Goal: Ask a question: Seek information or help from site administrators or community

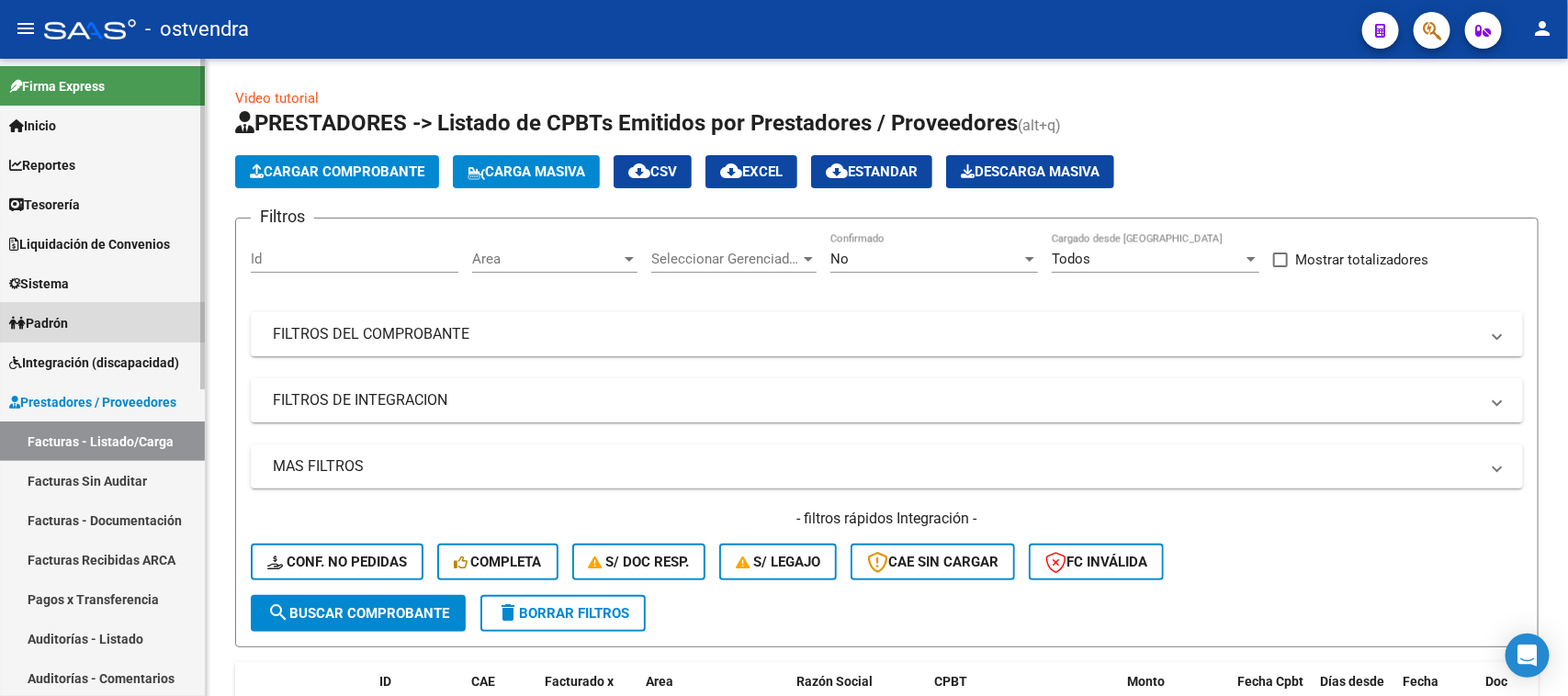
click at [75, 304] on link "Padrón" at bounding box center [102, 322] width 204 height 40
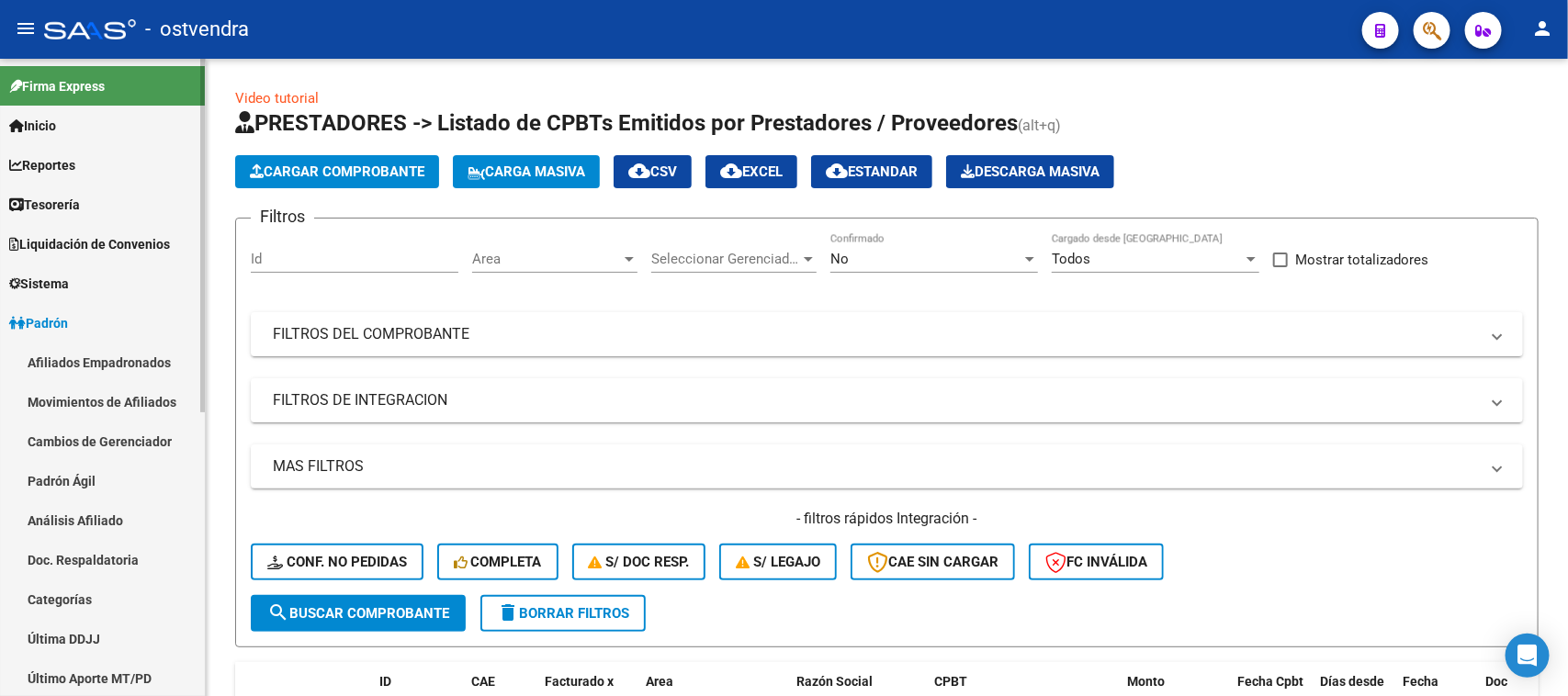
click at [138, 347] on link "Afiliados Empadronados" at bounding box center [102, 362] width 204 height 40
click at [88, 157] on link "Reportes" at bounding box center [102, 165] width 204 height 40
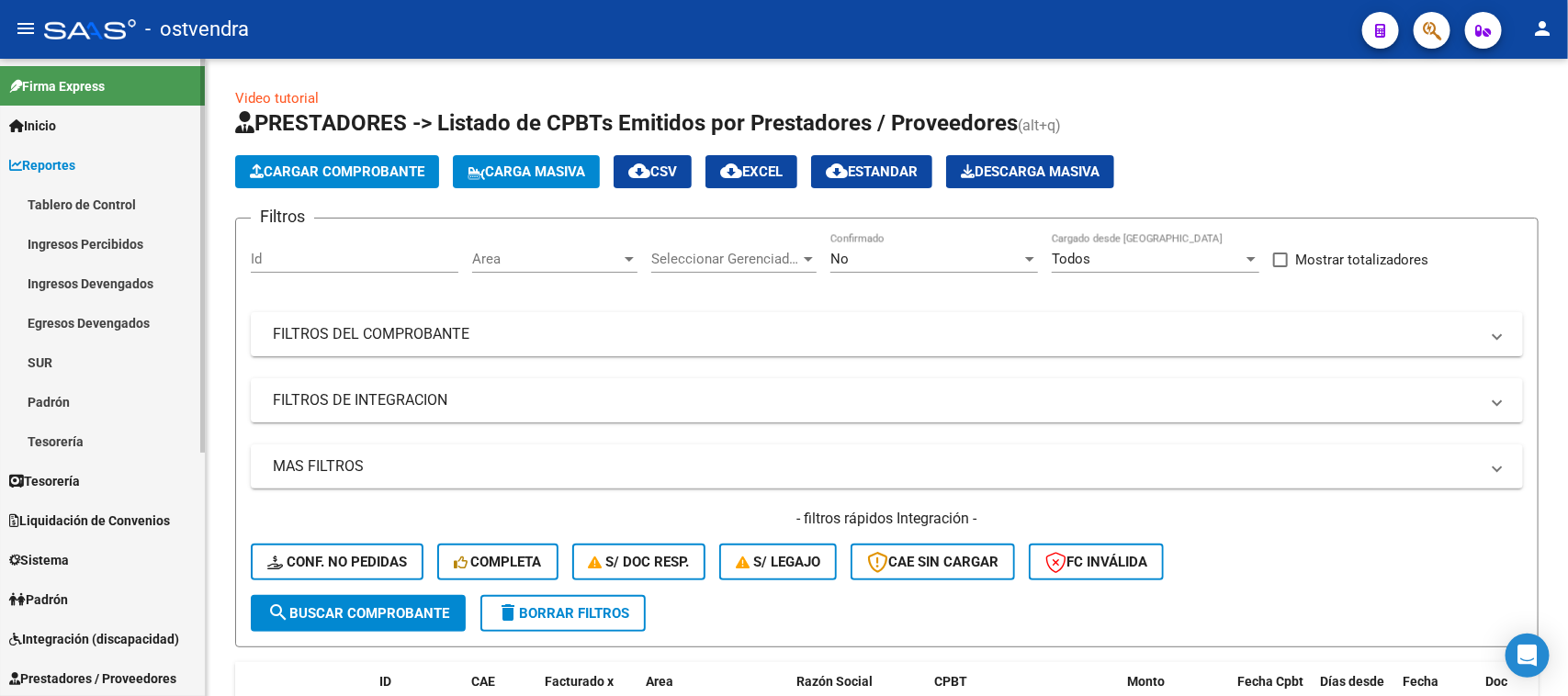
click at [75, 393] on link "Padrón" at bounding box center [102, 401] width 204 height 40
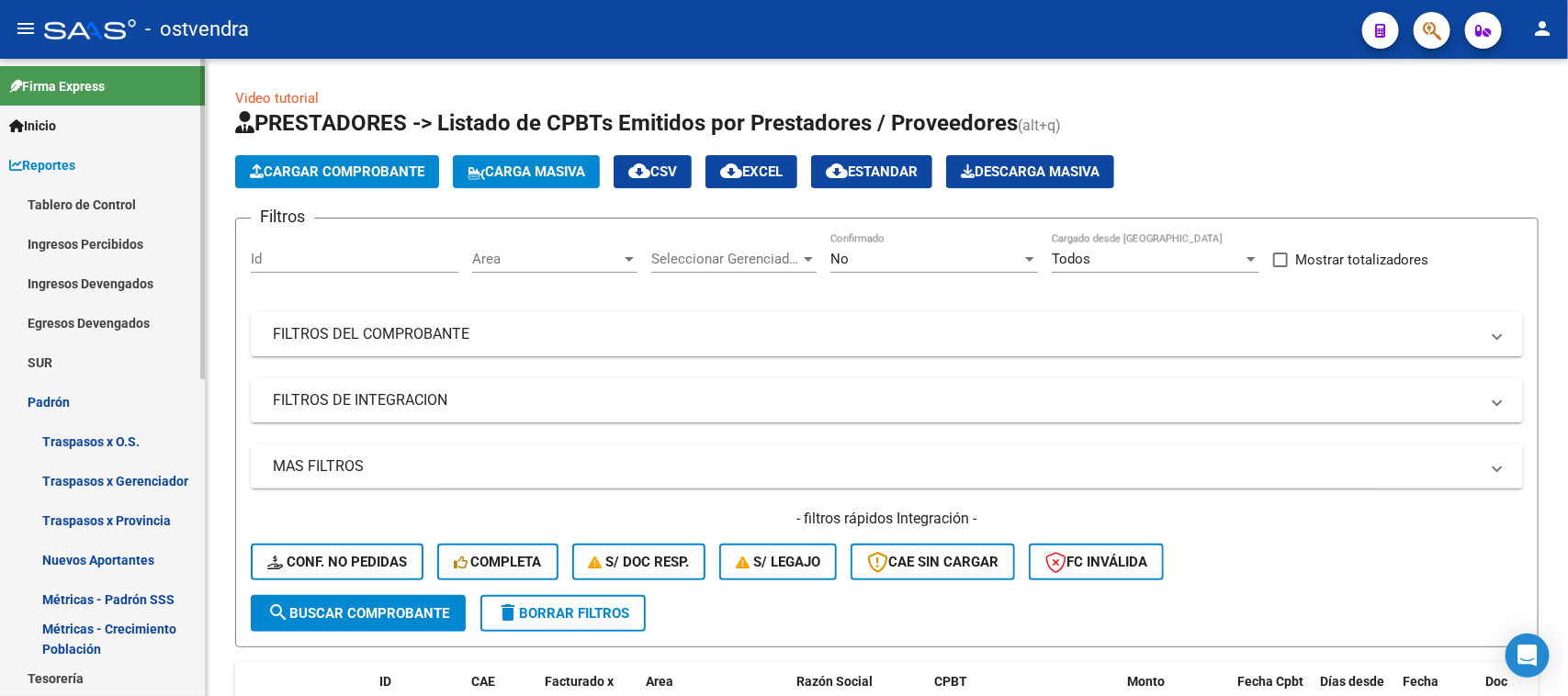
scroll to position [115, 0]
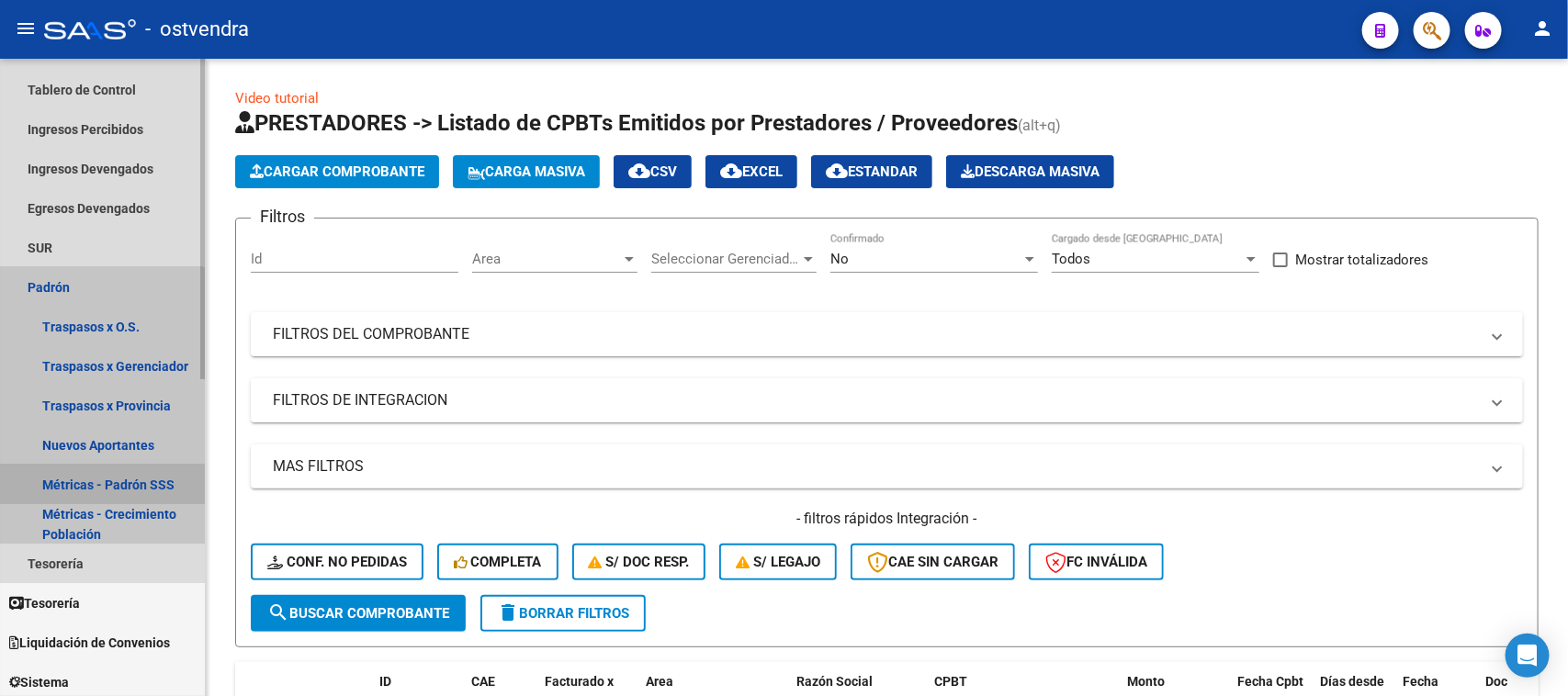
click at [90, 474] on link "Métricas - Padrón SSS" at bounding box center [102, 484] width 204 height 40
click at [107, 477] on link "Métricas - Padrón SSS" at bounding box center [102, 484] width 204 height 40
click at [107, 475] on link "Métricas - Padrón SSS" at bounding box center [102, 484] width 204 height 40
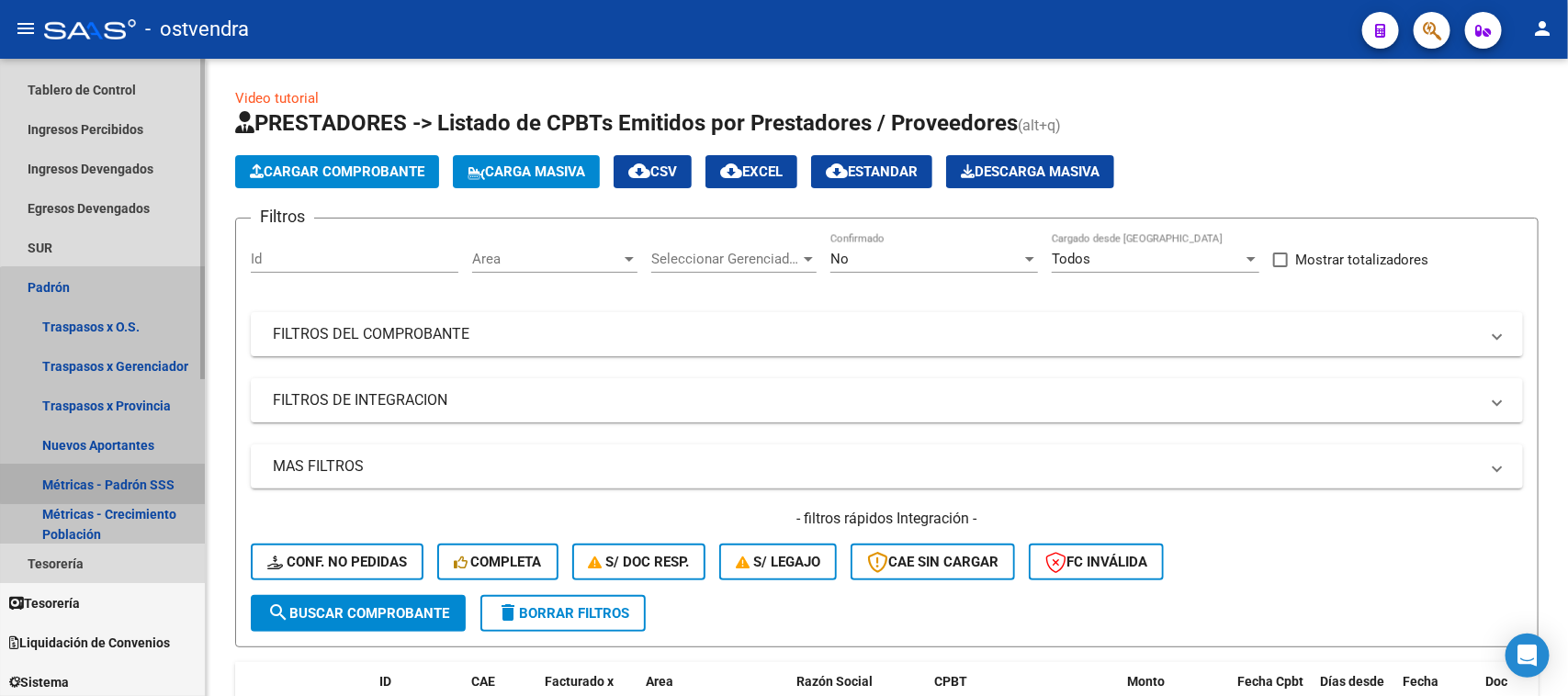
click at [107, 475] on link "Métricas - Padrón SSS" at bounding box center [102, 484] width 204 height 40
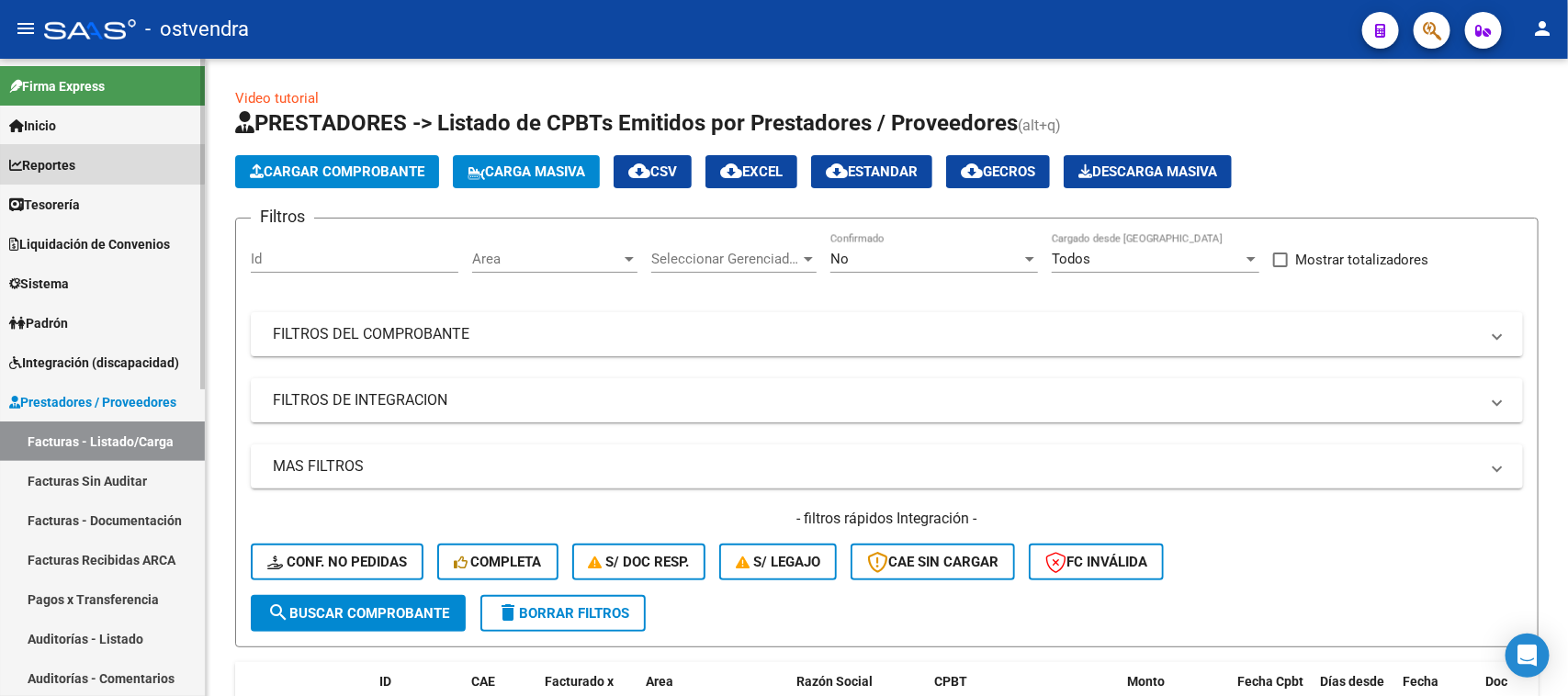
click at [94, 159] on link "Reportes" at bounding box center [102, 165] width 204 height 40
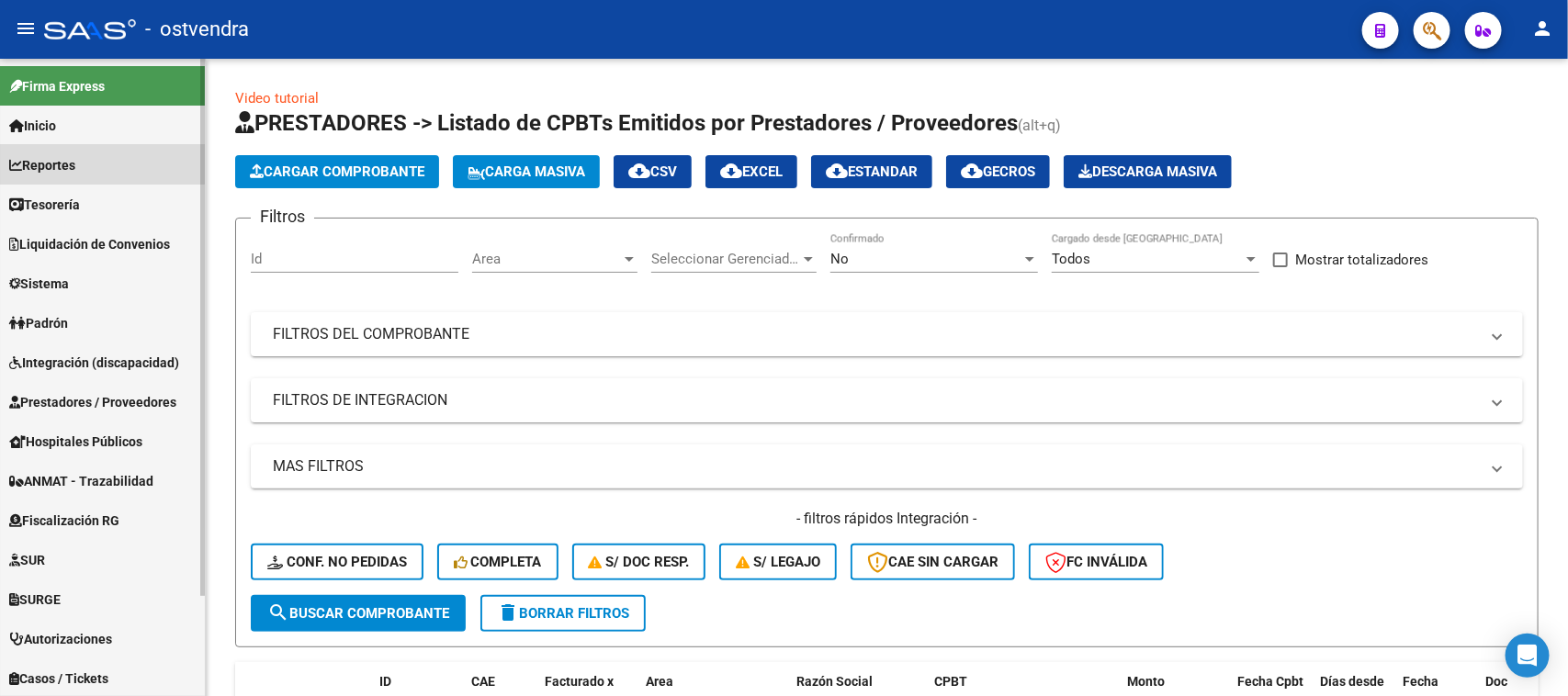
click at [94, 159] on link "Reportes" at bounding box center [102, 165] width 204 height 40
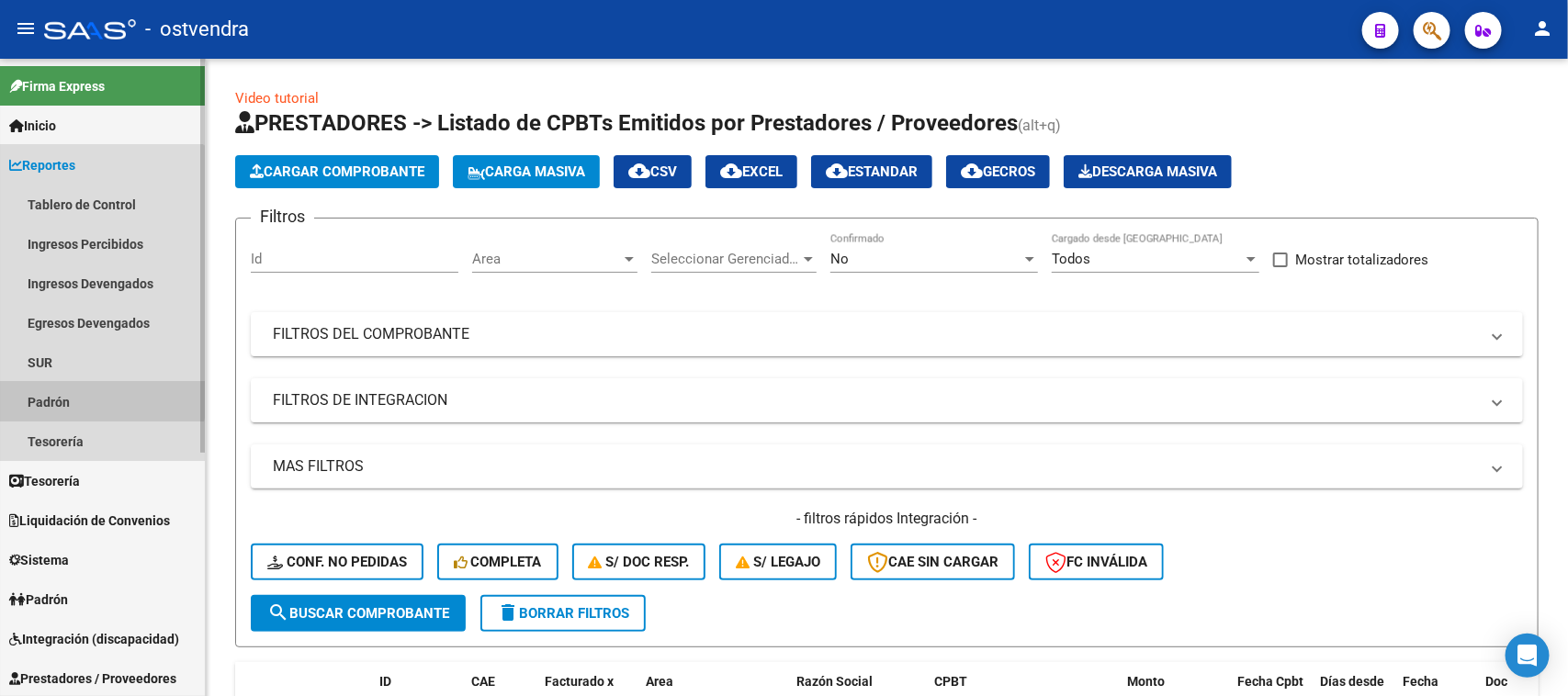
click at [66, 391] on link "Padrón" at bounding box center [102, 401] width 204 height 40
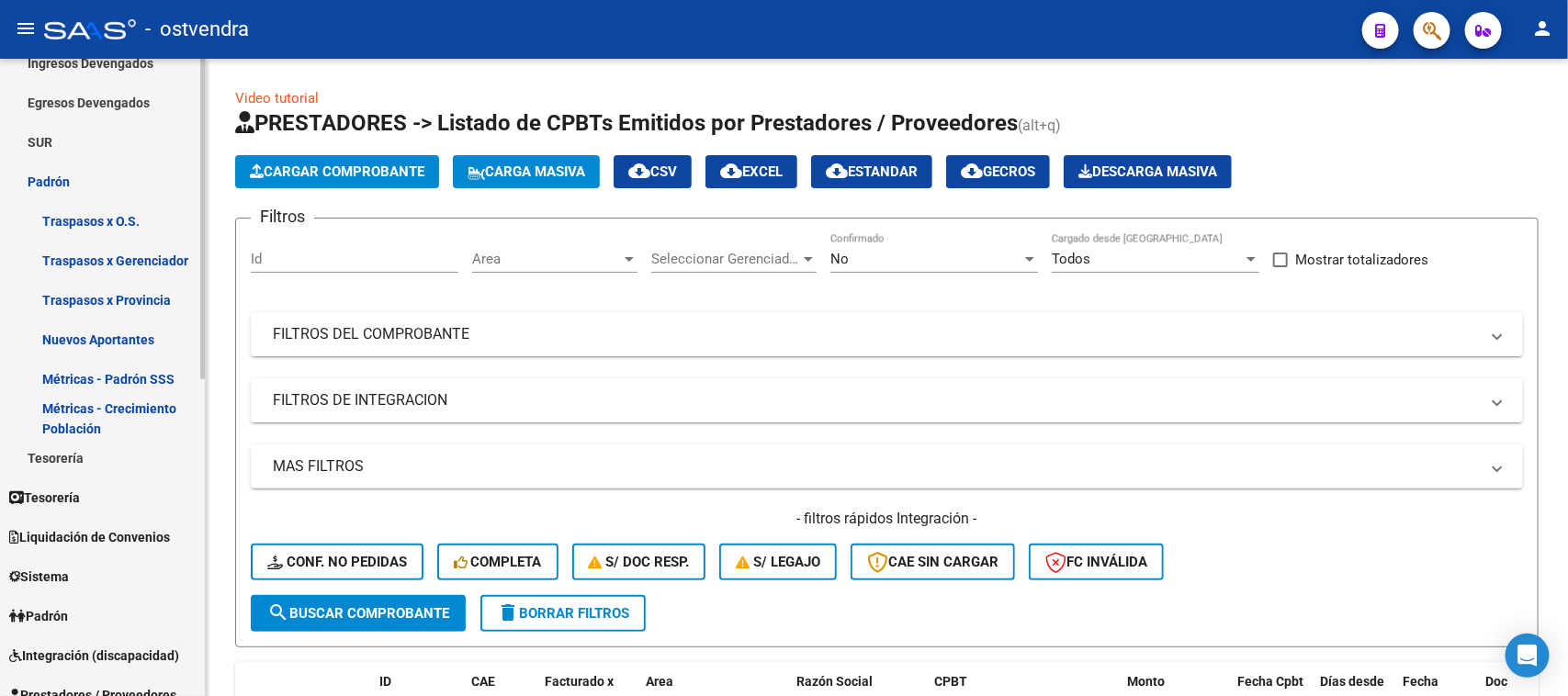
scroll to position [229, 0]
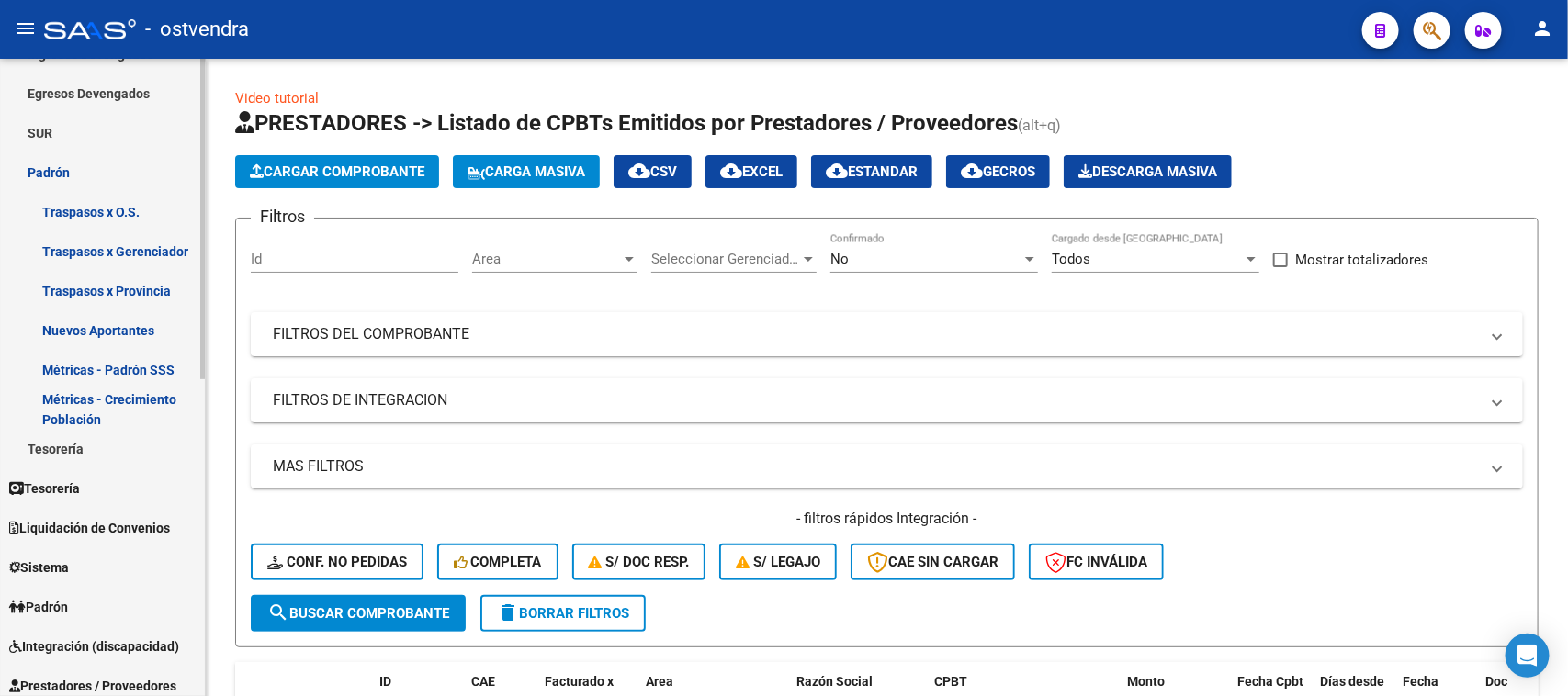
click at [150, 363] on link "Métricas - Padrón SSS" at bounding box center [102, 369] width 204 height 40
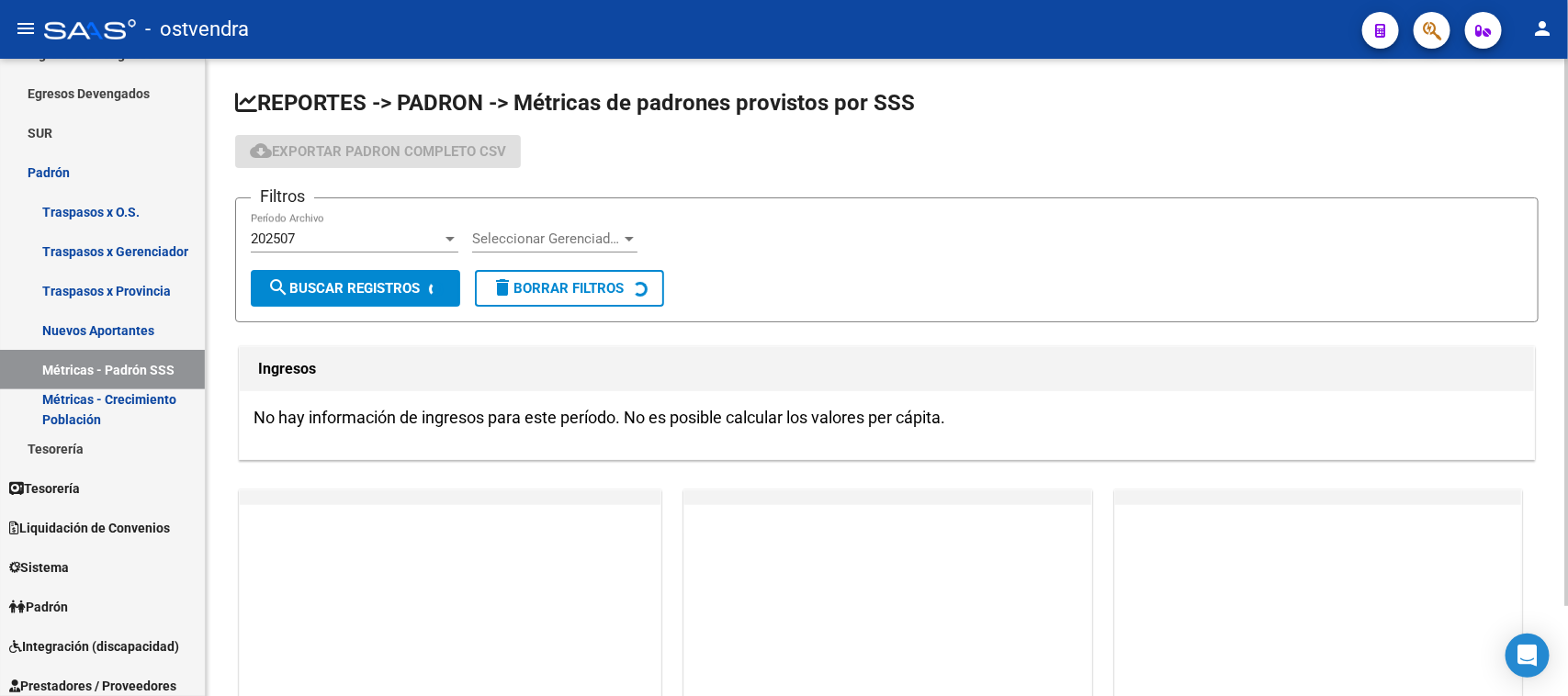
click at [313, 225] on div "202507 Período Archivo" at bounding box center [354, 232] width 207 height 40
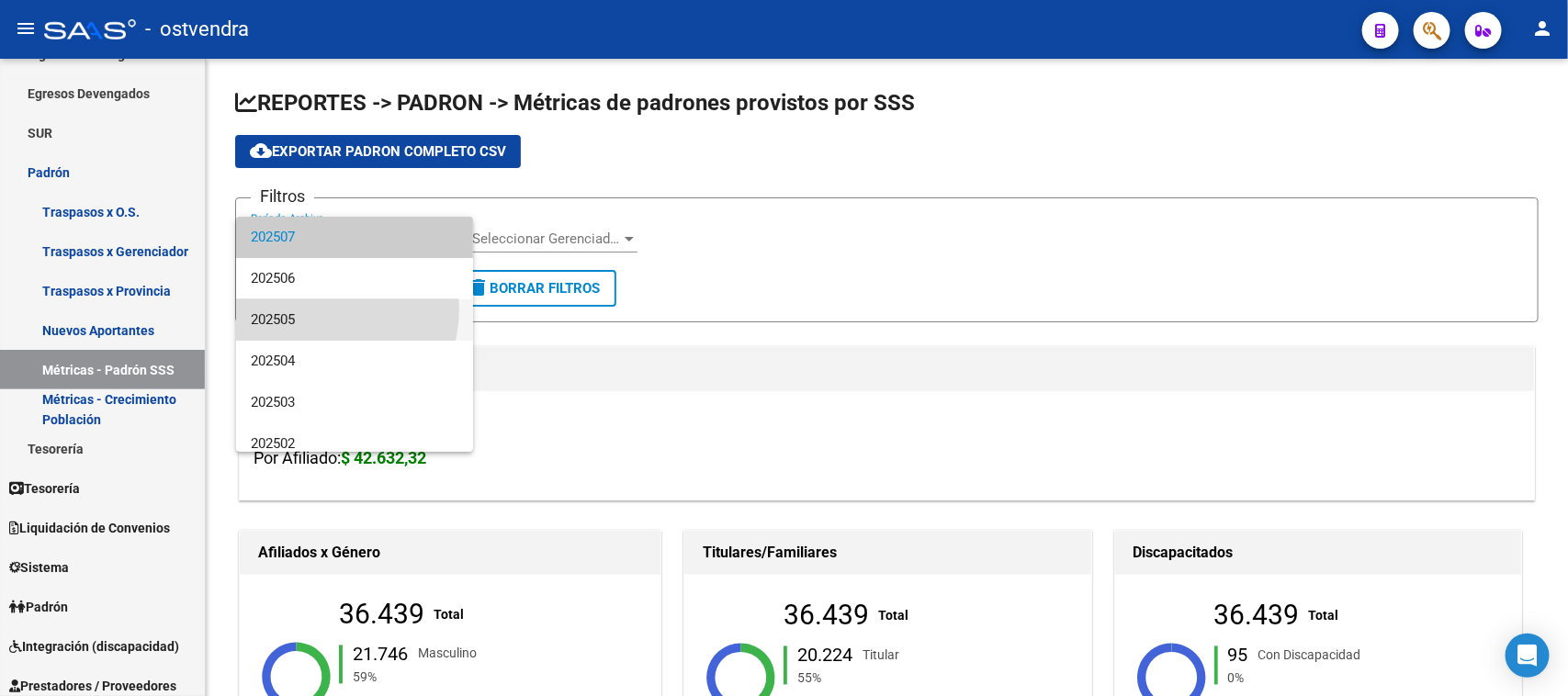
click at [324, 310] on span "202505" at bounding box center [354, 319] width 207 height 42
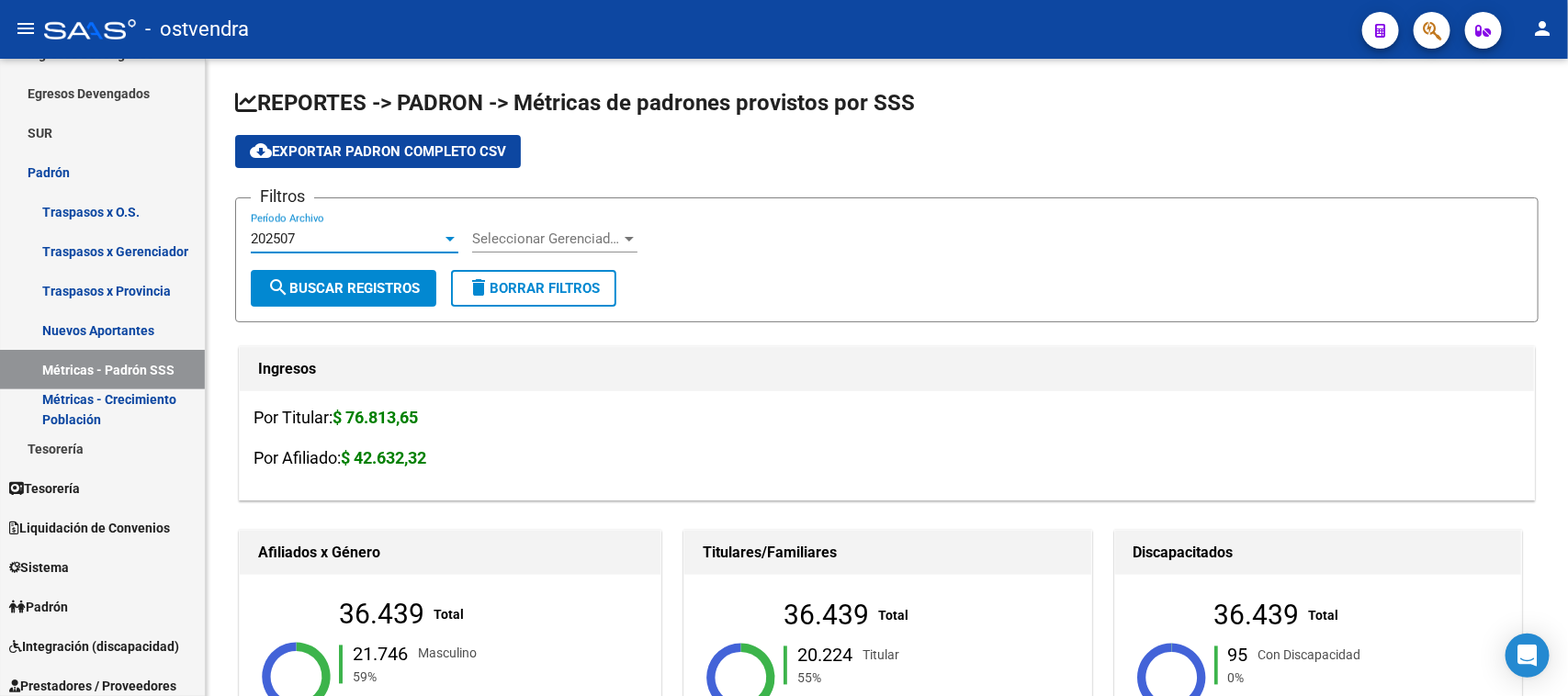
click at [324, 310] on form "Filtros 202507 Período Archivo Seleccionar Gerenciador Seleccionar Gerenciador …" at bounding box center [886, 259] width 1303 height 125
click at [372, 232] on div "202505" at bounding box center [346, 238] width 191 height 16
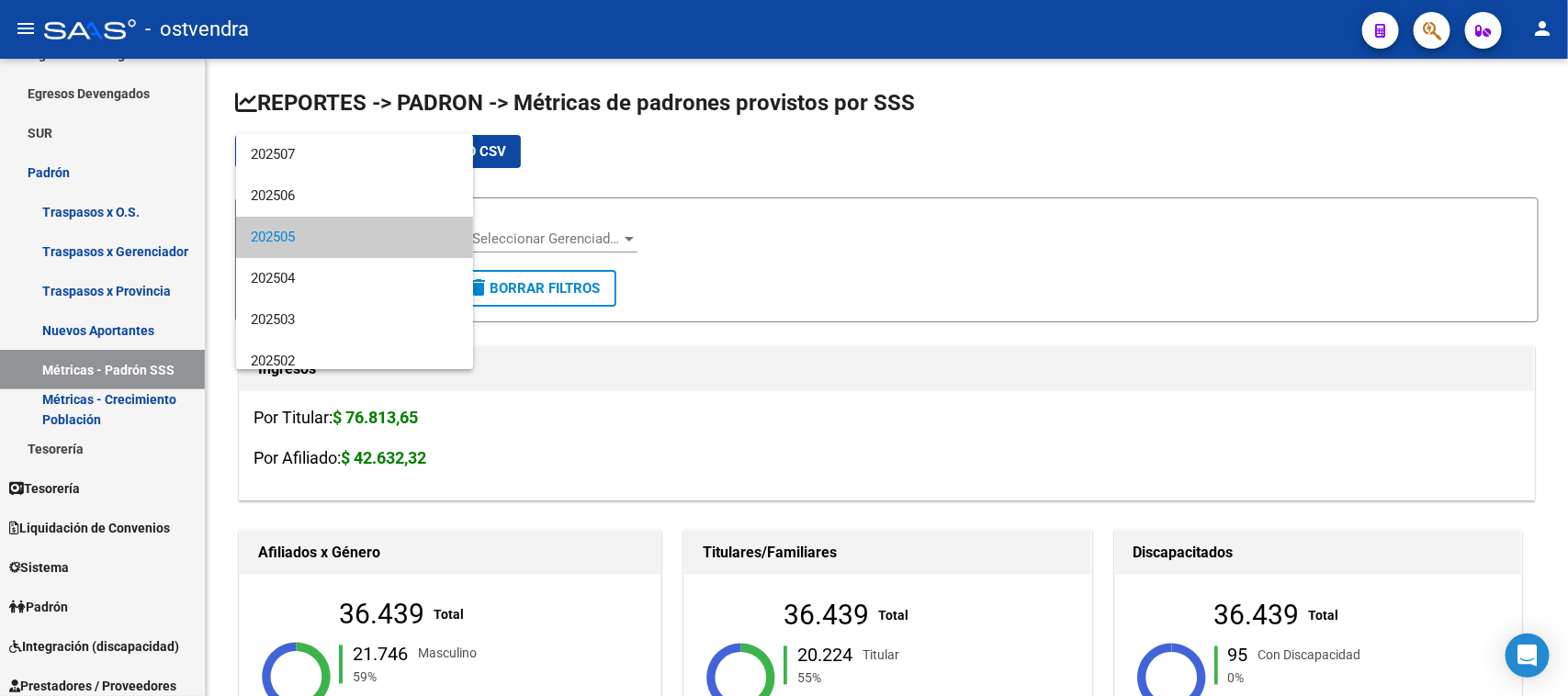
click at [856, 253] on div at bounding box center [784, 348] width 1568 height 696
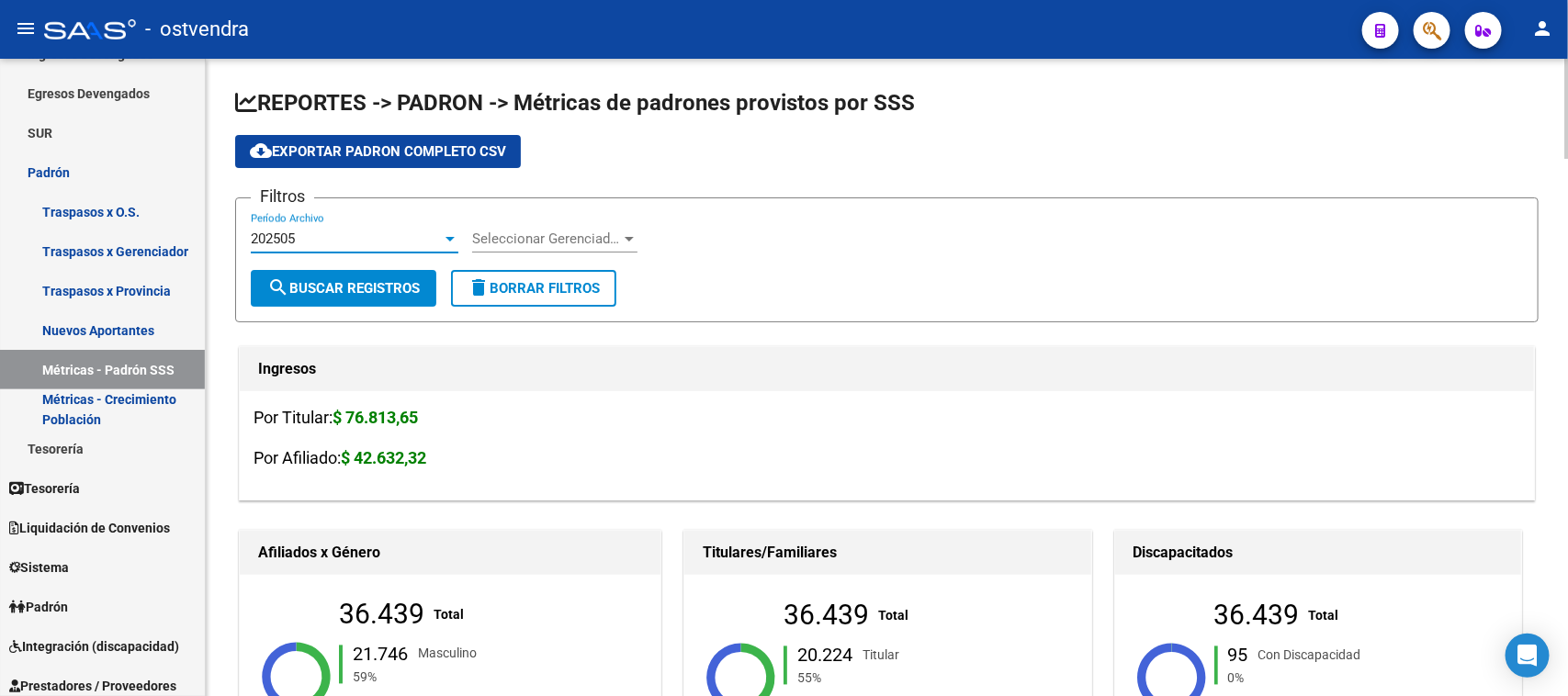
click at [856, 253] on div "Filtros 202505 Período Archivo Seleccionar Gerenciador Seleccionar Gerenciador" at bounding box center [886, 241] width 1272 height 57
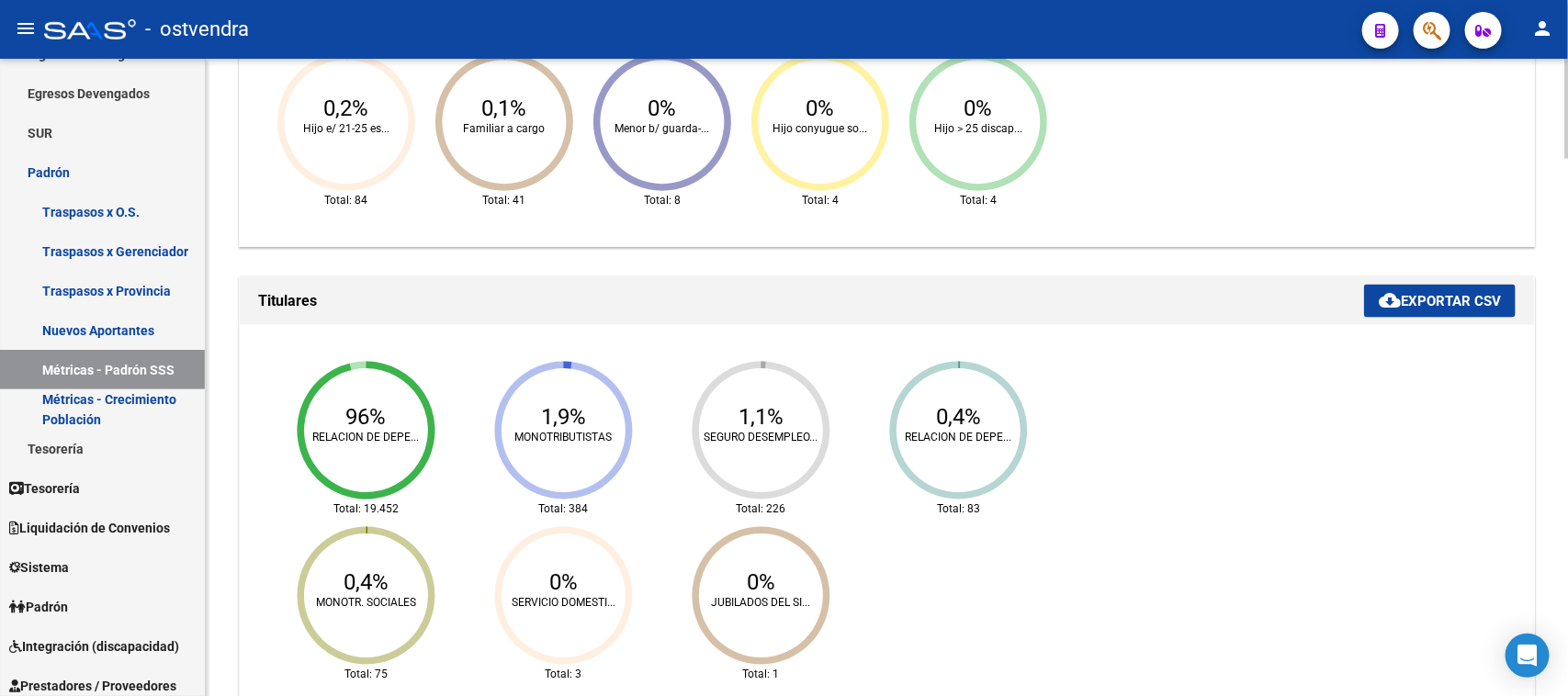
scroll to position [1002, 0]
click at [567, 450] on icon "96% RELACION DE DEPE... Total: 19.452 1,9% MONOTRIBUTISTAS Total: 384 1,1% SEGU…" at bounding box center [666, 521] width 826 height 367
click at [719, 454] on icon "96% RELACION DE DEPE... Total: 19.452 1,9% MONOTRIBUTISTAS Total: 384 1,1% SEGU…" at bounding box center [666, 521] width 826 height 367
click at [987, 433] on text "RELACION DE DEPE..." at bounding box center [959, 436] width 107 height 13
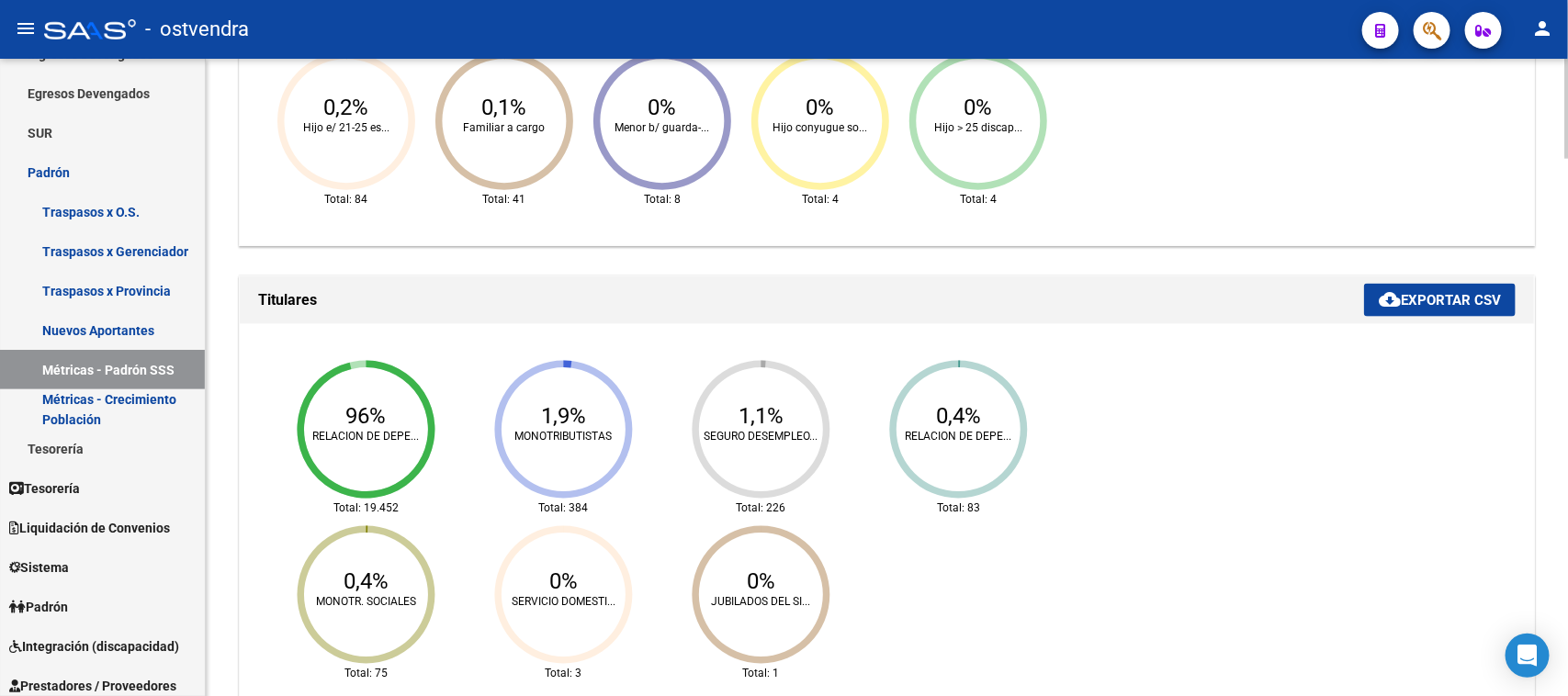
click at [987, 433] on text "RELACION DE DEPE..." at bounding box center [959, 436] width 107 height 13
click at [1187, 436] on ngx-charts-chart "96% RELACION DE DEPE... Total: 19.452 1,9% MONOTRIBUTISTAS Total: 384 1,1% SEGU…" at bounding box center [887, 521] width 1267 height 367
click at [1452, 304] on span "cloud_download Exportar CSV" at bounding box center [1439, 300] width 122 height 16
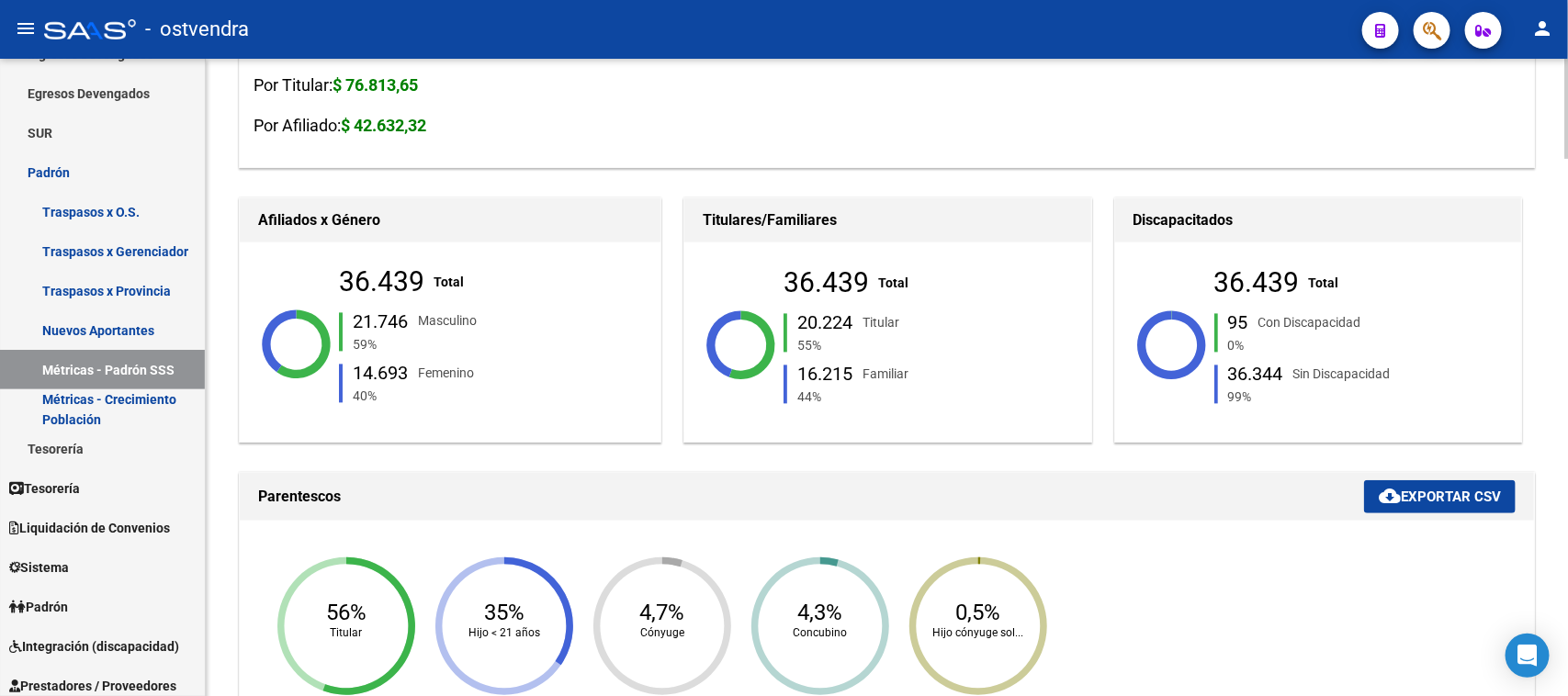
scroll to position [314, 0]
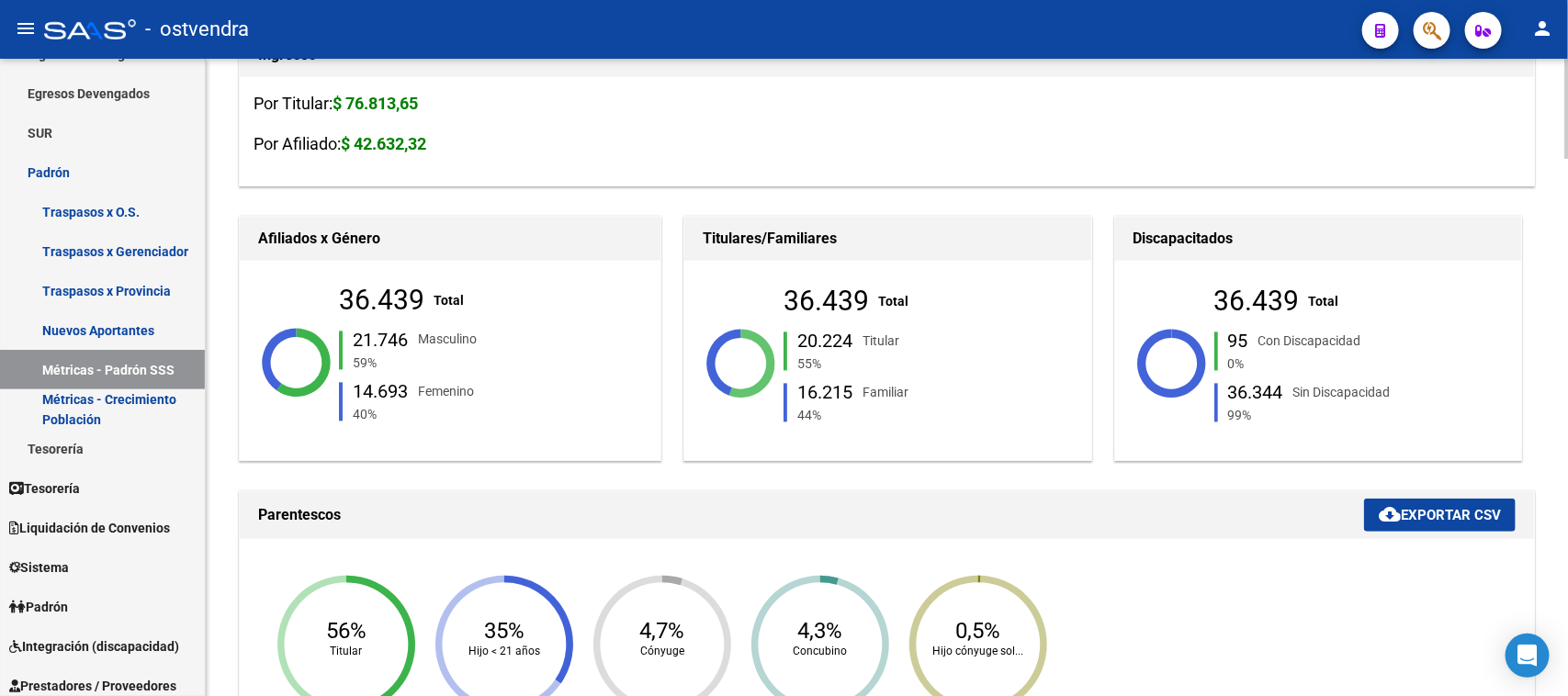
click at [797, 335] on div "20.224" at bounding box center [824, 340] width 55 height 18
click at [958, 500] on h1 "Parentescos" at bounding box center [811, 515] width 1106 height 29
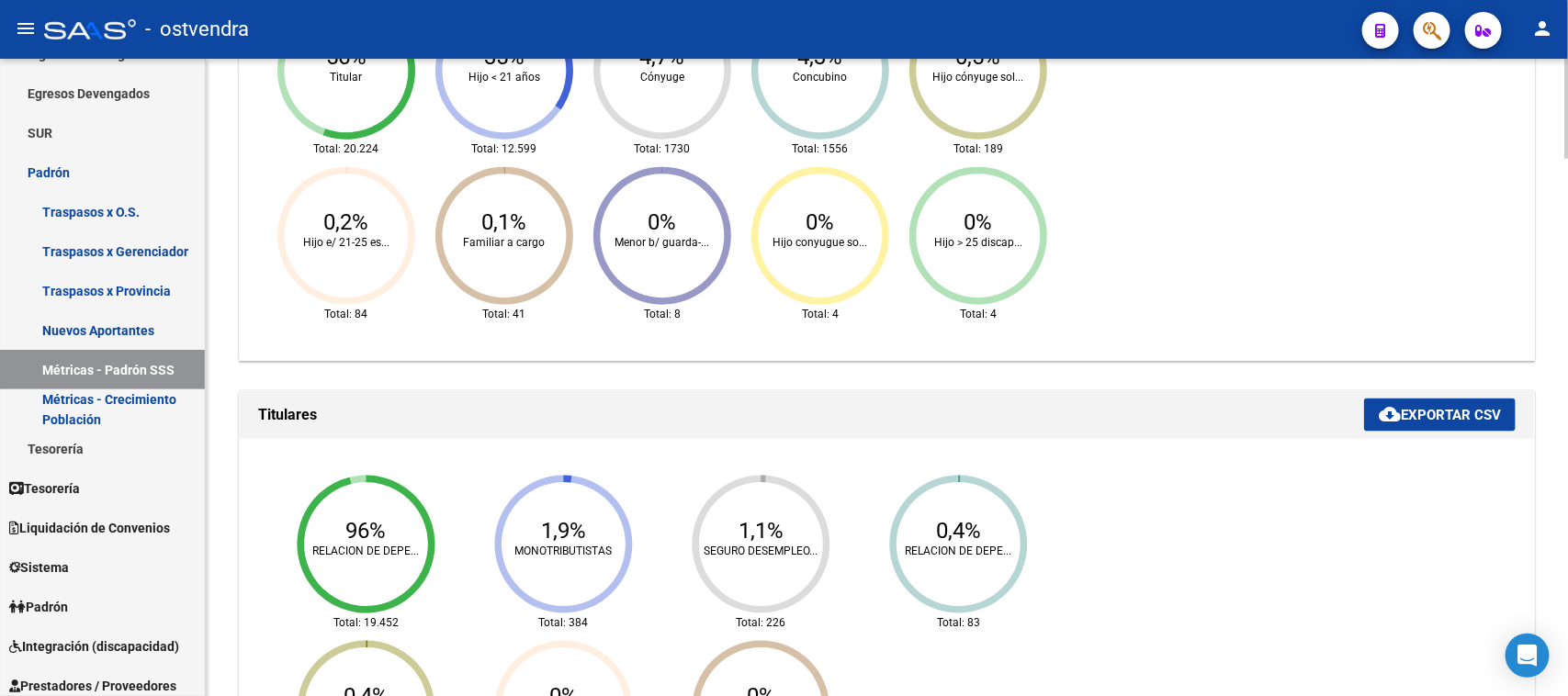
scroll to position [1002, 0]
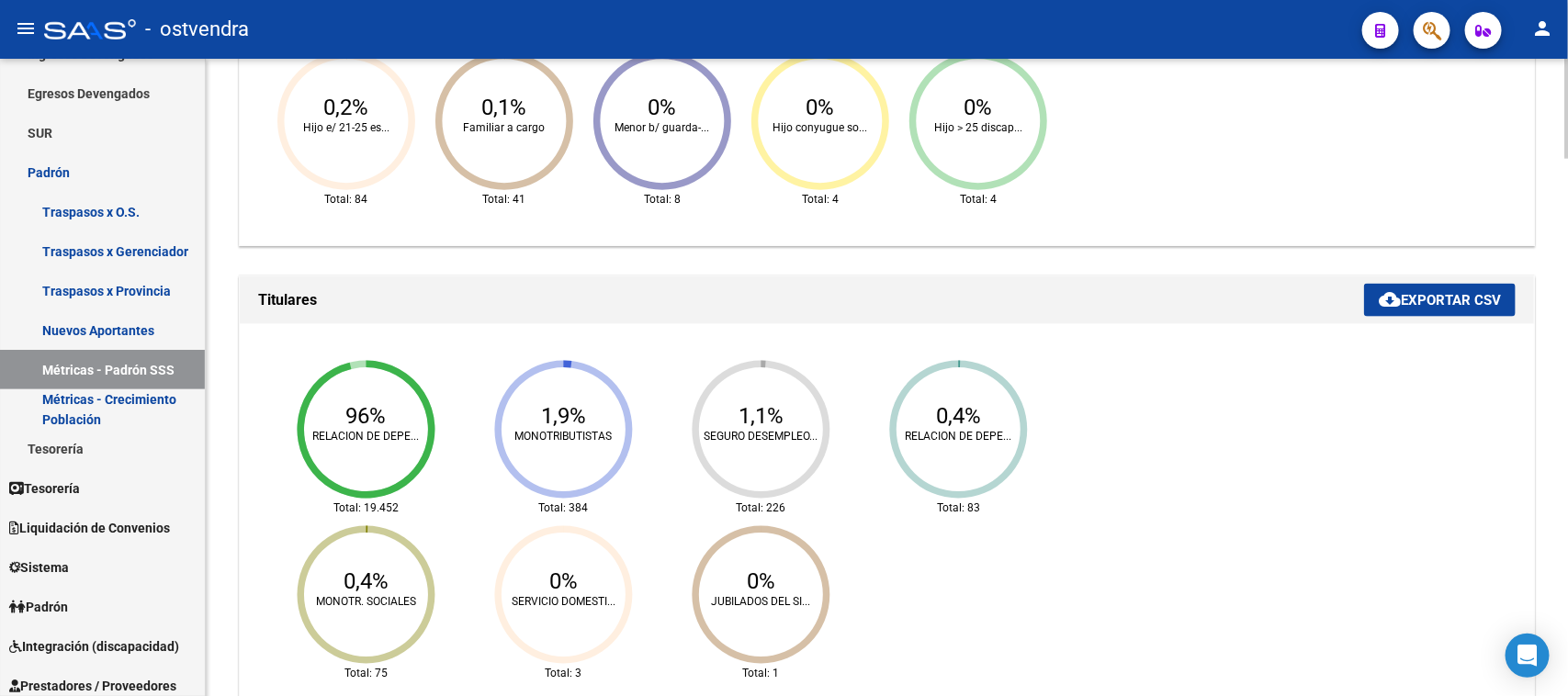
click at [1005, 414] on icon "96% RELACION DE DEPE... Total: 19.452 1,9% MONOTRIBUTISTAS Total: 384 1,1% SEGU…" at bounding box center [666, 521] width 826 height 367
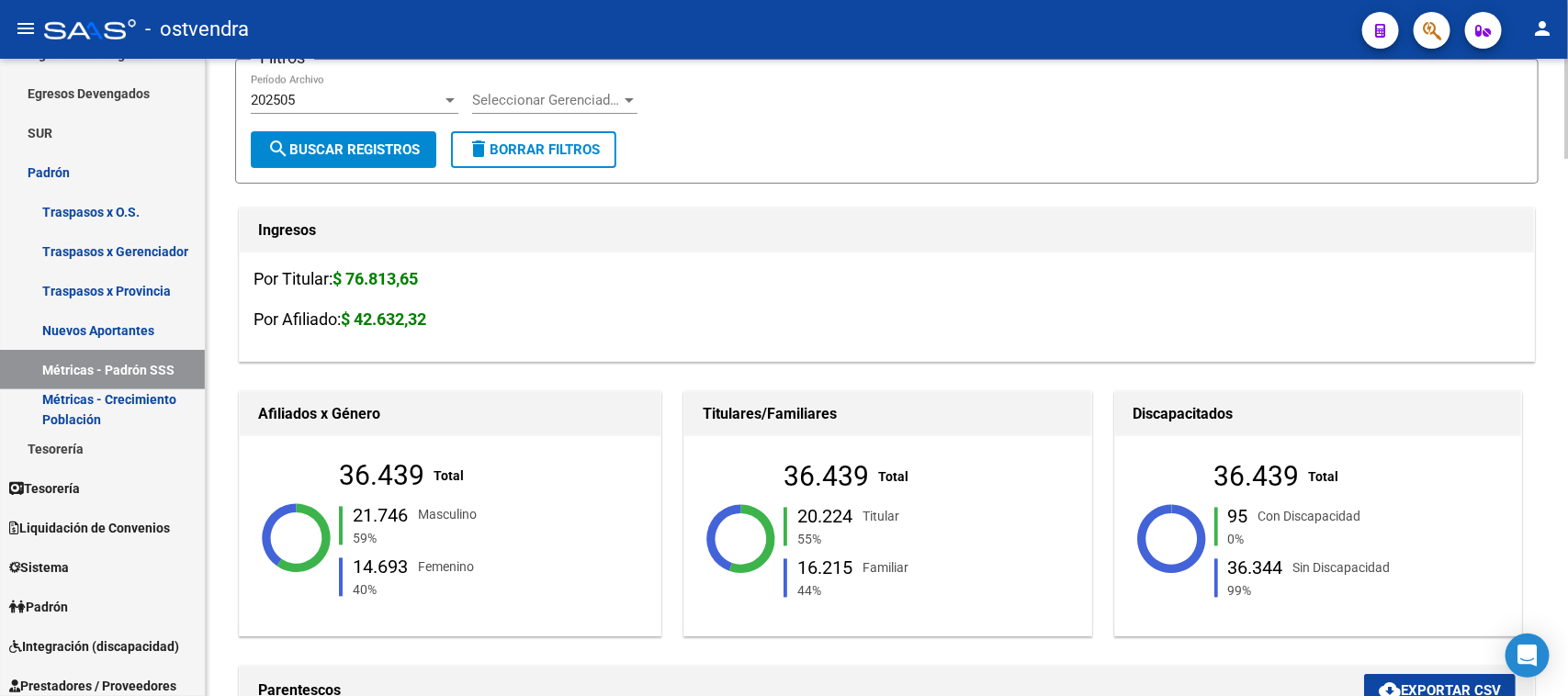
scroll to position [0, 0]
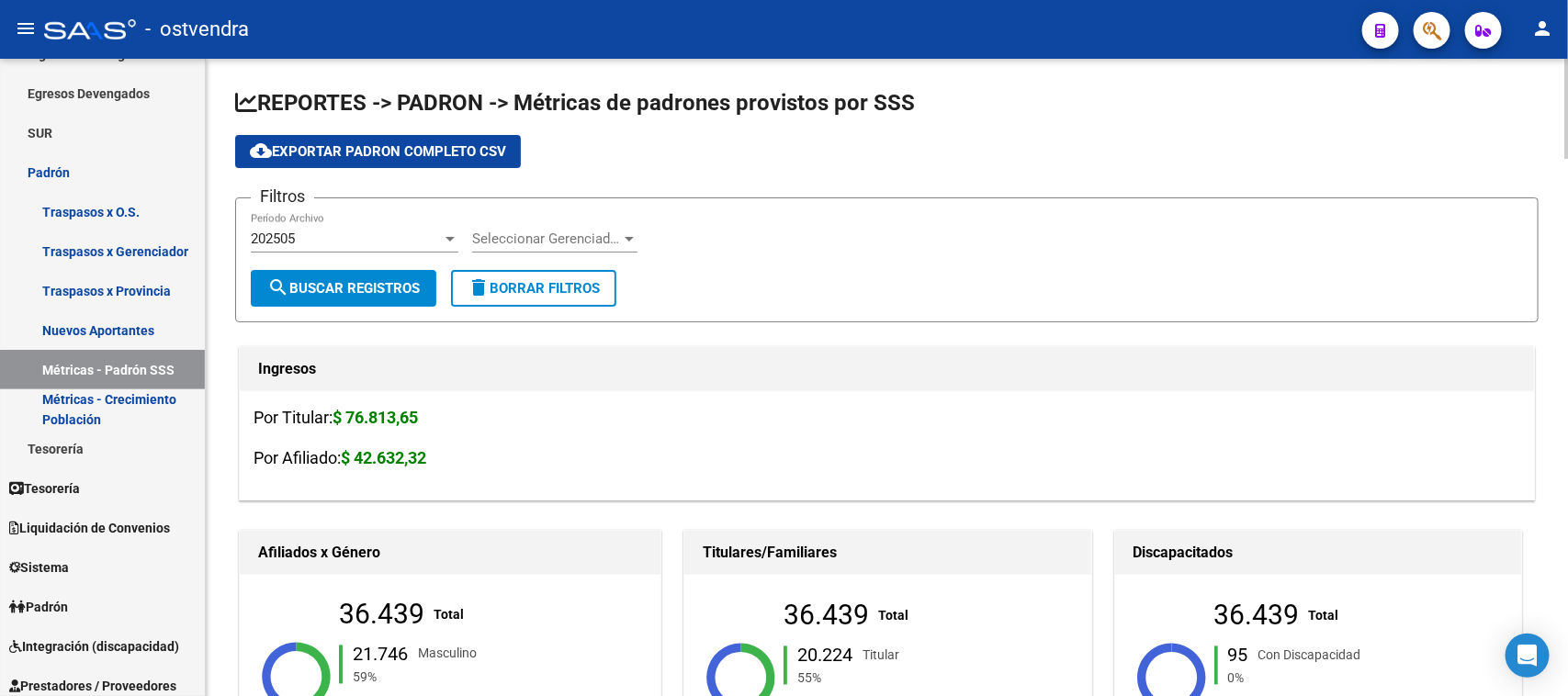
click at [343, 225] on div "202505 Período Archivo" at bounding box center [354, 232] width 207 height 40
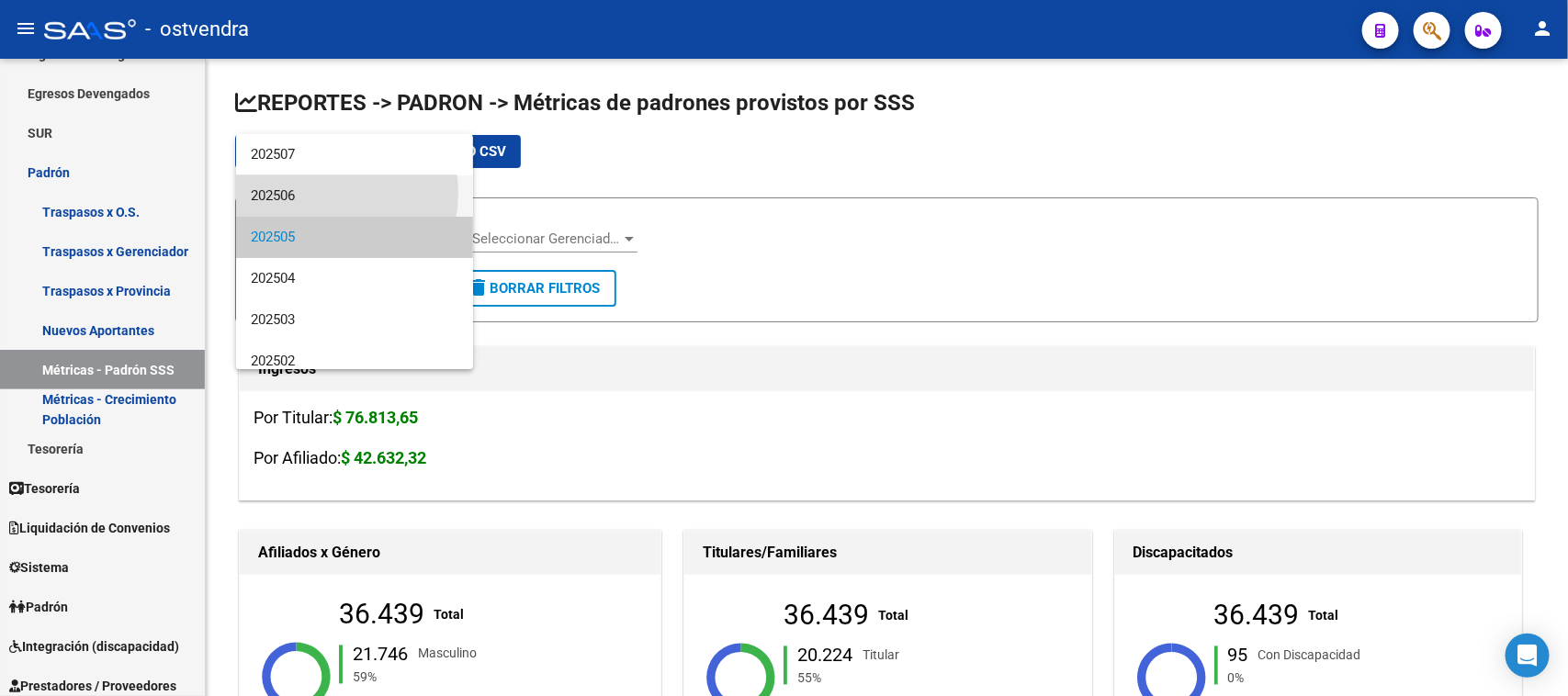
click at [323, 193] on span "202506" at bounding box center [354, 196] width 207 height 42
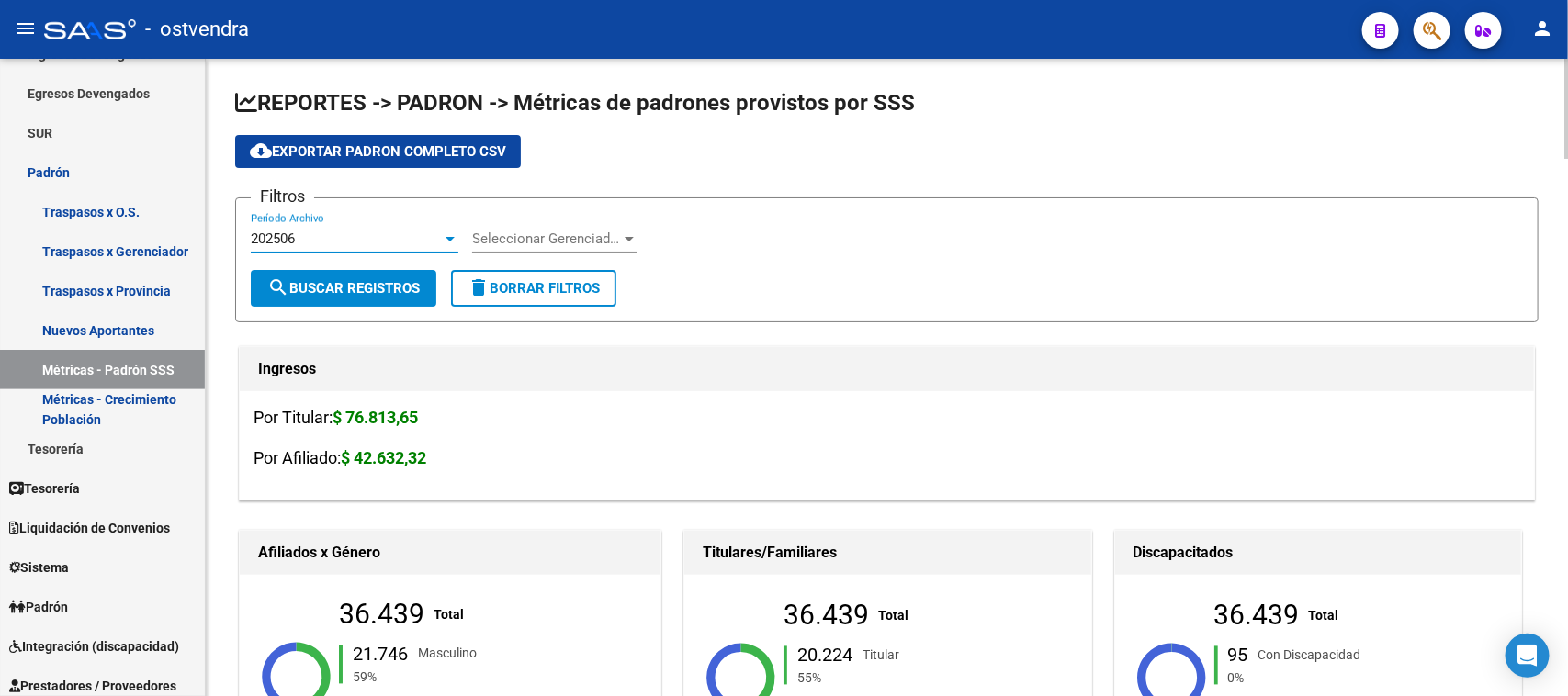
click at [349, 281] on span "search Buscar Registros" at bounding box center [343, 287] width 152 height 16
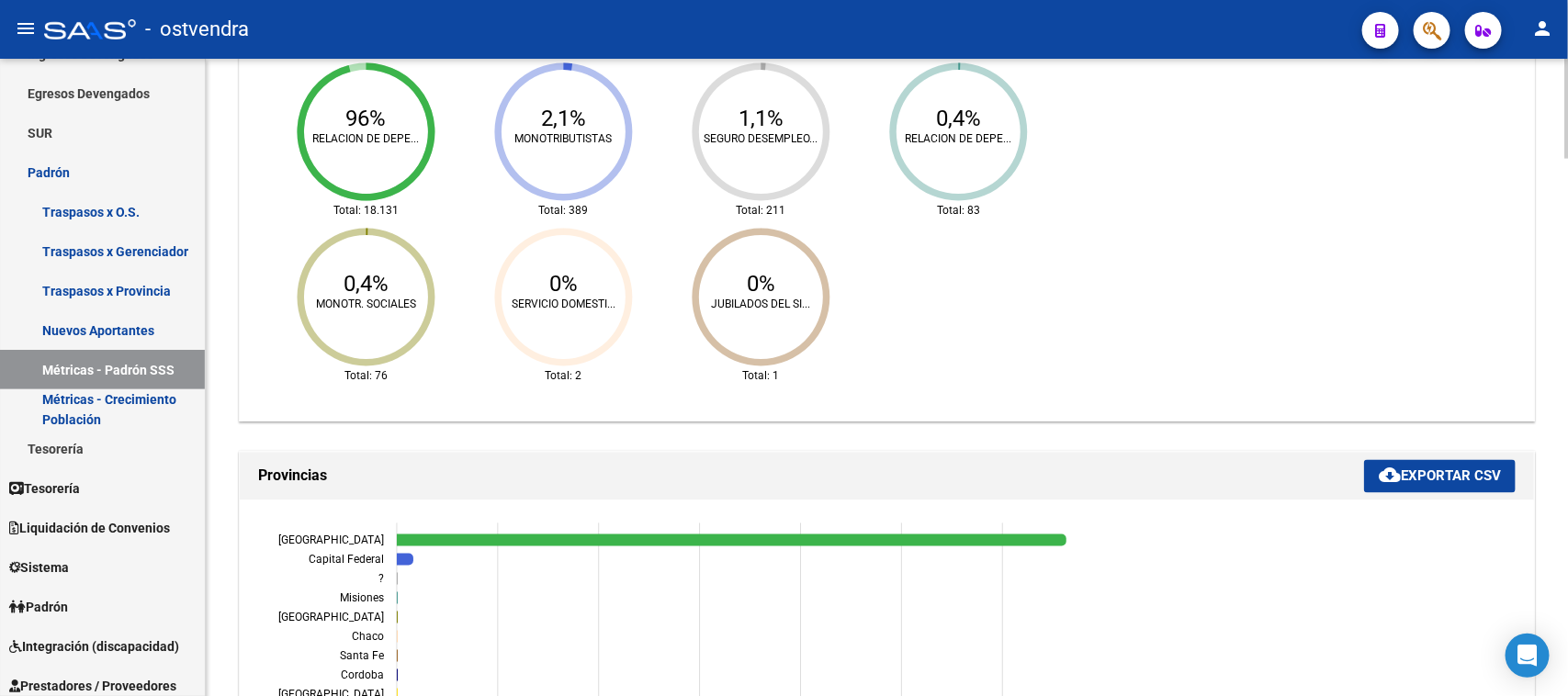
scroll to position [1147, 0]
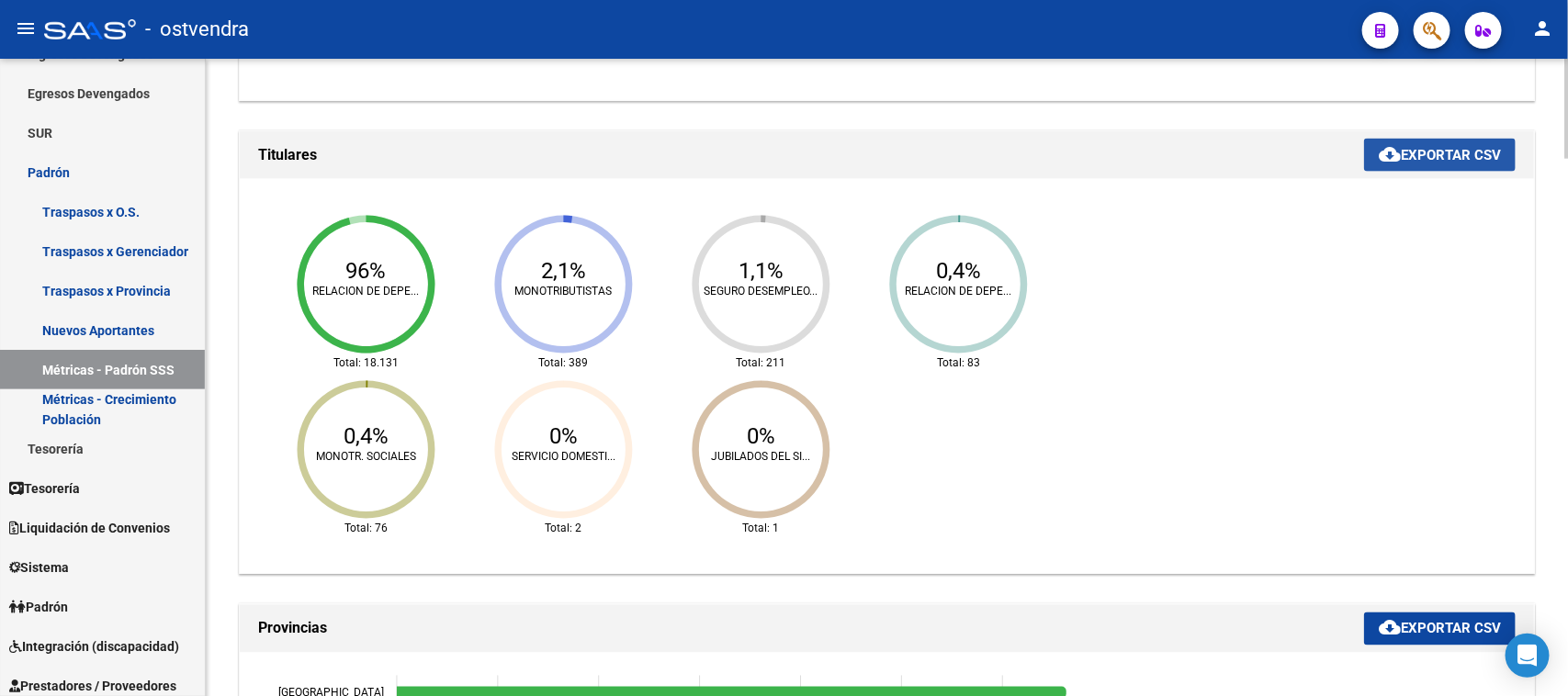
click at [1472, 159] on span "cloud_download Exportar CSV" at bounding box center [1439, 155] width 122 height 16
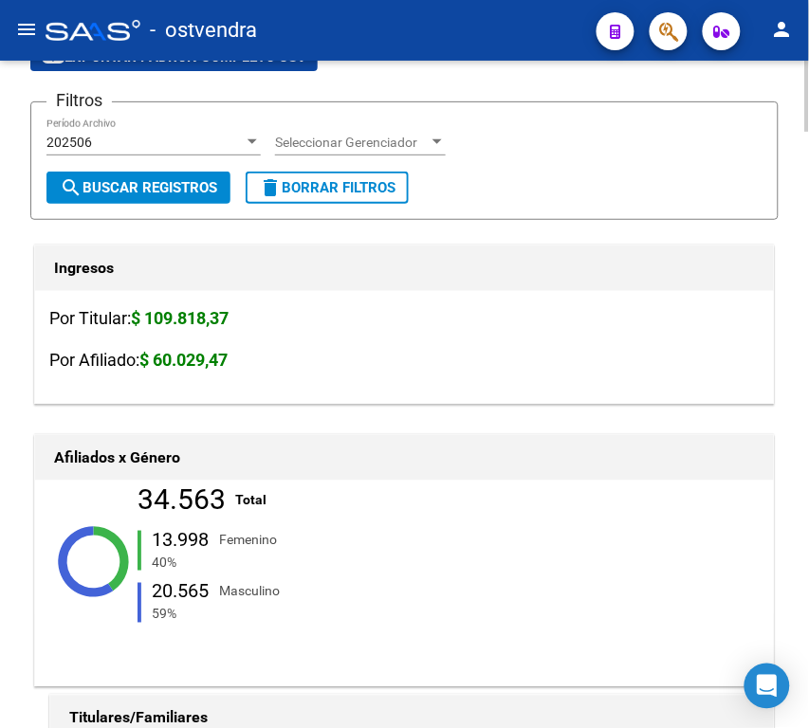
scroll to position [0, 0]
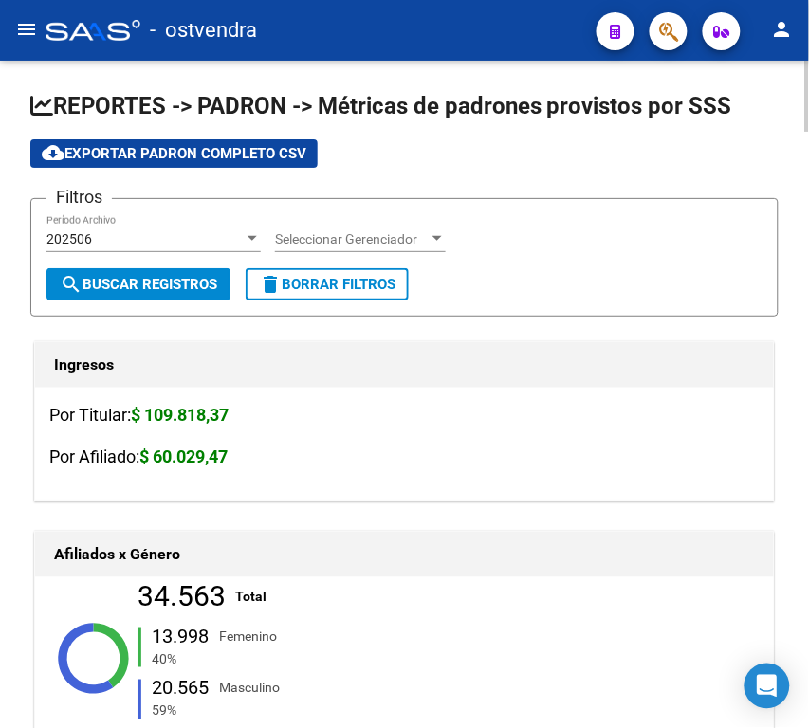
click at [164, 237] on div "202506" at bounding box center [144, 239] width 197 height 16
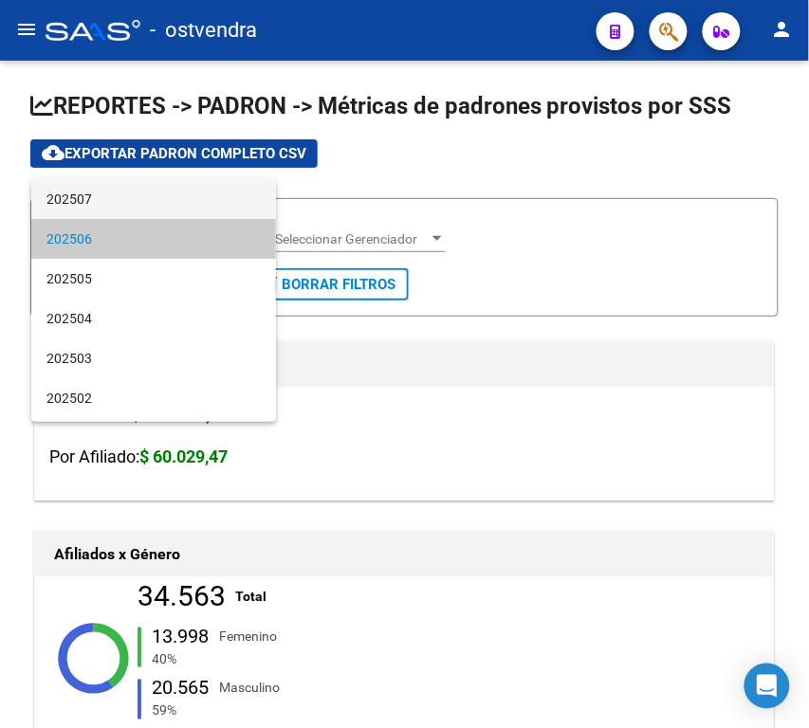
click at [100, 200] on span "202507" at bounding box center [153, 199] width 214 height 40
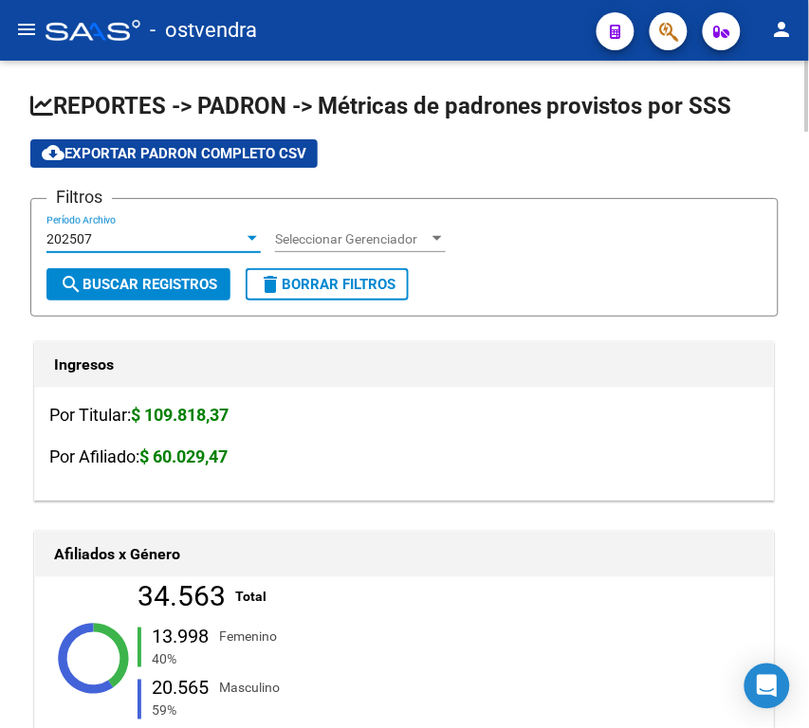
click at [125, 278] on span "search Buscar Registros" at bounding box center [138, 284] width 157 height 17
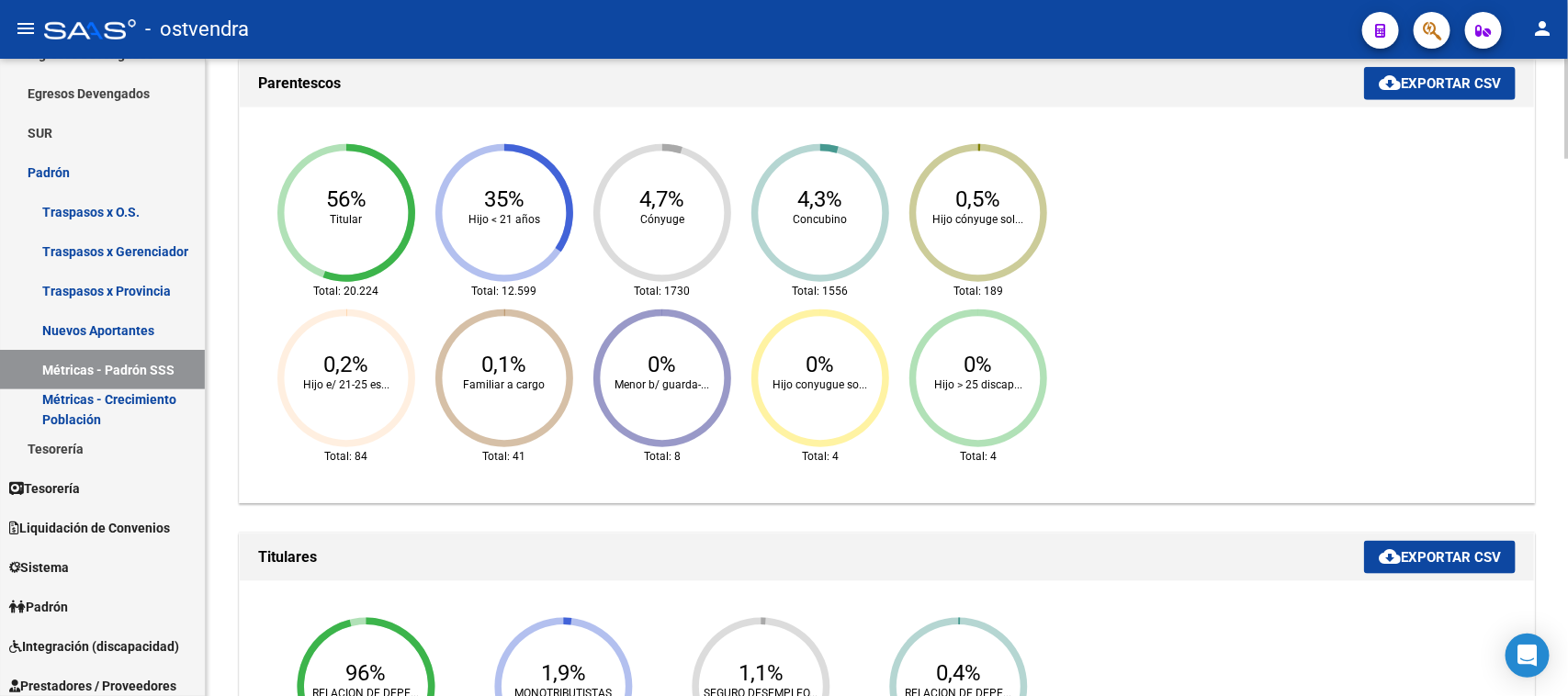
scroll to position [1033, 0]
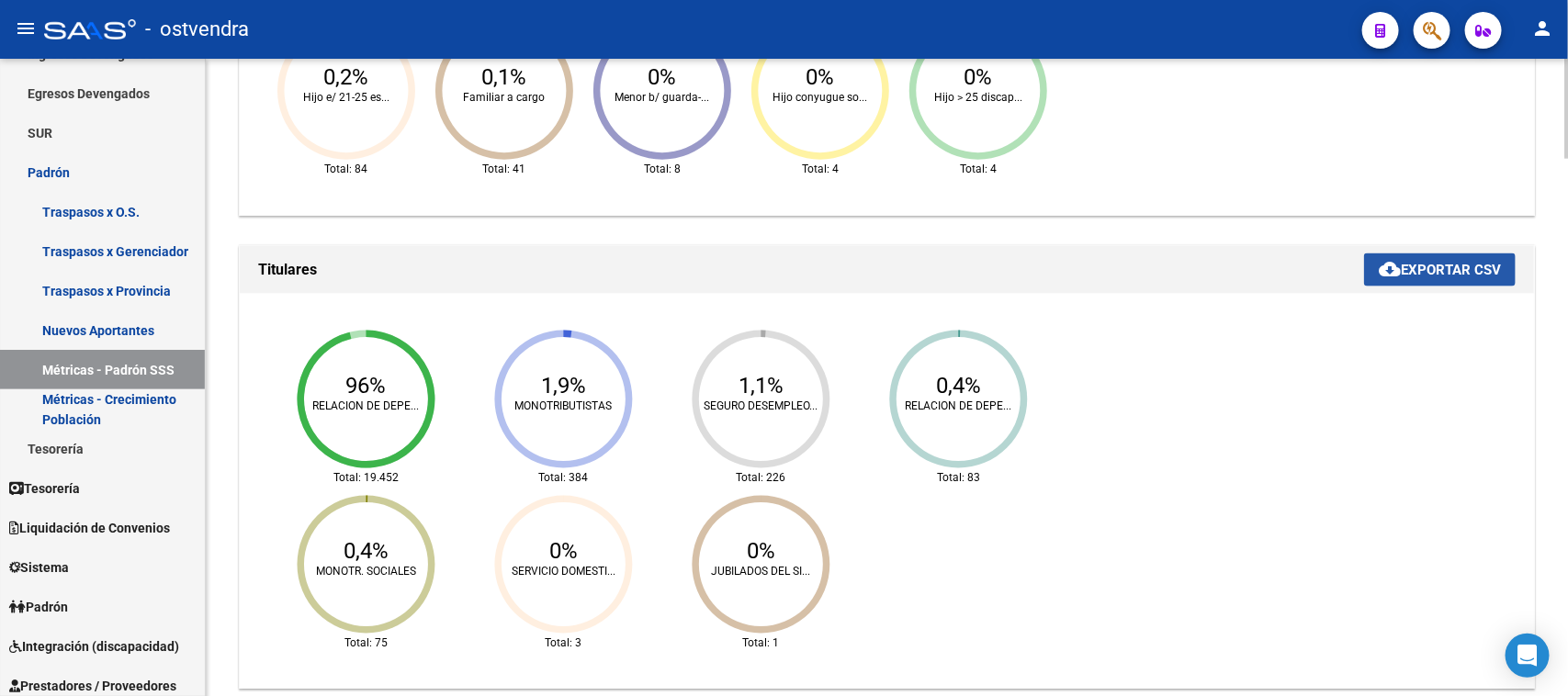
click at [1461, 275] on span "cloud_download Exportar CSV" at bounding box center [1439, 269] width 122 height 16
click at [970, 603] on icon "96% RELACION DE DEPE... Total: 19.452 1,9% MONOTRIBUTISTAS Total: 384 1,1% SEGU…" at bounding box center [666, 491] width 826 height 367
click at [87, 166] on link "Padrón" at bounding box center [102, 171] width 204 height 40
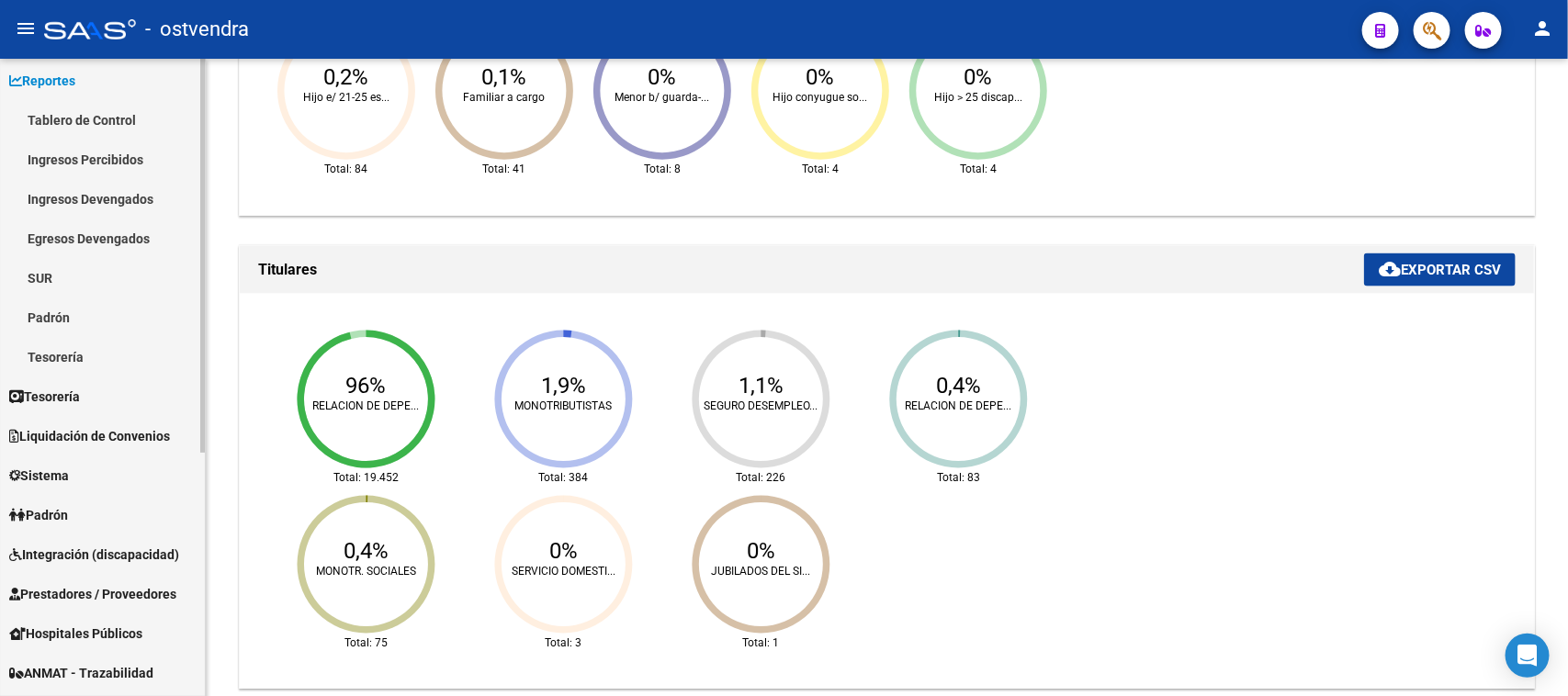
scroll to position [0, 0]
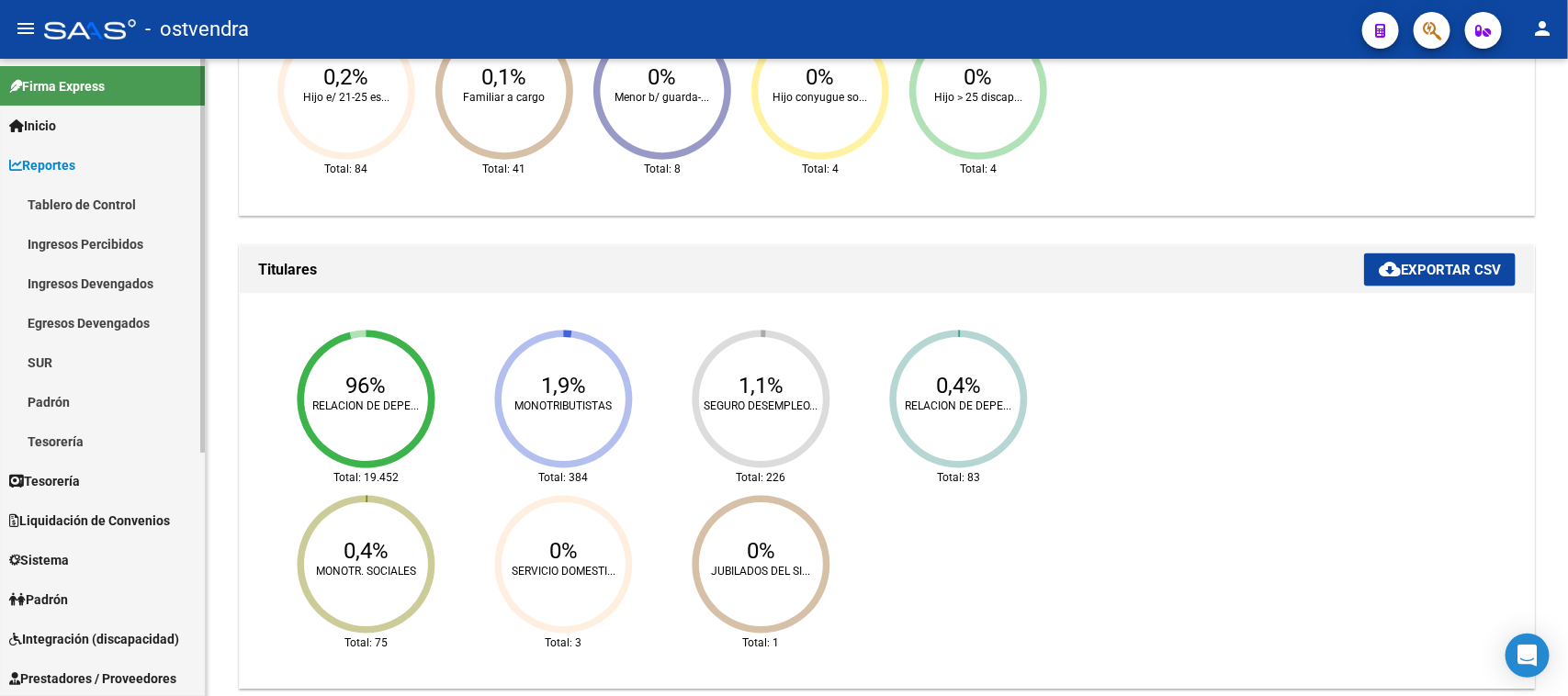
click at [106, 230] on link "Ingresos Percibidos" at bounding box center [102, 243] width 204 height 40
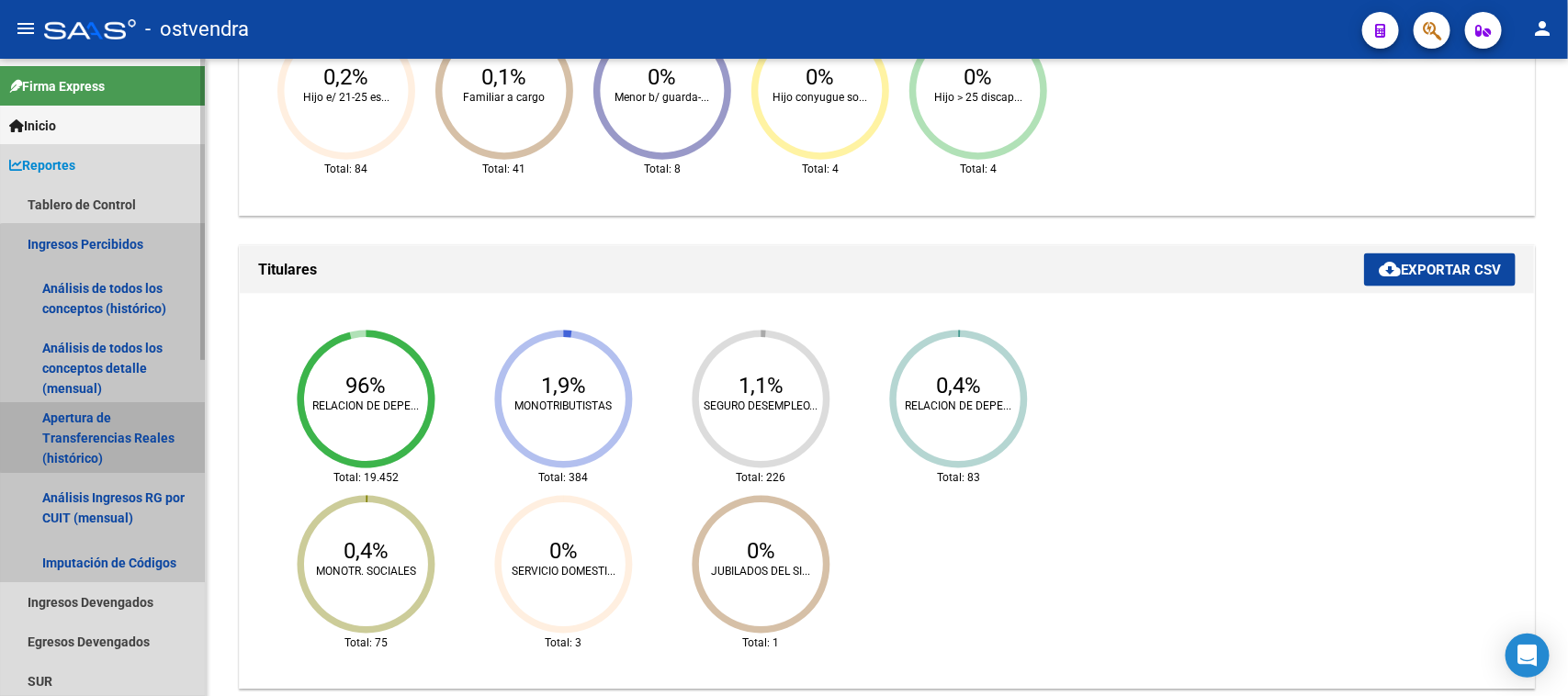
click at [134, 433] on link "Apertura de Transferencias Reales (histórico)" at bounding box center [102, 438] width 204 height 70
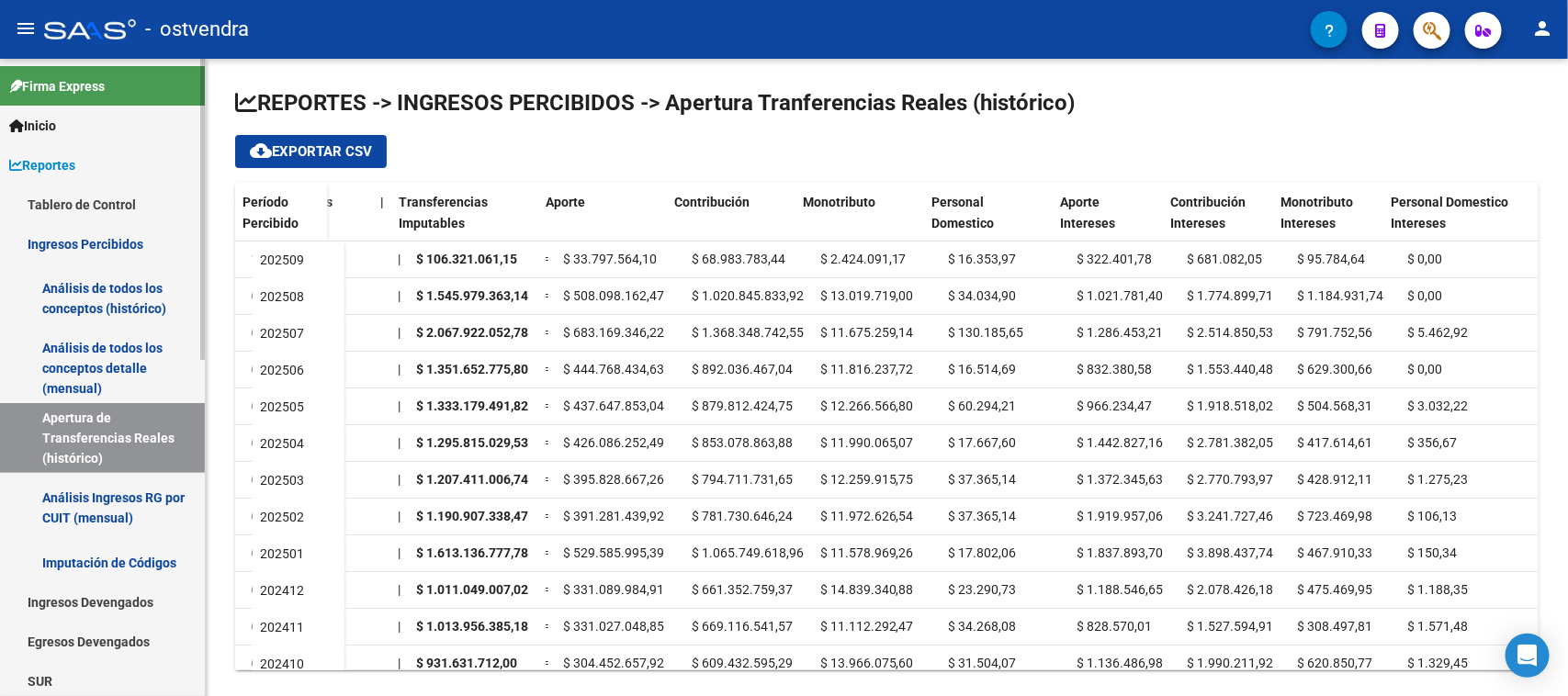
click at [121, 364] on link "Análisis de todos los conceptos detalle (mensual)" at bounding box center [102, 368] width 204 height 70
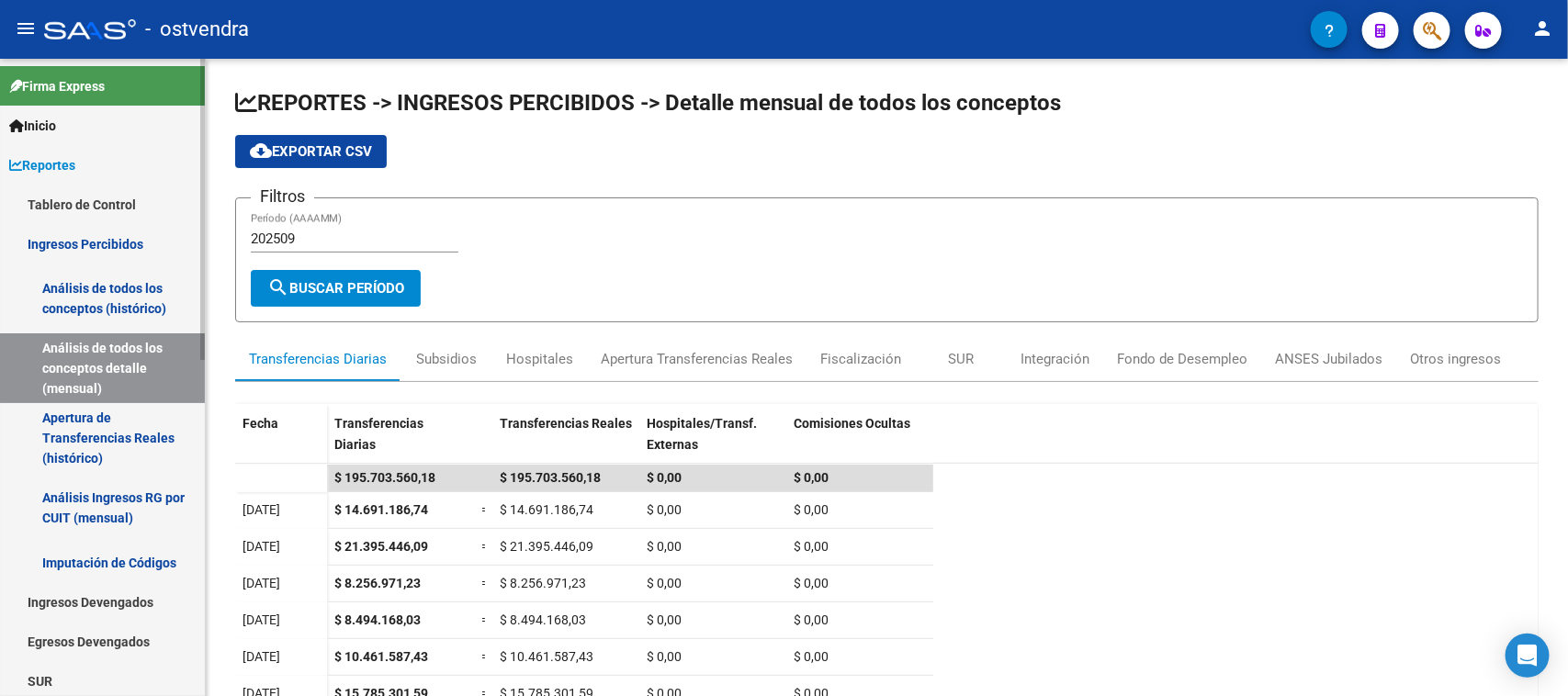
click at [136, 440] on link "Apertura de Transferencias Reales (histórico)" at bounding box center [102, 438] width 204 height 70
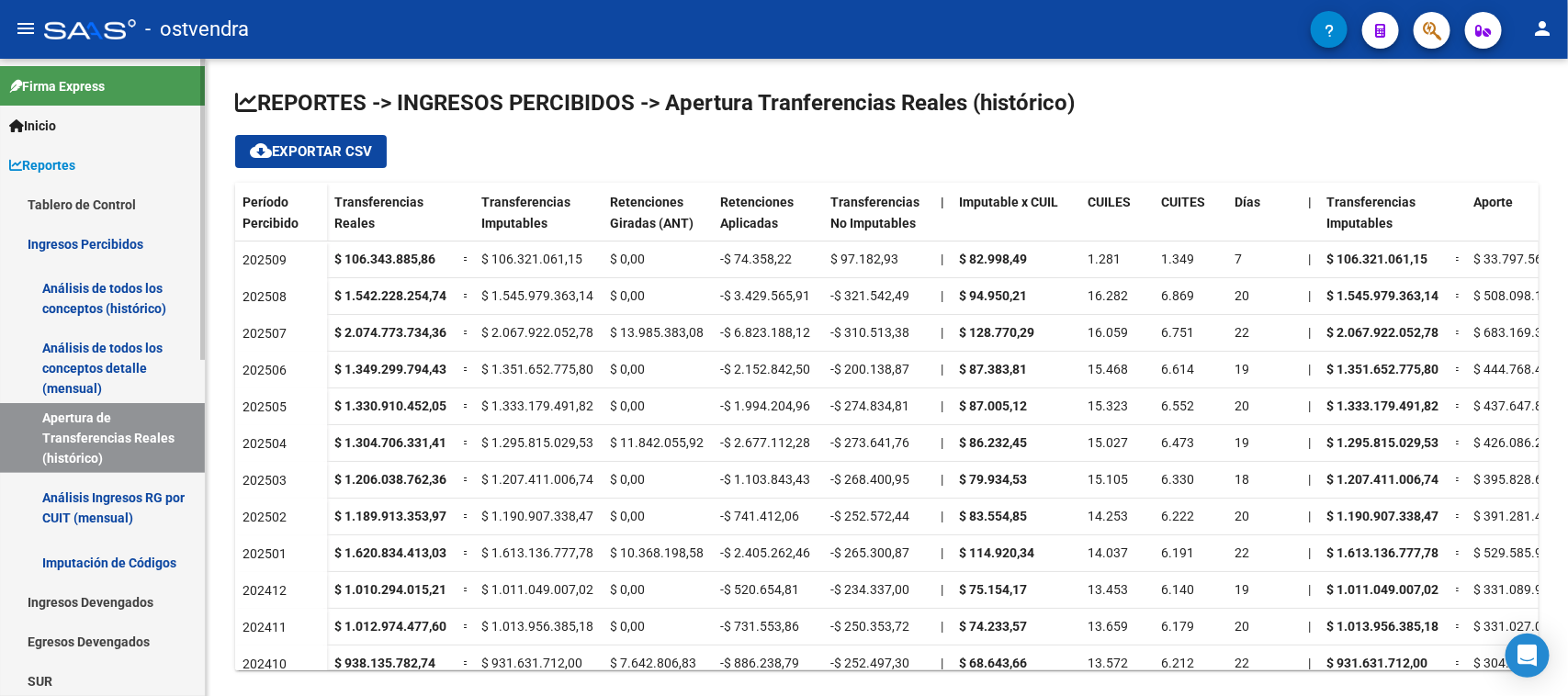
click at [120, 494] on link "Análisis Ingresos RG por CUIT (mensual)" at bounding box center [102, 507] width 204 height 70
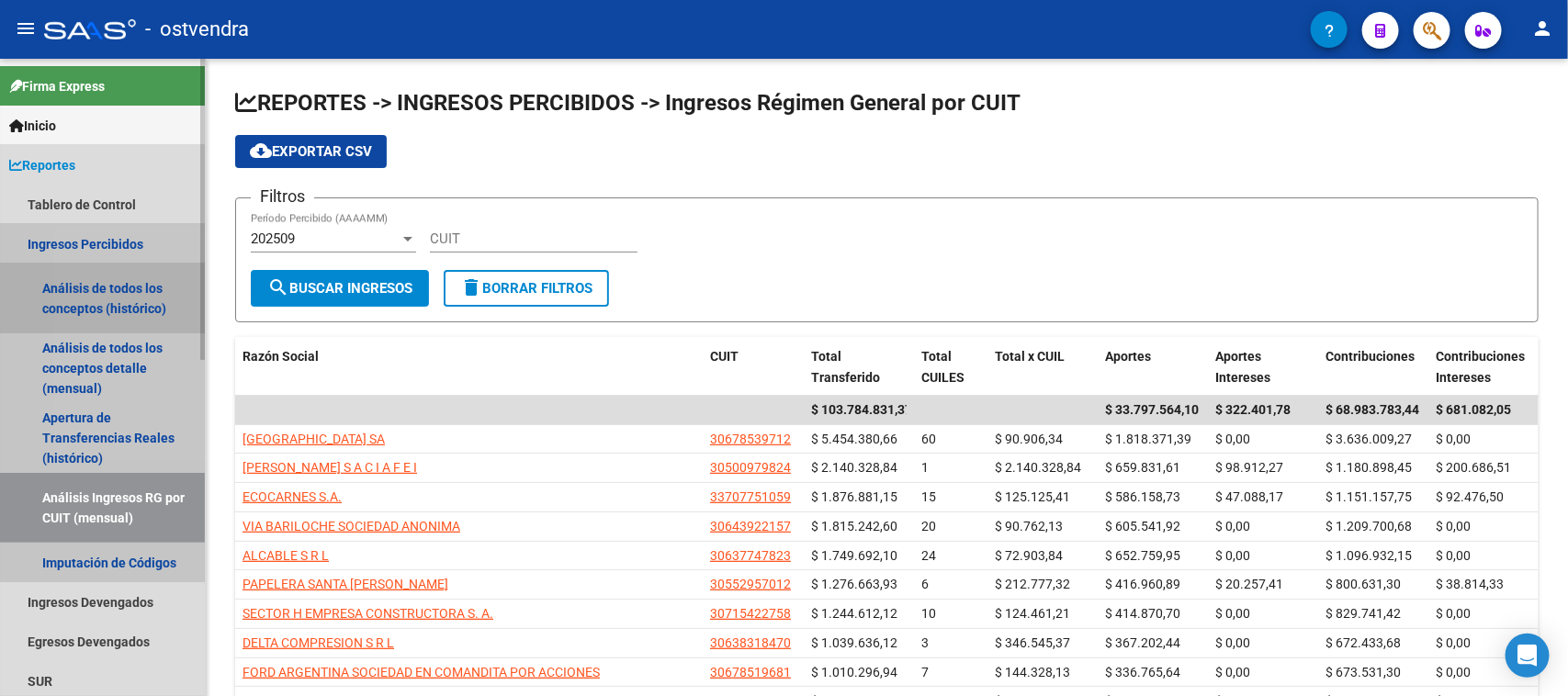
click at [130, 301] on link "Análisis de todos los conceptos (histórico)" at bounding box center [102, 298] width 204 height 70
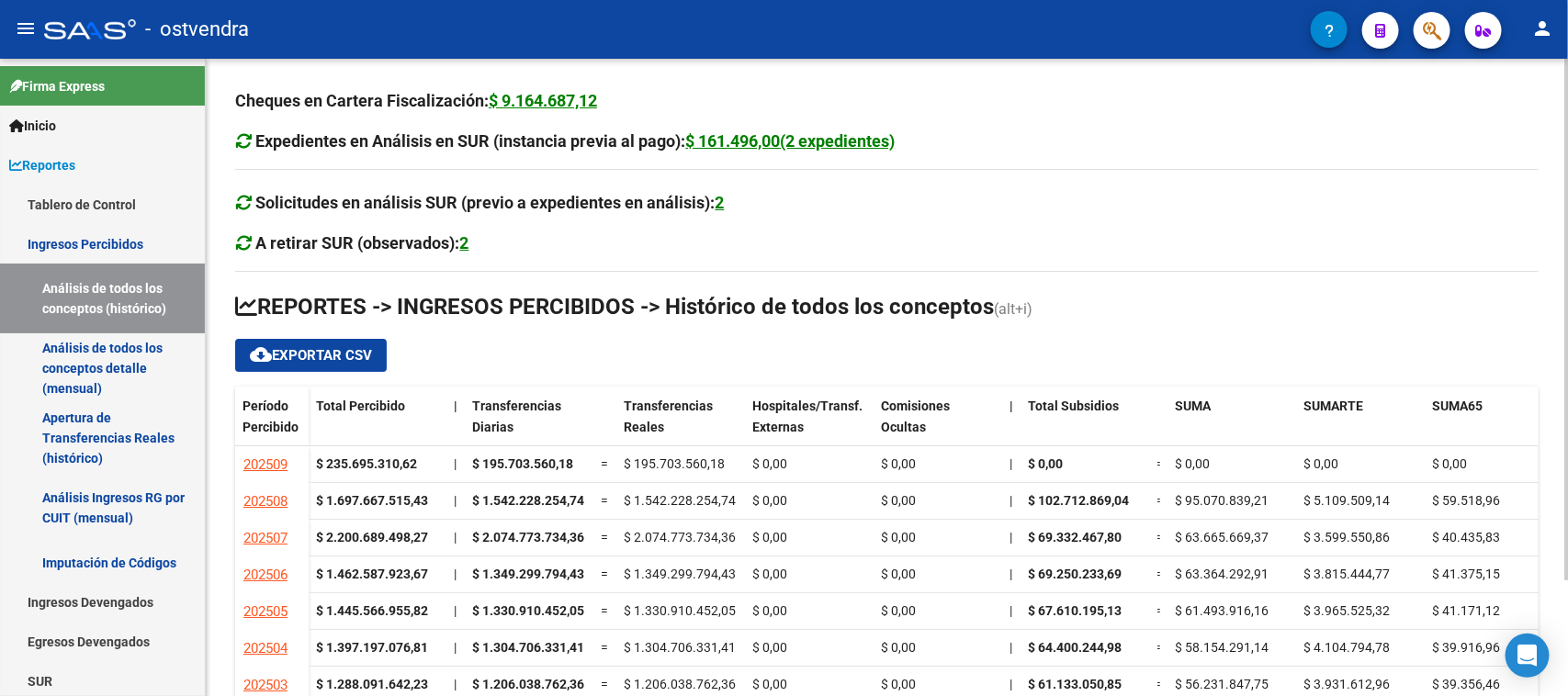
drag, startPoint x: 338, startPoint y: 353, endPoint x: 618, endPoint y: 349, distance: 280.0
click at [618, 349] on div "cloud_download Exportar CSV" at bounding box center [886, 355] width 1303 height 33
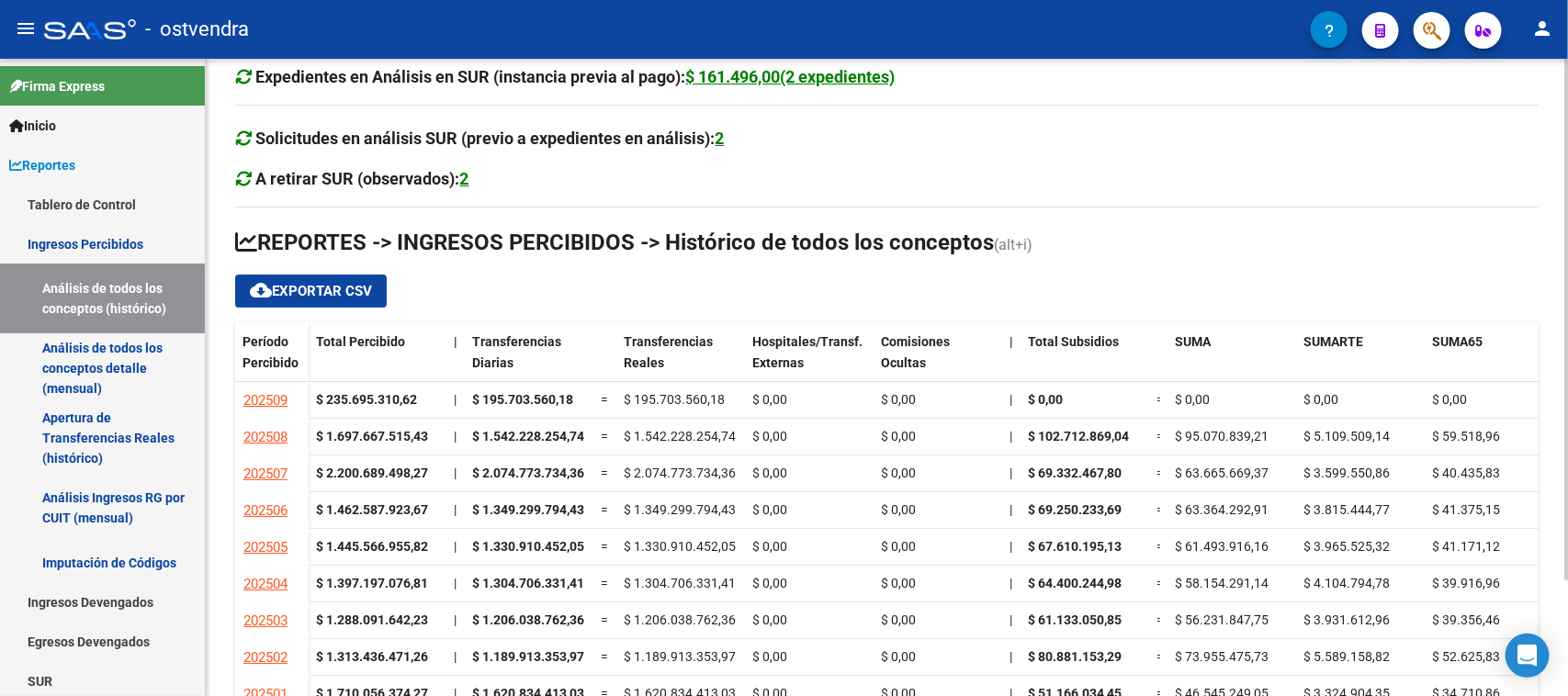
scroll to position [115, 0]
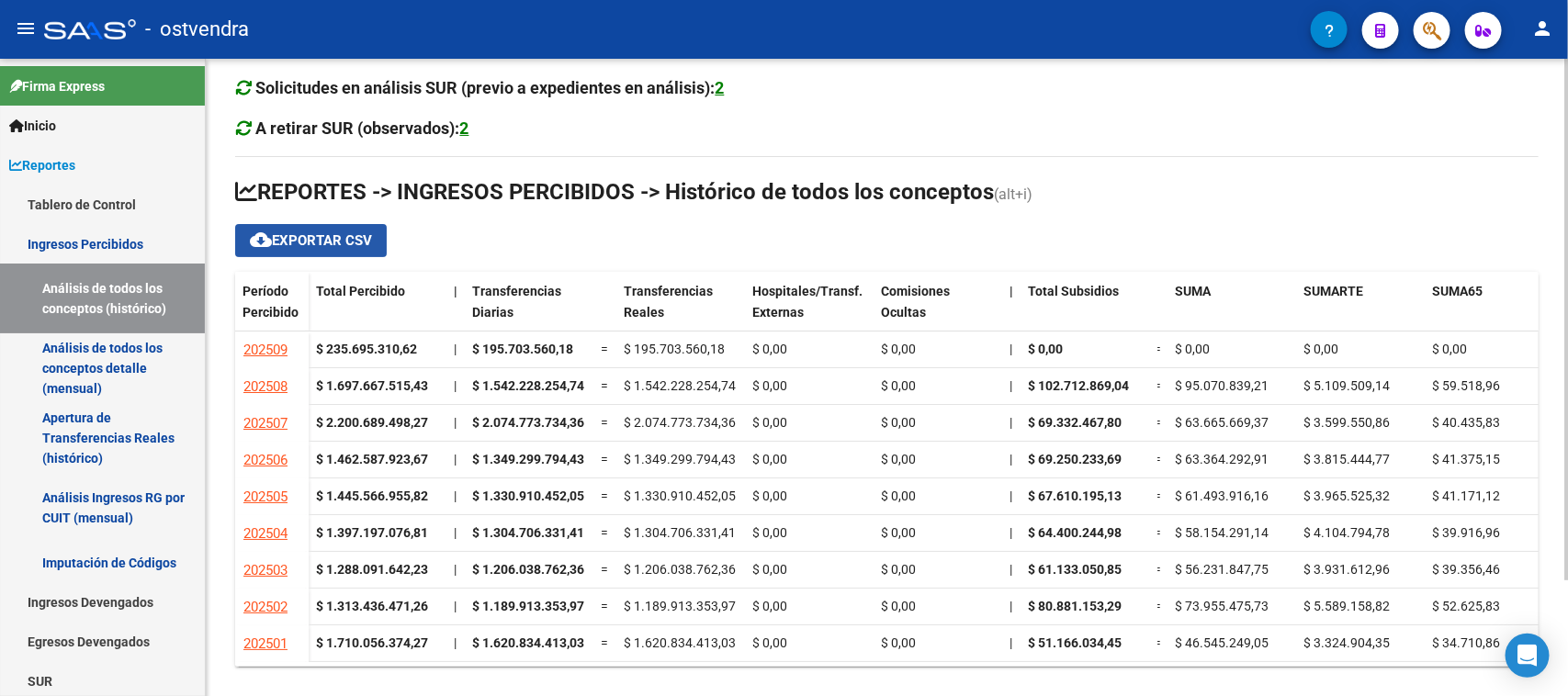
click at [278, 232] on span "cloud_download Exportar CSV" at bounding box center [311, 240] width 122 height 16
click at [590, 106] on div "Cheques en Cartera Fiscalización: $ 9.164.687,12 Expedientes en Análisis en SUR…" at bounding box center [886, 320] width 1303 height 693
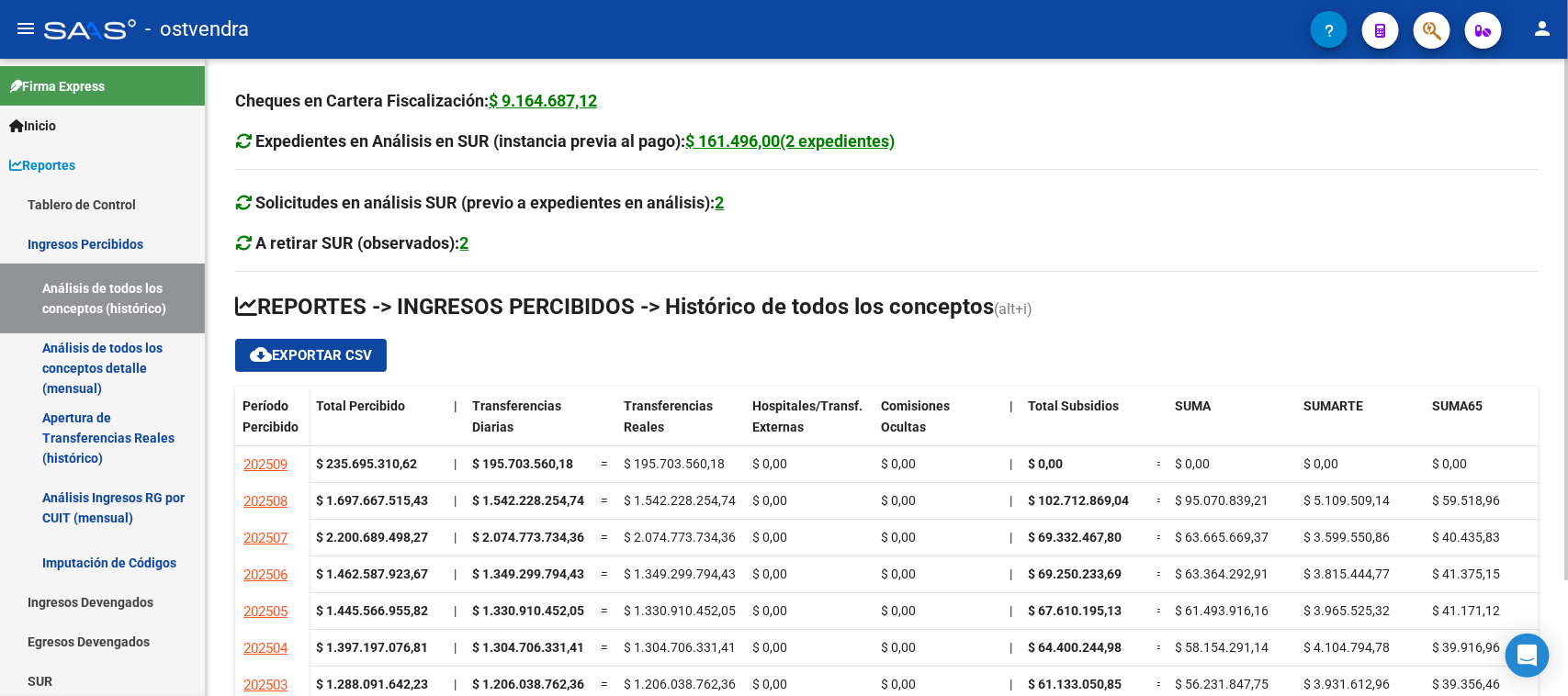
click at [465, 243] on div "2" at bounding box center [464, 243] width 9 height 26
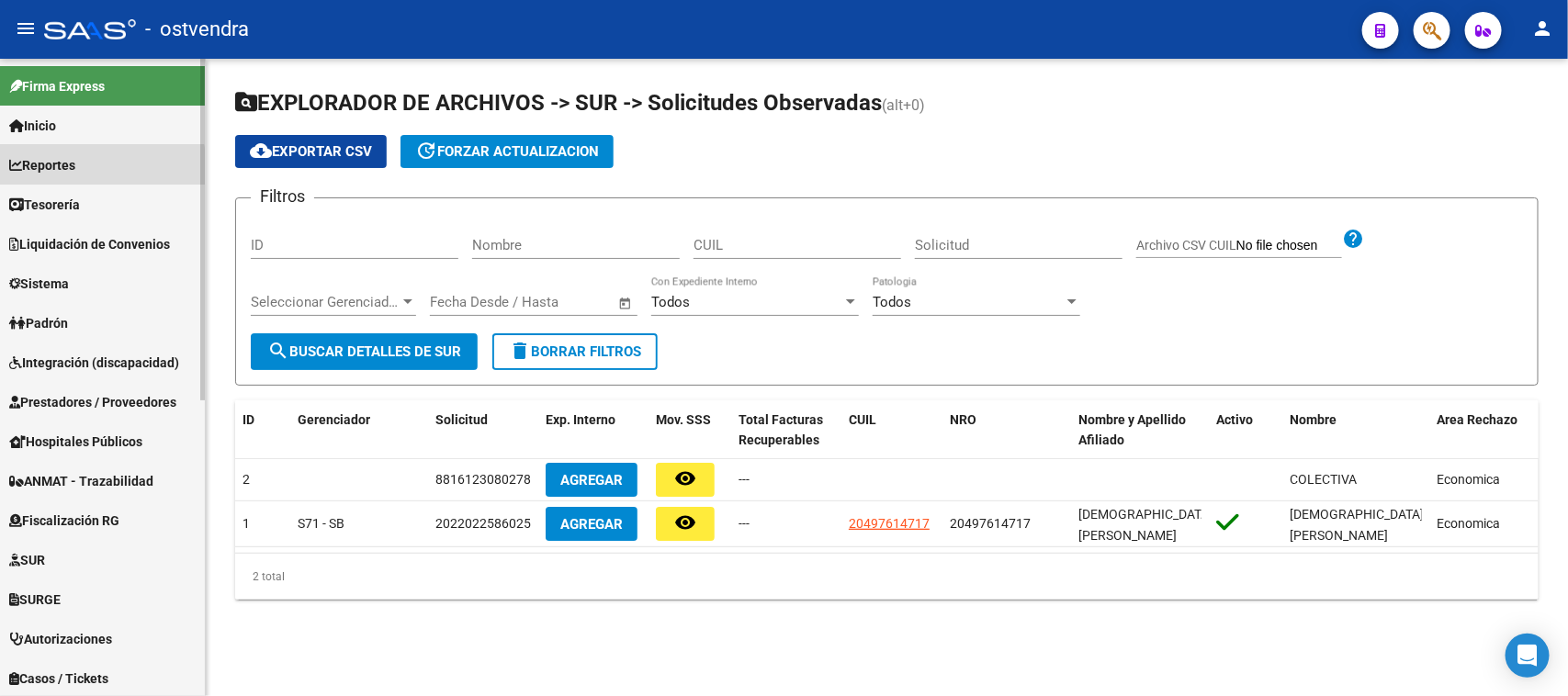
click at [90, 171] on link "Reportes" at bounding box center [102, 165] width 204 height 40
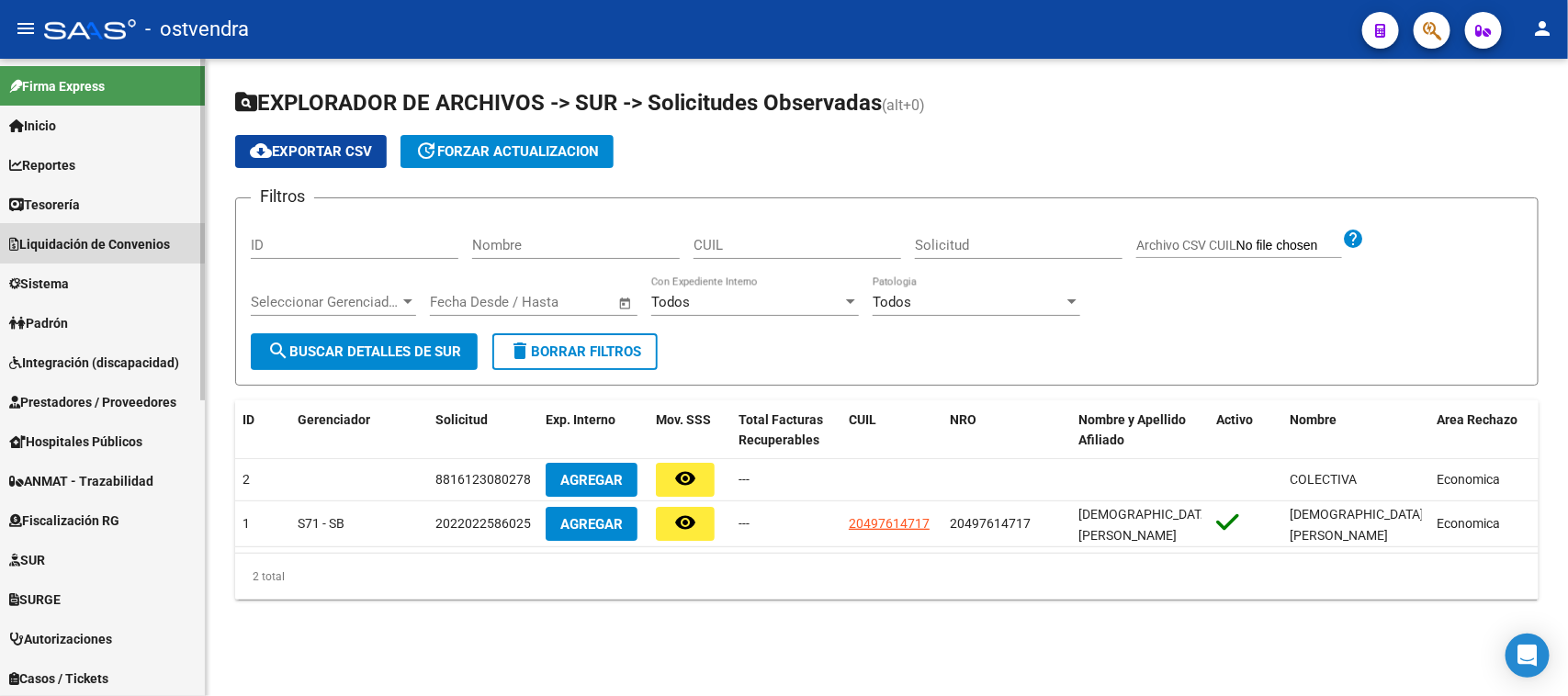
click at [76, 236] on span "Liquidación de Convenios" at bounding box center [89, 244] width 161 height 20
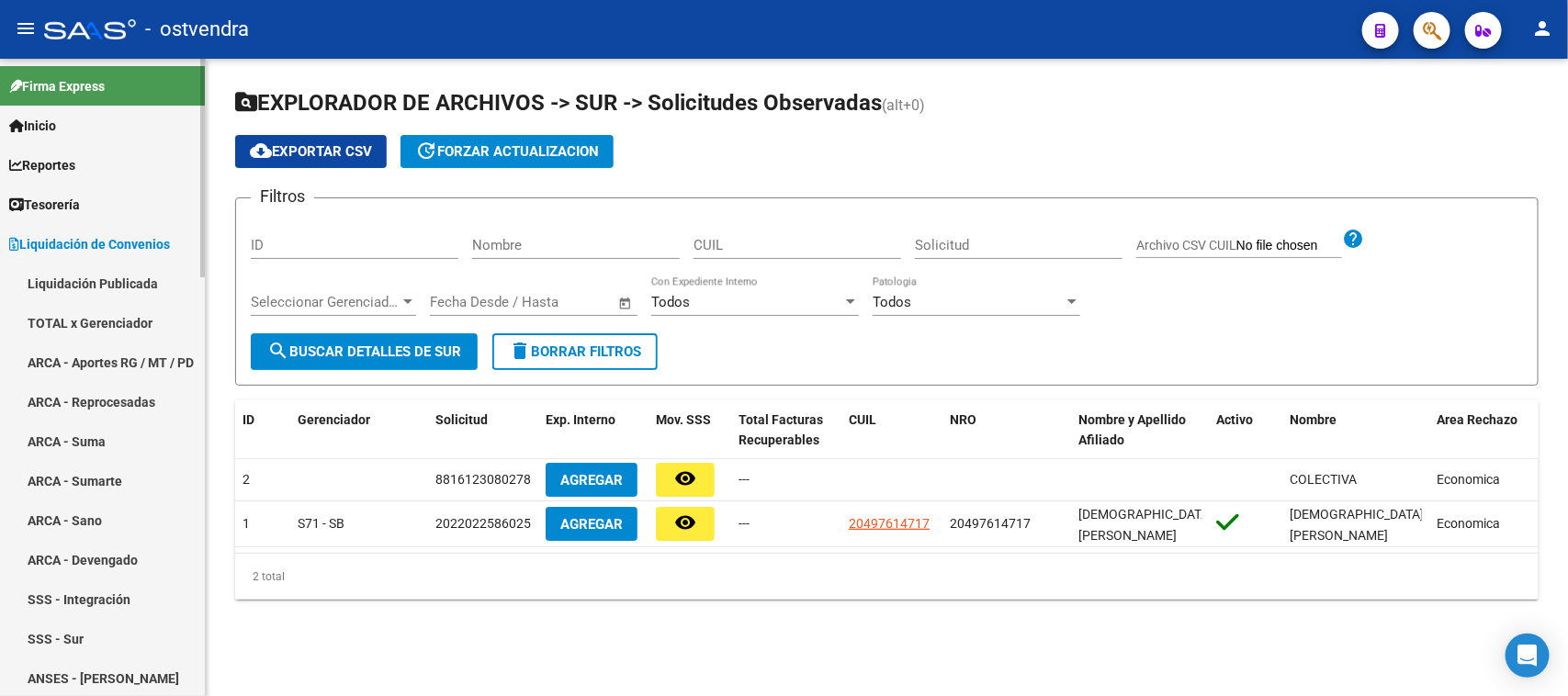
click at [143, 358] on link "ARCA - Aportes RG / MT / PD" at bounding box center [102, 362] width 204 height 40
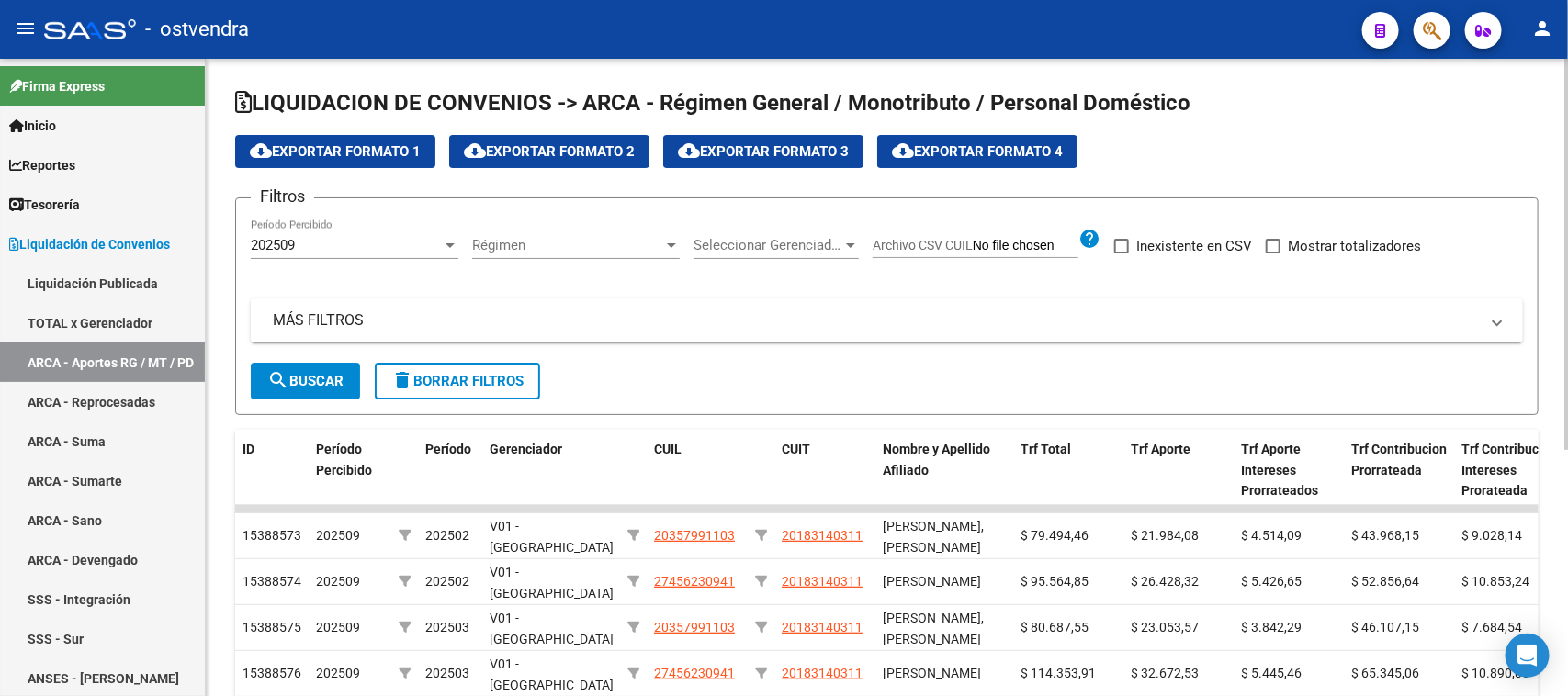
click at [433, 235] on div "202509 Período Percibido" at bounding box center [354, 239] width 207 height 40
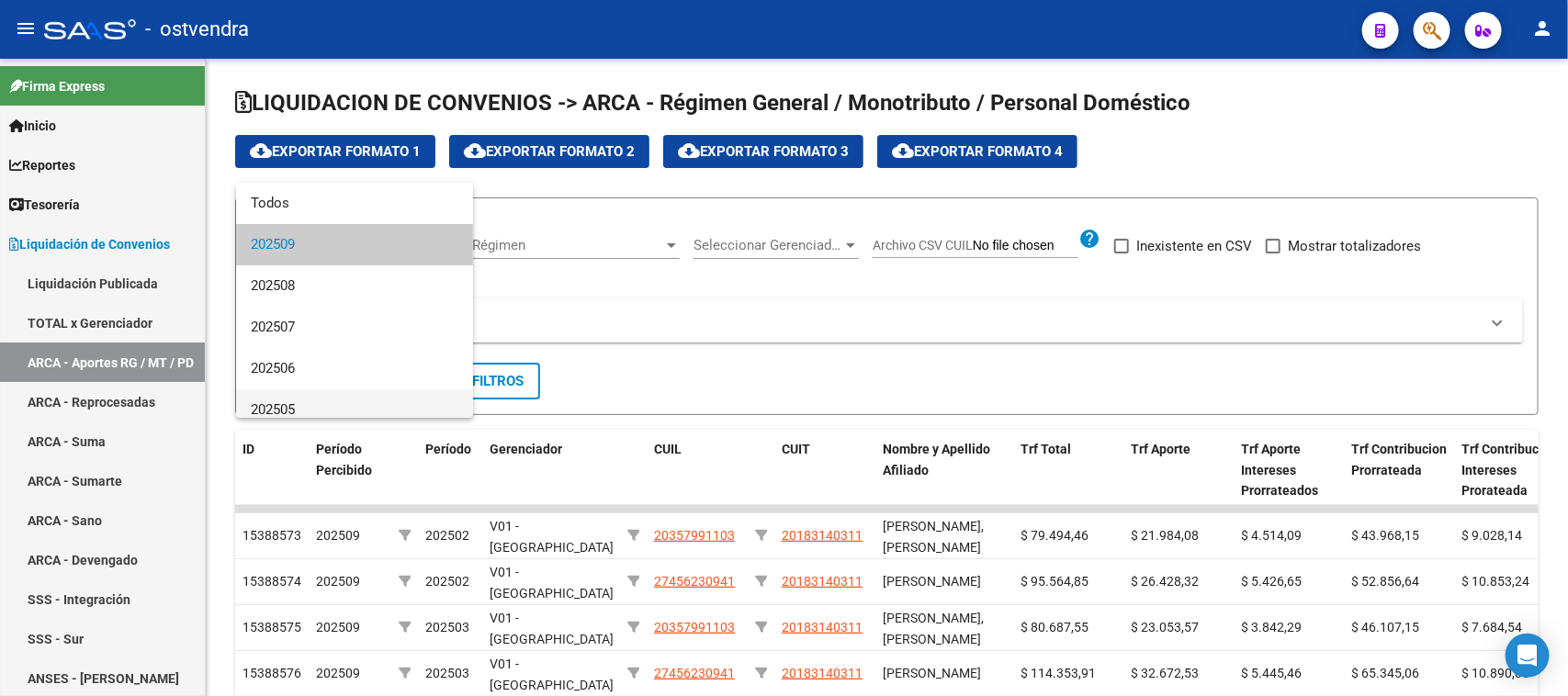
click at [379, 391] on span "202505" at bounding box center [354, 409] width 207 height 42
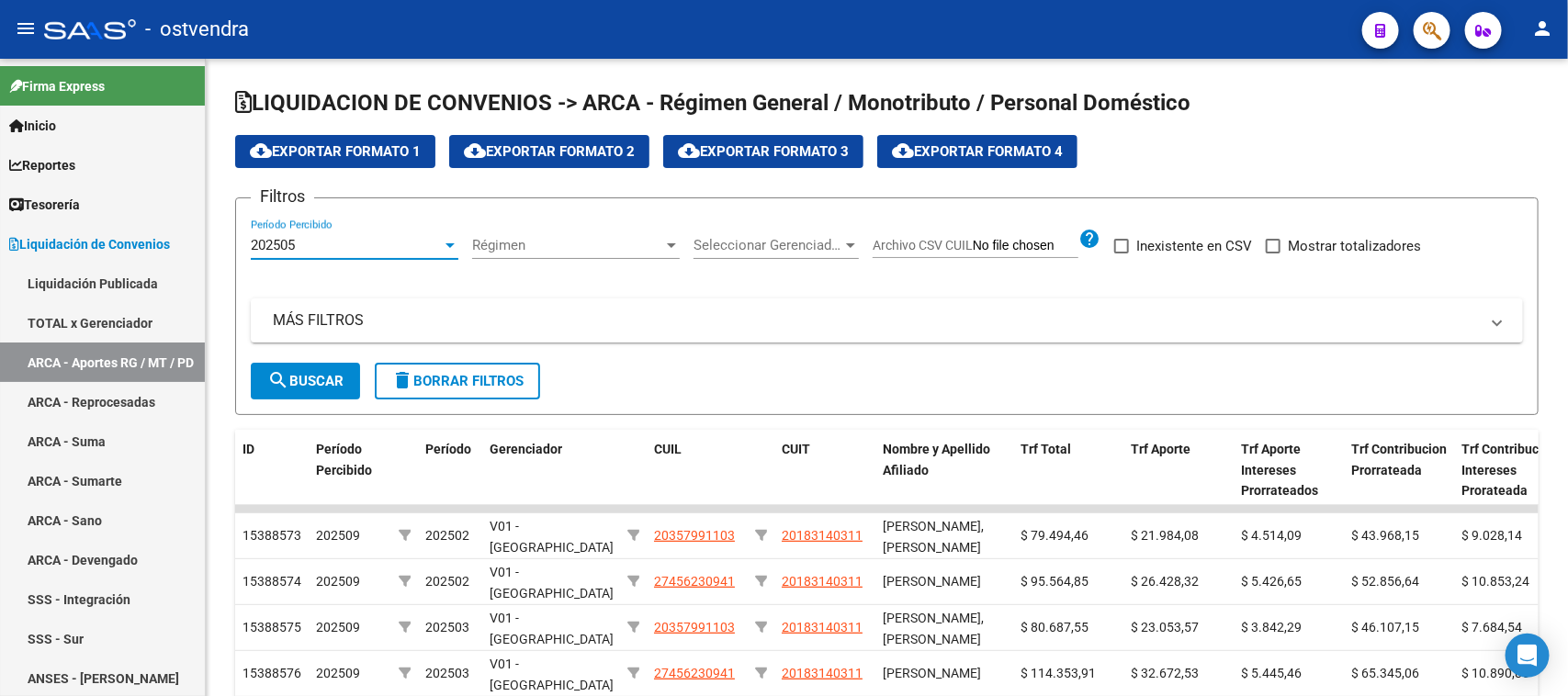
scroll to position [12, 0]
click at [336, 379] on span "search Buscar" at bounding box center [305, 380] width 77 height 16
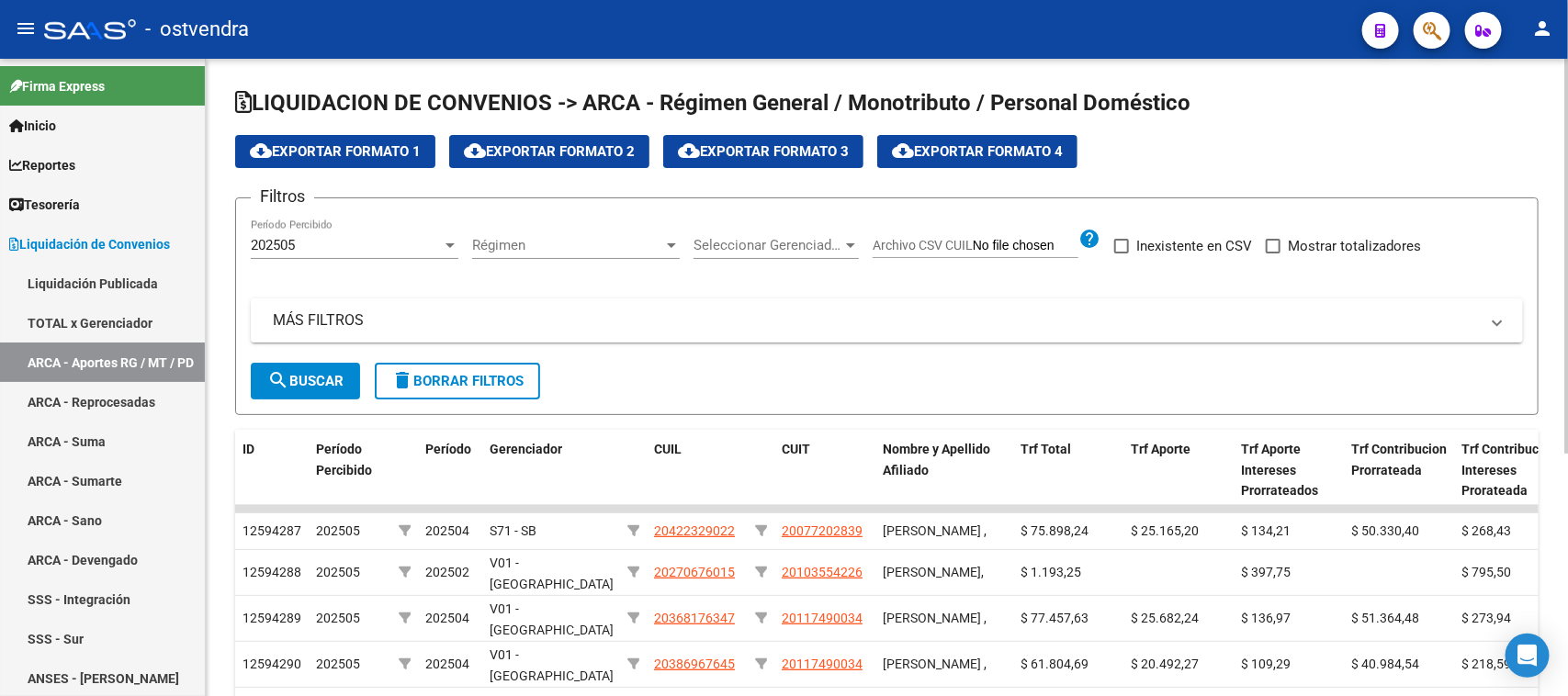
click at [1383, 232] on div "Filtros 202505 Período Percibido Régimen Régimen Seleccionar Gerenciador Selecc…" at bounding box center [886, 287] width 1272 height 150
click at [1342, 249] on span "Mostrar totalizadores" at bounding box center [1353, 246] width 133 height 22
click at [1273, 254] on input "Mostrar totalizadores" at bounding box center [1272, 254] width 1 height 1
checkbox input "true"
click at [319, 373] on span "search Buscar" at bounding box center [305, 380] width 77 height 16
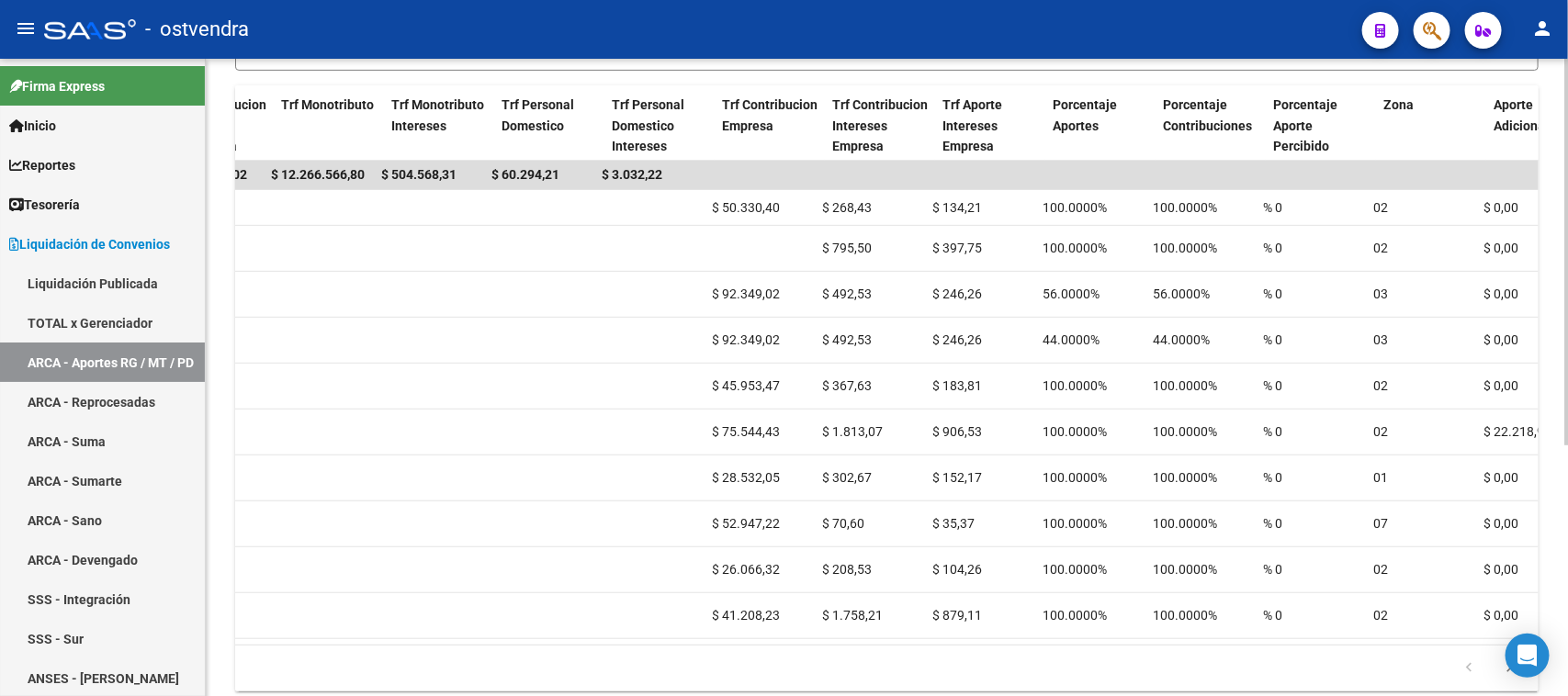
scroll to position [0, 0]
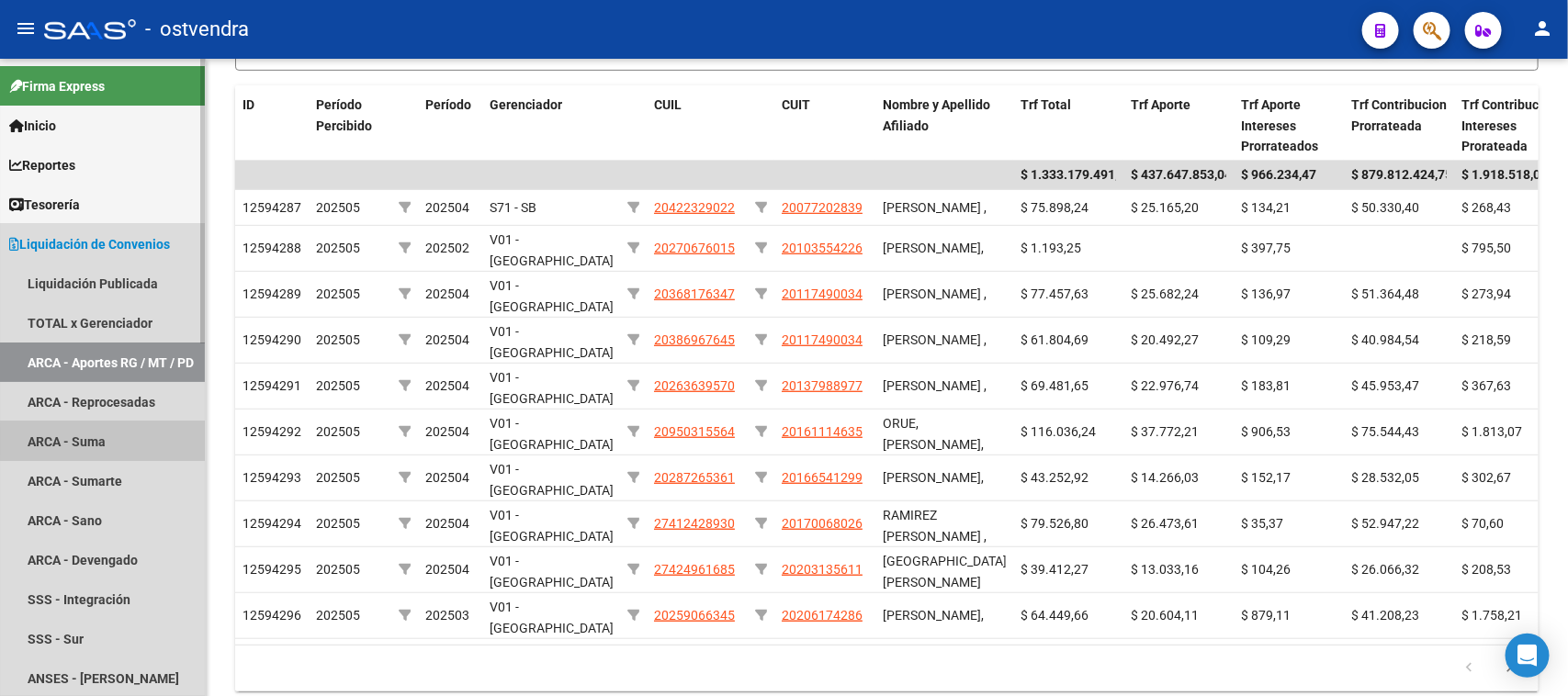
click at [127, 440] on link "ARCA - Suma" at bounding box center [102, 440] width 204 height 40
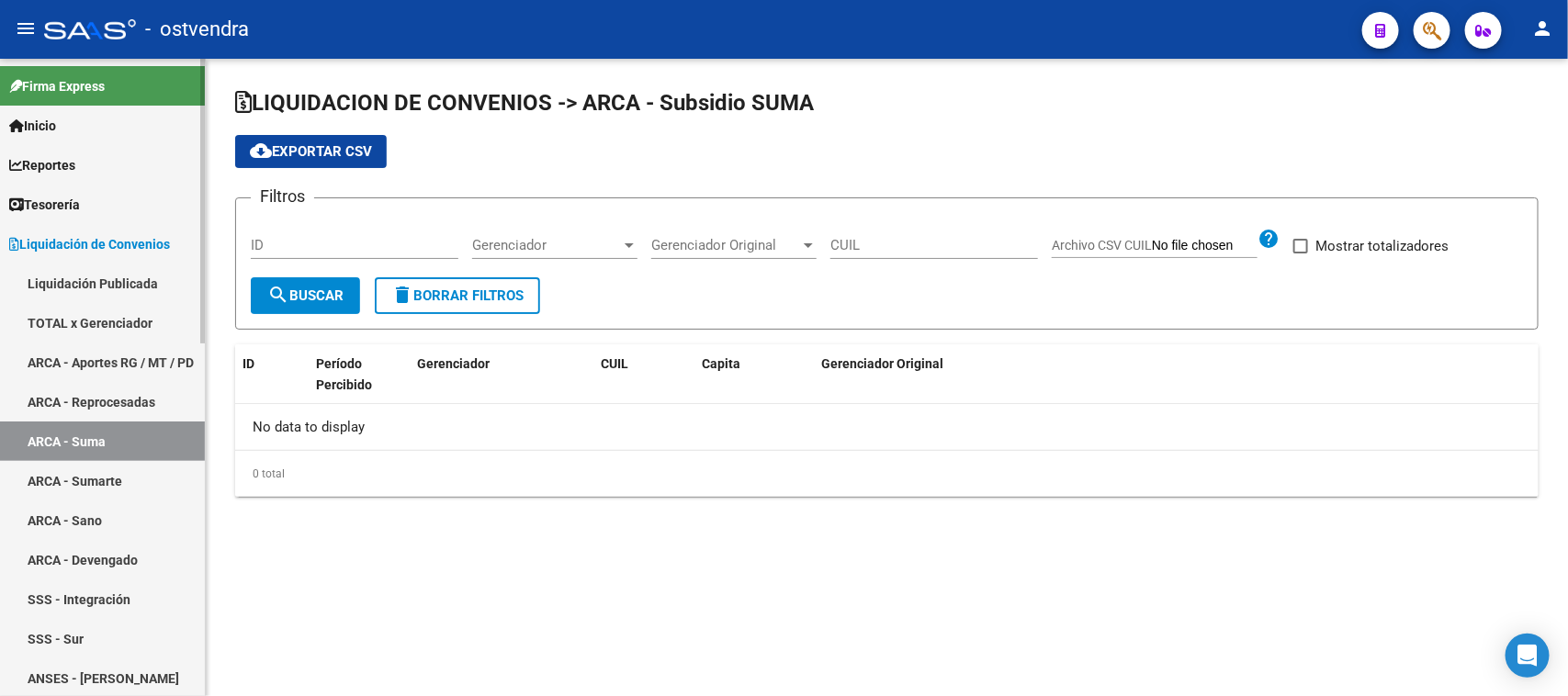
checkbox input "true"
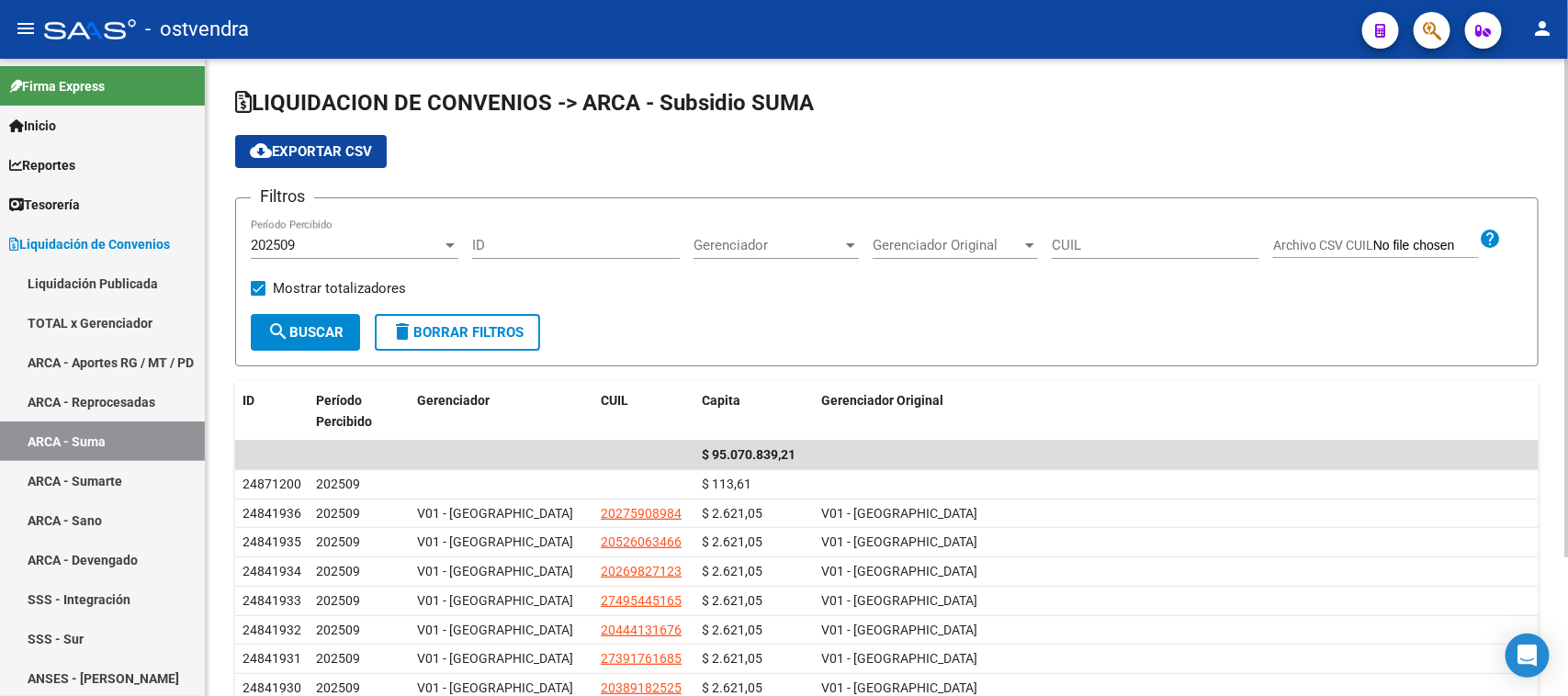
click at [341, 239] on div "202509" at bounding box center [346, 245] width 191 height 16
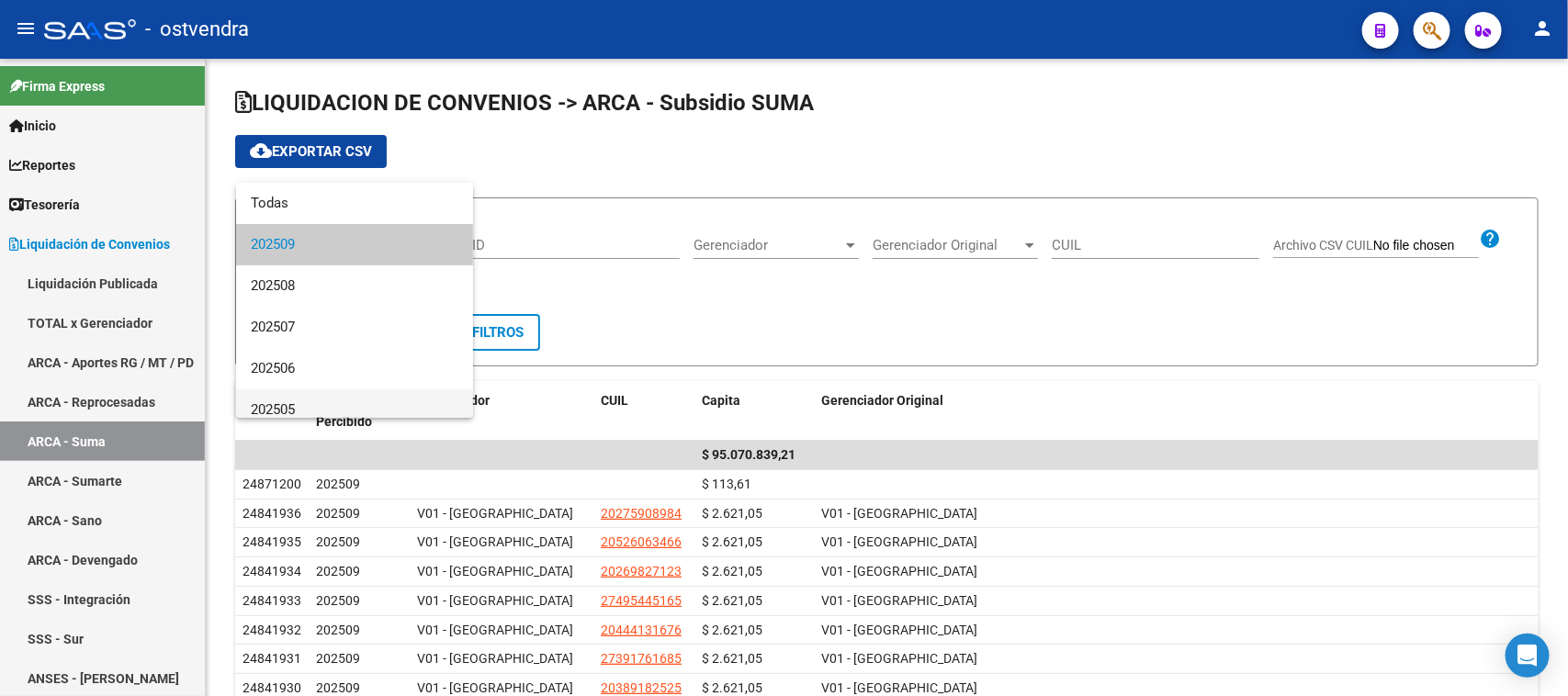
click at [331, 402] on span "202505" at bounding box center [354, 409] width 207 height 42
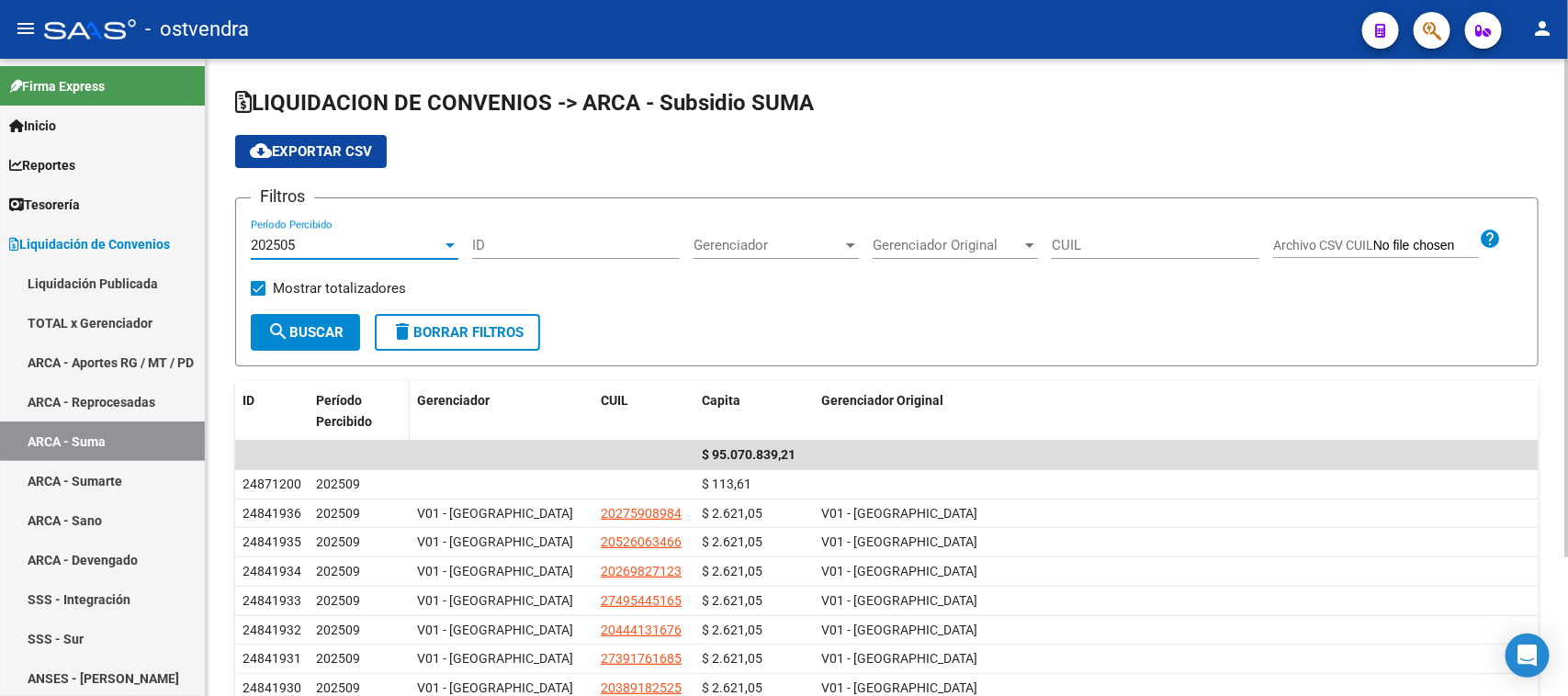
scroll to position [12, 0]
click at [328, 333] on span "search Buscar" at bounding box center [305, 332] width 77 height 16
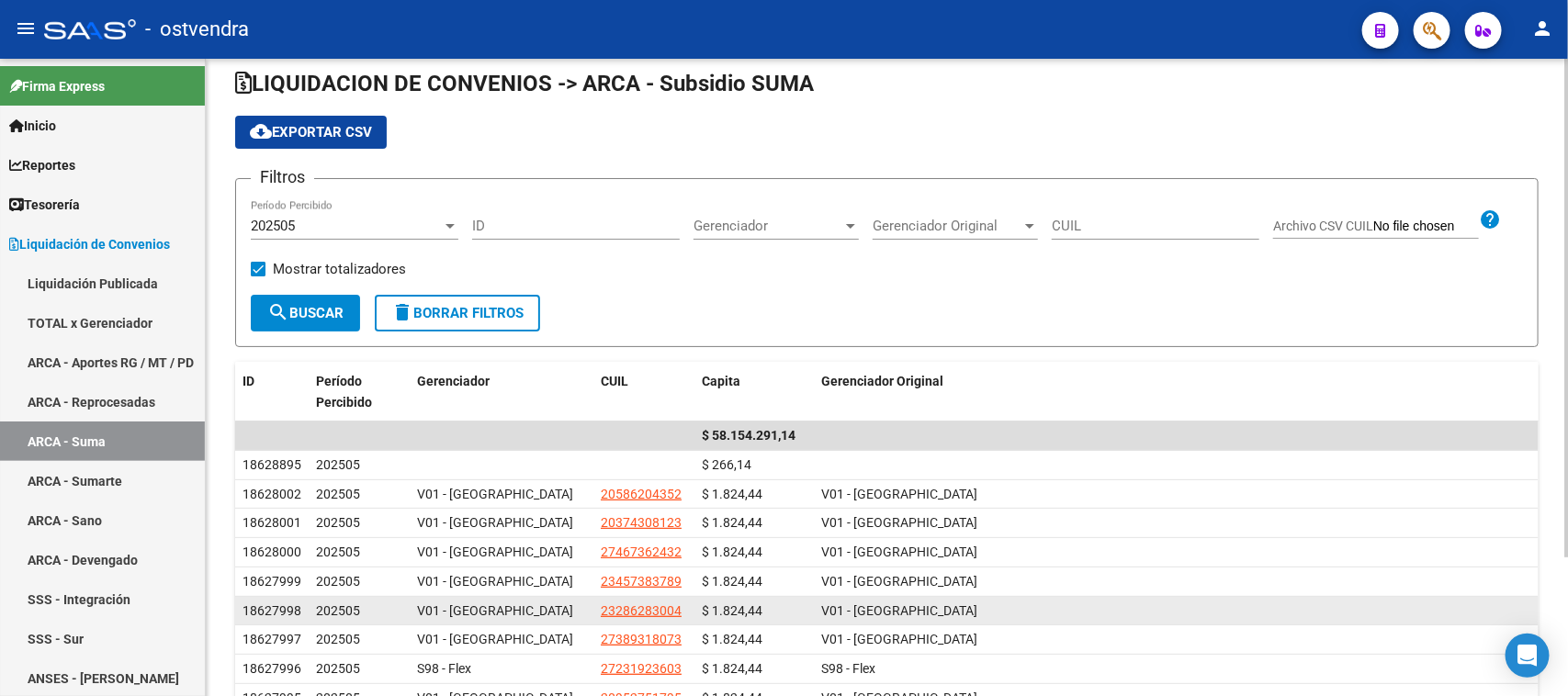
scroll to position [0, 0]
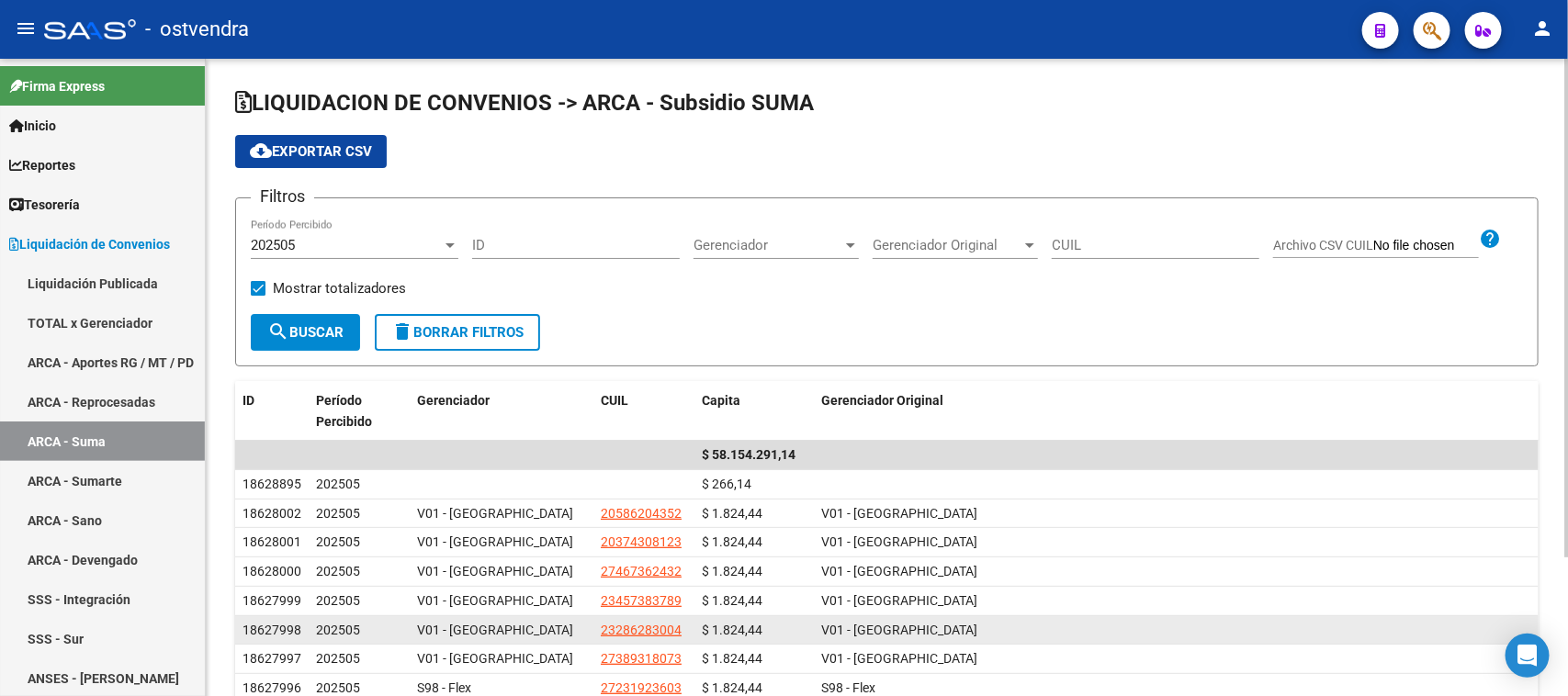
drag, startPoint x: 607, startPoint y: 695, endPoint x: 569, endPoint y: 630, distance: 75.3
click at [569, 631] on div "V01 - [GEOGRAPHIC_DATA]" at bounding box center [501, 630] width 169 height 21
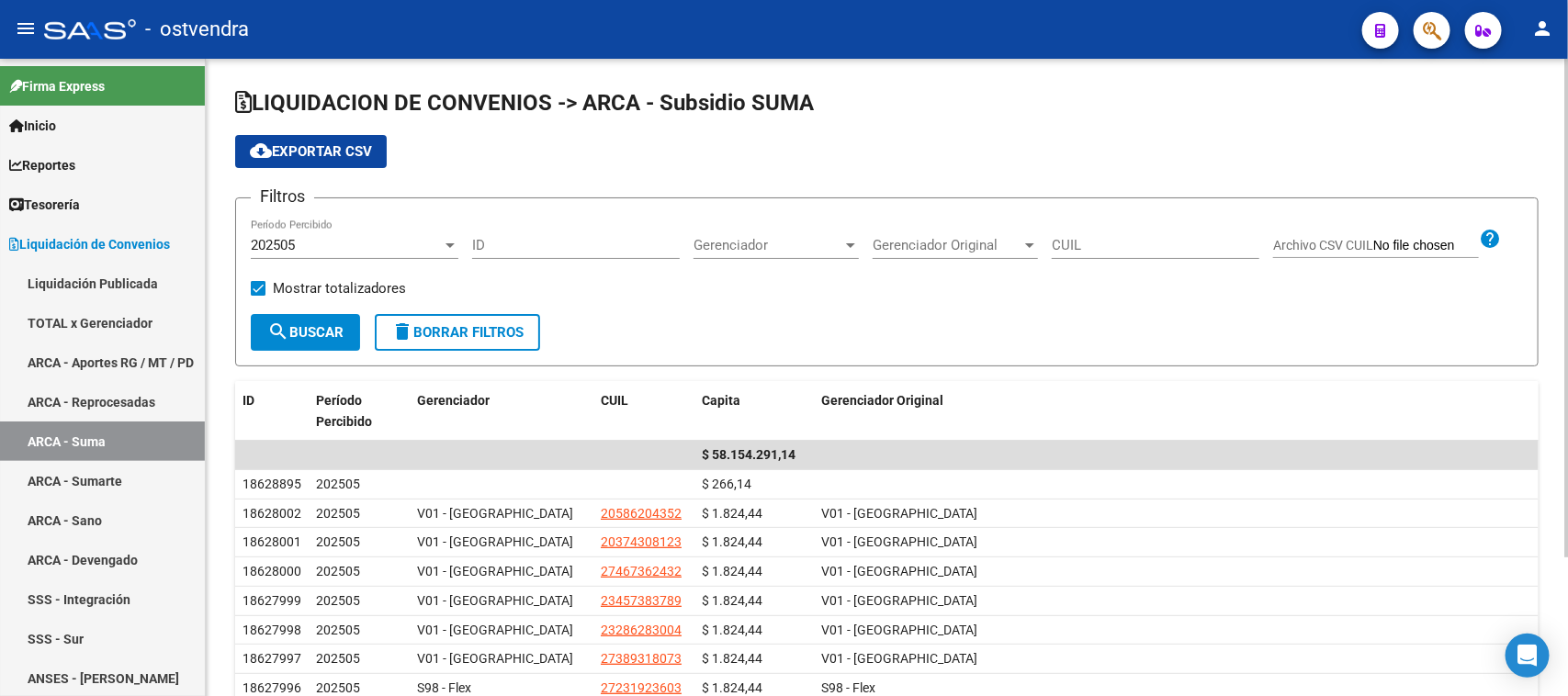
click at [1209, 148] on div "cloud_download Exportar CSV" at bounding box center [886, 151] width 1303 height 33
click at [388, 243] on div "202505" at bounding box center [346, 245] width 191 height 16
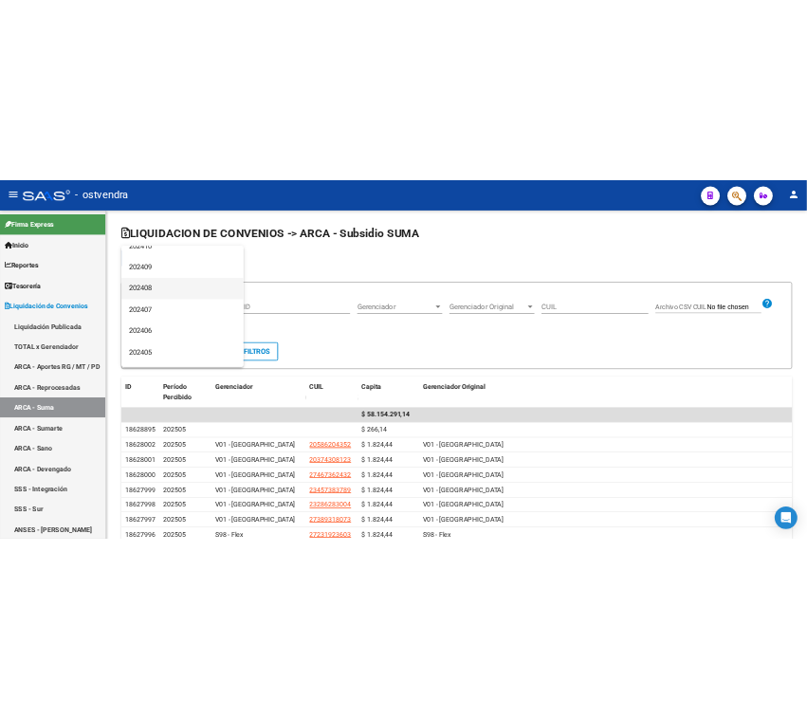
scroll to position [588, 0]
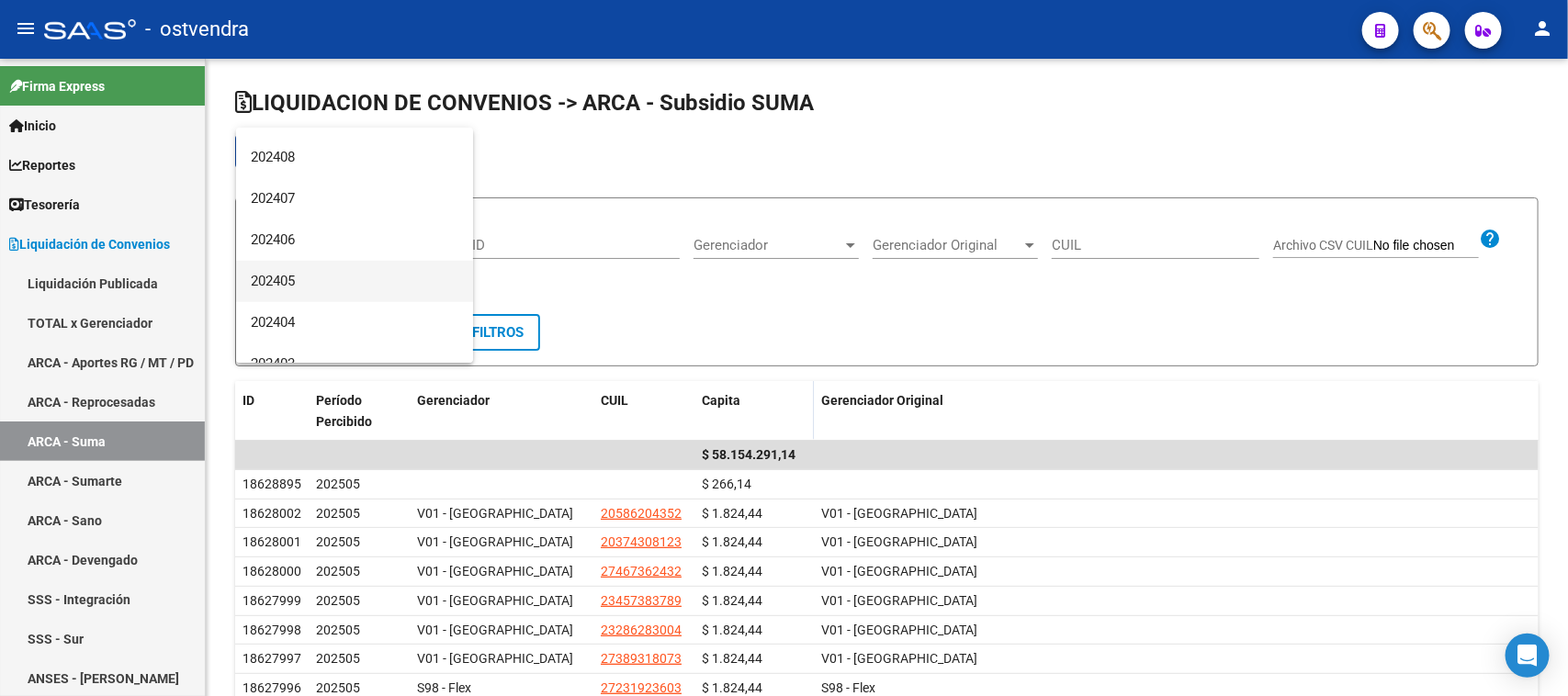
click at [310, 275] on span "202405" at bounding box center [354, 281] width 207 height 42
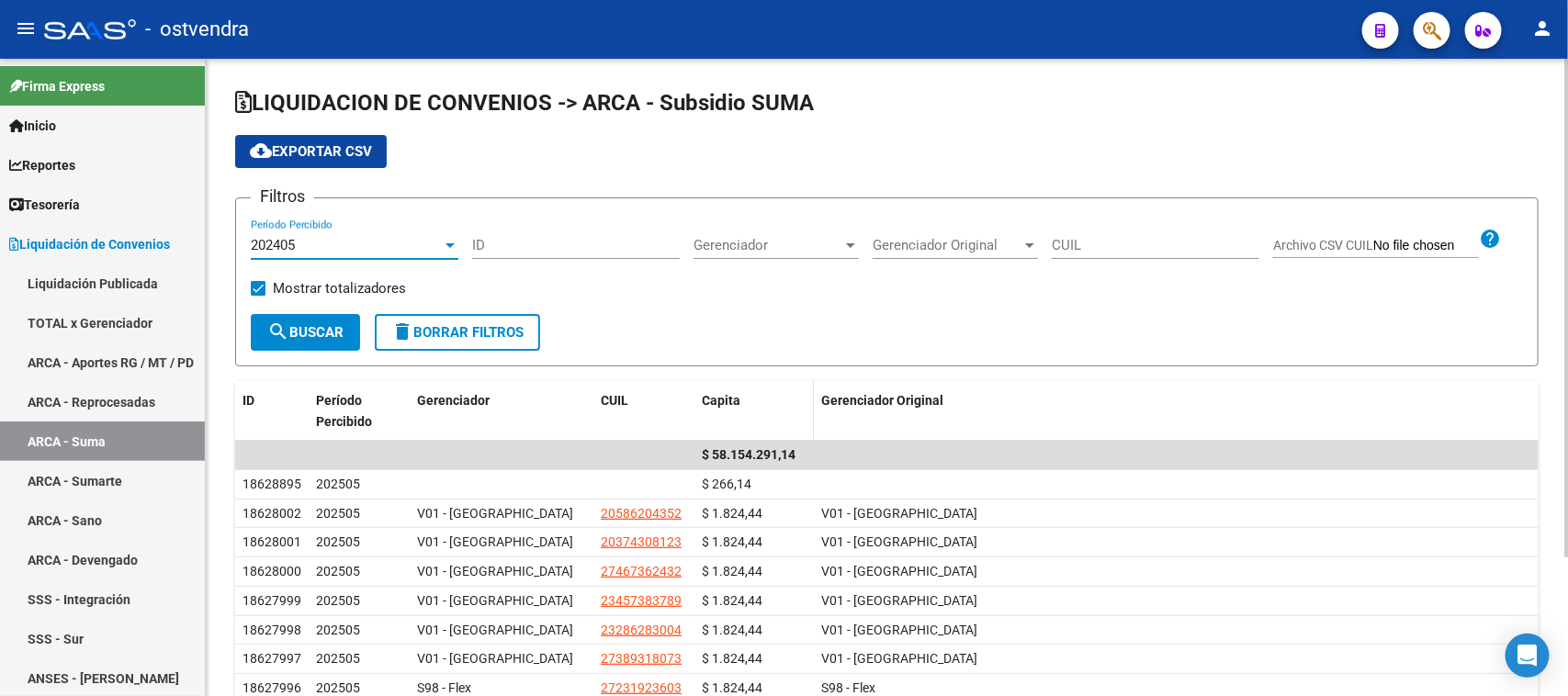
click at [320, 327] on span "search Buscar" at bounding box center [305, 332] width 77 height 16
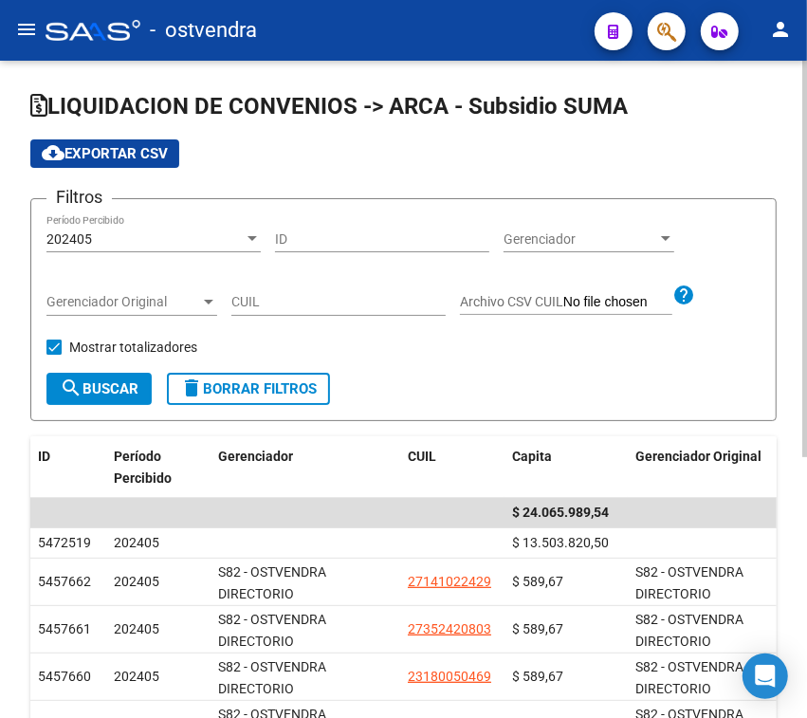
click at [216, 237] on div "202405" at bounding box center [144, 239] width 197 height 16
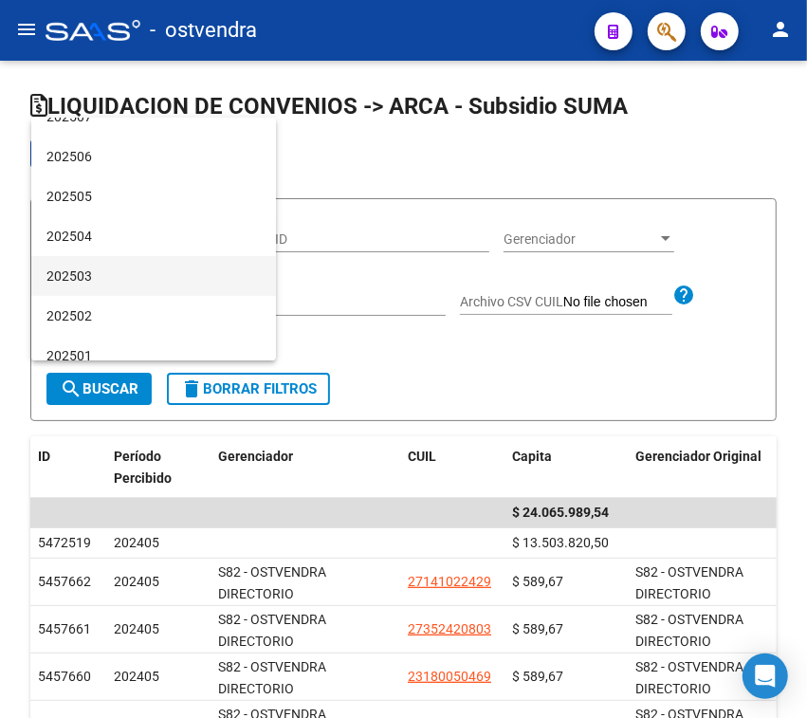
scroll to position [0, 0]
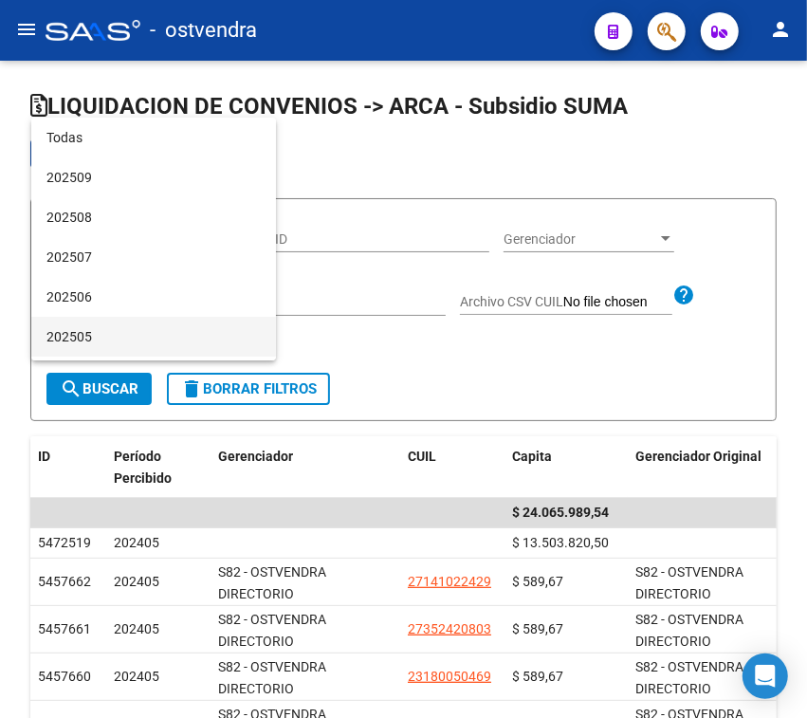
click at [139, 320] on span "202505" at bounding box center [153, 337] width 214 height 40
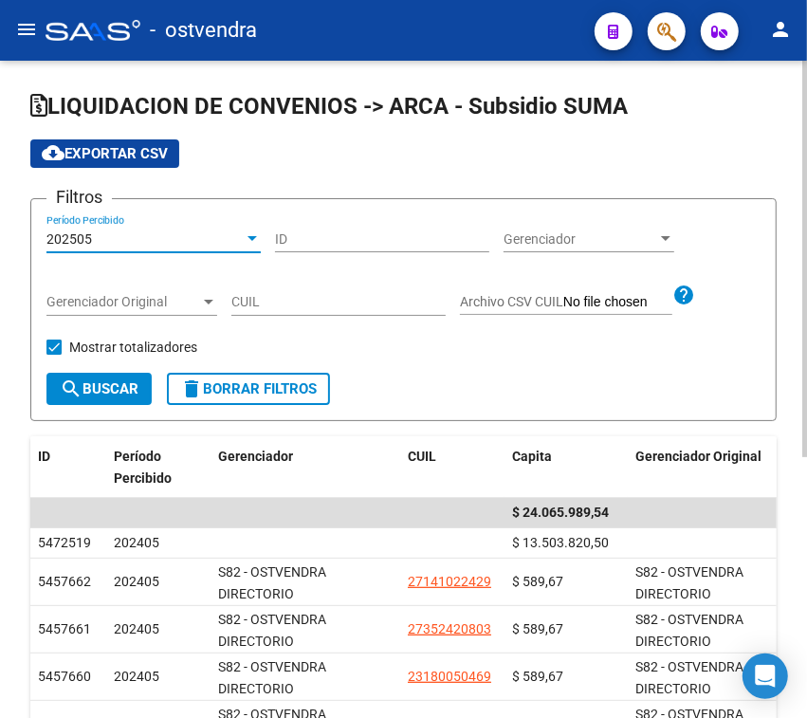
click at [119, 390] on span "search Buscar" at bounding box center [99, 388] width 79 height 17
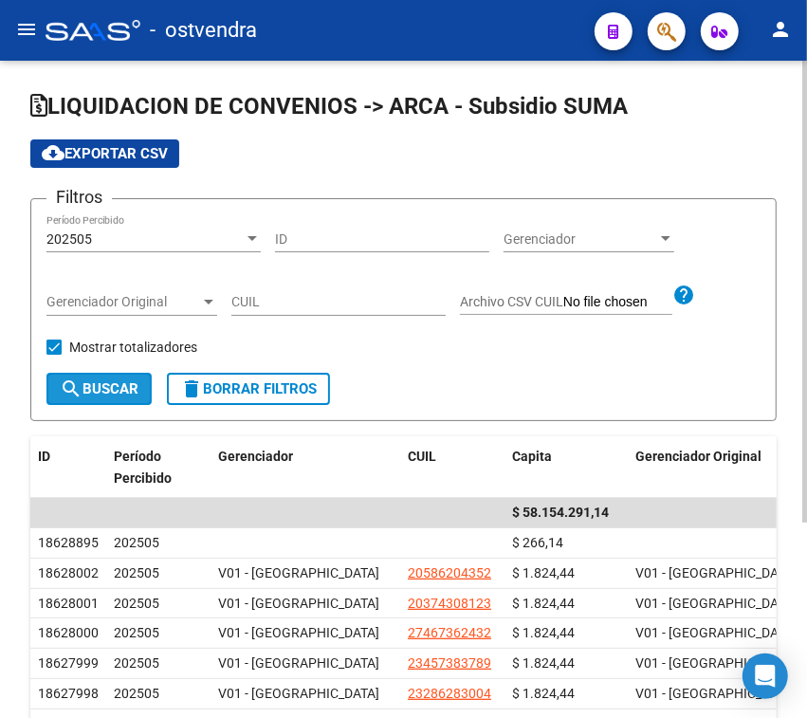
click at [129, 387] on span "search Buscar" at bounding box center [99, 388] width 79 height 17
click at [504, 366] on div "Filtros 202505 Período Percibido ID Gerenciador Gerenciador Gerenciador Origina…" at bounding box center [403, 293] width 714 height 158
click at [230, 239] on div "202505" at bounding box center [144, 239] width 197 height 16
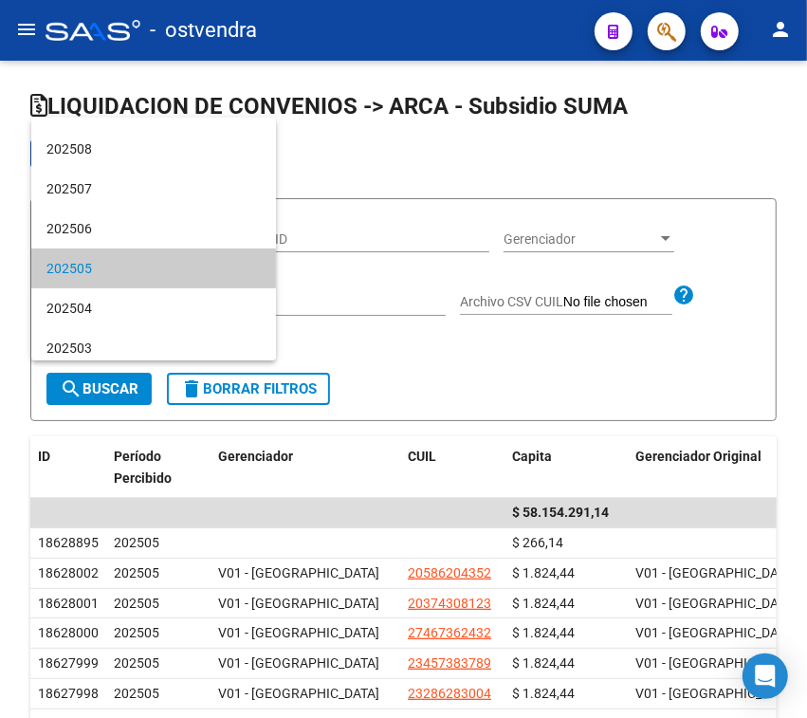
scroll to position [53, 0]
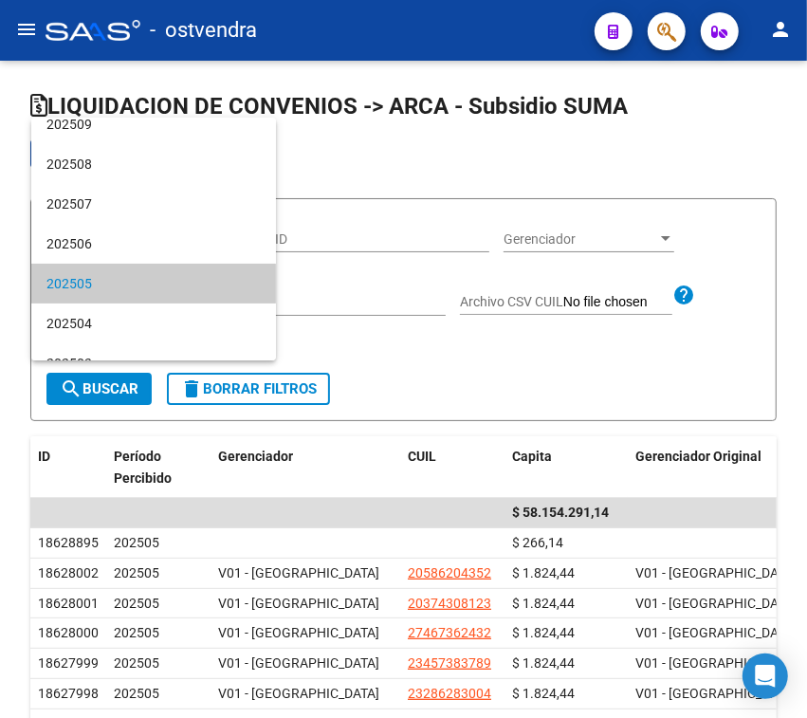
click at [417, 371] on div at bounding box center [403, 359] width 807 height 718
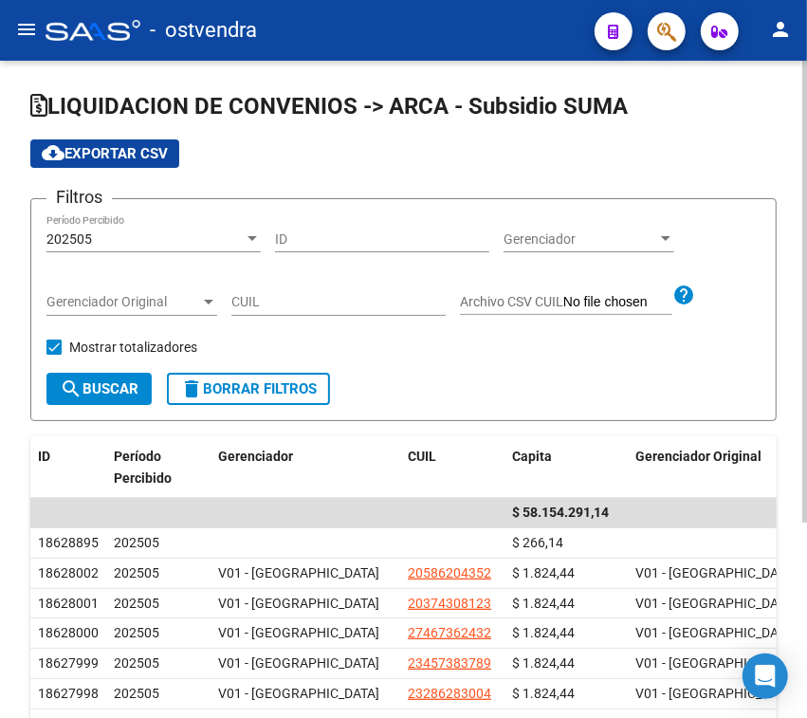
click at [186, 244] on div "202505" at bounding box center [144, 239] width 197 height 16
click at [237, 237] on div "202505" at bounding box center [144, 239] width 197 height 16
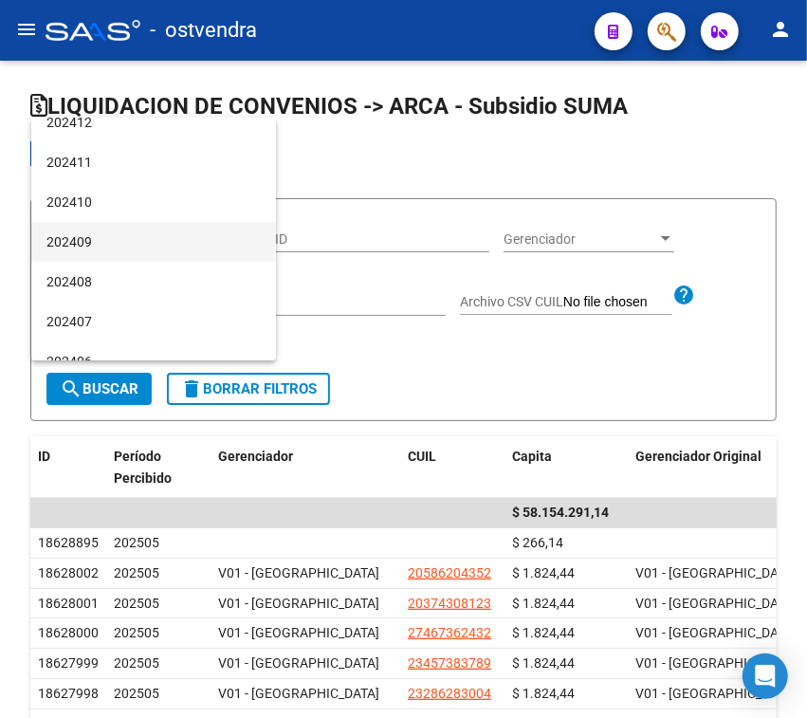
scroll to position [452, 0]
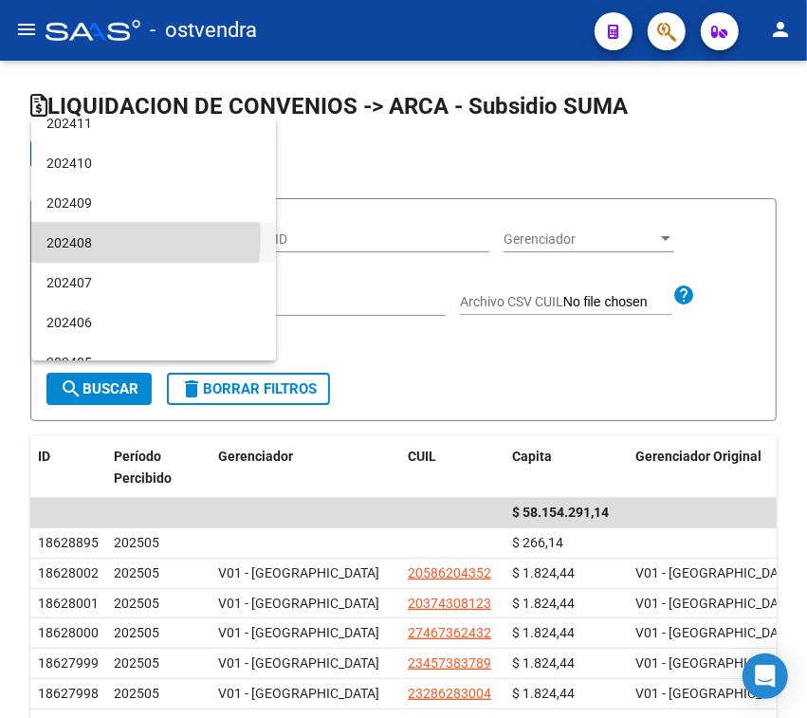
click at [111, 237] on span "202408" at bounding box center [153, 243] width 214 height 40
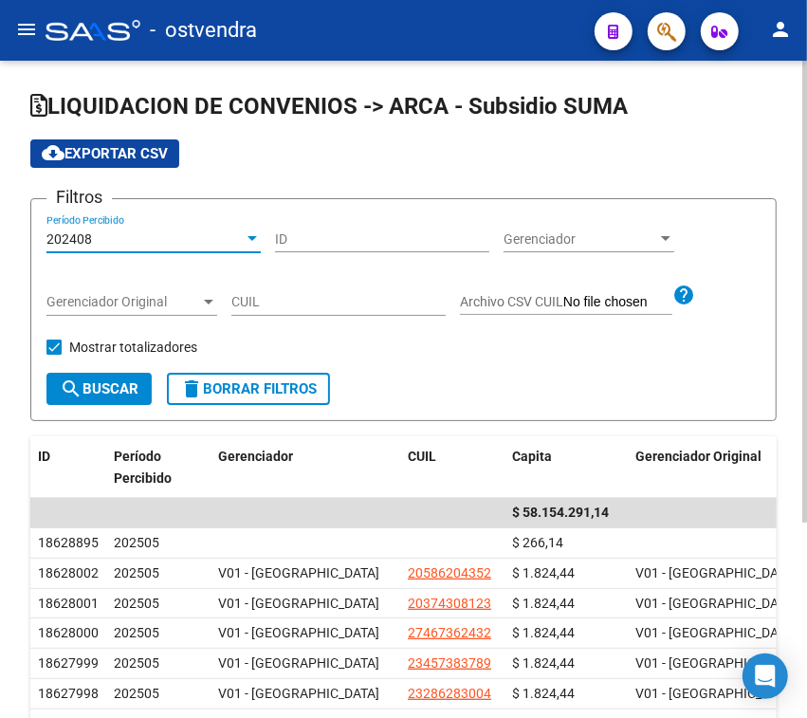
click at [119, 387] on span "search Buscar" at bounding box center [99, 388] width 79 height 17
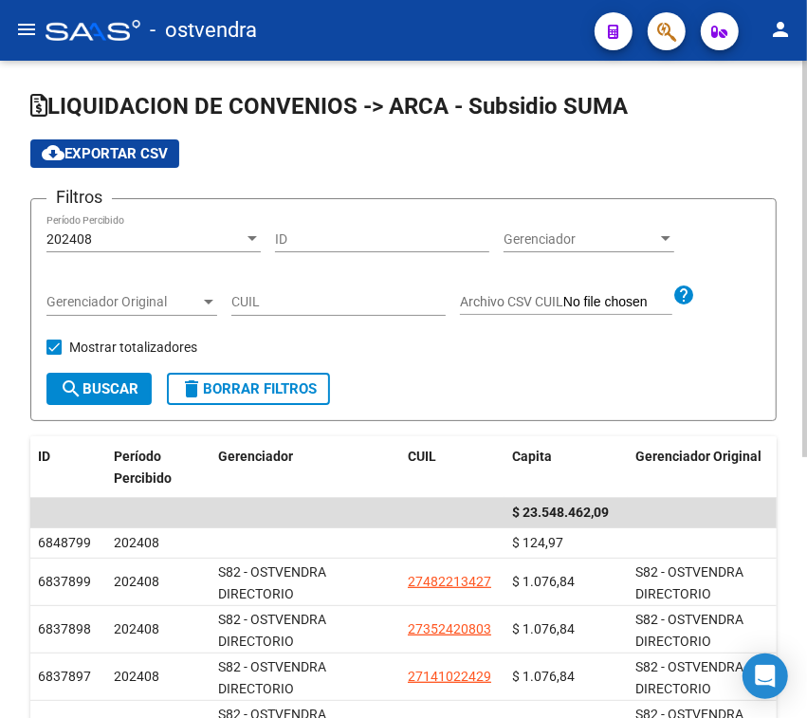
click at [145, 224] on div "202408 Período Percibido" at bounding box center [153, 233] width 214 height 38
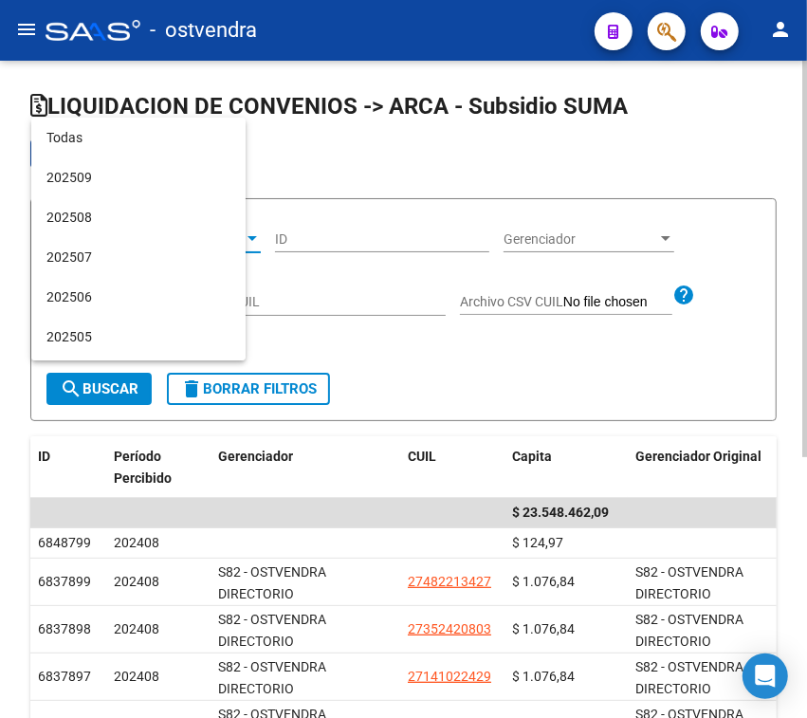
scroll to position [456, 0]
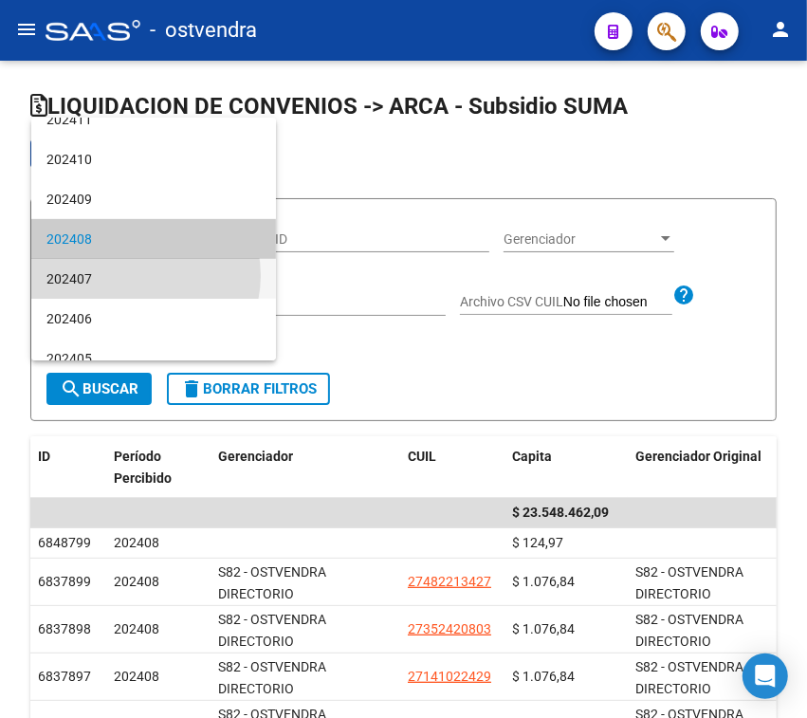
click at [135, 275] on span "202407" at bounding box center [153, 279] width 214 height 40
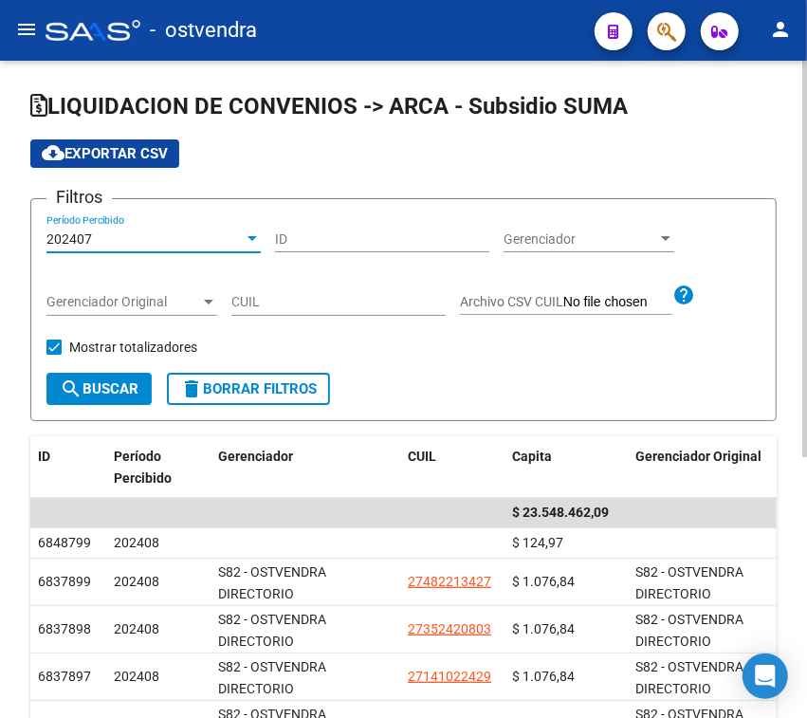
click at [85, 391] on span "search Buscar" at bounding box center [99, 388] width 79 height 17
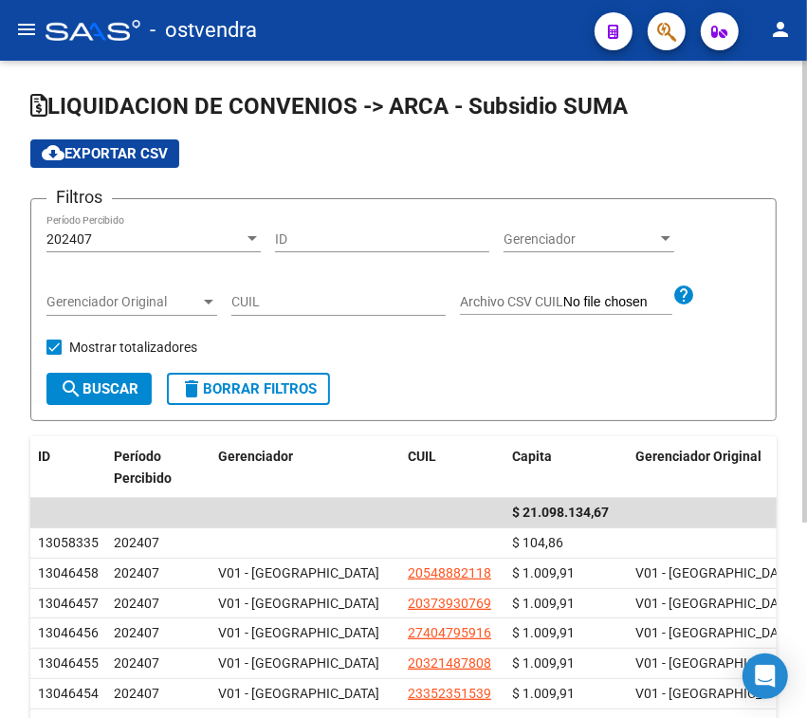
click at [204, 234] on div "202407" at bounding box center [144, 239] width 197 height 16
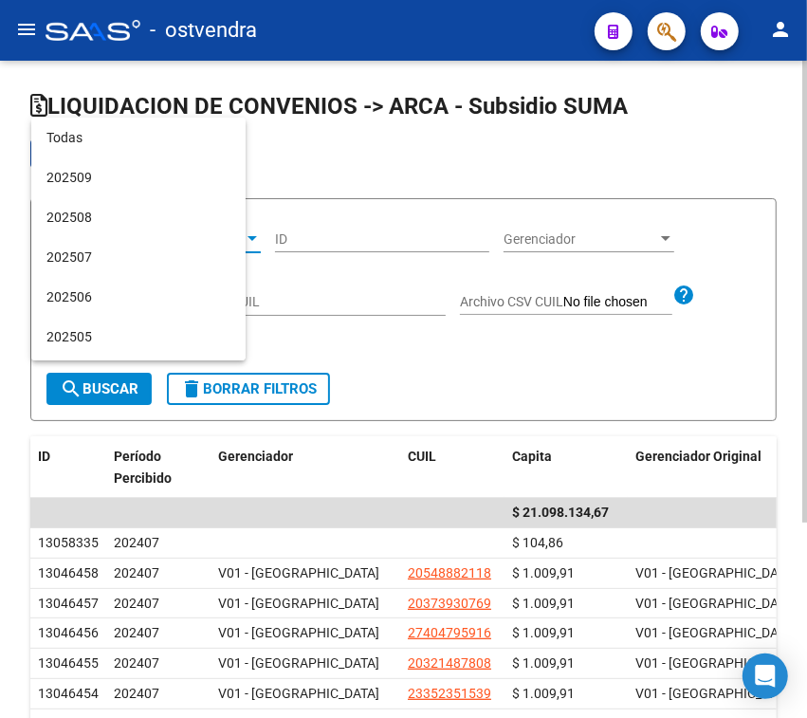
scroll to position [495, 0]
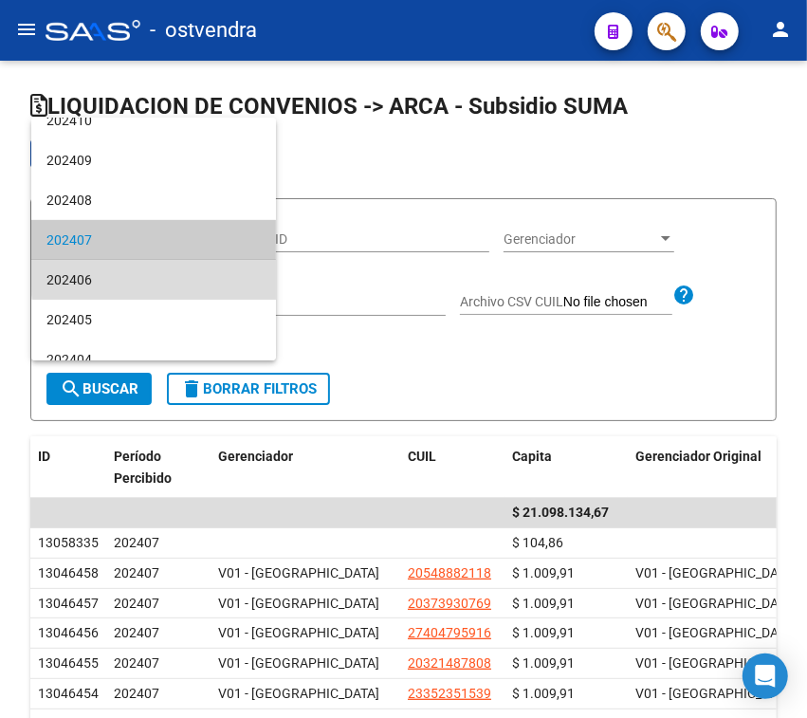
click at [191, 270] on span "202406" at bounding box center [153, 280] width 214 height 40
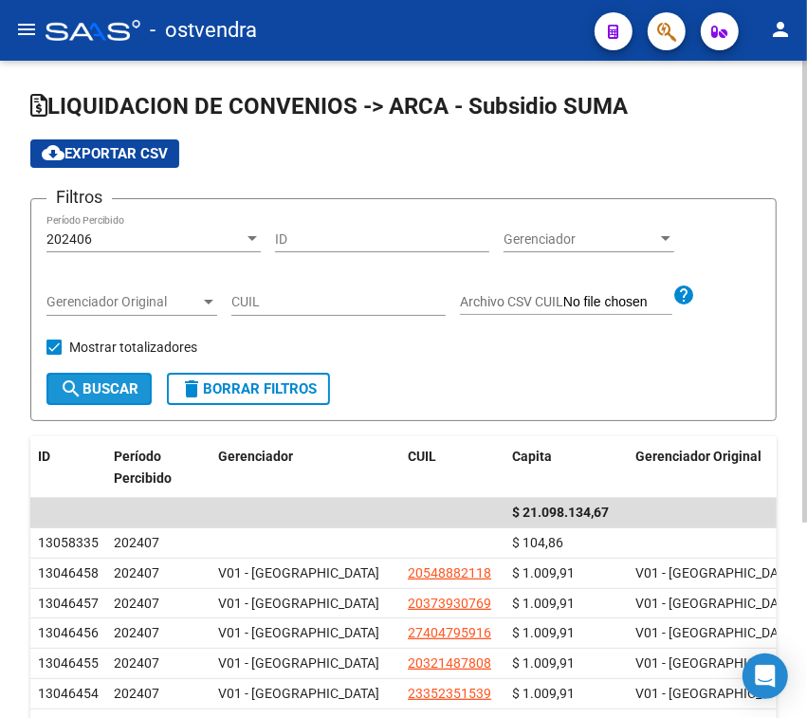
click at [107, 390] on span "search Buscar" at bounding box center [99, 388] width 79 height 17
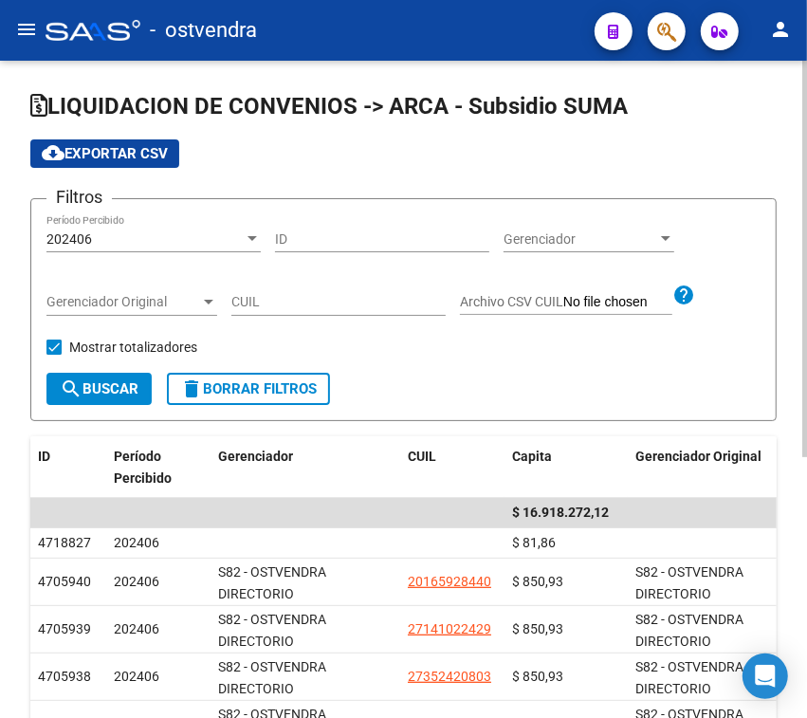
click at [215, 237] on div "202406" at bounding box center [144, 239] width 197 height 16
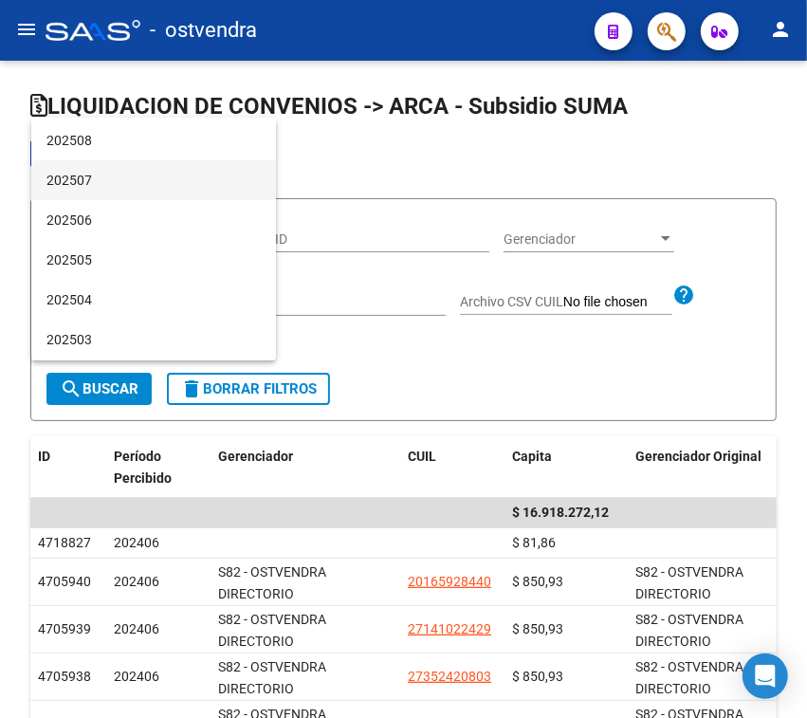
scroll to position [119, 0]
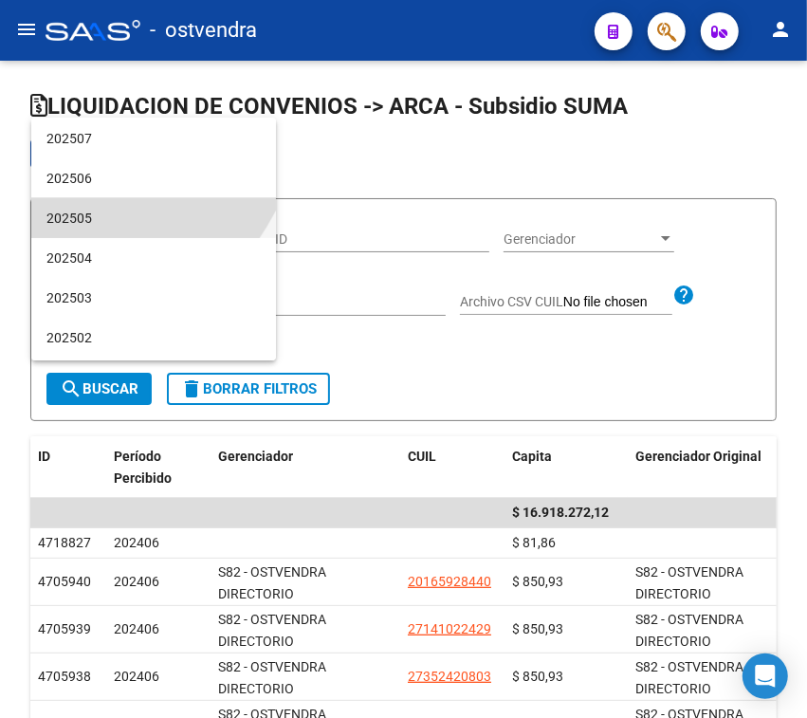
click at [107, 207] on span "202505" at bounding box center [153, 218] width 214 height 40
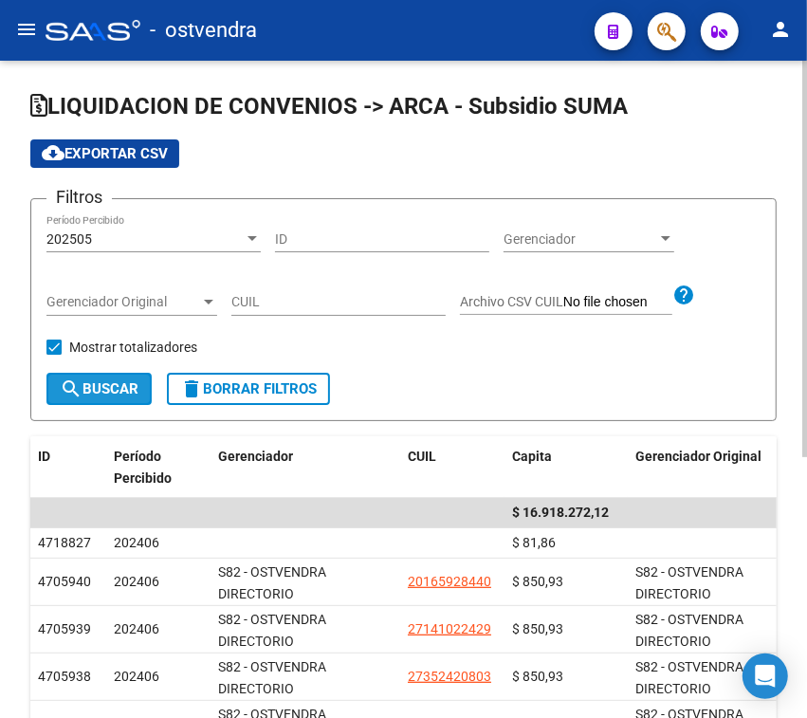
click at [111, 384] on span "search Buscar" at bounding box center [99, 388] width 79 height 17
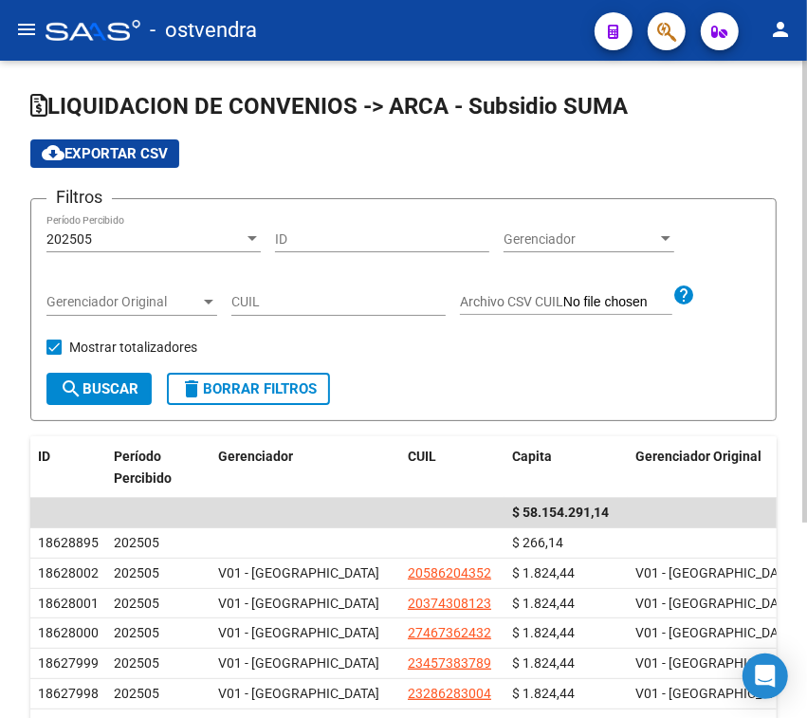
click at [213, 238] on div "202505" at bounding box center [144, 239] width 197 height 16
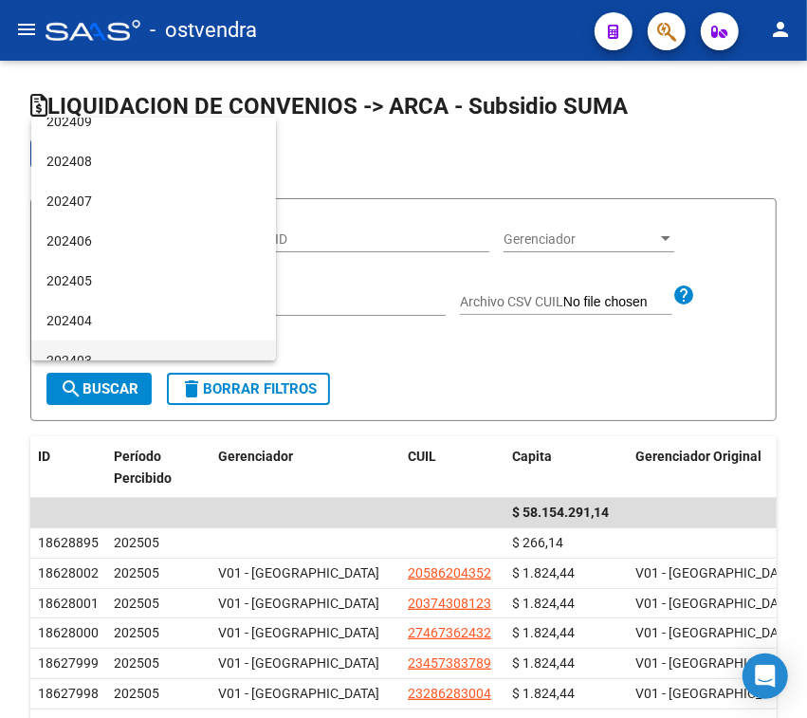
scroll to position [571, 0]
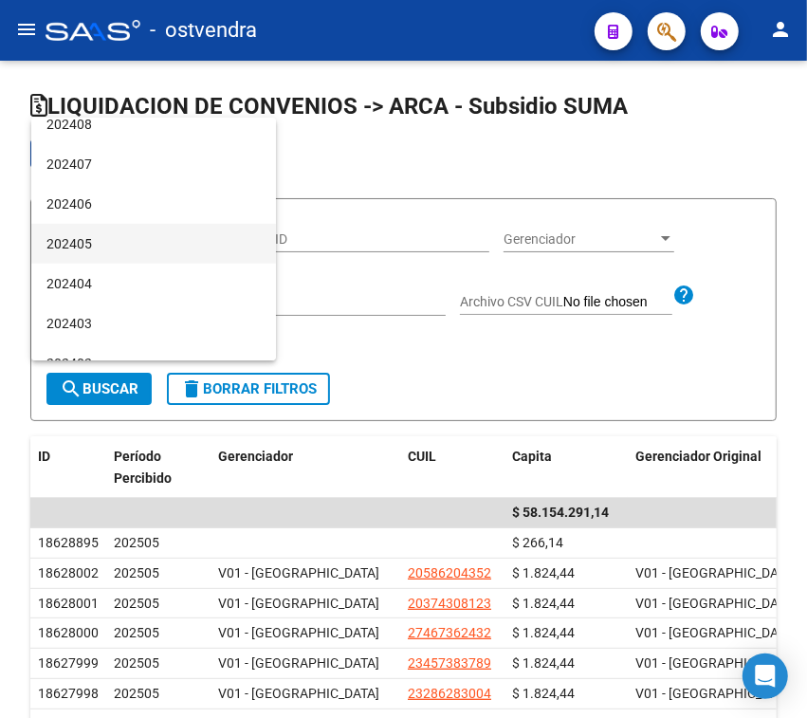
click at [112, 235] on span "202405" at bounding box center [153, 244] width 214 height 40
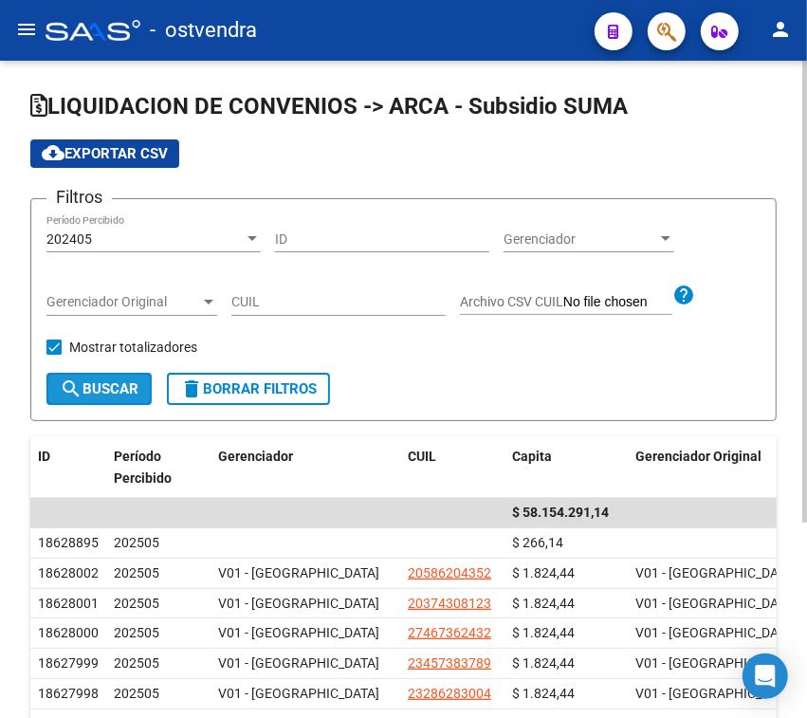
click at [106, 376] on button "search Buscar" at bounding box center [98, 389] width 105 height 32
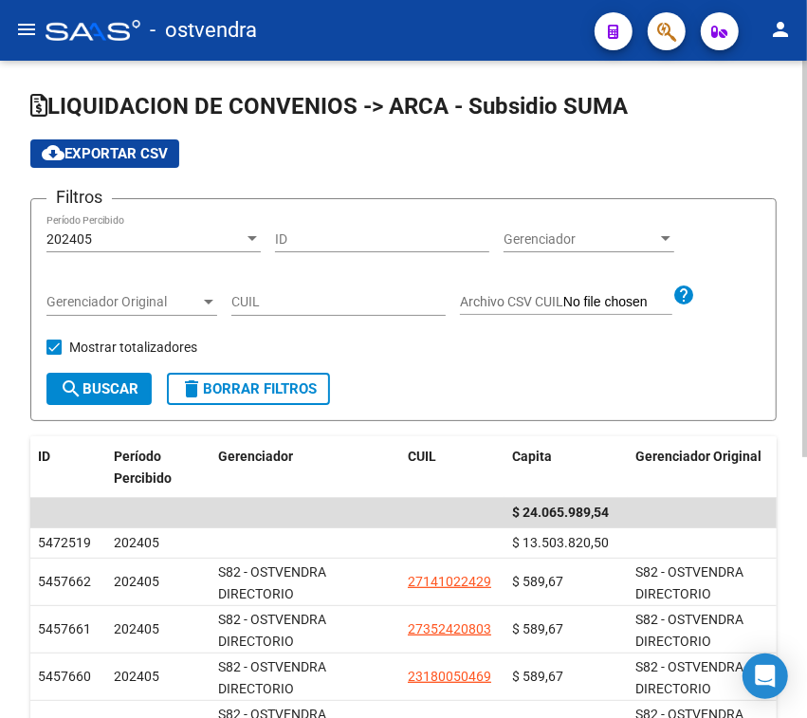
click at [163, 242] on div "202405" at bounding box center [144, 239] width 197 height 16
click at [144, 248] on div "202405 Período Percibido" at bounding box center [153, 233] width 214 height 38
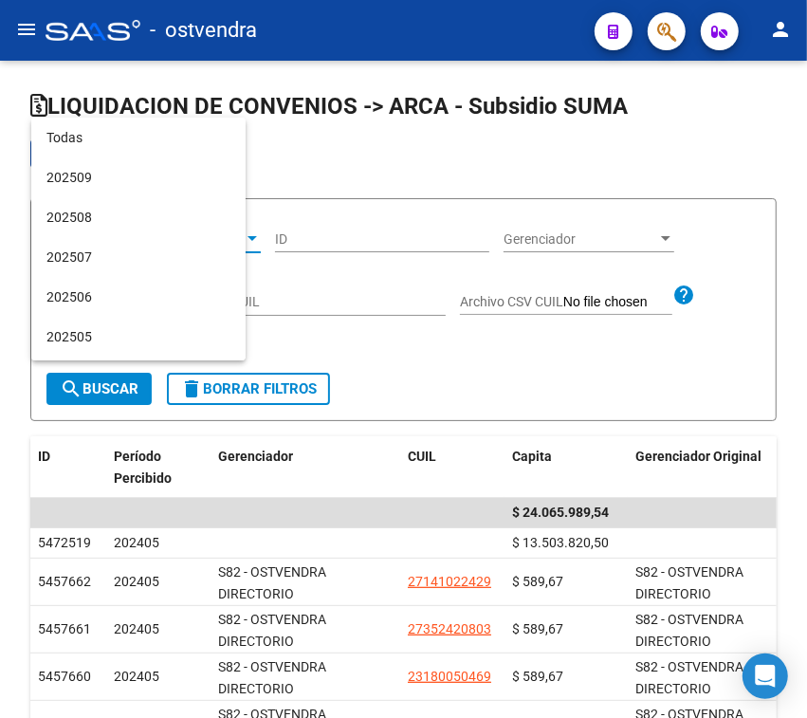
scroll to position [576, 0]
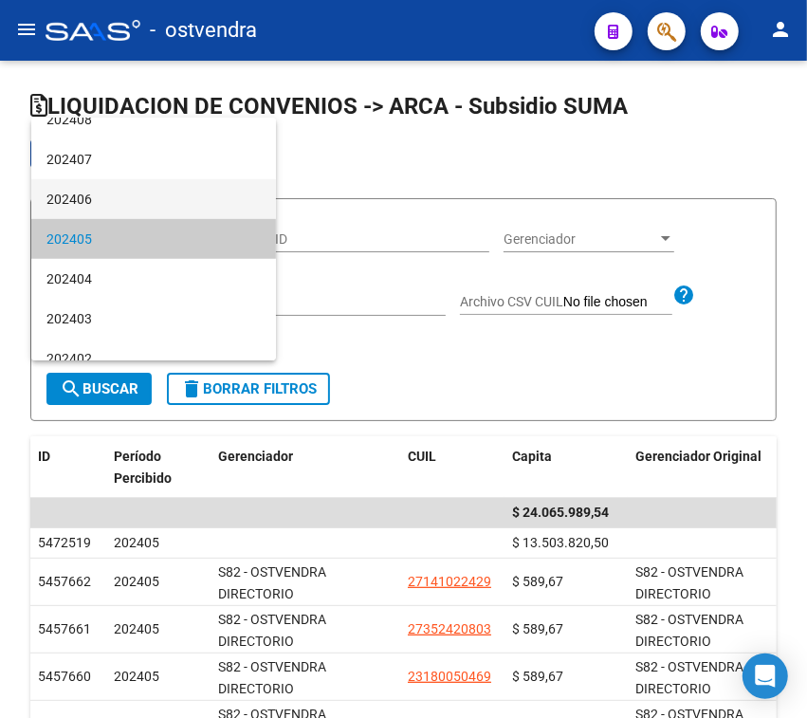
click at [139, 196] on span "202406" at bounding box center [153, 199] width 214 height 40
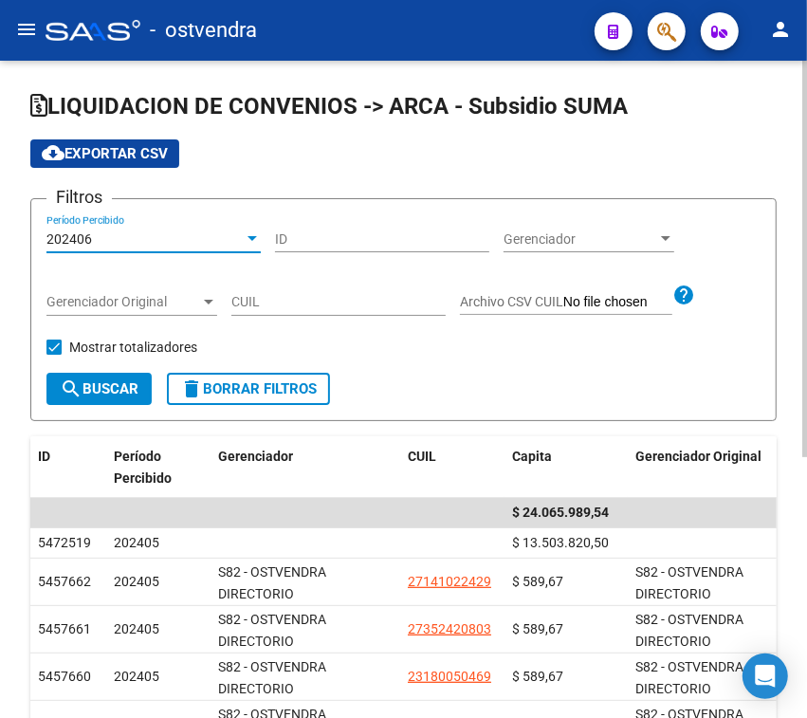
click at [111, 377] on button "search Buscar" at bounding box center [98, 389] width 105 height 32
click at [202, 238] on div "202406" at bounding box center [144, 239] width 197 height 16
click at [181, 238] on div "202406" at bounding box center [144, 239] width 197 height 16
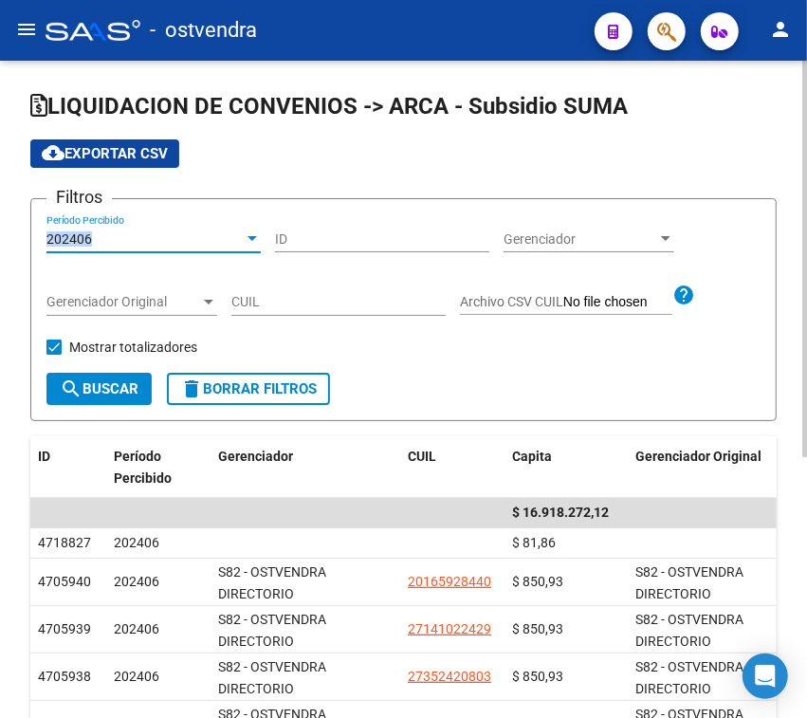
click at [181, 238] on div "202406" at bounding box center [144, 239] width 197 height 16
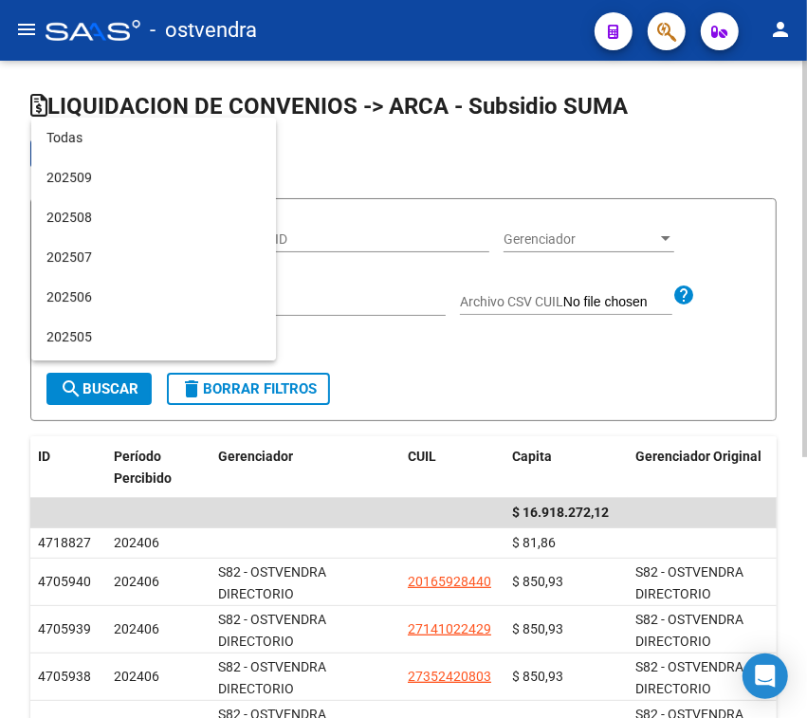
scroll to position [536, 0]
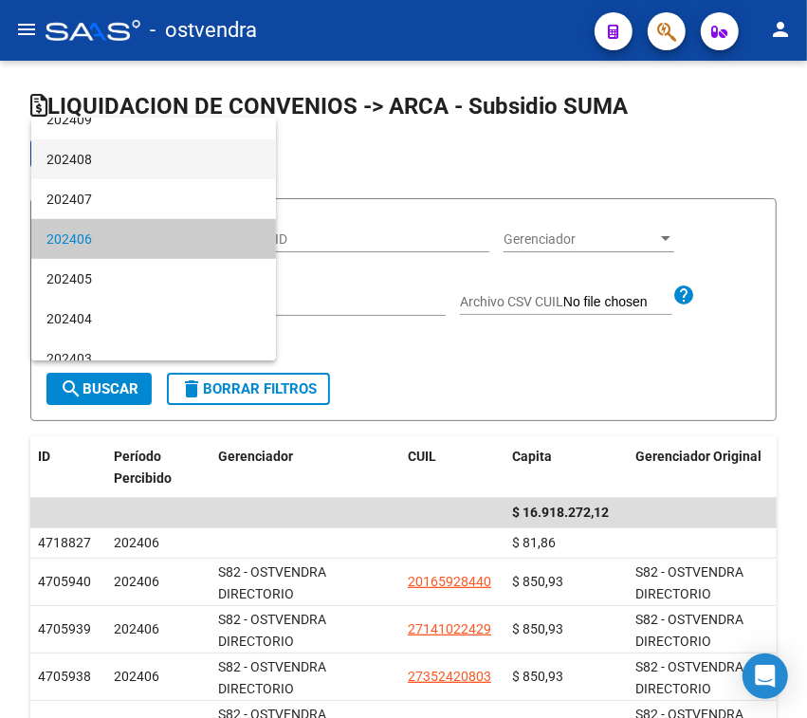
click at [156, 175] on span "202408" at bounding box center [153, 159] width 214 height 40
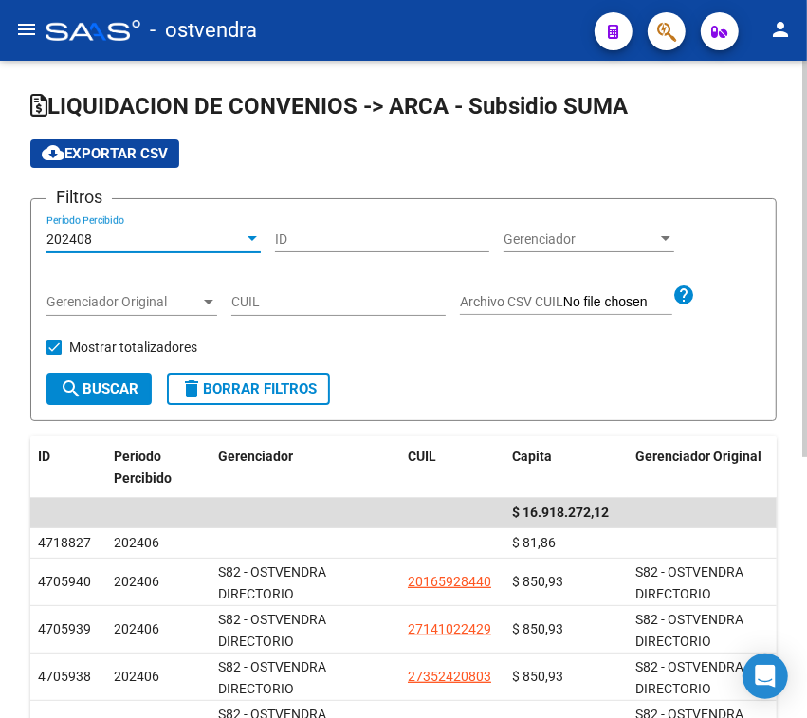
click at [186, 239] on div "202408" at bounding box center [144, 239] width 197 height 16
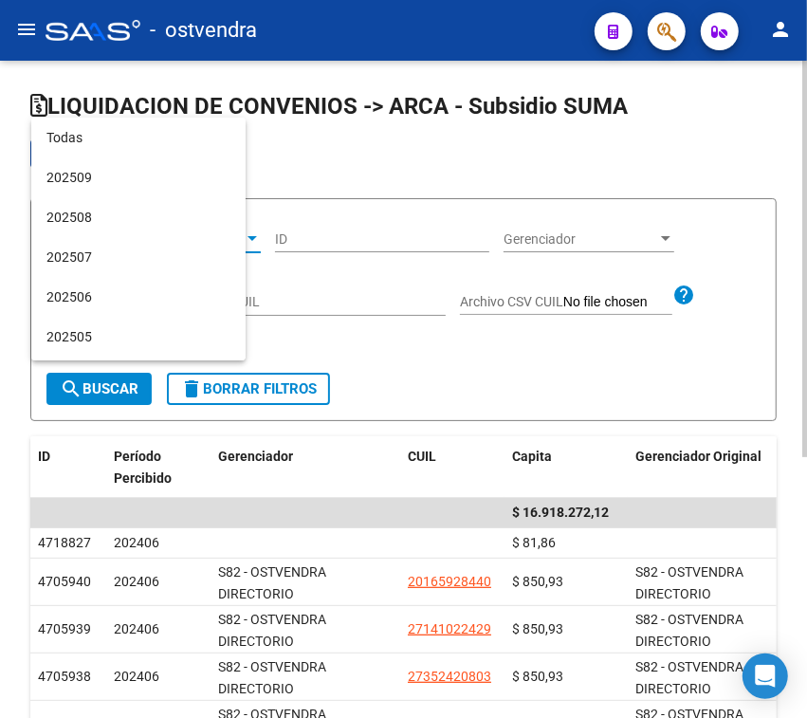
scroll to position [456, 0]
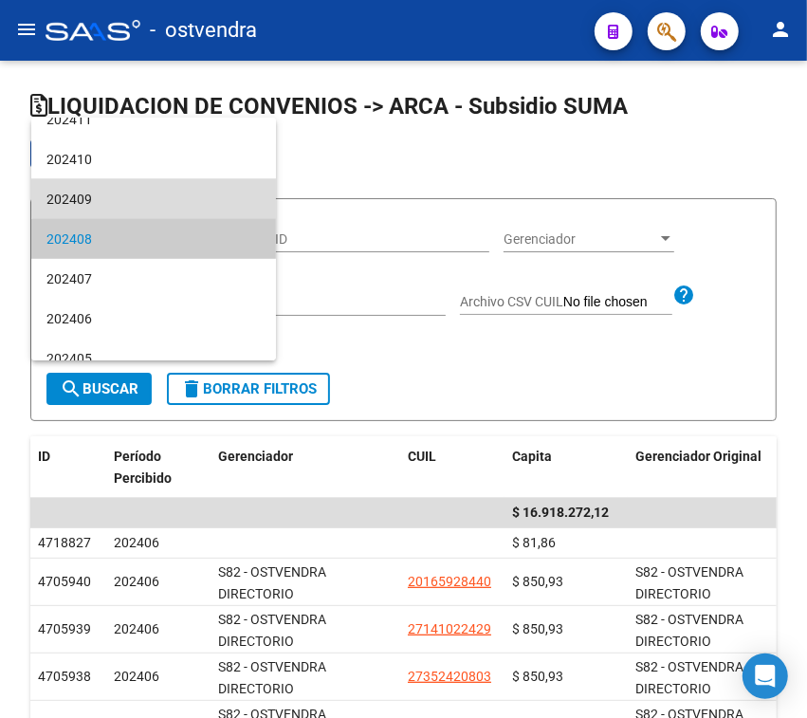
click at [159, 190] on span "202409" at bounding box center [153, 199] width 214 height 40
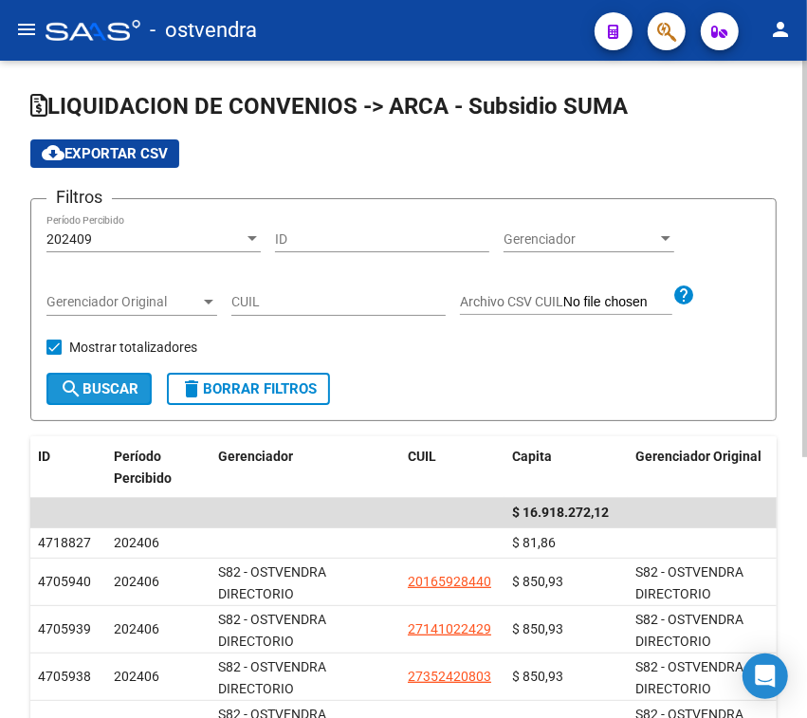
click at [121, 389] on span "search Buscar" at bounding box center [99, 388] width 79 height 17
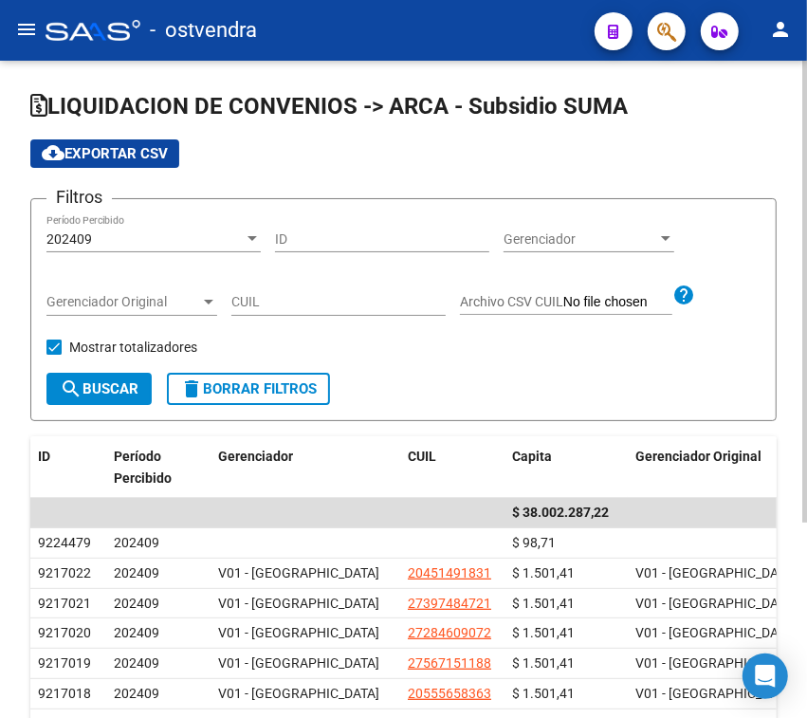
click at [191, 233] on div "202409" at bounding box center [144, 239] width 197 height 16
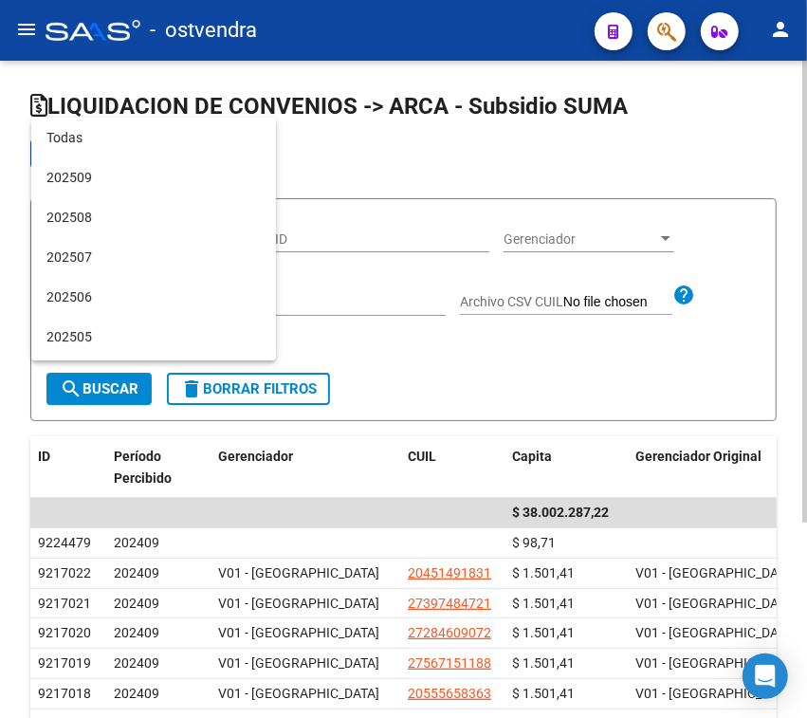
scroll to position [415, 0]
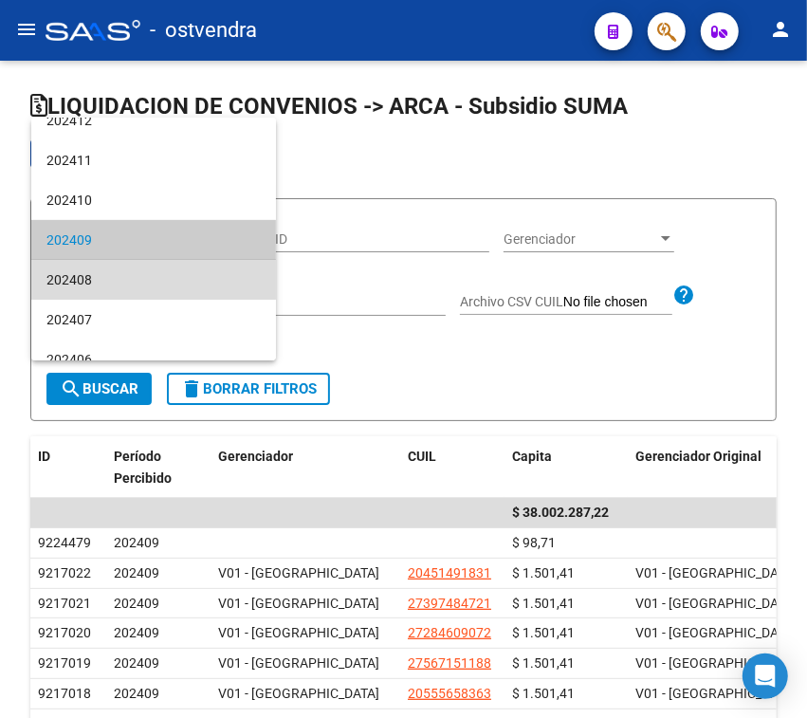
click at [194, 275] on span "202408" at bounding box center [153, 280] width 214 height 40
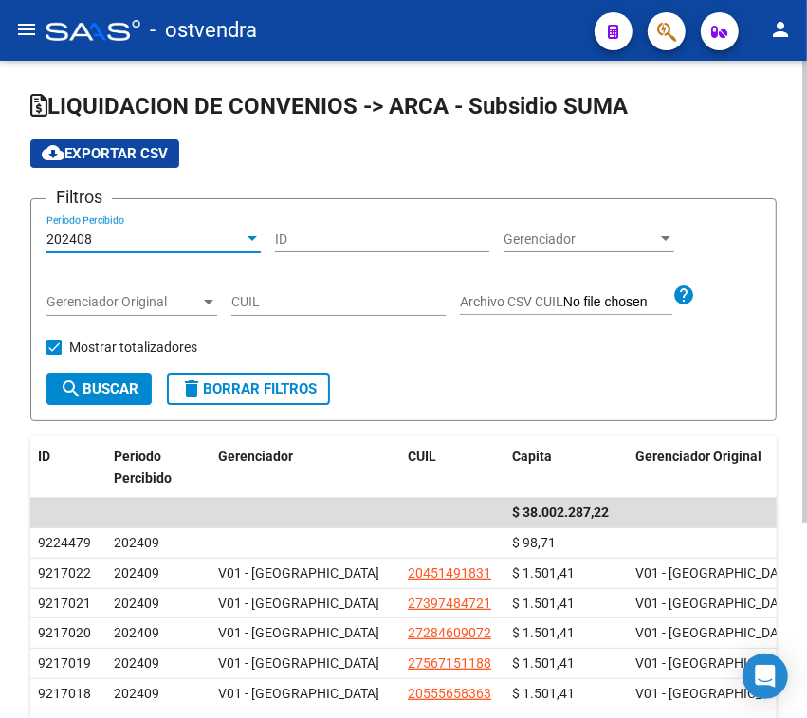
click at [115, 394] on span "search Buscar" at bounding box center [99, 388] width 79 height 17
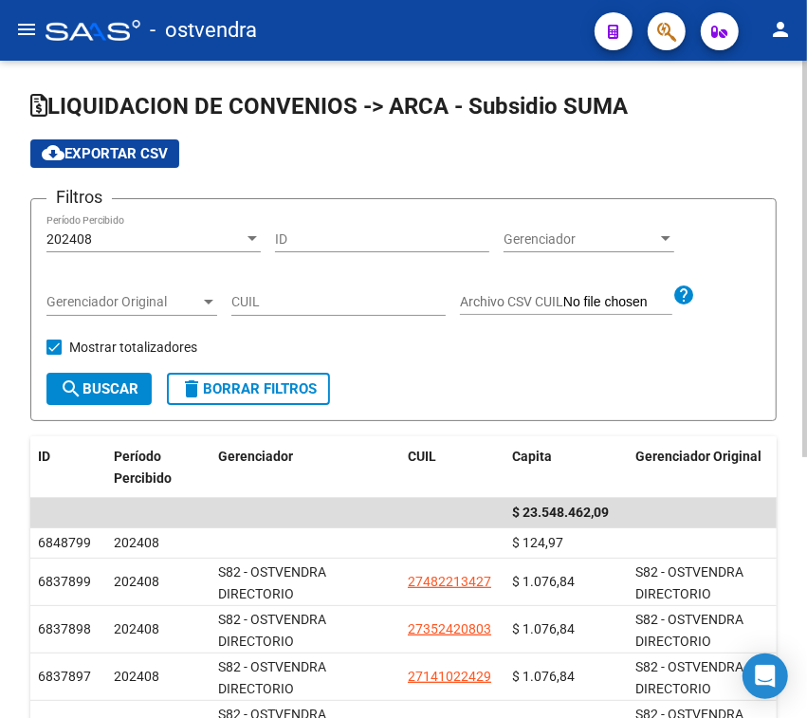
click at [194, 305] on span "Gerenciador Original" at bounding box center [123, 302] width 154 height 16
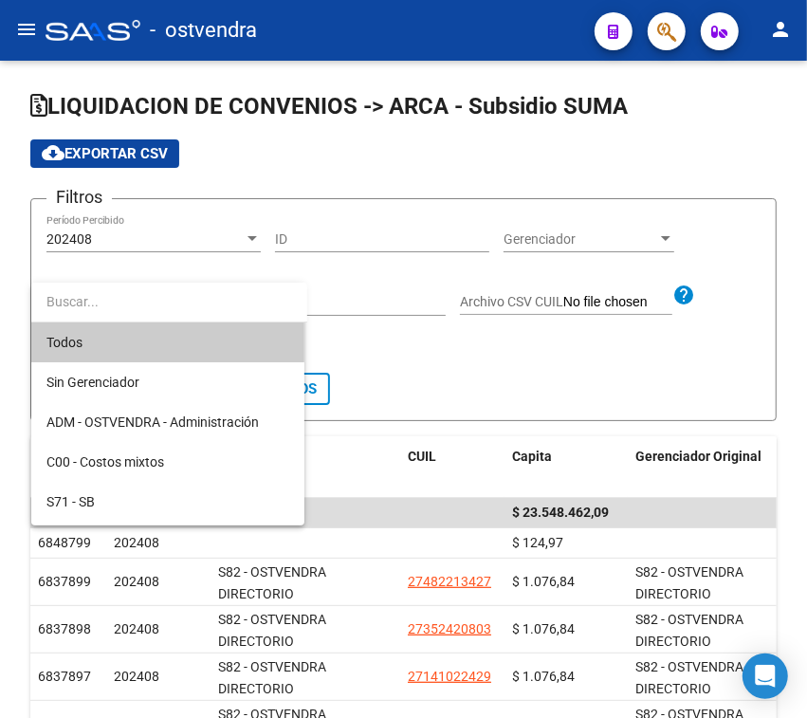
click at [499, 382] on div at bounding box center [403, 359] width 807 height 718
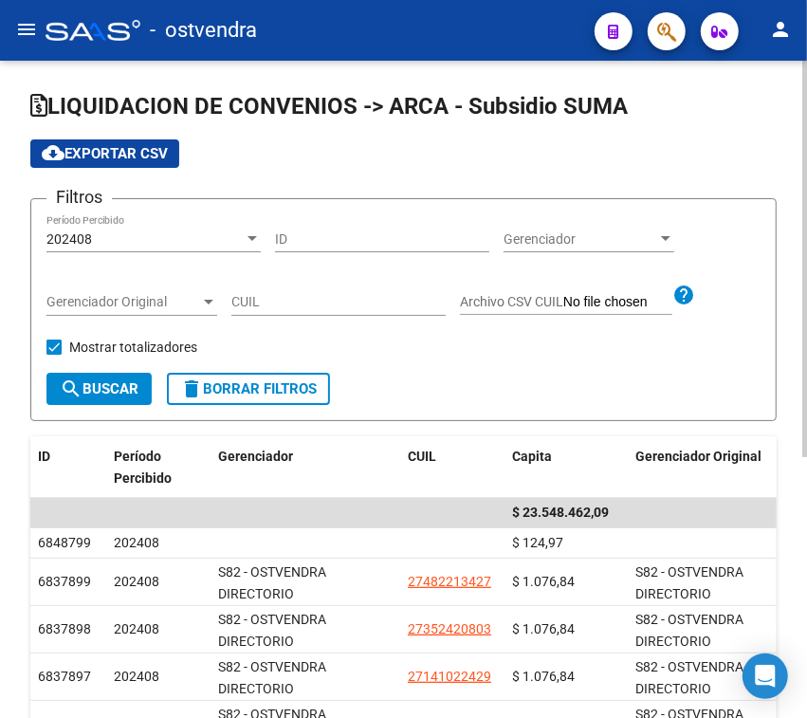
click at [223, 231] on div "202408" at bounding box center [144, 239] width 197 height 16
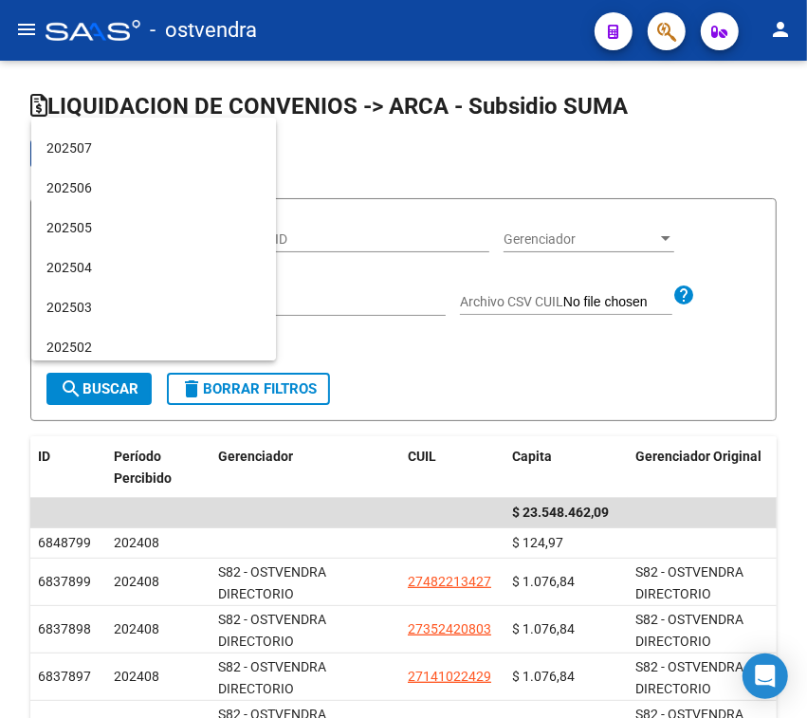
scroll to position [101, 0]
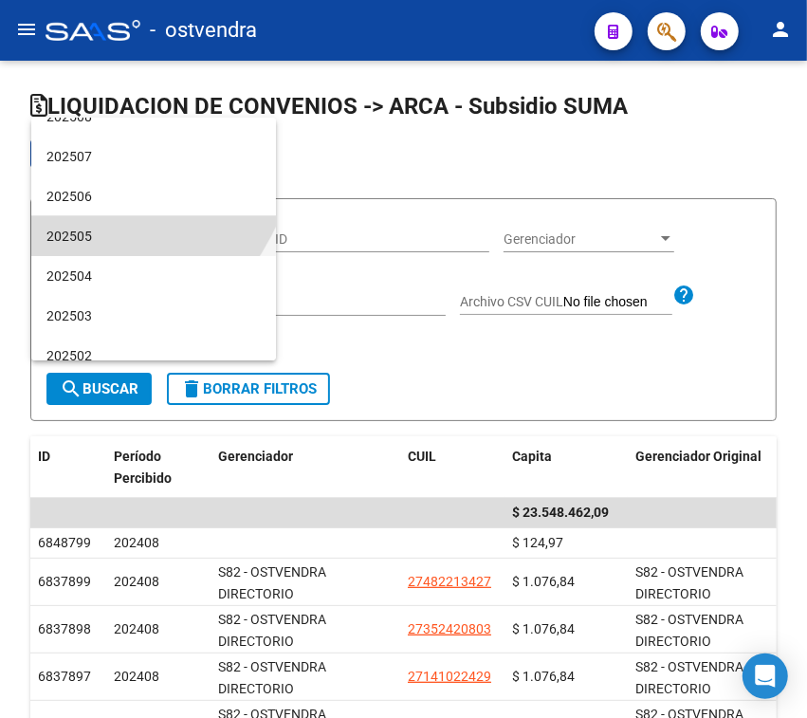
click at [123, 229] on span "202505" at bounding box center [153, 236] width 214 height 40
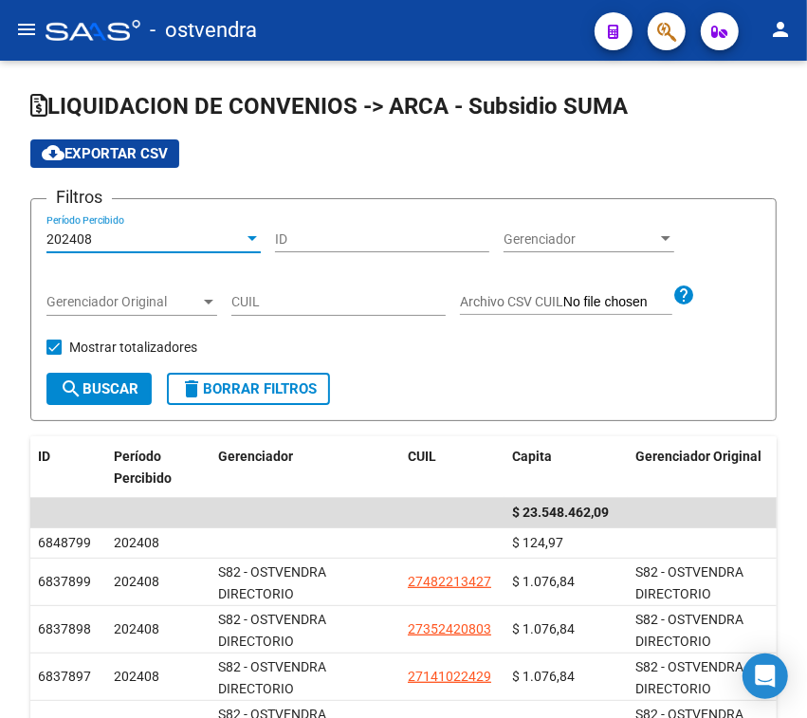
click at [123, 231] on div "202408" at bounding box center [144, 239] width 197 height 16
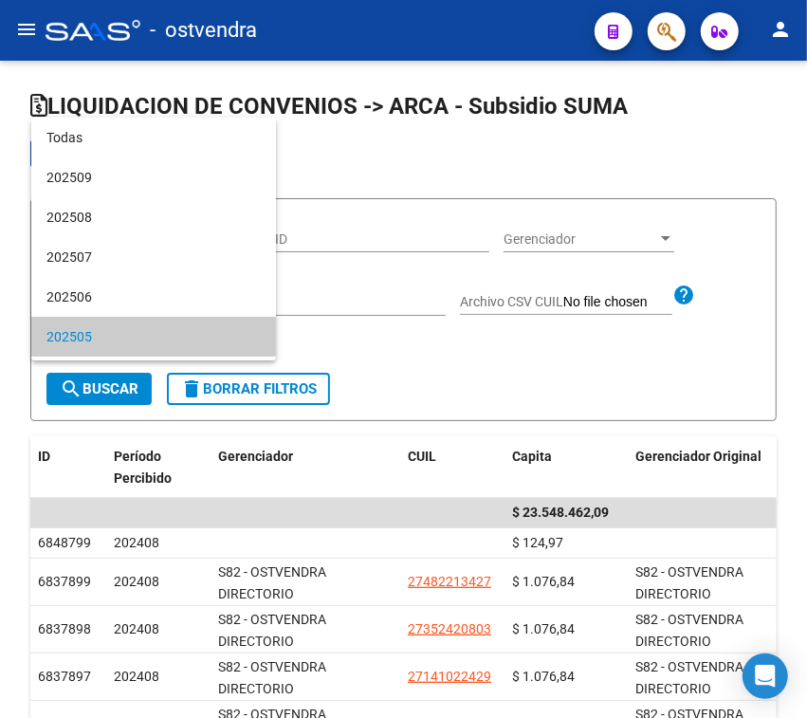
scroll to position [97, 0]
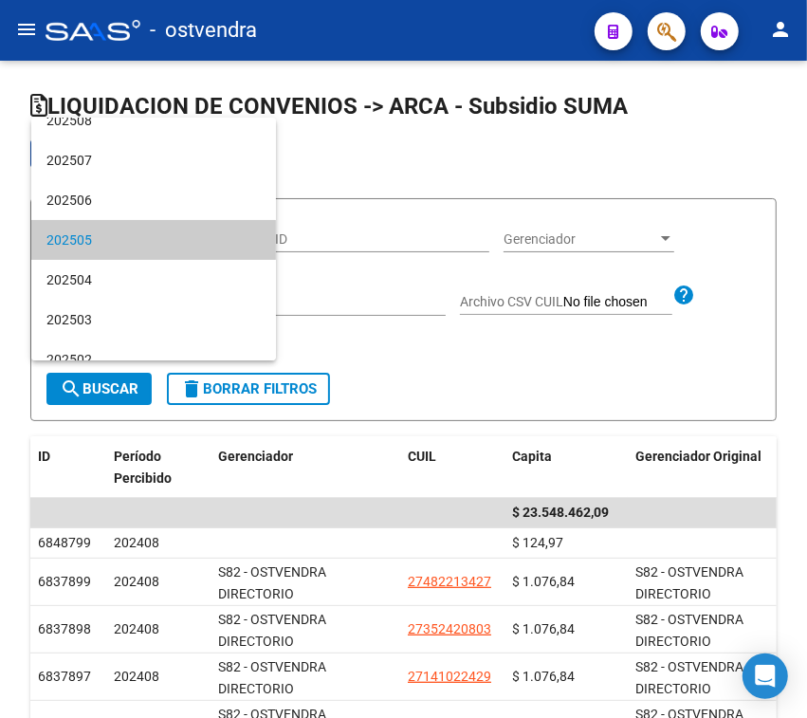
click at [123, 229] on span "202505" at bounding box center [153, 240] width 214 height 40
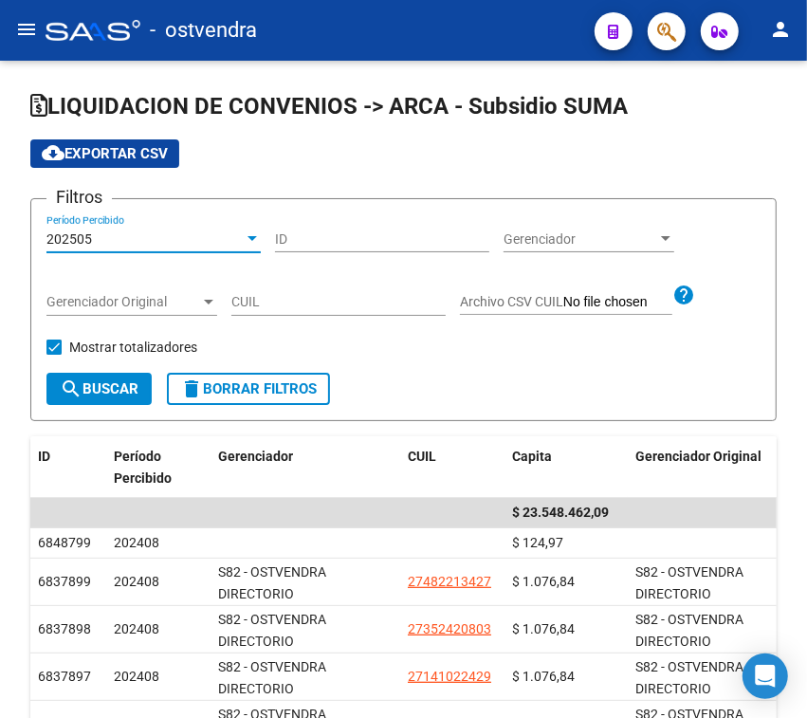
click at [123, 231] on div "202505" at bounding box center [144, 239] width 197 height 16
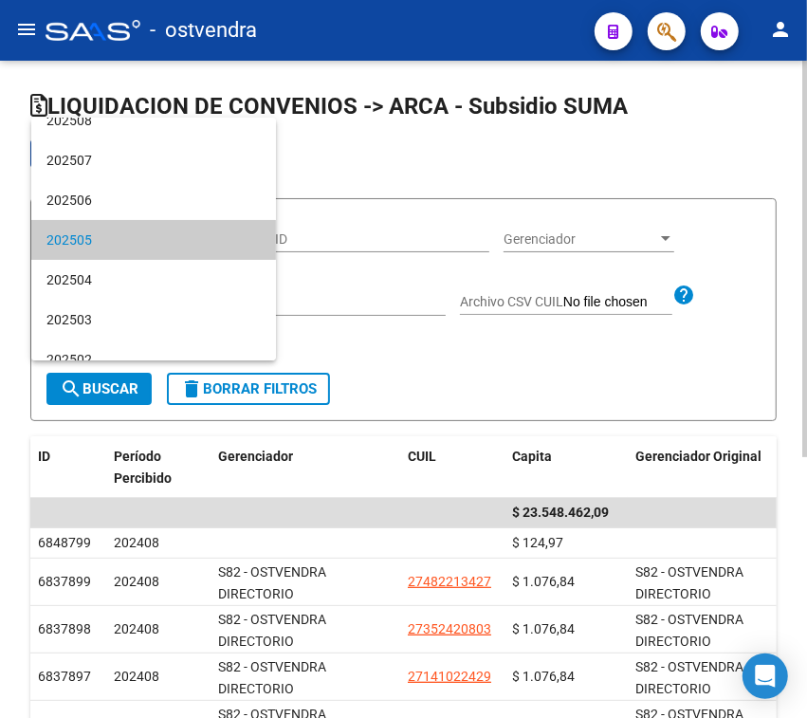
click at [123, 229] on span "202505" at bounding box center [153, 240] width 214 height 40
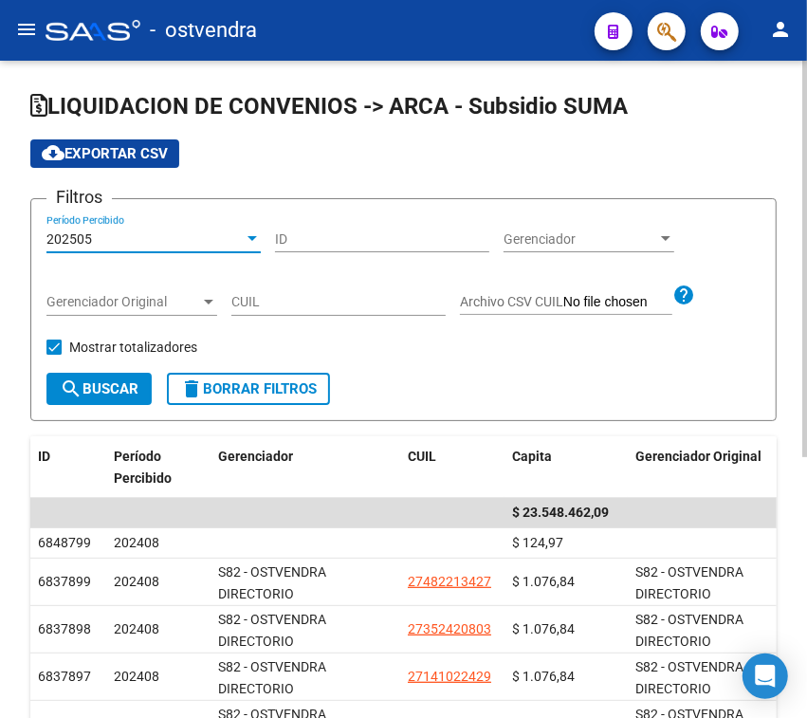
click at [123, 231] on div "202505" at bounding box center [144, 239] width 197 height 16
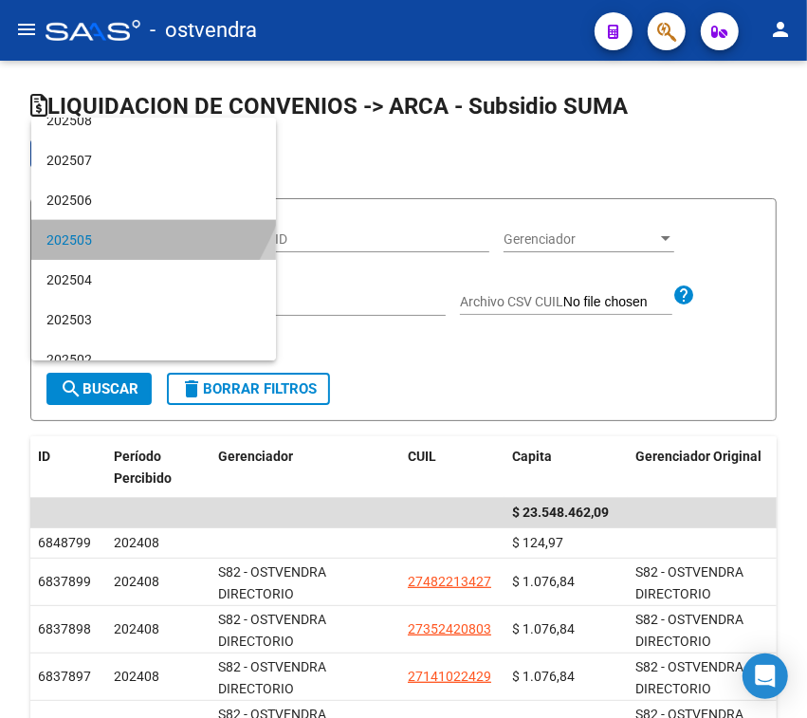
click at [85, 234] on span "202505" at bounding box center [153, 240] width 214 height 40
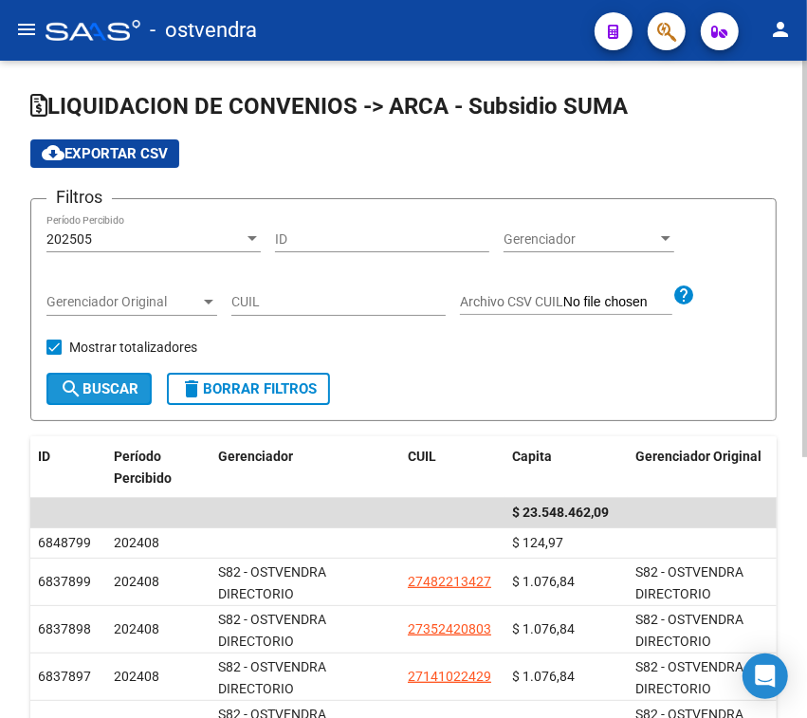
click at [101, 395] on span "search Buscar" at bounding box center [99, 388] width 79 height 17
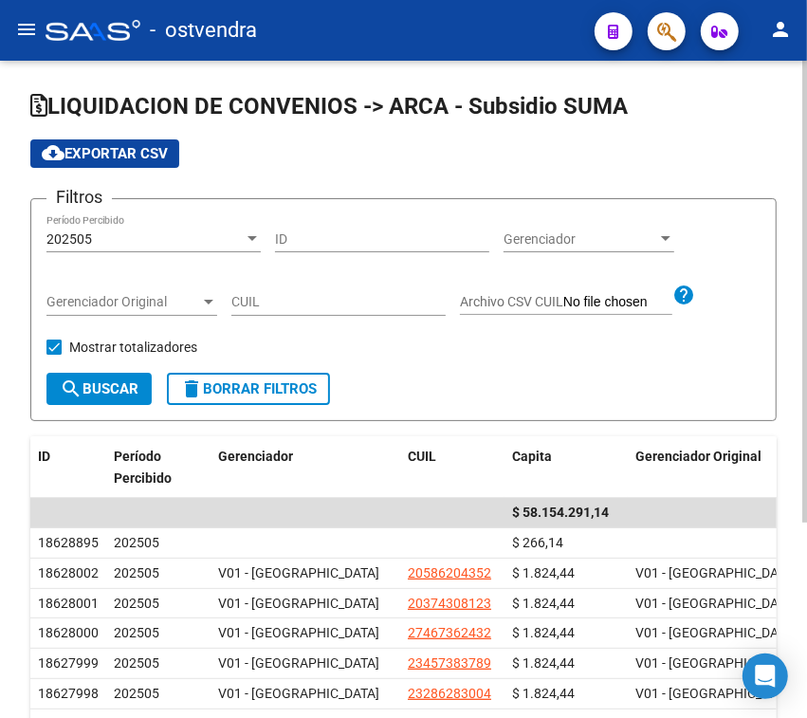
click at [169, 242] on div "202505" at bounding box center [144, 239] width 197 height 16
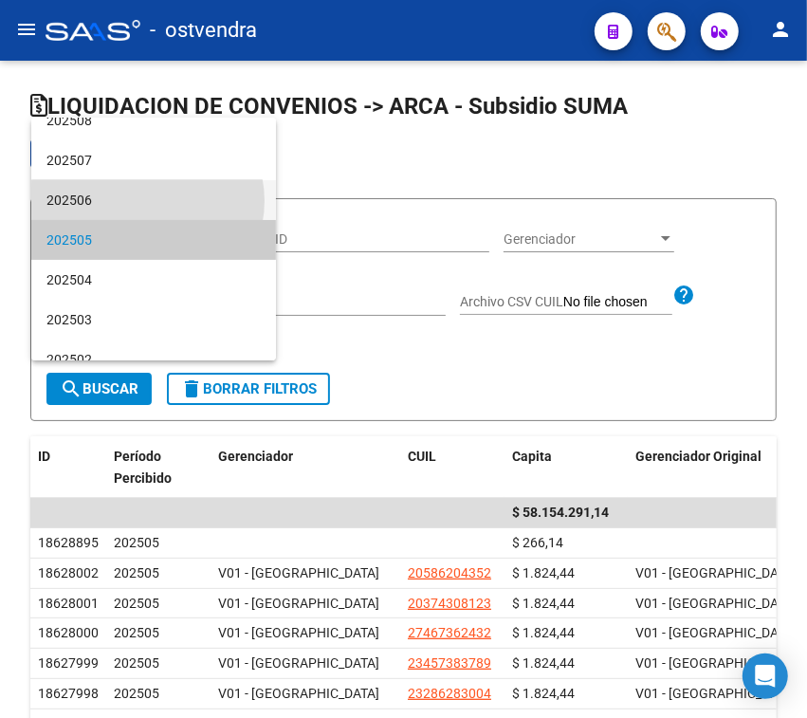
click at [147, 200] on span "202506" at bounding box center [153, 200] width 214 height 40
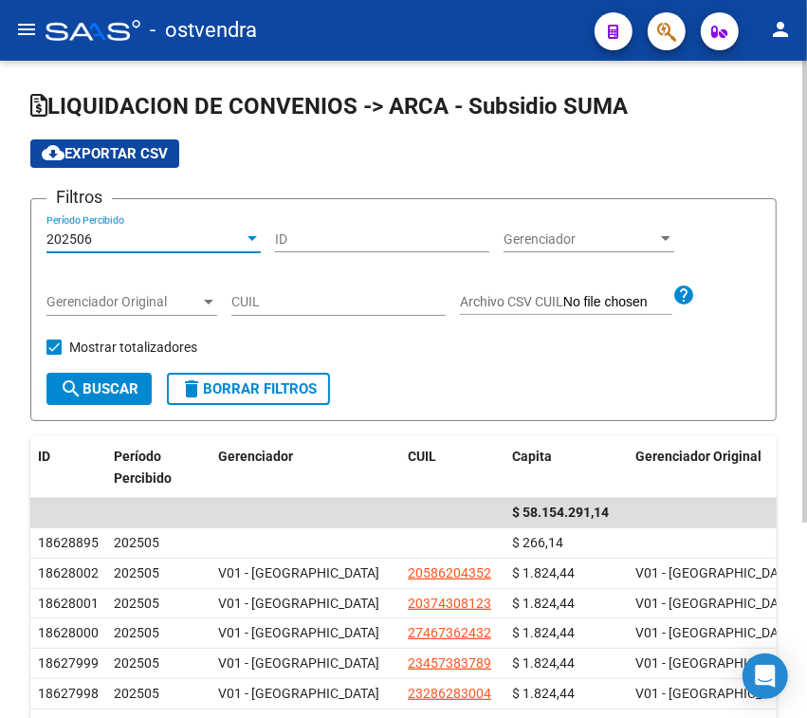
click at [123, 384] on span "search Buscar" at bounding box center [99, 388] width 79 height 17
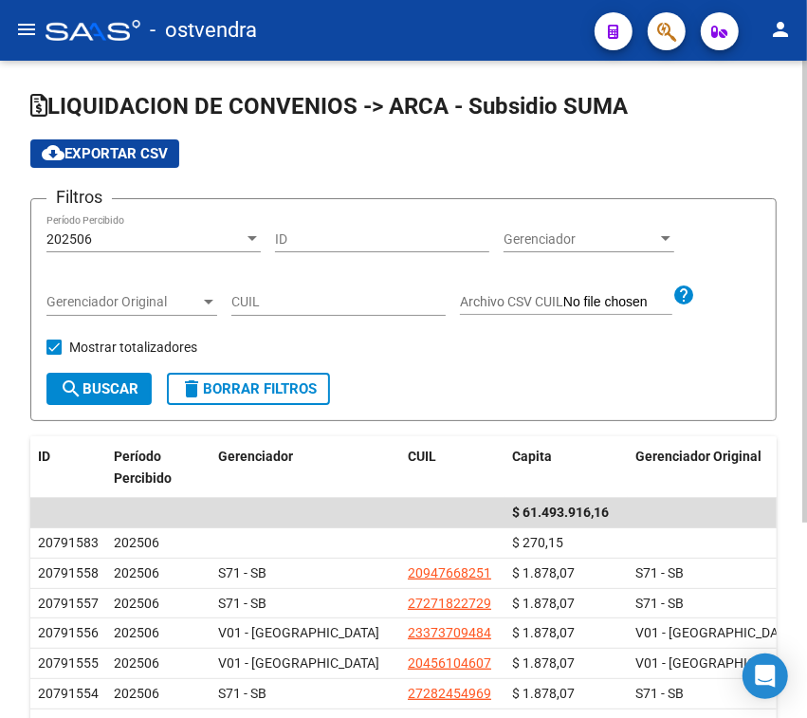
click at [155, 233] on div "202506" at bounding box center [144, 239] width 197 height 16
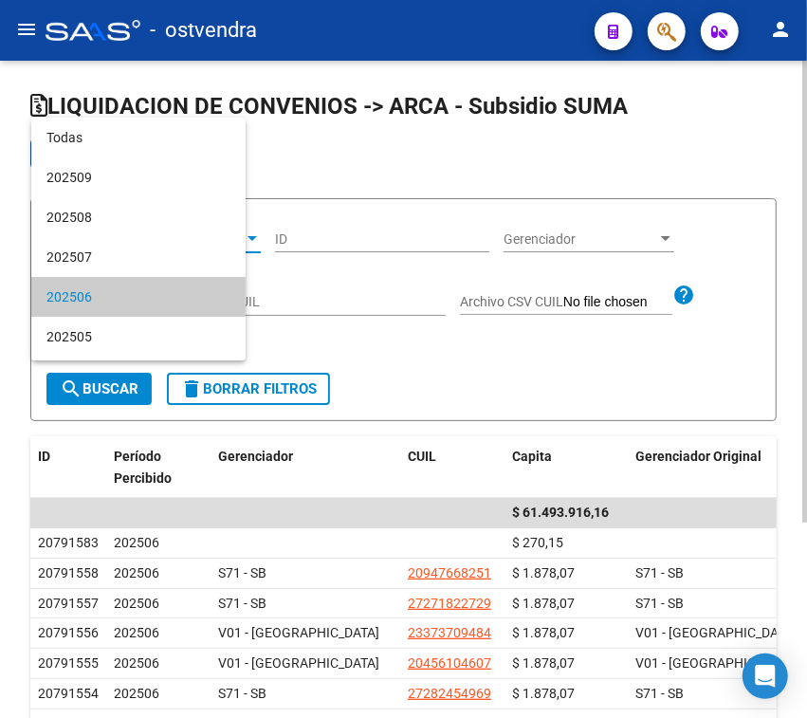
scroll to position [58, 0]
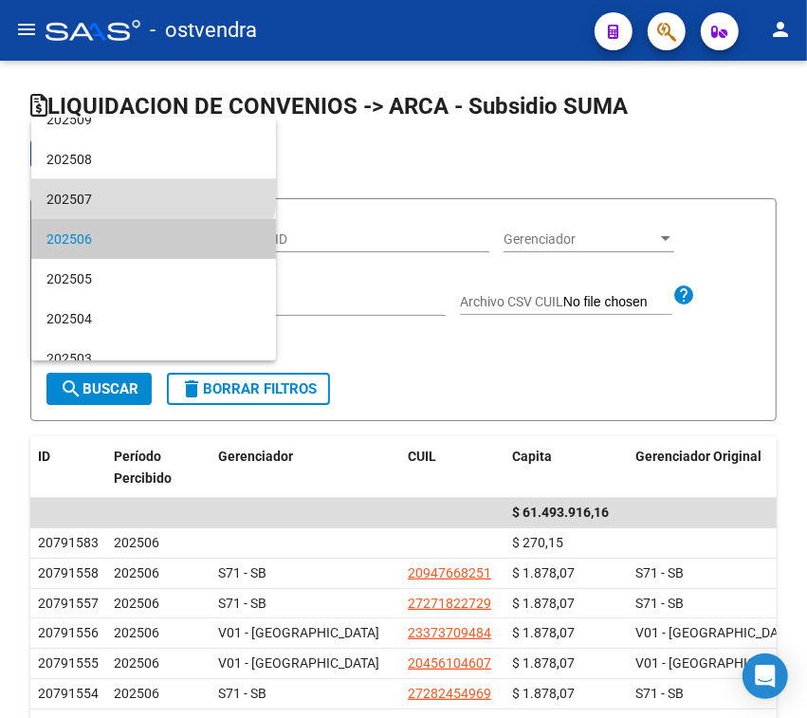
click at [153, 186] on span "202507" at bounding box center [153, 199] width 214 height 40
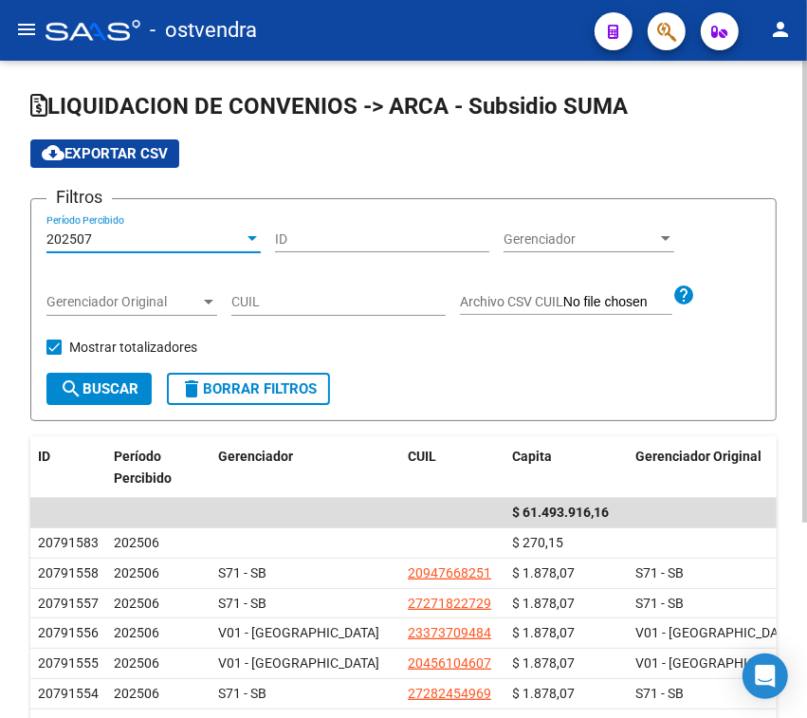
click at [130, 386] on span "search Buscar" at bounding box center [99, 388] width 79 height 17
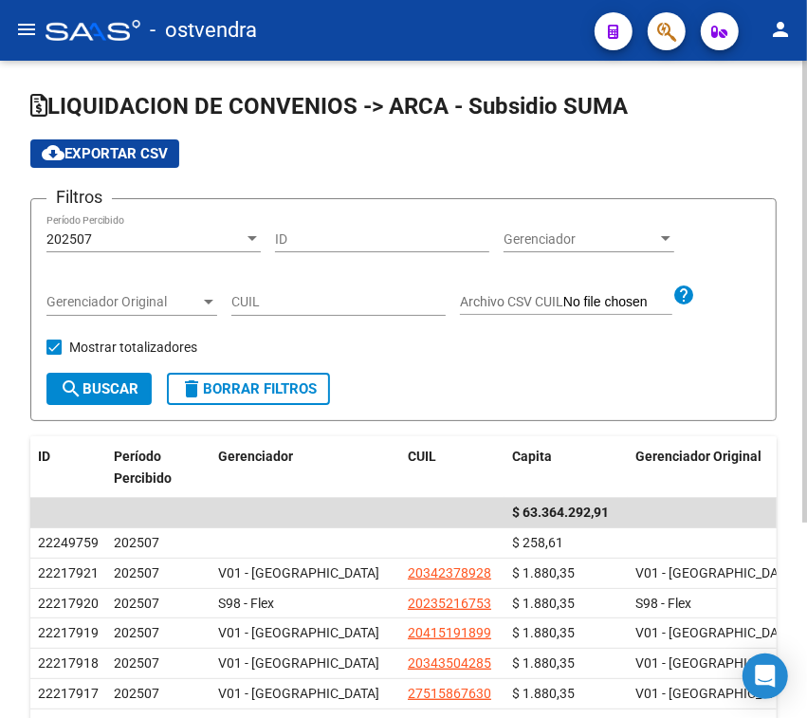
click at [152, 232] on div "202507" at bounding box center [144, 239] width 197 height 16
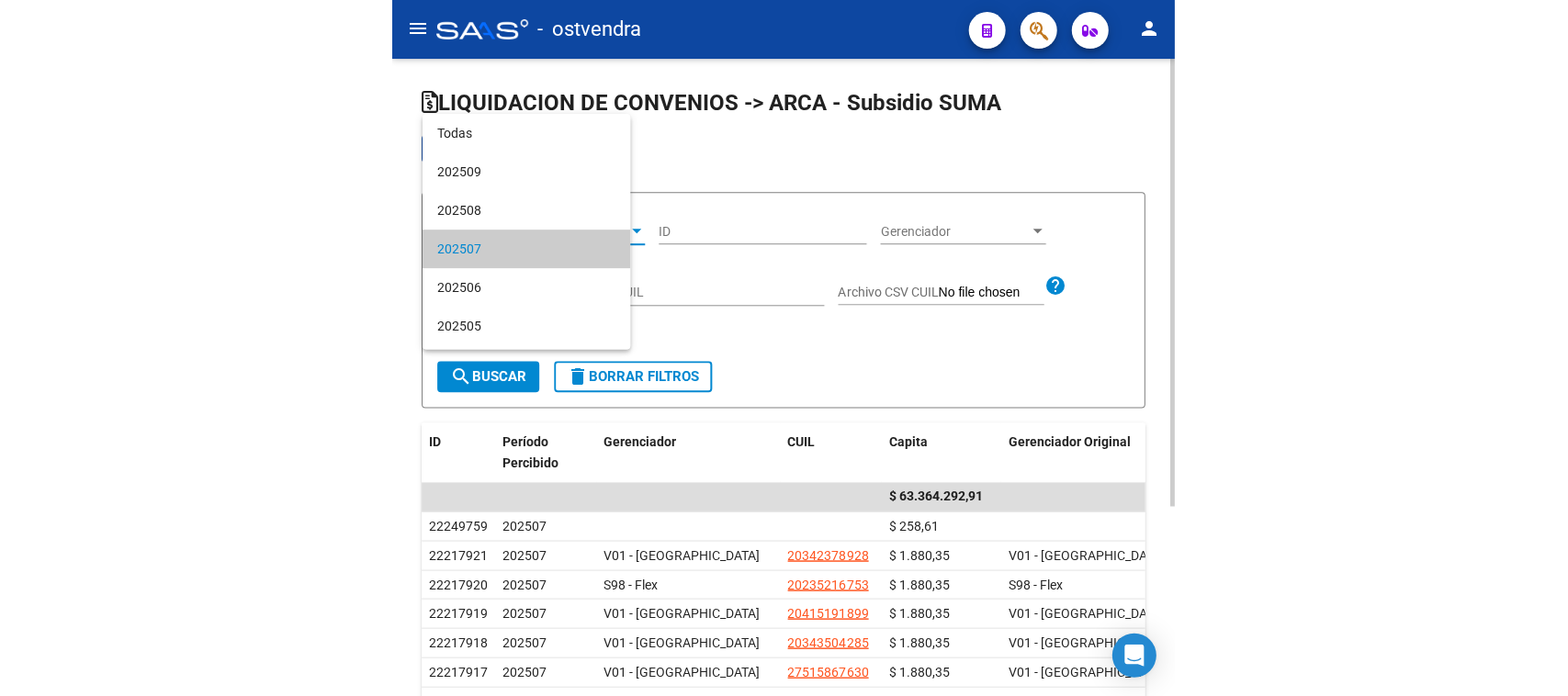
scroll to position [16, 0]
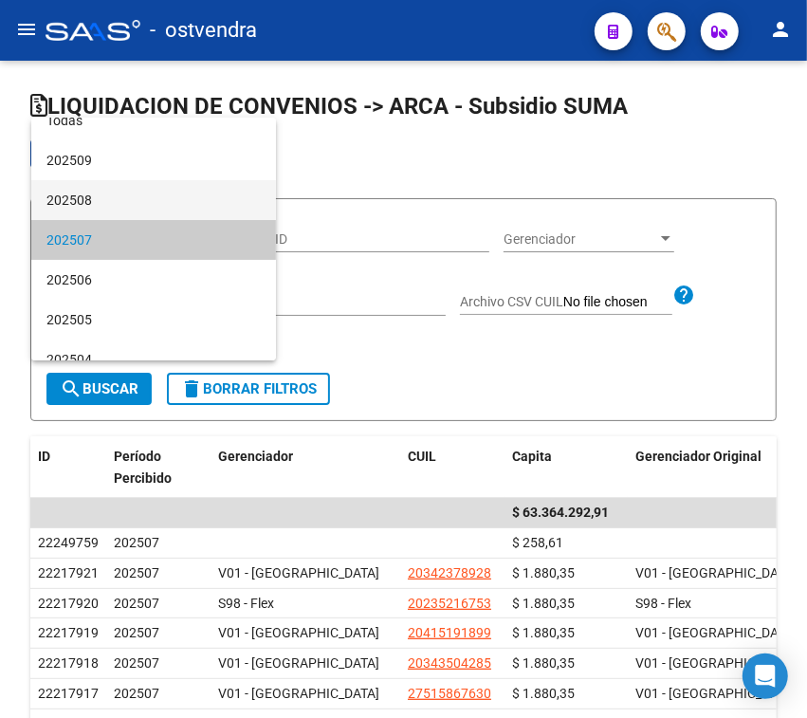
click at [138, 182] on span "202508" at bounding box center [153, 200] width 214 height 40
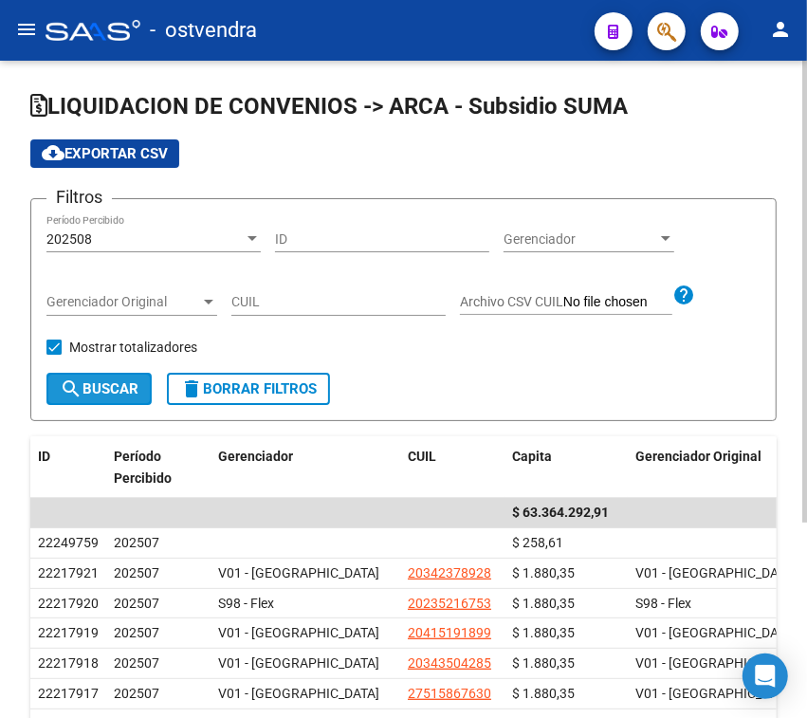
click at [86, 377] on button "search Buscar" at bounding box center [98, 389] width 105 height 32
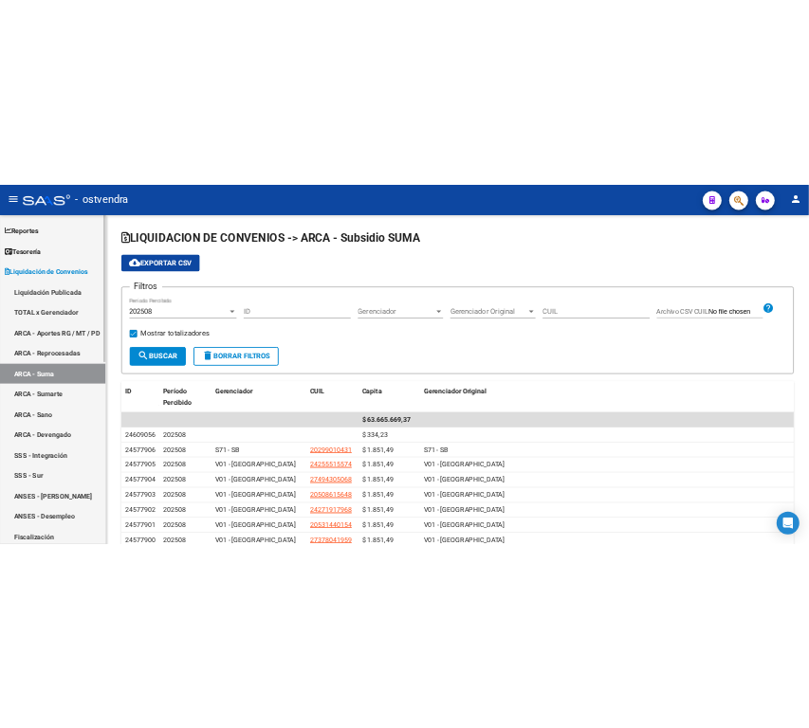
scroll to position [119, 0]
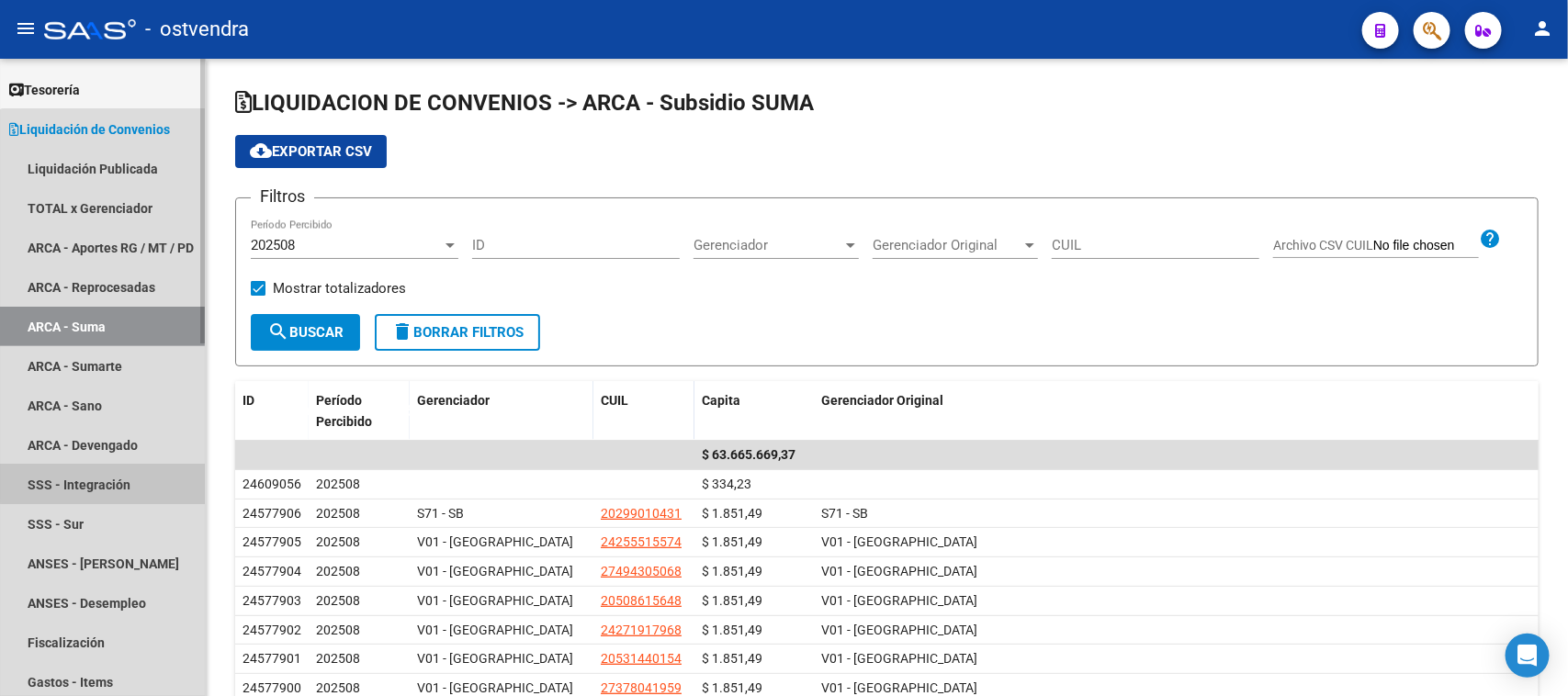
click at [130, 465] on link "SSS - Integración" at bounding box center [102, 484] width 204 height 40
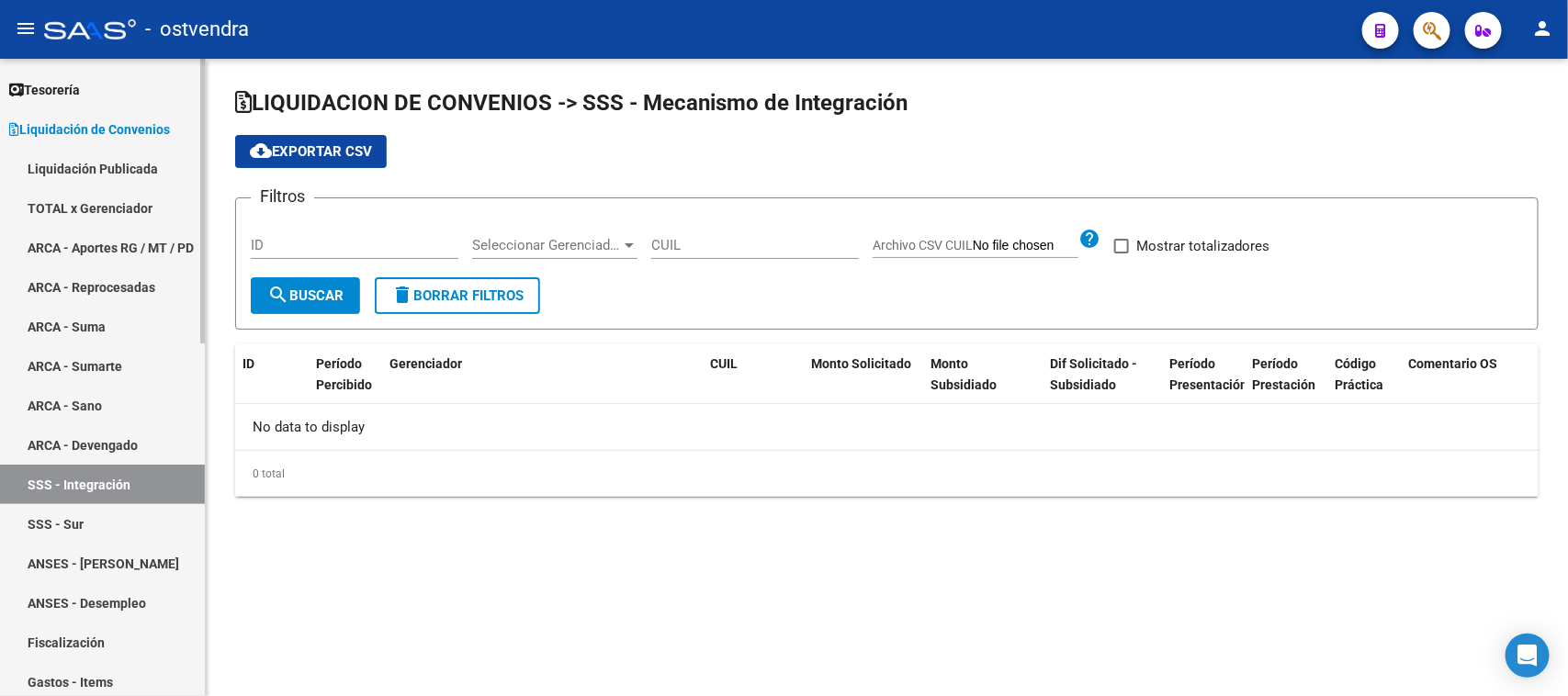
checkbox input "true"
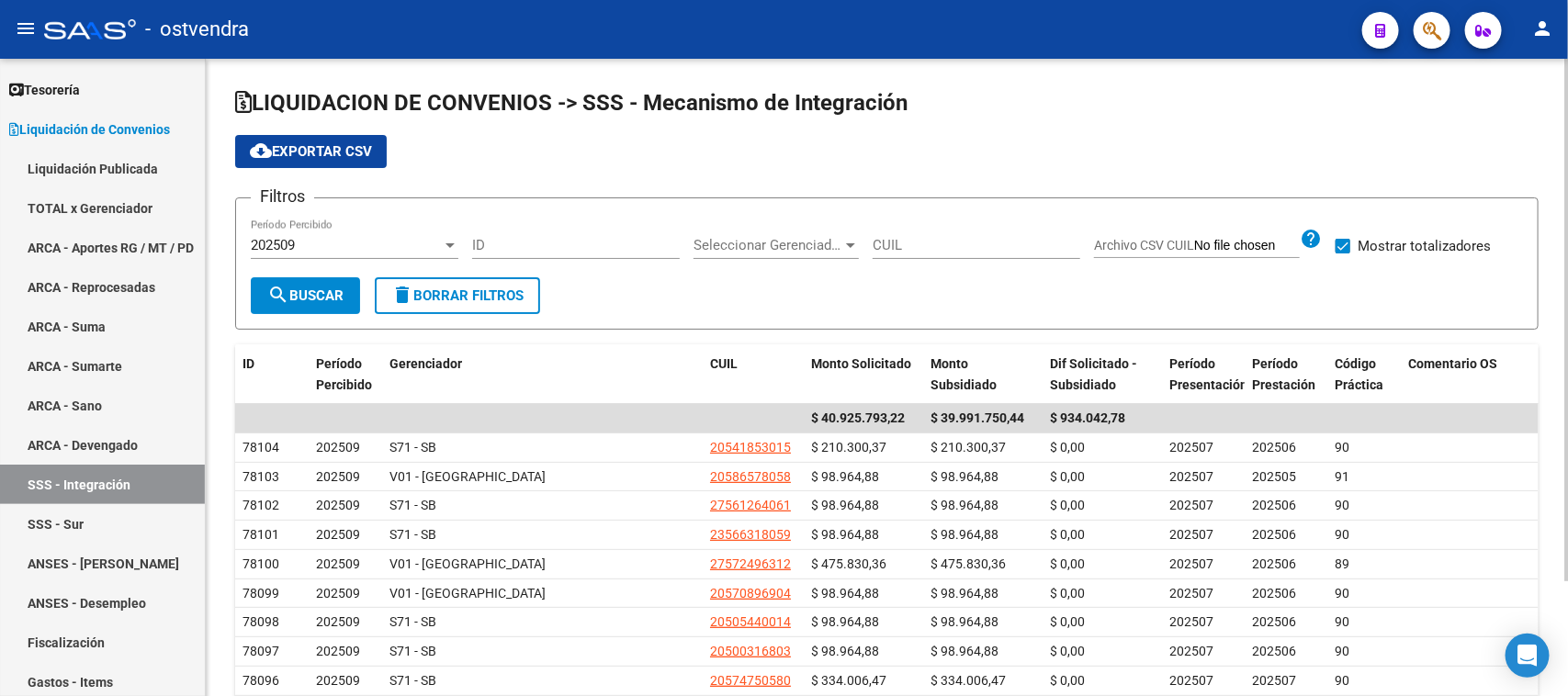
click at [1037, 153] on div "cloud_download Exportar CSV" at bounding box center [886, 151] width 1303 height 33
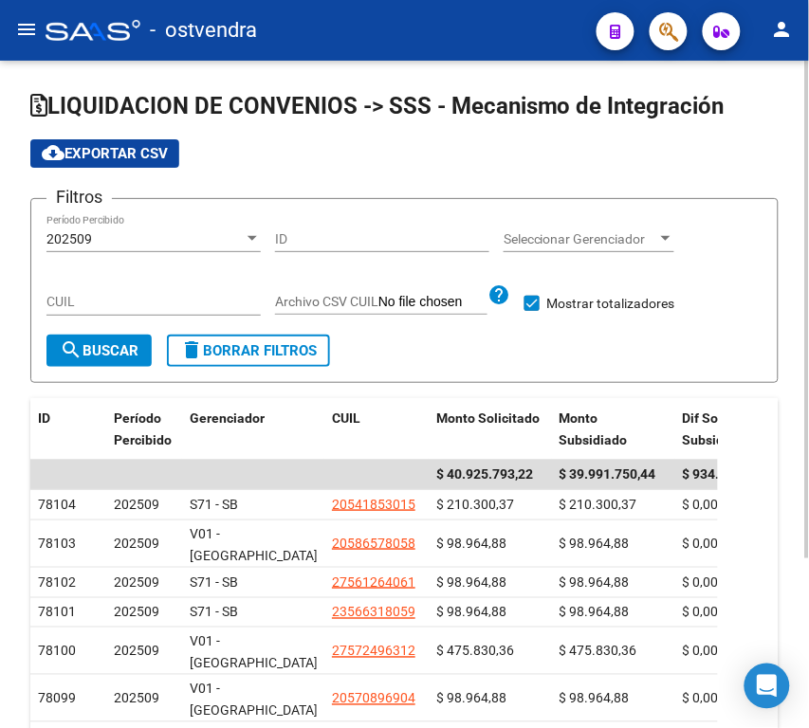
click at [119, 234] on div "202509" at bounding box center [144, 239] width 197 height 16
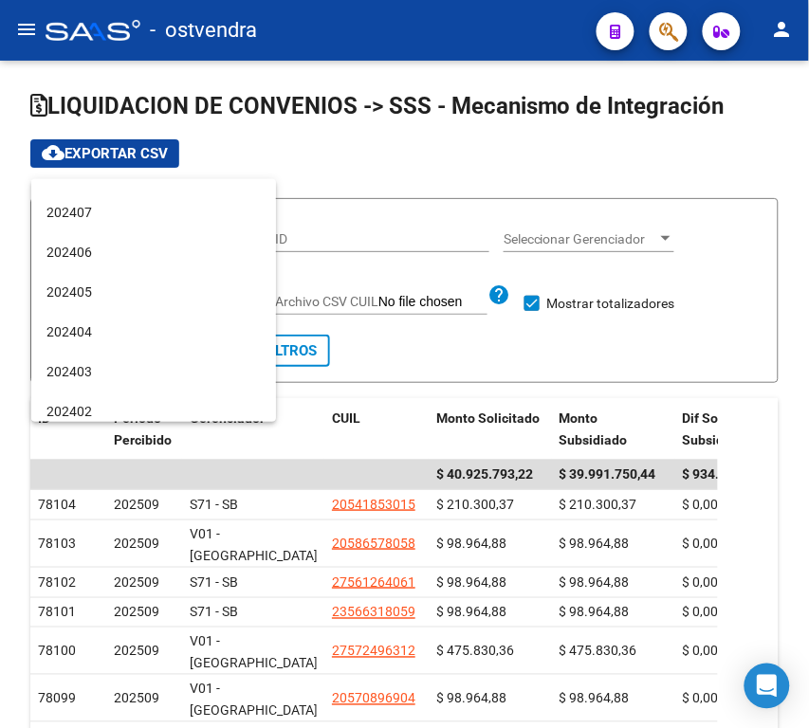
scroll to position [593, 0]
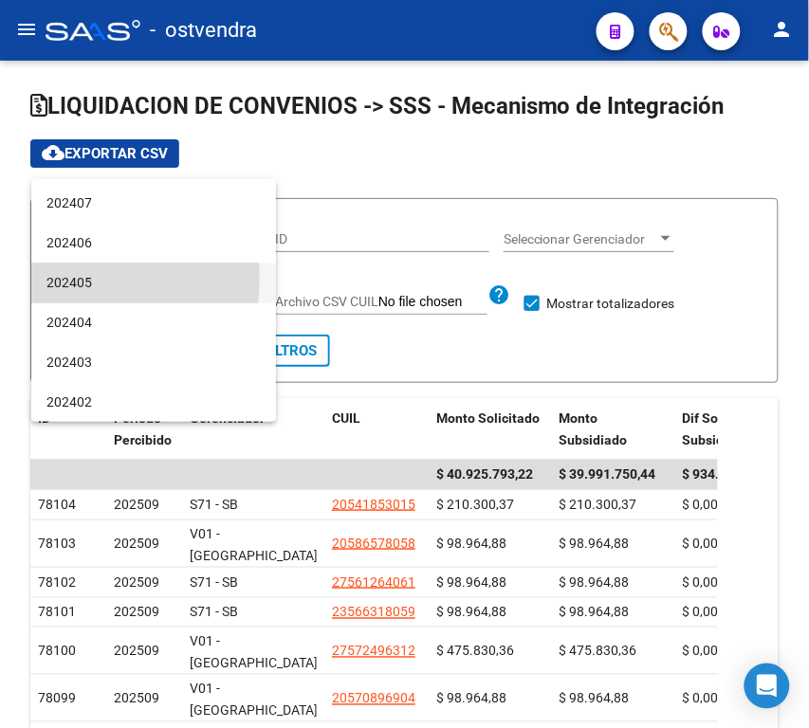
click at [76, 280] on span "202405" at bounding box center [153, 284] width 214 height 40
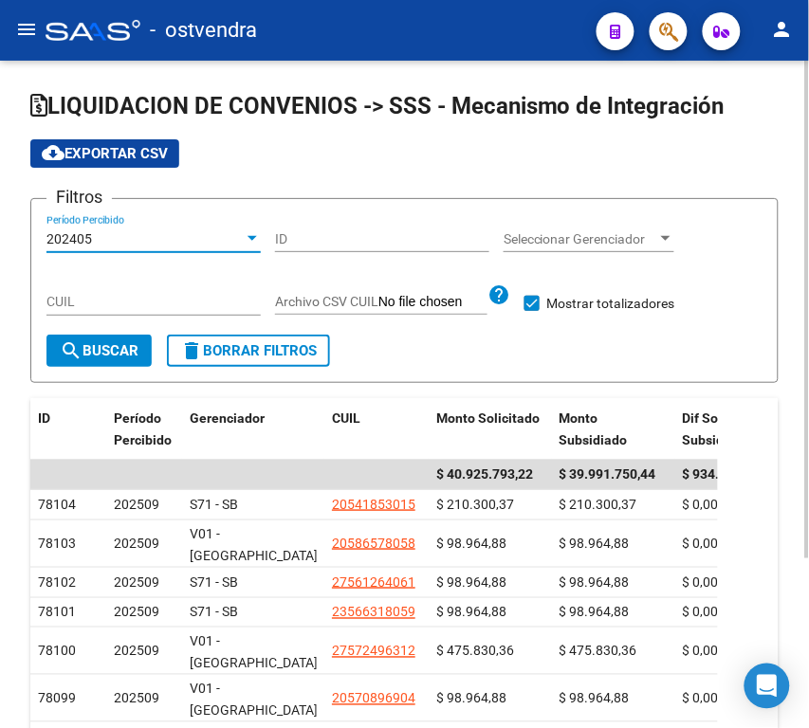
click at [95, 347] on span "search Buscar" at bounding box center [99, 350] width 79 height 17
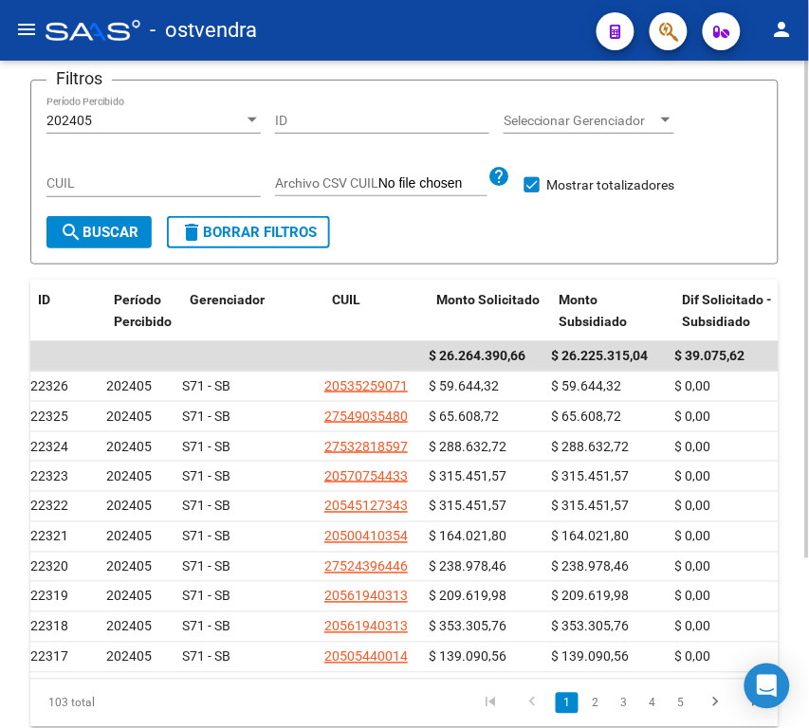
scroll to position [0, 0]
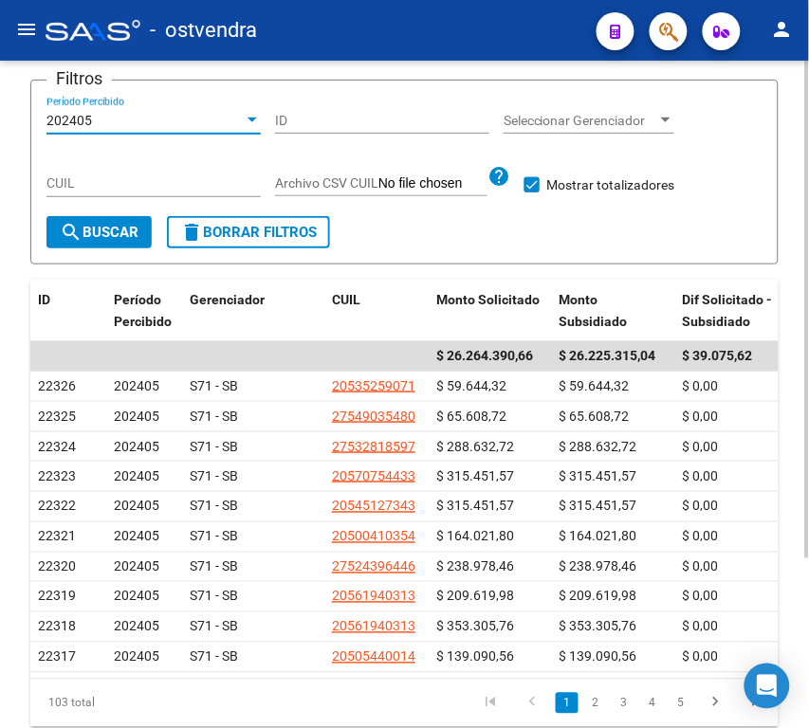
click at [149, 113] on div "202405" at bounding box center [144, 121] width 197 height 16
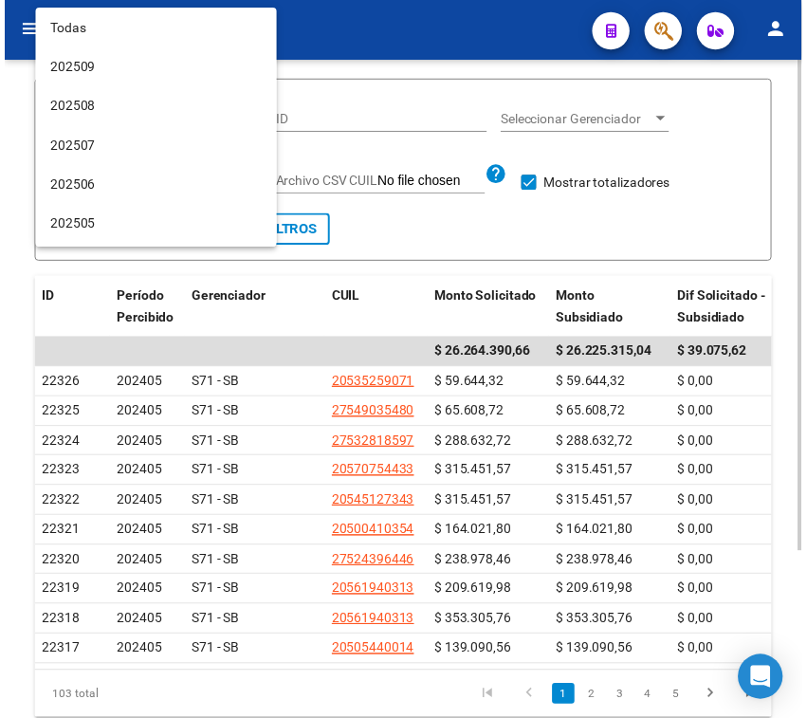
scroll to position [584, 0]
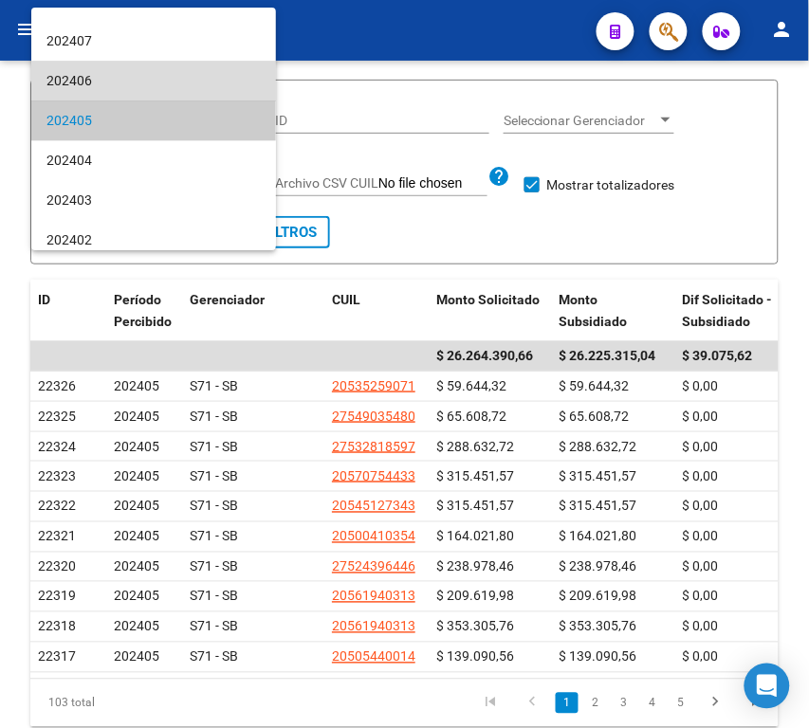
click at [159, 79] on span "202406" at bounding box center [153, 81] width 214 height 40
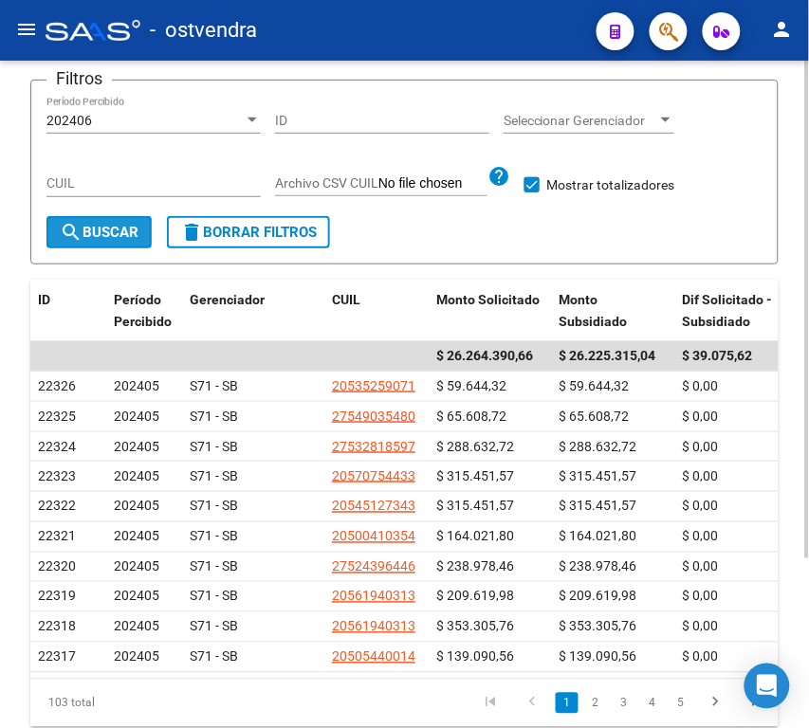
click at [119, 237] on span "search Buscar" at bounding box center [99, 232] width 79 height 17
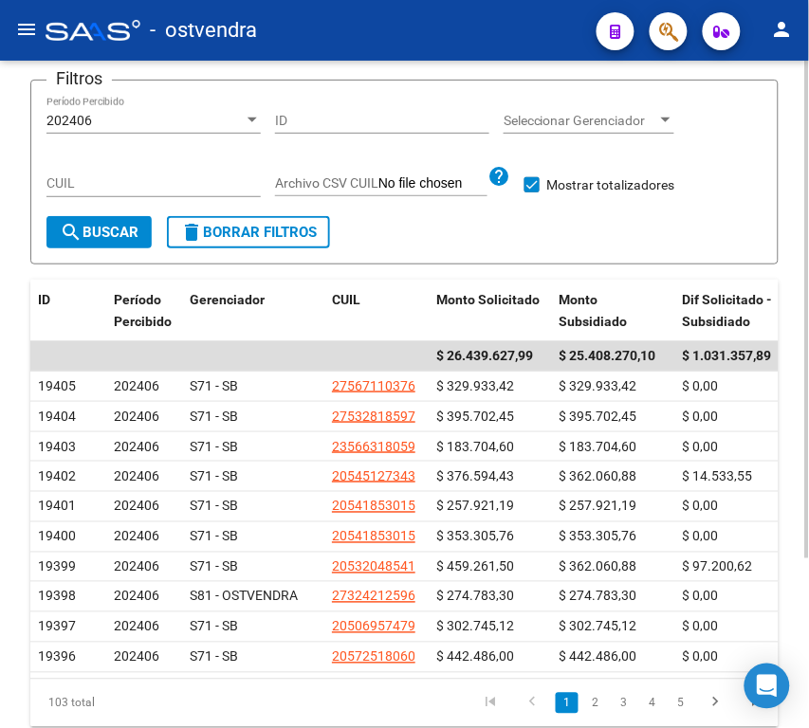
click at [752, 202] on div "Filtros 202406 Período Percibido ID Seleccionar Gerenciador Seleccionar Gerenci…" at bounding box center [404, 156] width 716 height 120
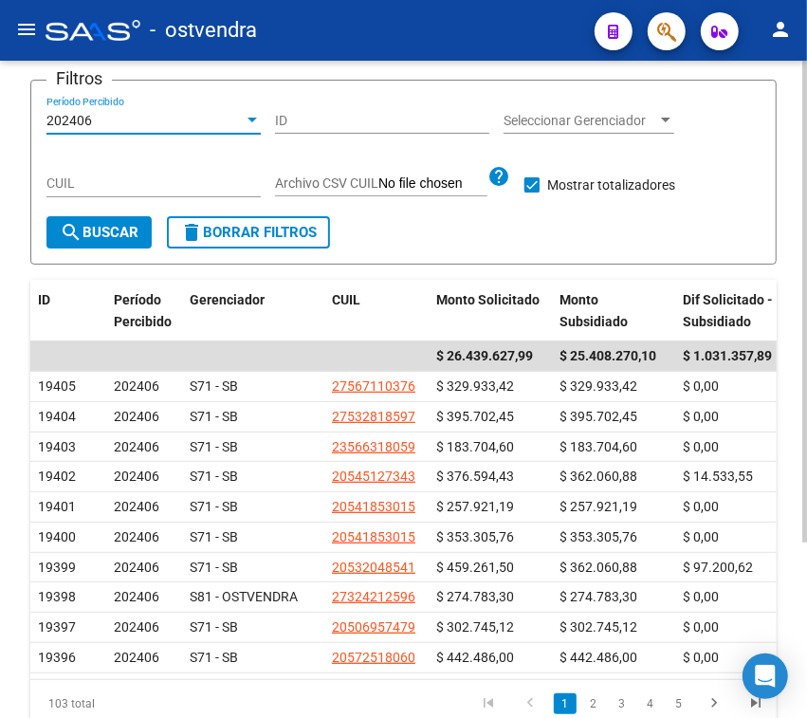
click at [166, 121] on div "202406" at bounding box center [144, 121] width 197 height 16
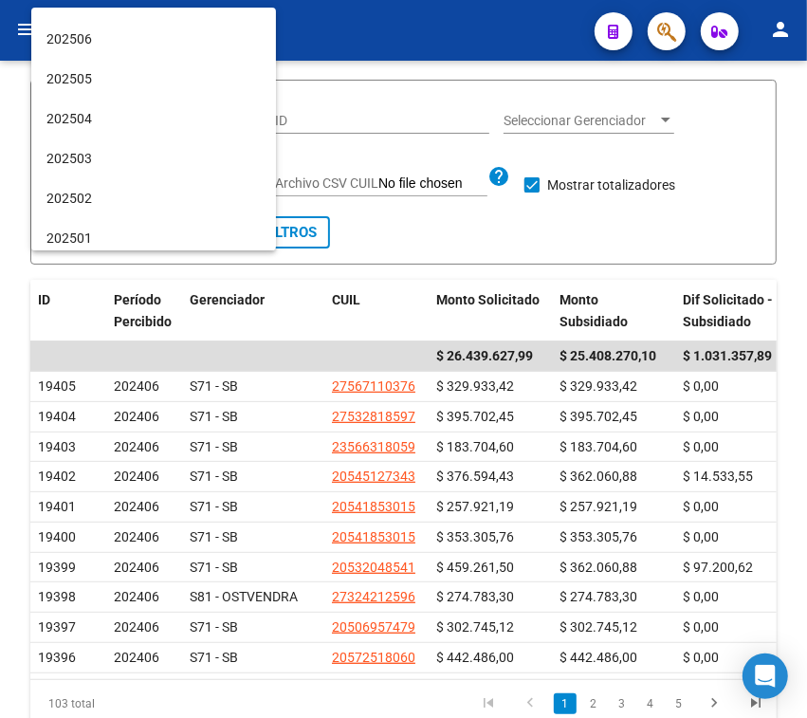
scroll to position [69, 0]
click at [167, 144] on span "202505" at bounding box center [153, 157] width 214 height 40
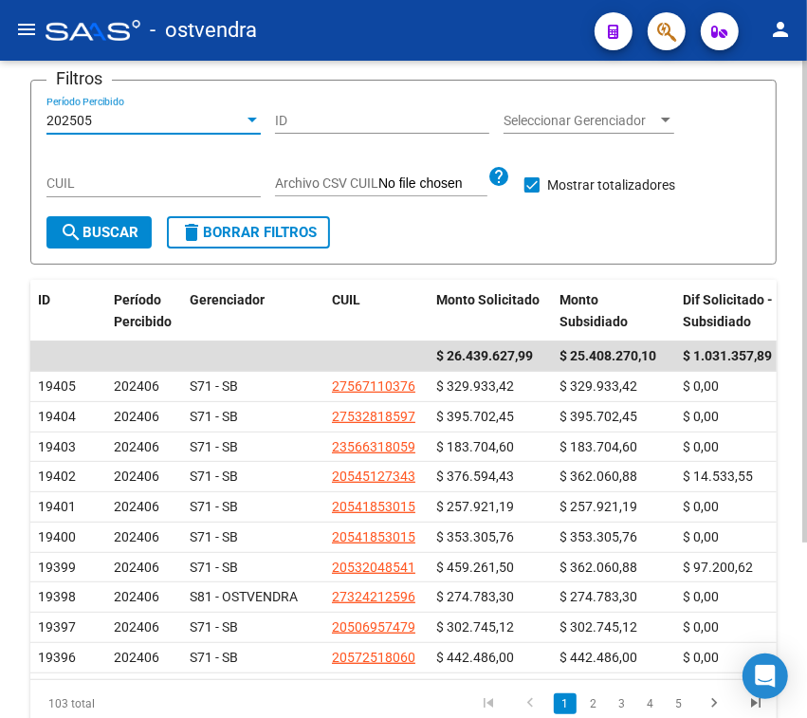
click at [105, 230] on span "search Buscar" at bounding box center [99, 232] width 79 height 17
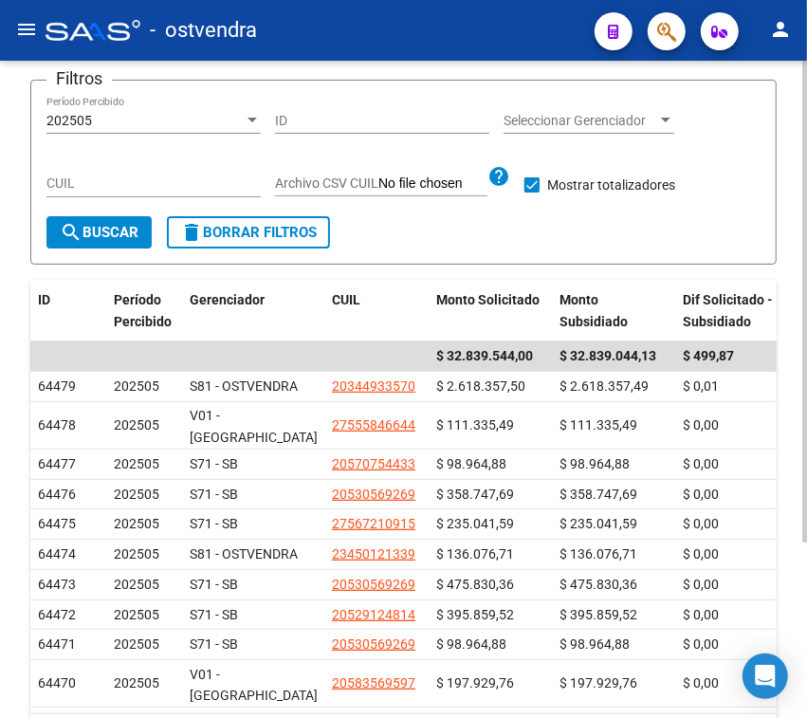
click at [106, 115] on div "202505" at bounding box center [144, 121] width 197 height 16
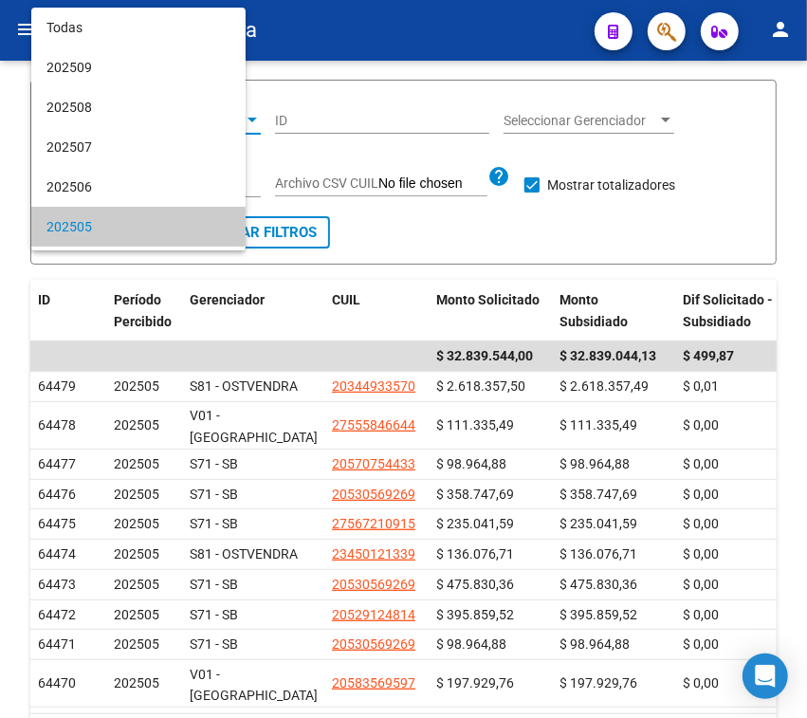
scroll to position [106, 0]
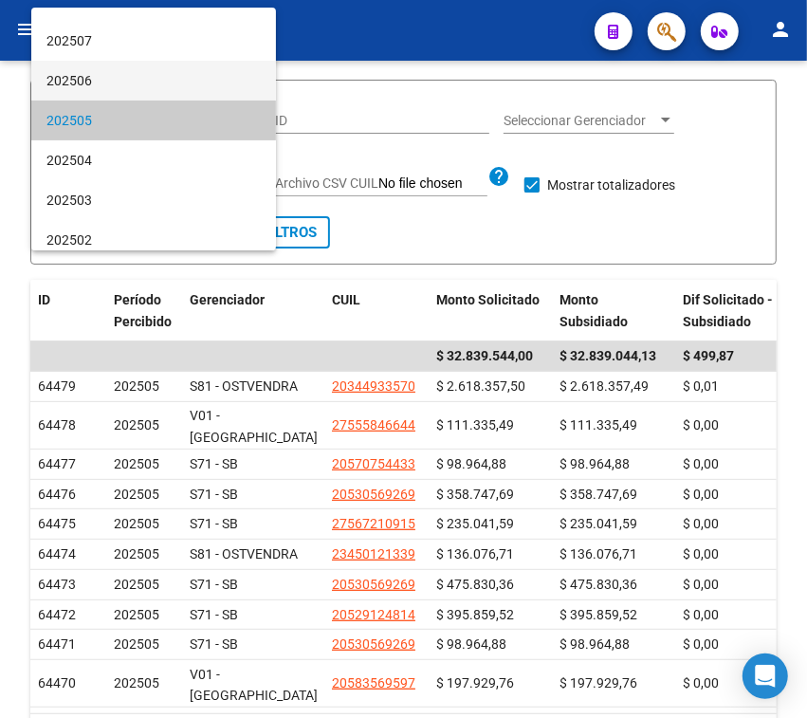
click at [121, 82] on span "202506" at bounding box center [153, 81] width 214 height 40
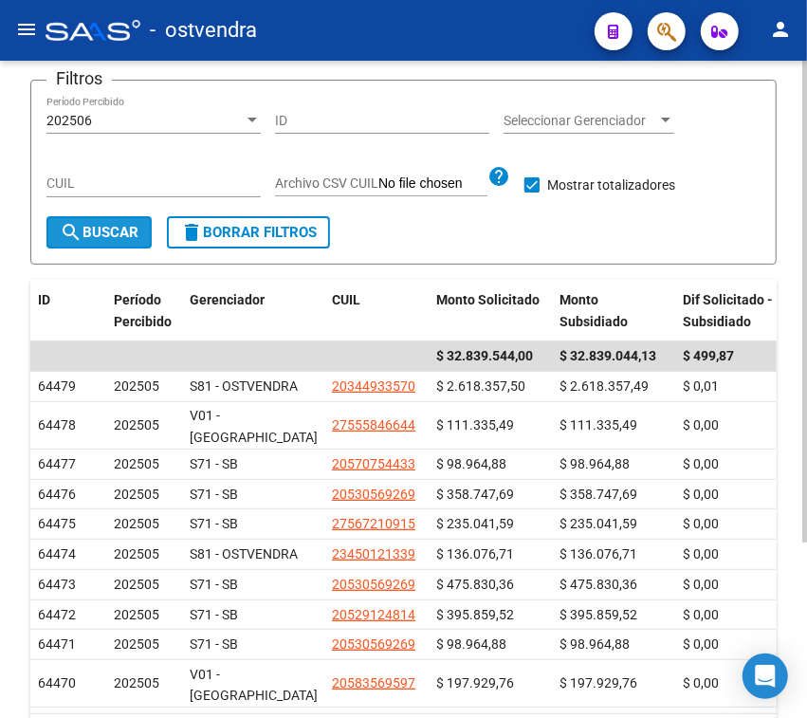
click at [104, 235] on span "search Buscar" at bounding box center [99, 232] width 79 height 17
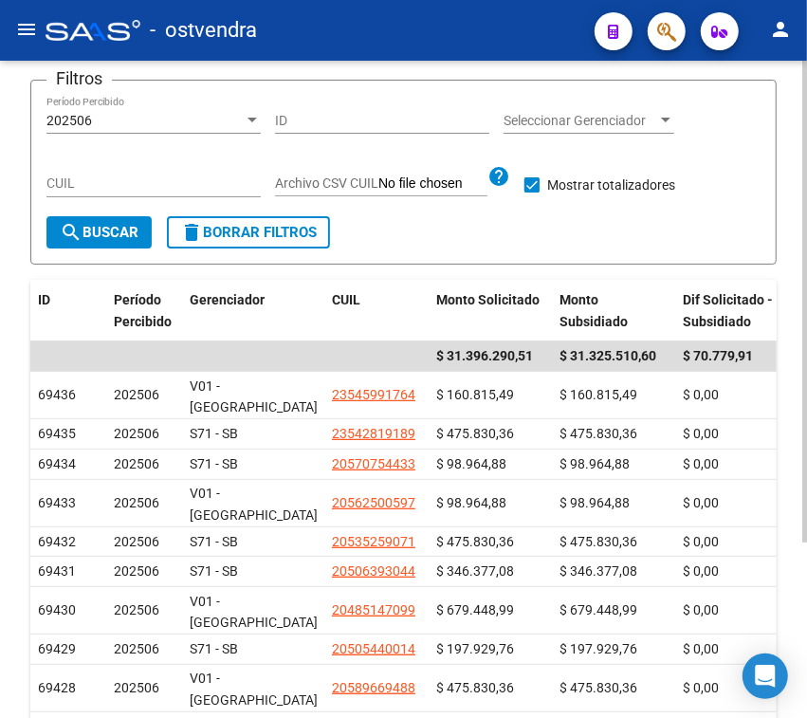
click at [228, 119] on div "202506" at bounding box center [144, 121] width 197 height 16
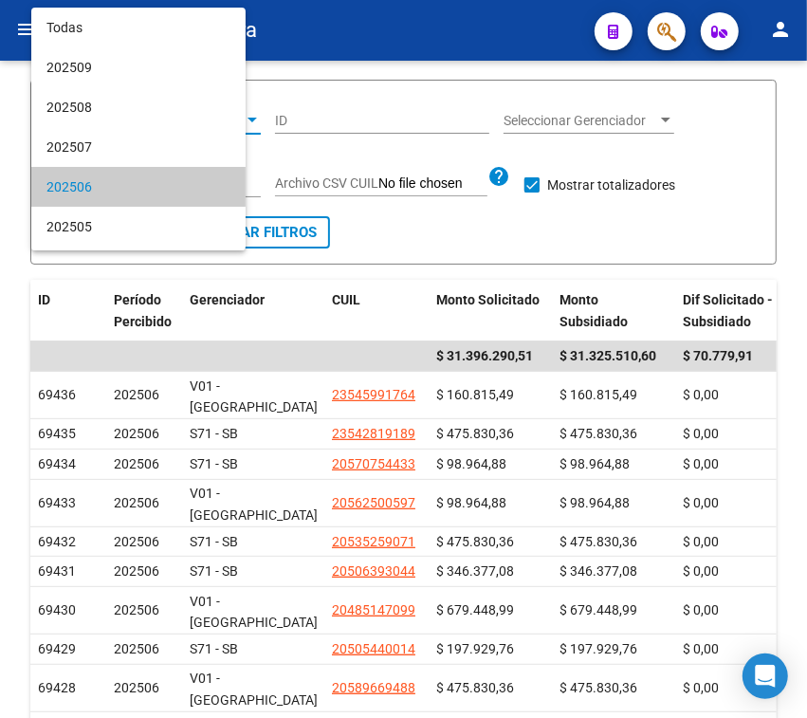
scroll to position [66, 0]
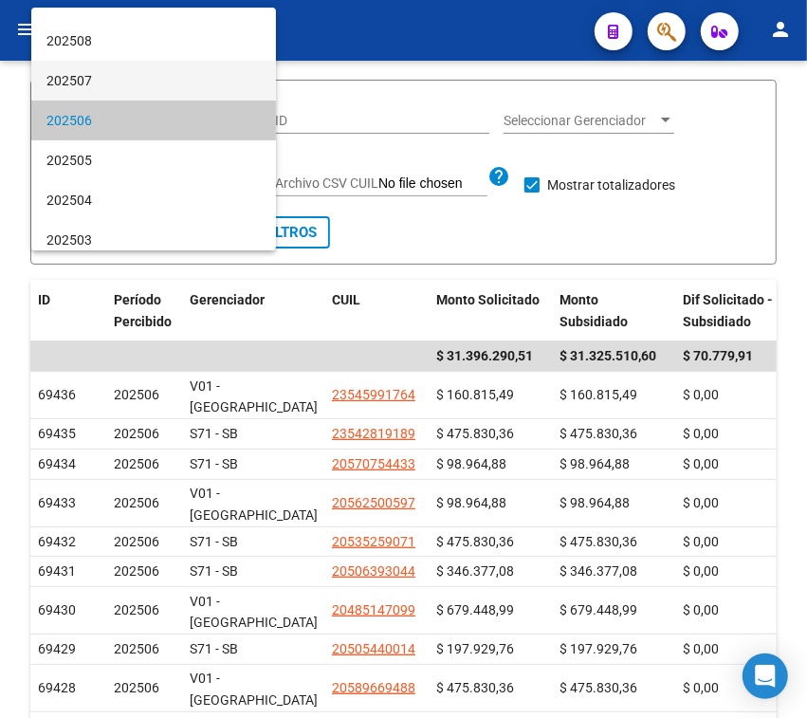
click at [148, 74] on span "202507" at bounding box center [153, 81] width 214 height 40
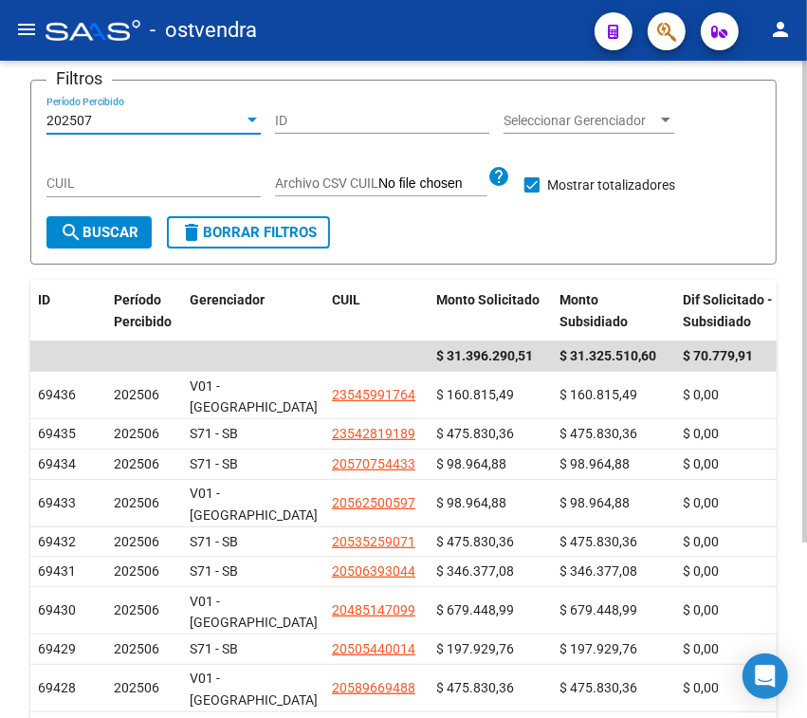
click at [121, 232] on span "search Buscar" at bounding box center [99, 232] width 79 height 17
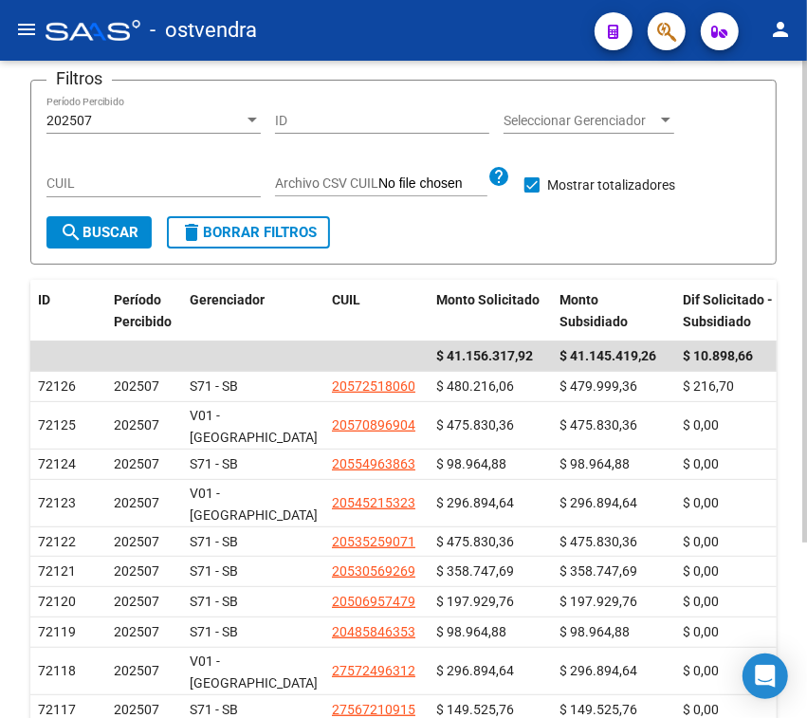
click at [82, 124] on span "202507" at bounding box center [69, 120] width 46 height 15
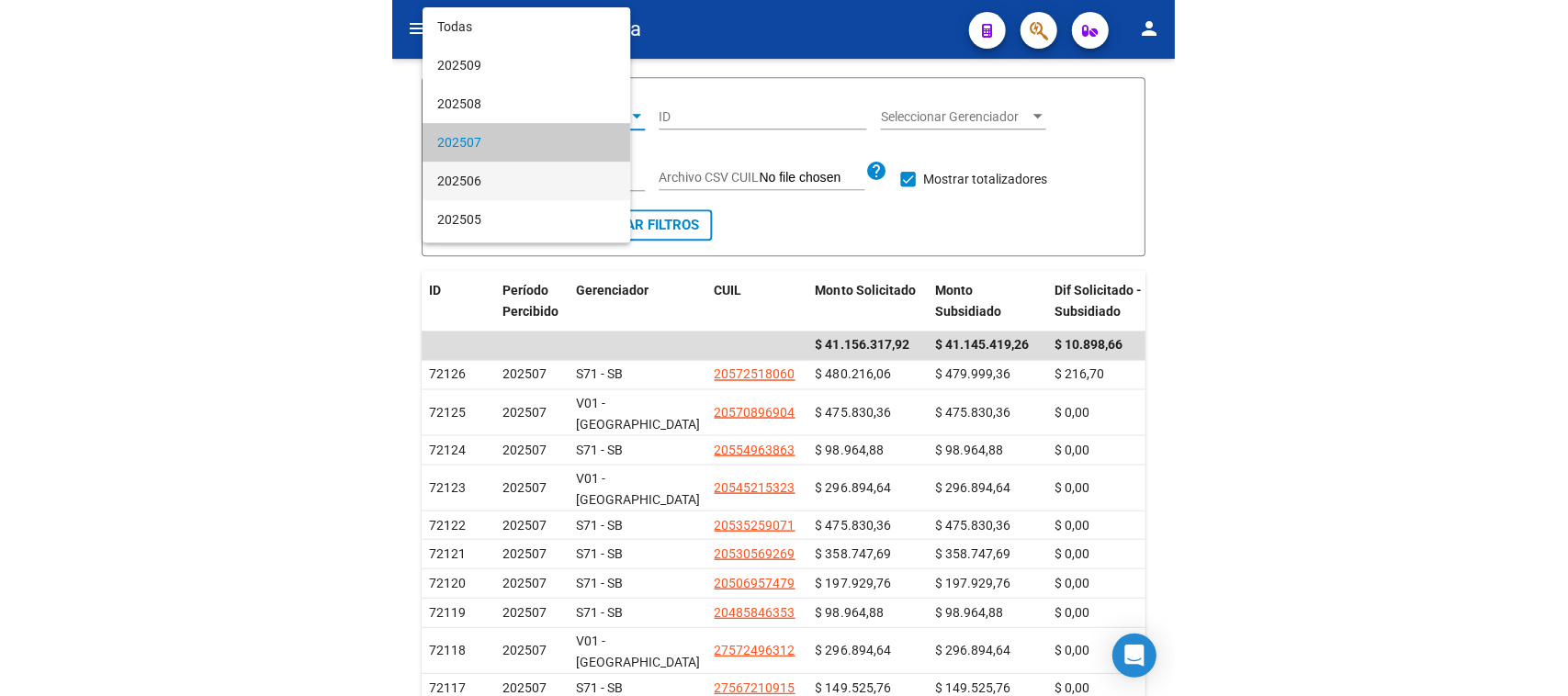
scroll to position [25, 0]
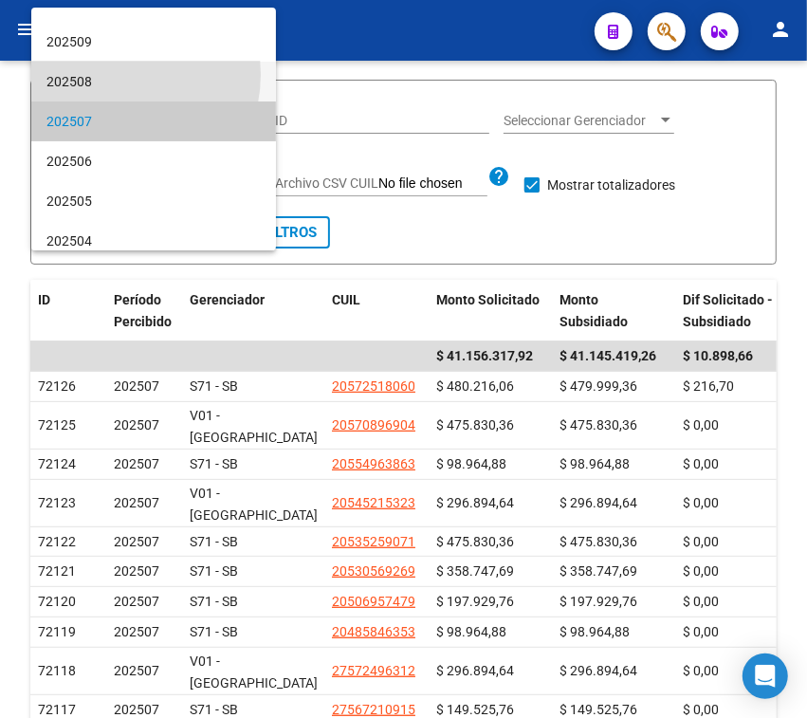
click at [116, 74] on span "202508" at bounding box center [153, 82] width 214 height 40
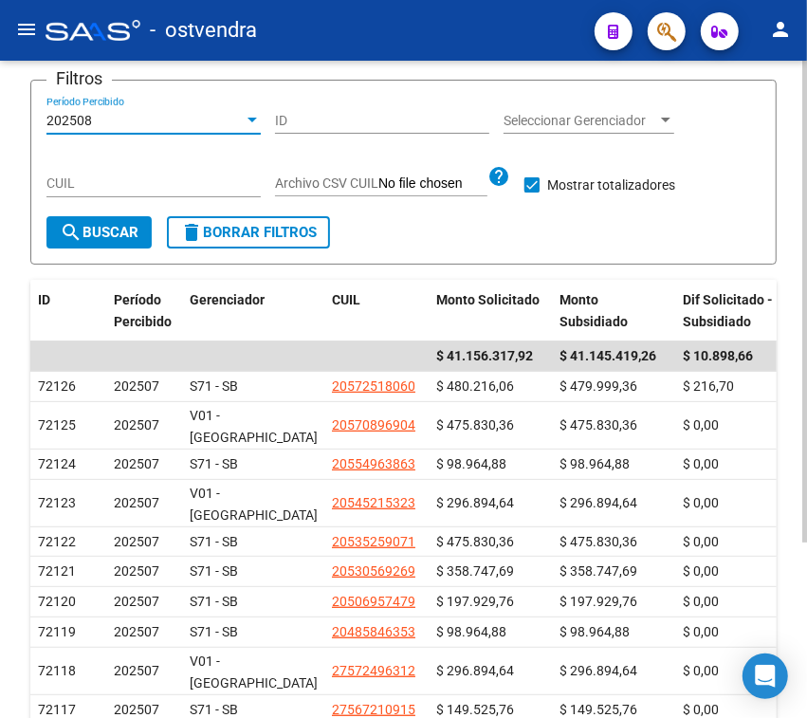
click at [83, 232] on span "search Buscar" at bounding box center [99, 232] width 79 height 17
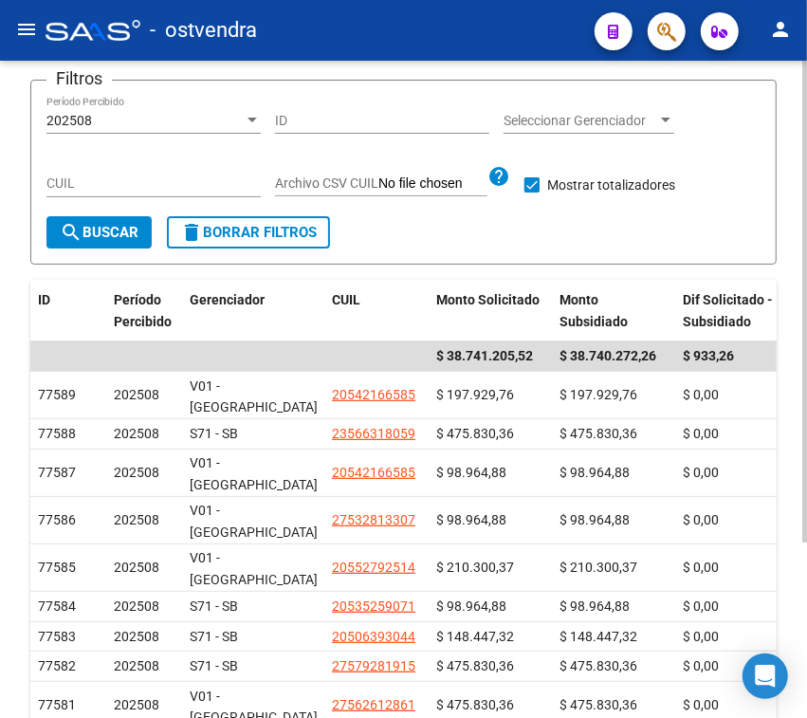
click at [82, 230] on span "search Buscar" at bounding box center [99, 232] width 79 height 17
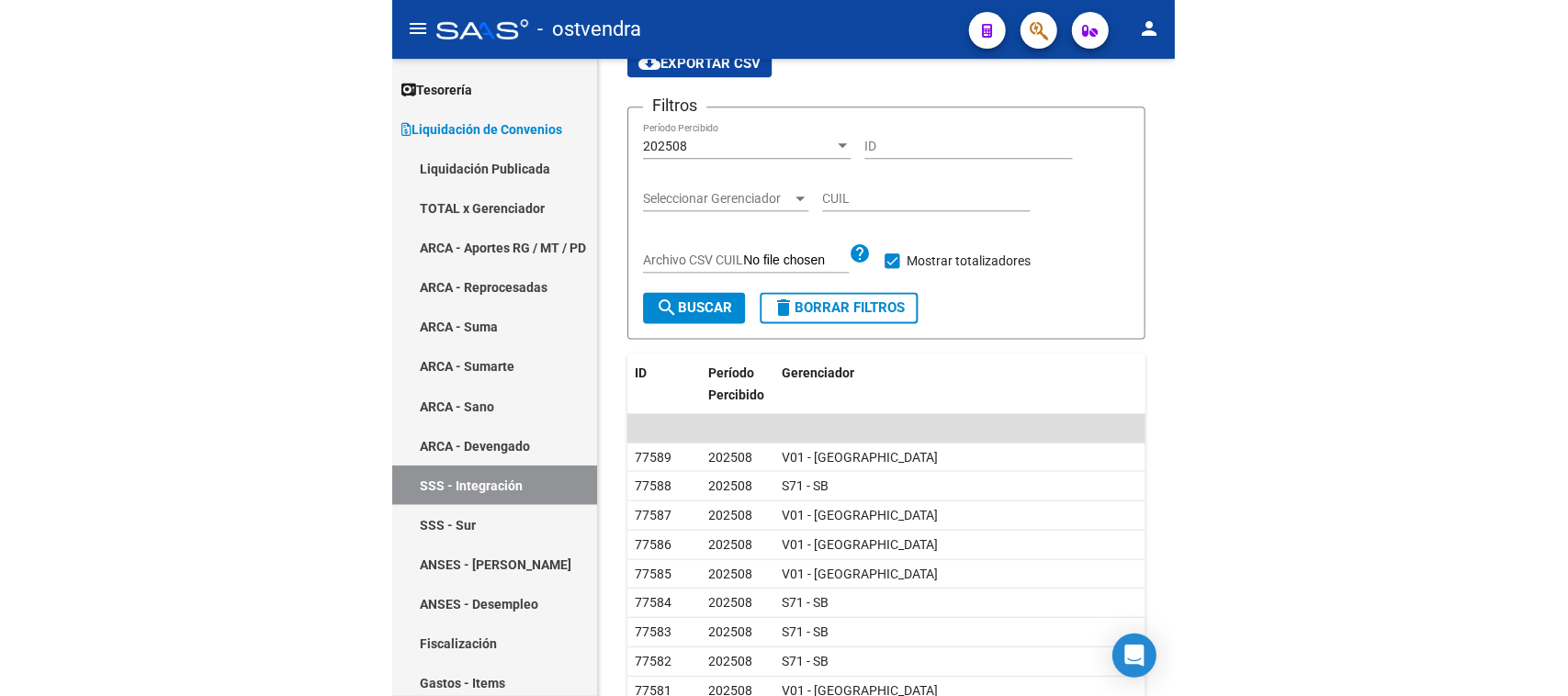
scroll to position [119, 0]
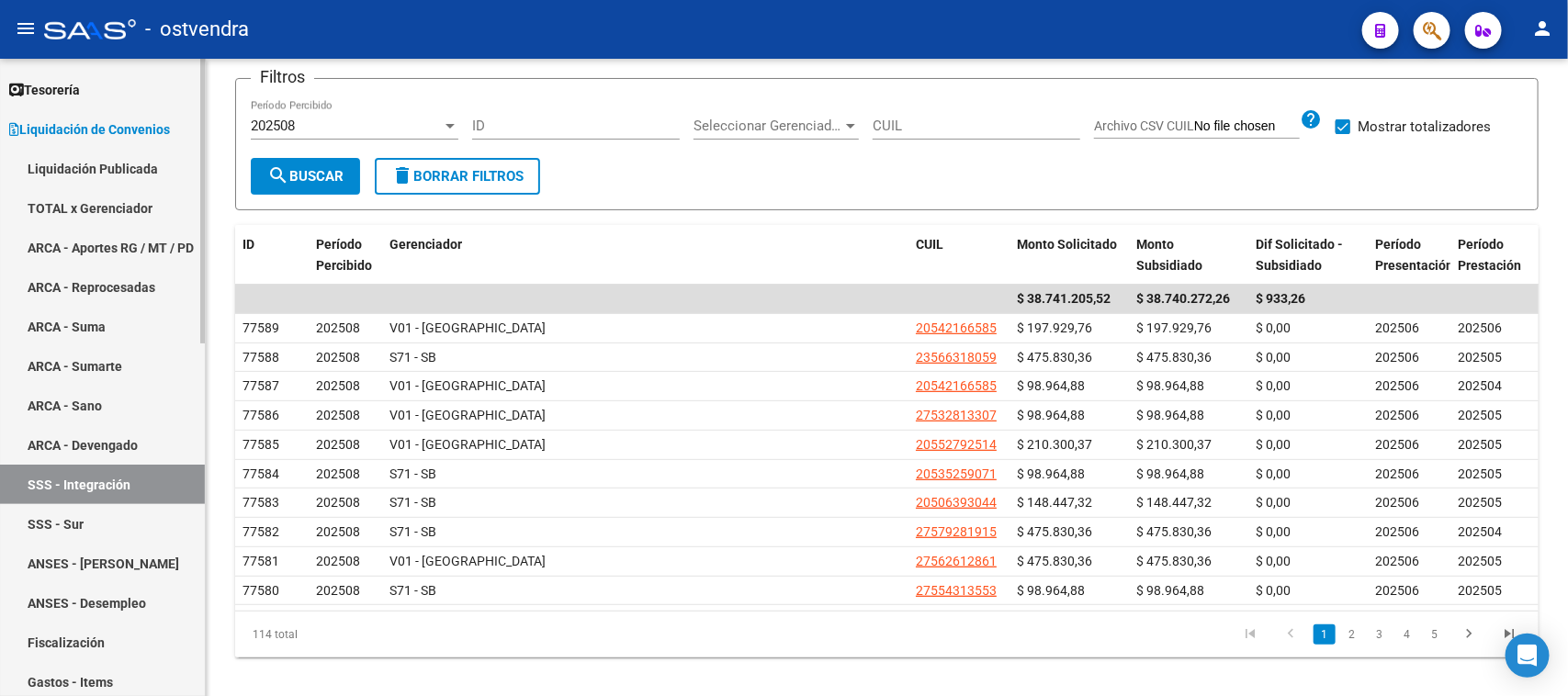
click at [158, 222] on link "TOTAL x Gerenciador" at bounding box center [102, 207] width 204 height 40
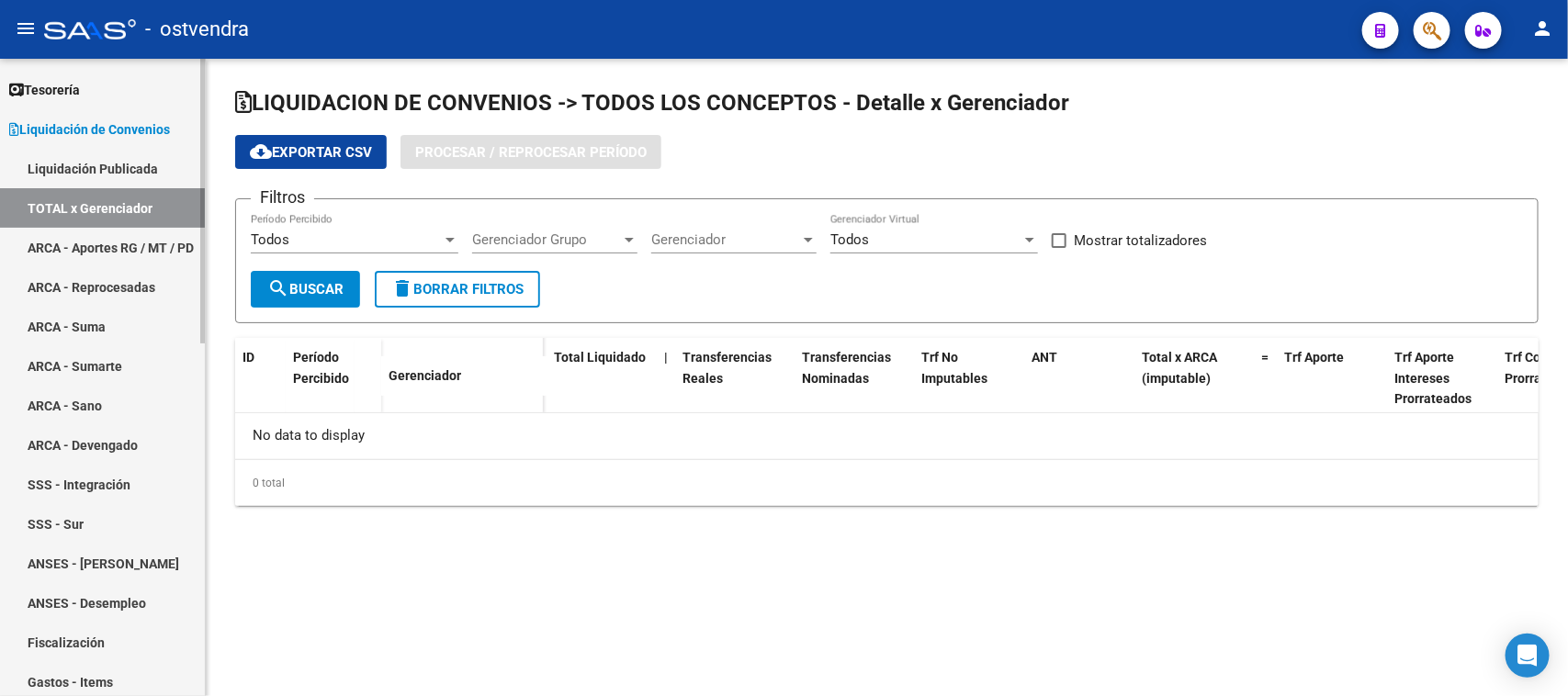
checkbox input "true"
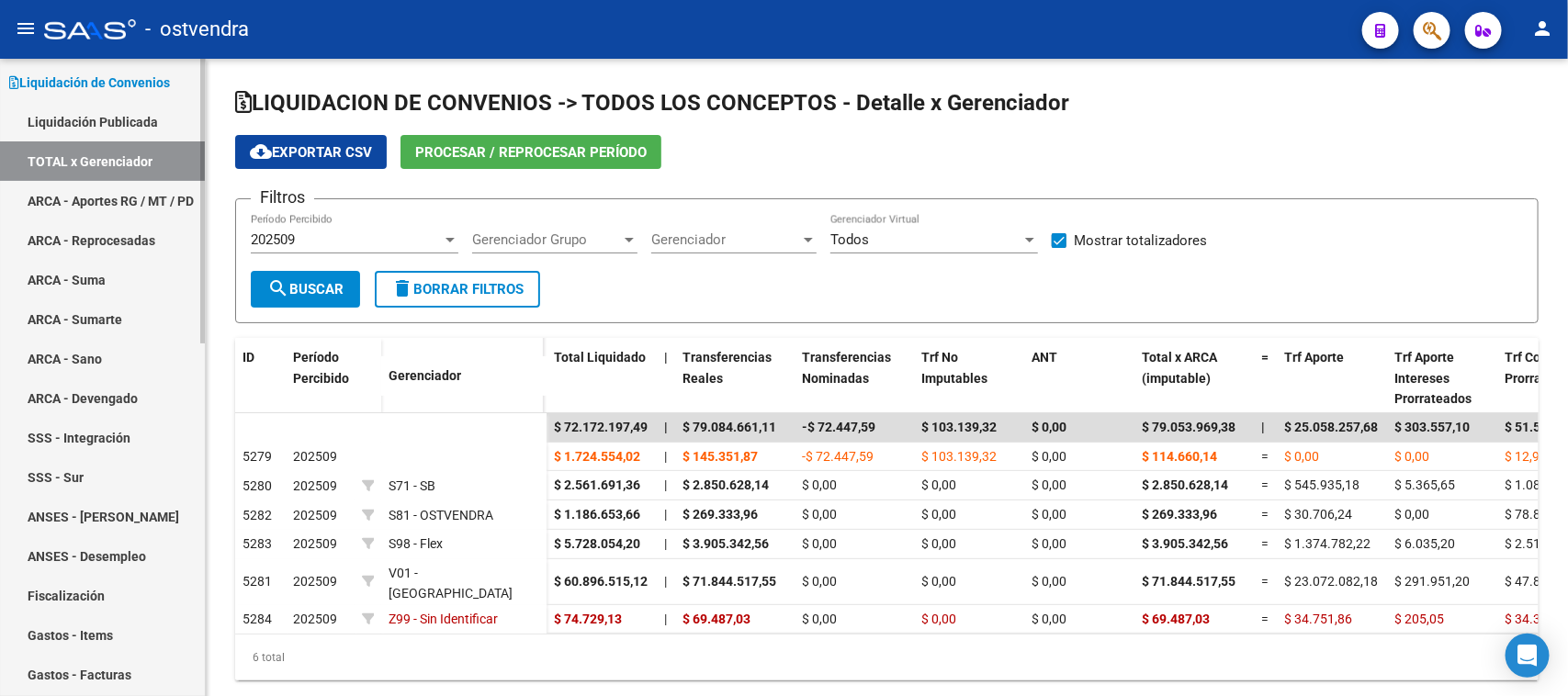
scroll to position [115, 0]
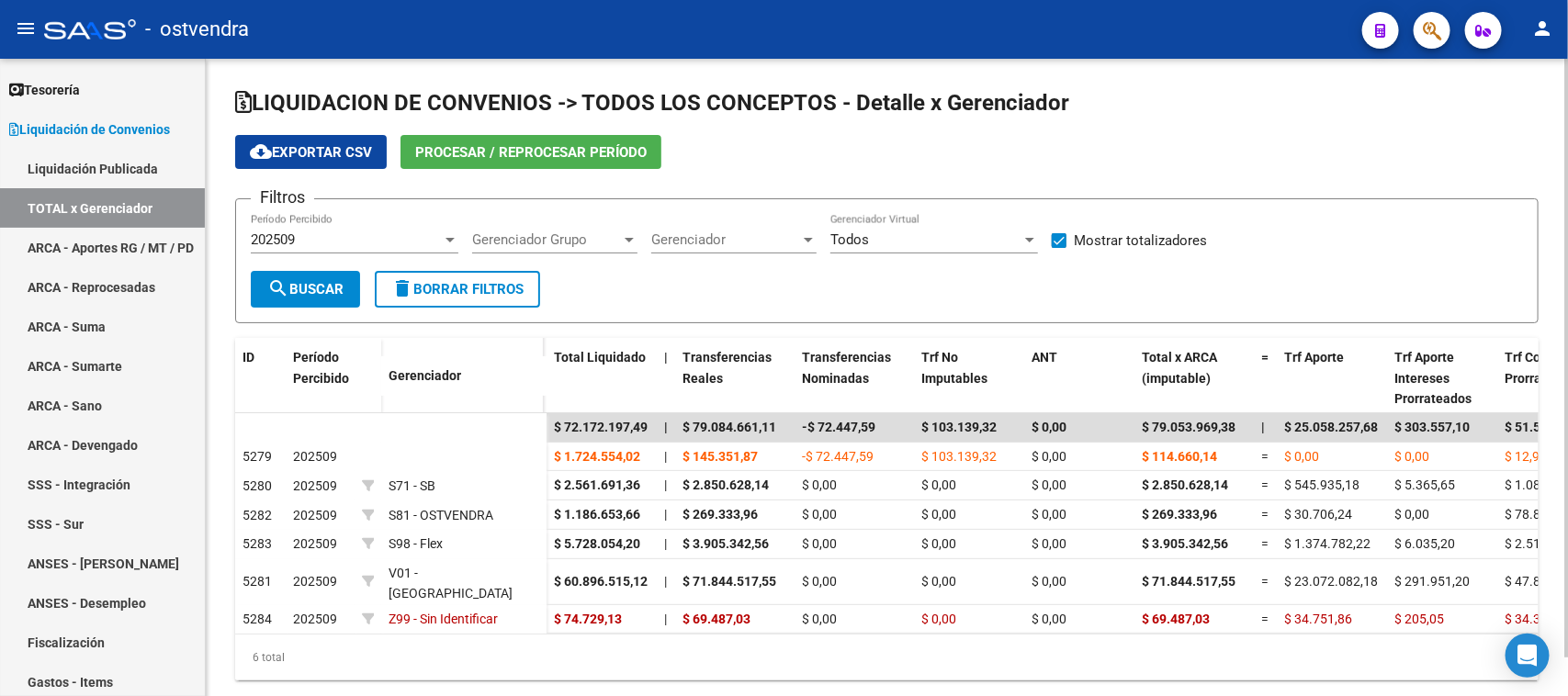
click at [385, 227] on div "202509 Período Percibido" at bounding box center [354, 233] width 207 height 40
click at [387, 225] on div "202509 Período Percibido" at bounding box center [354, 233] width 207 height 40
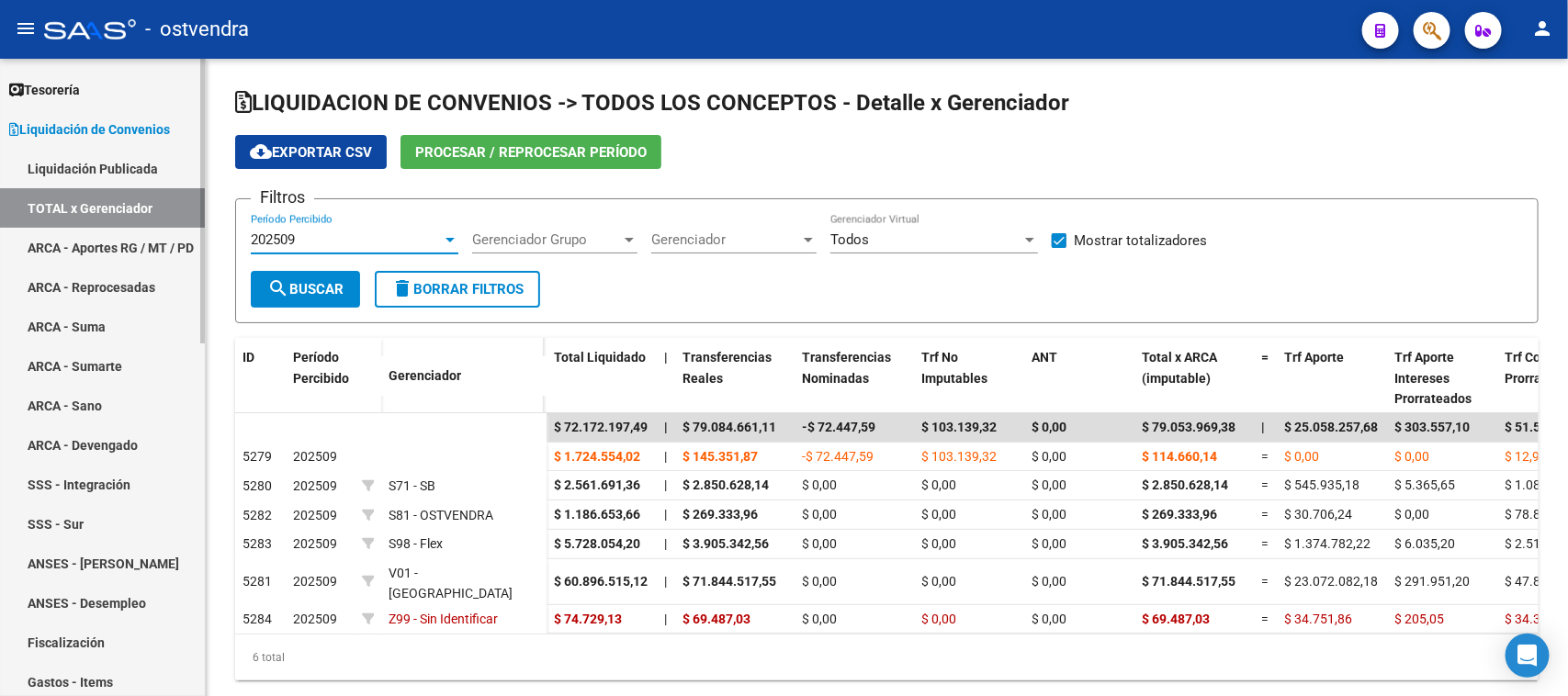
scroll to position [0, 0]
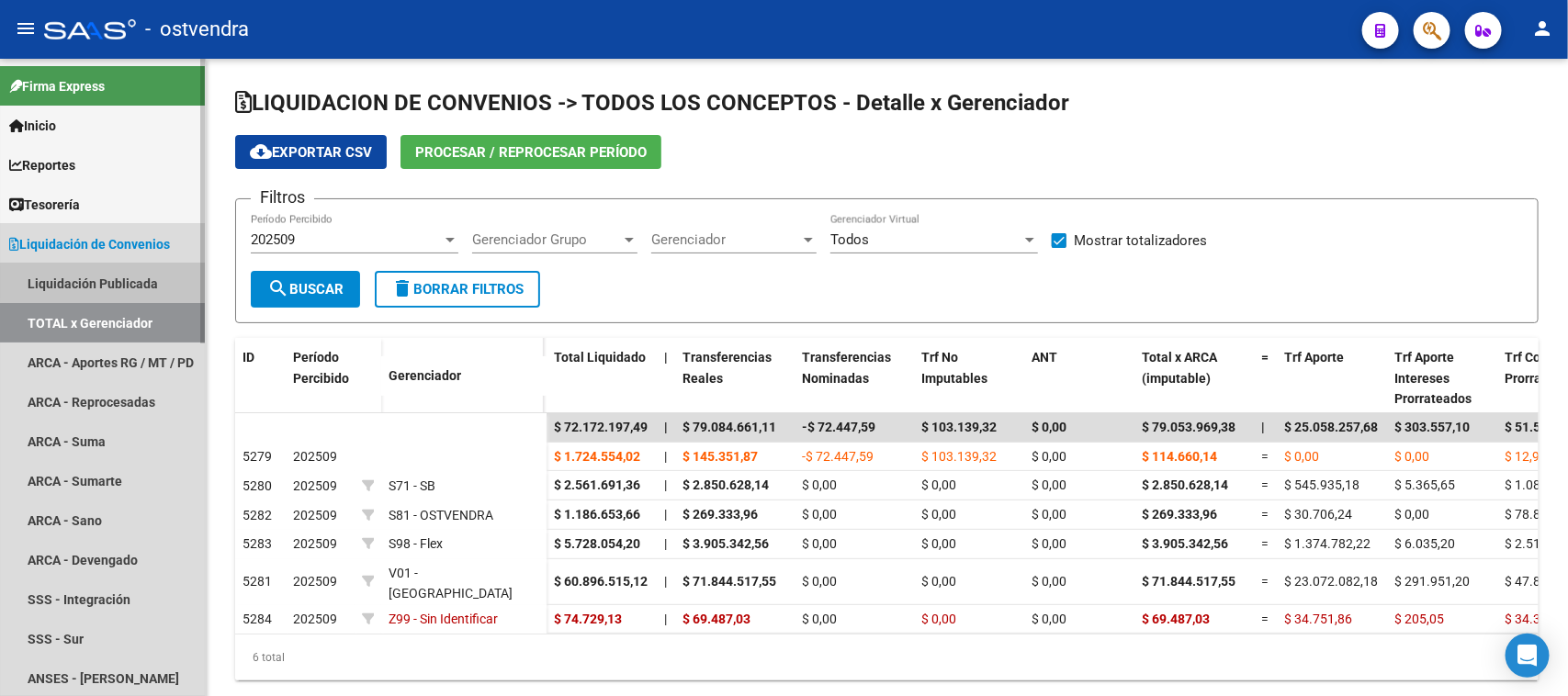
click at [153, 282] on link "Liquidación Publicada" at bounding box center [102, 283] width 204 height 40
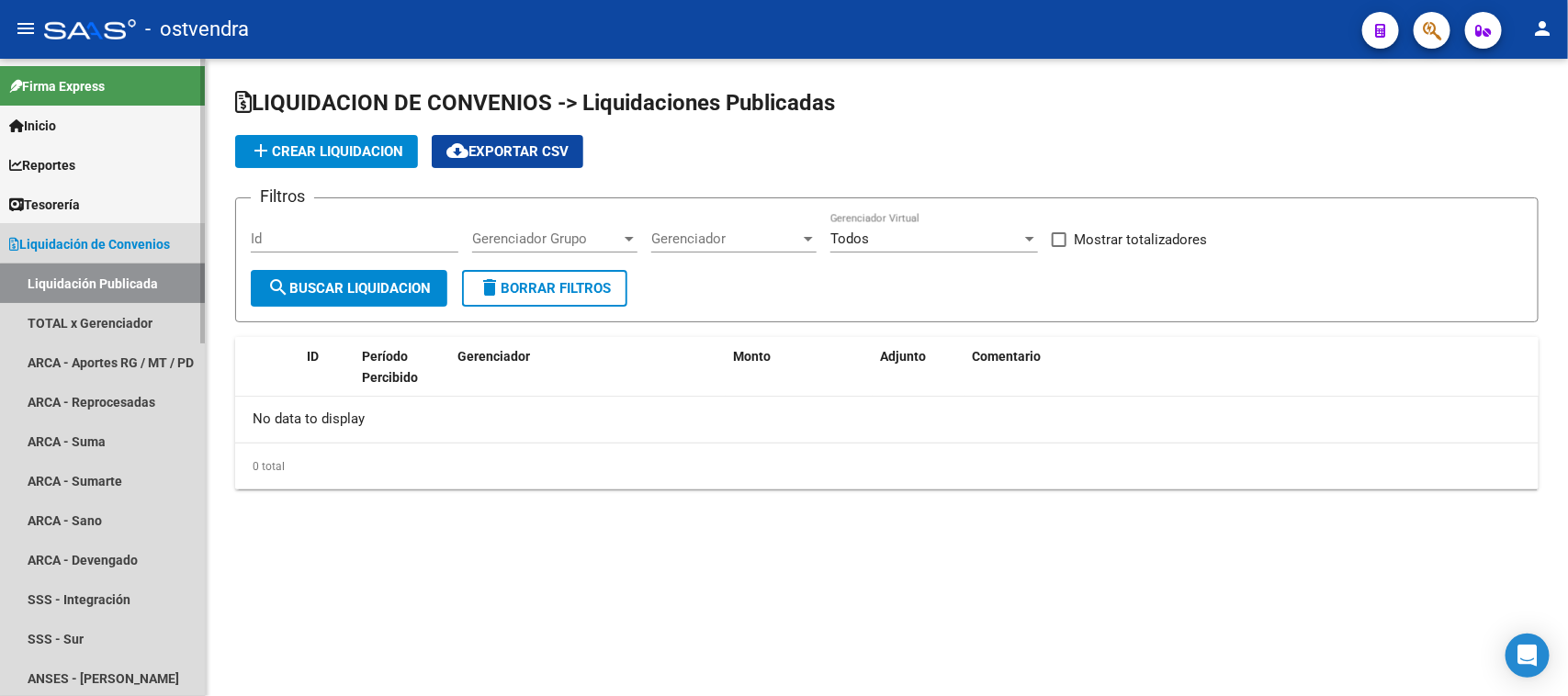
checkbox input "true"
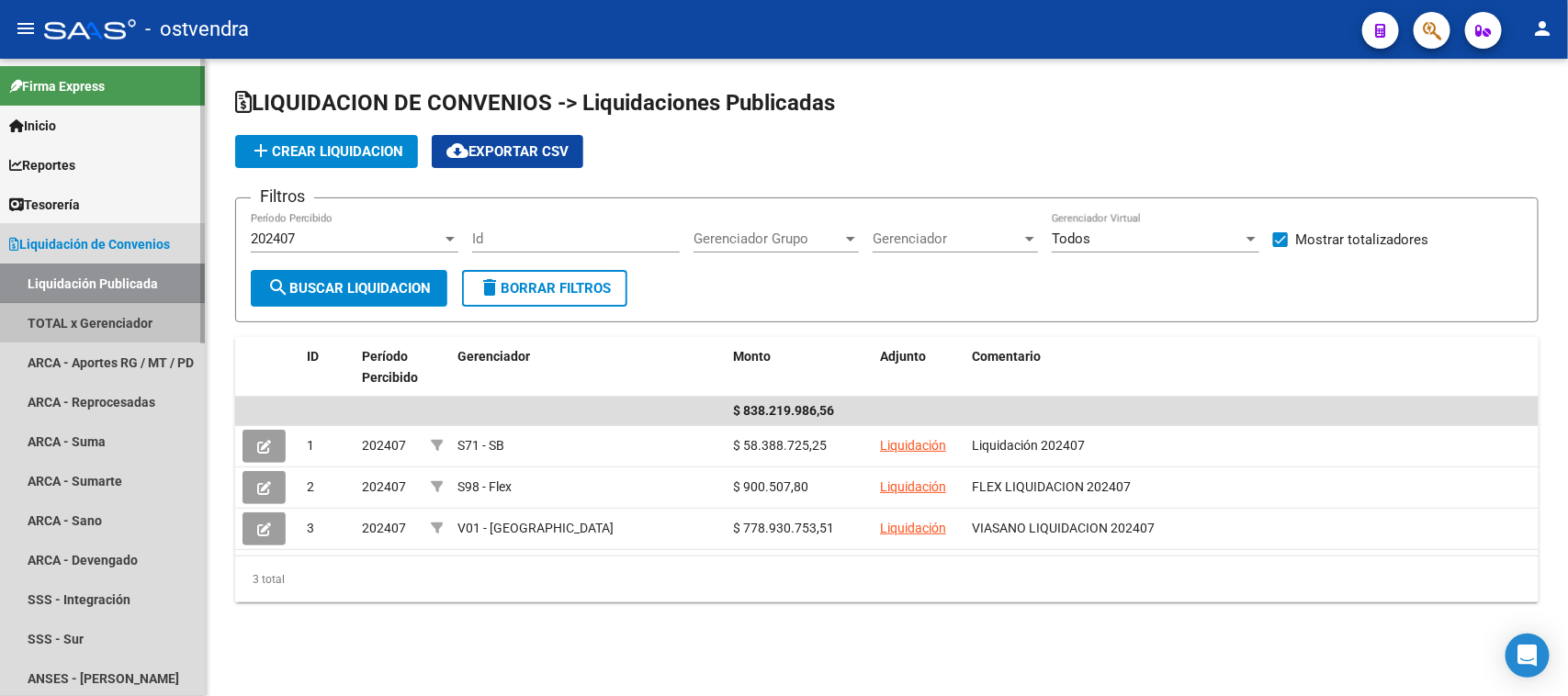
click at [147, 323] on link "TOTAL x Gerenciador" at bounding box center [102, 322] width 204 height 40
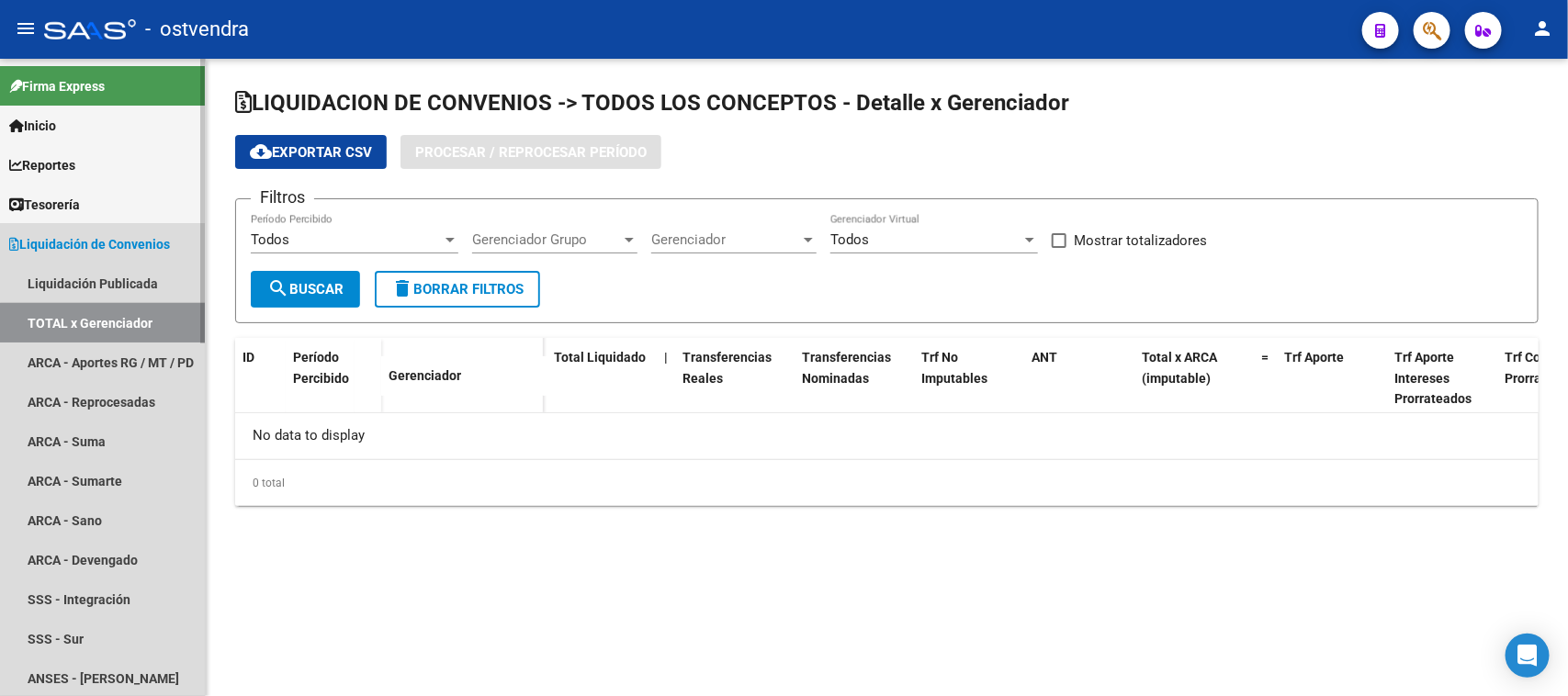
checkbox input "true"
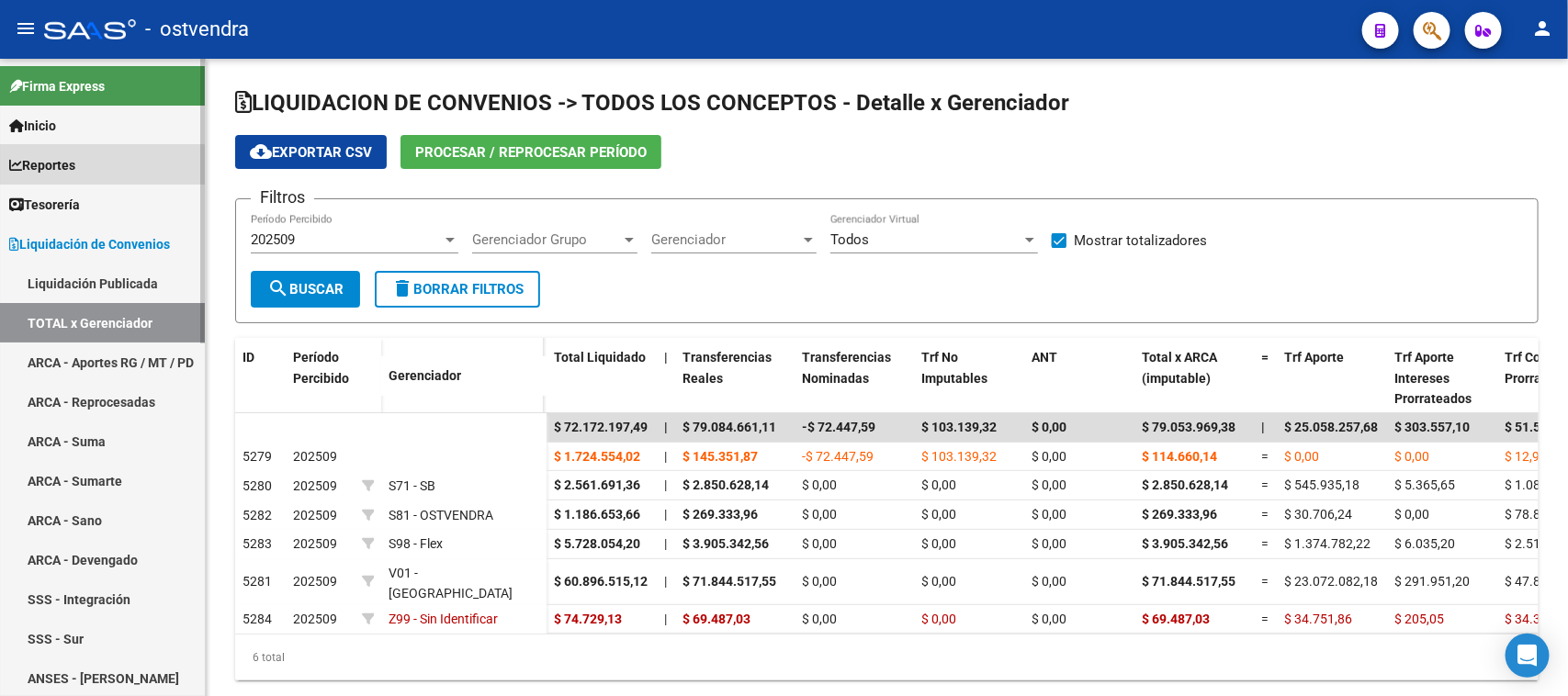
click at [87, 166] on link "Reportes" at bounding box center [102, 165] width 204 height 40
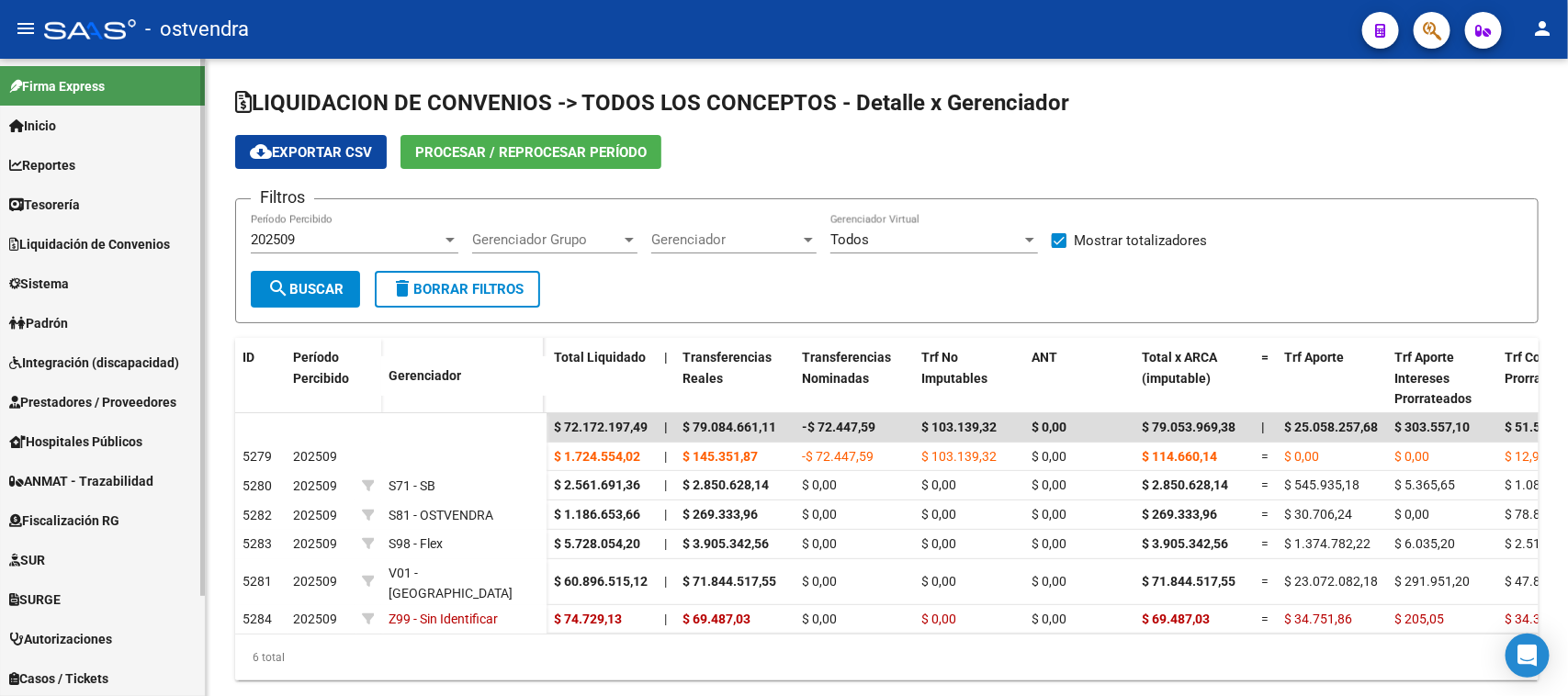
click at [93, 168] on link "Reportes" at bounding box center [102, 165] width 204 height 40
click at [62, 157] on span "Reportes" at bounding box center [42, 165] width 66 height 20
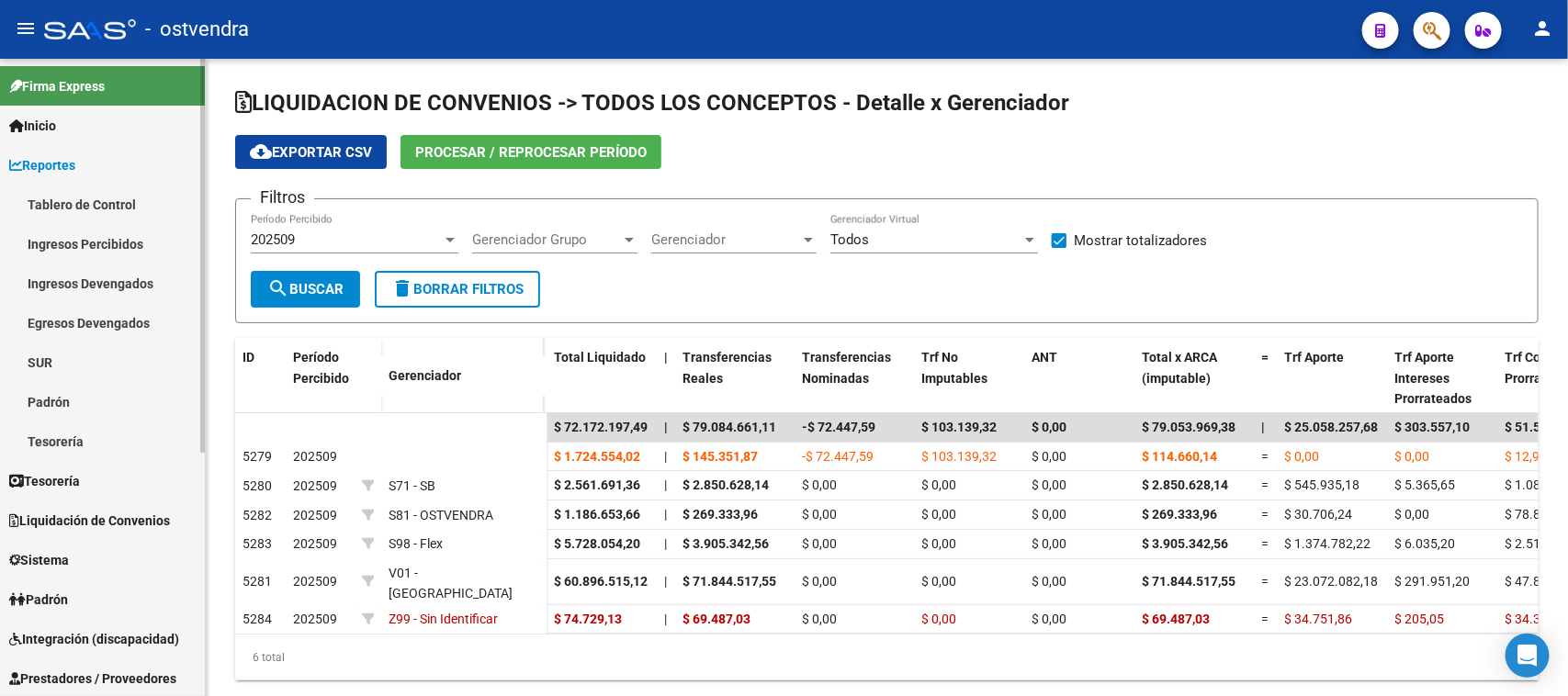
click at [131, 280] on link "Ingresos Devengados" at bounding box center [102, 283] width 204 height 40
click at [131, 277] on link "Ingresos Devengados" at bounding box center [102, 283] width 204 height 40
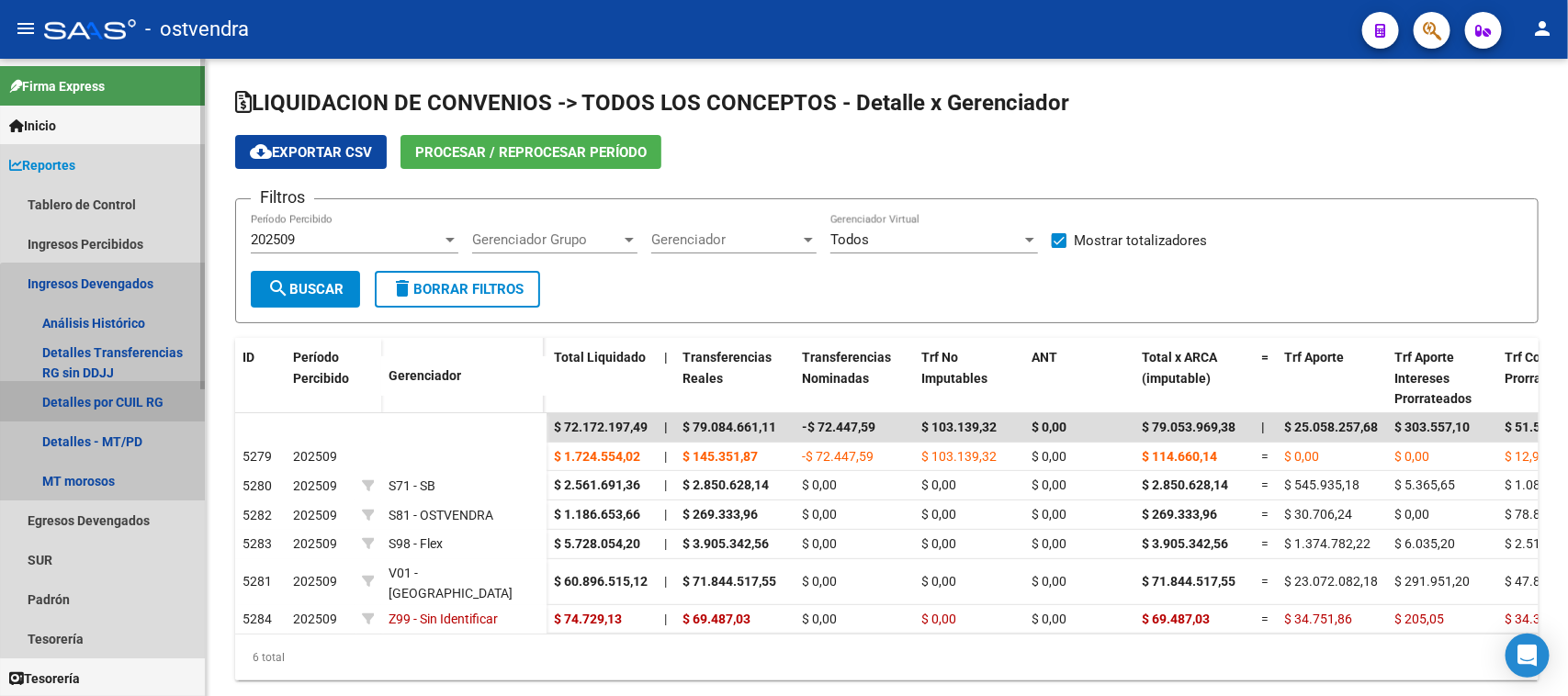
click at [140, 395] on link "Detalles por CUIL RG" at bounding box center [102, 401] width 204 height 40
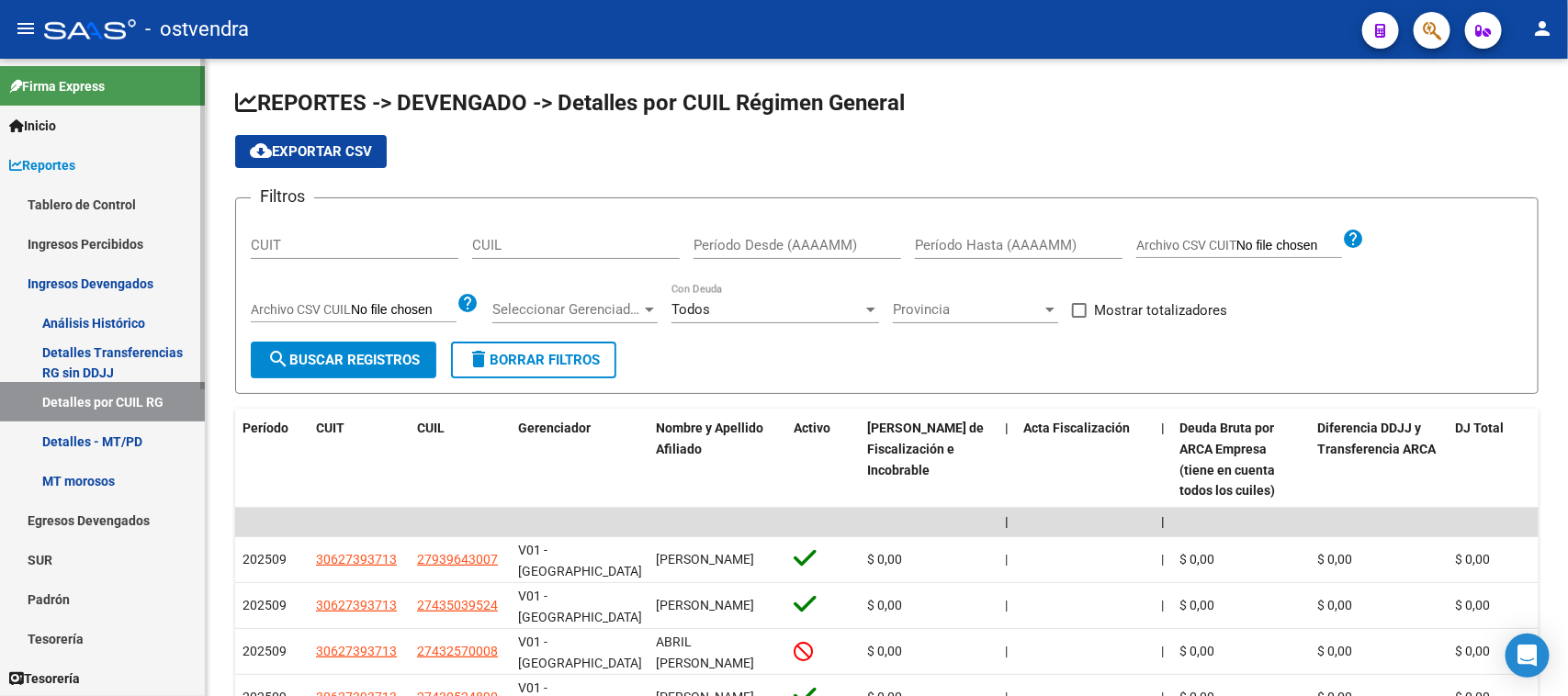
click at [145, 319] on link "Análisis Histórico" at bounding box center [102, 322] width 204 height 40
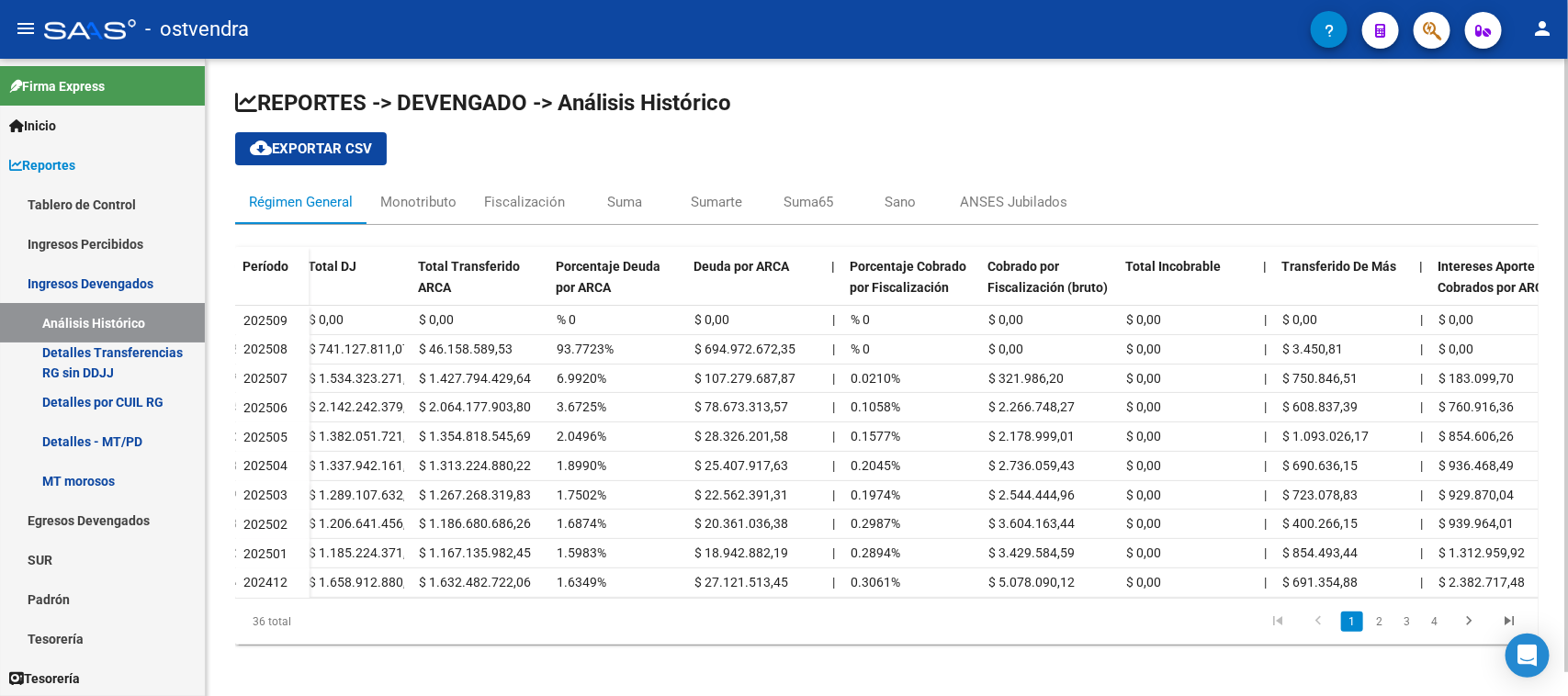
scroll to position [0, 253]
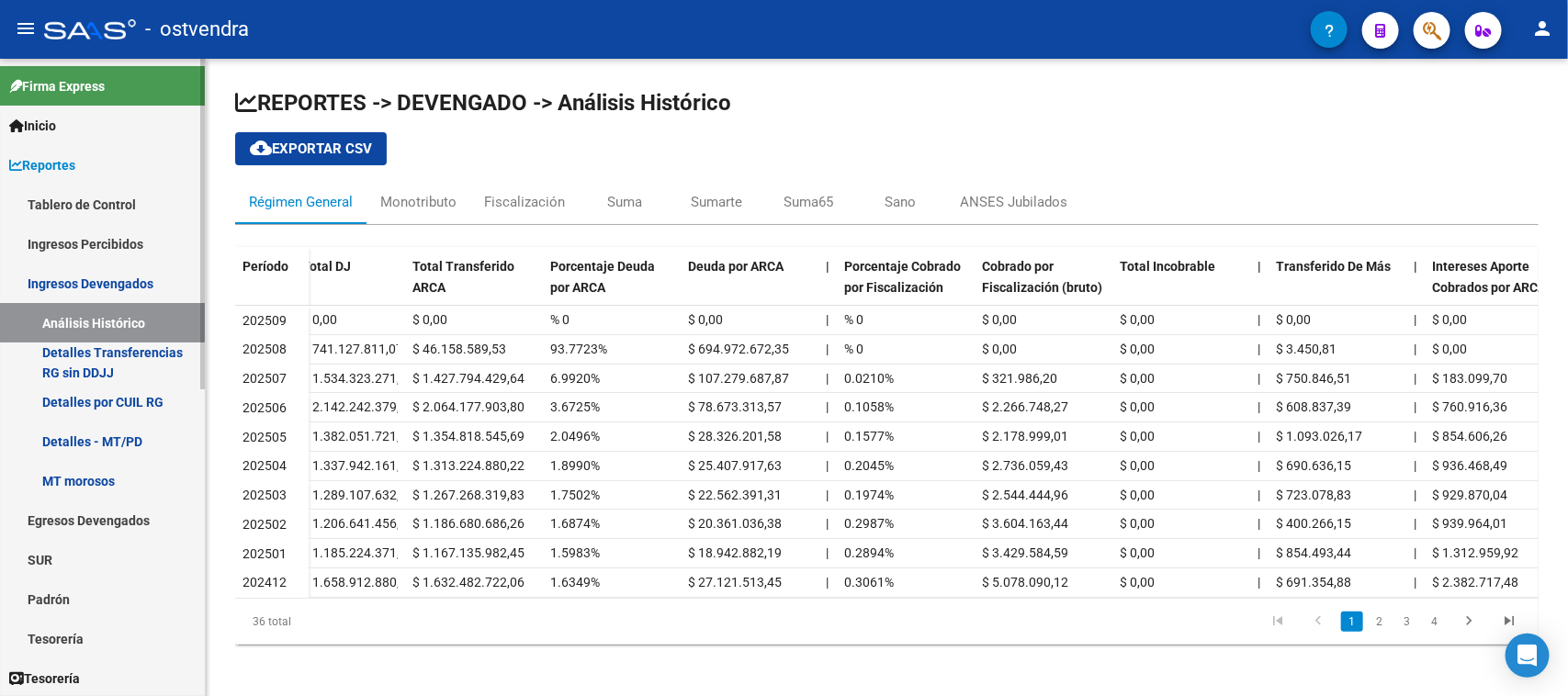
click at [120, 395] on link "Detalles por CUIL RG" at bounding box center [102, 401] width 204 height 40
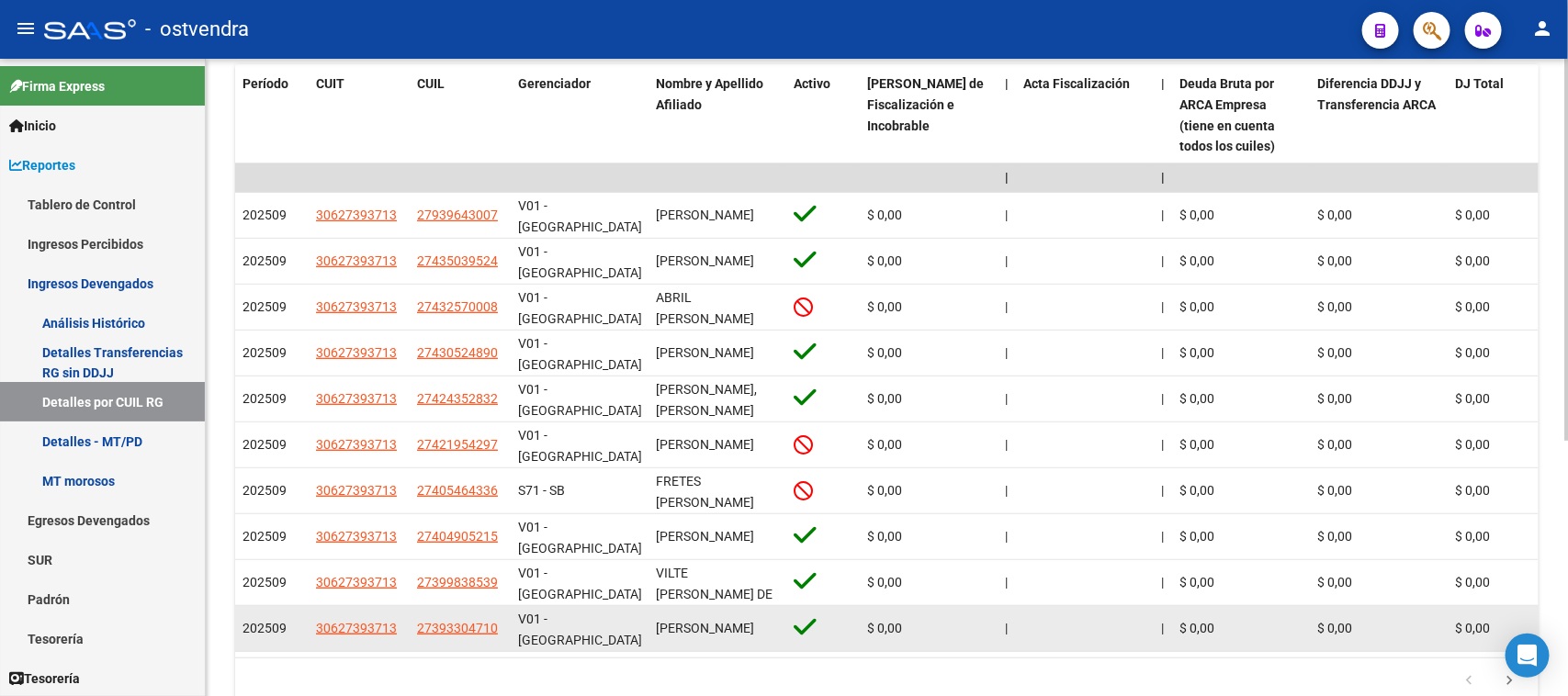
click at [363, 634] on span "30627393713" at bounding box center [355, 627] width 80 height 15
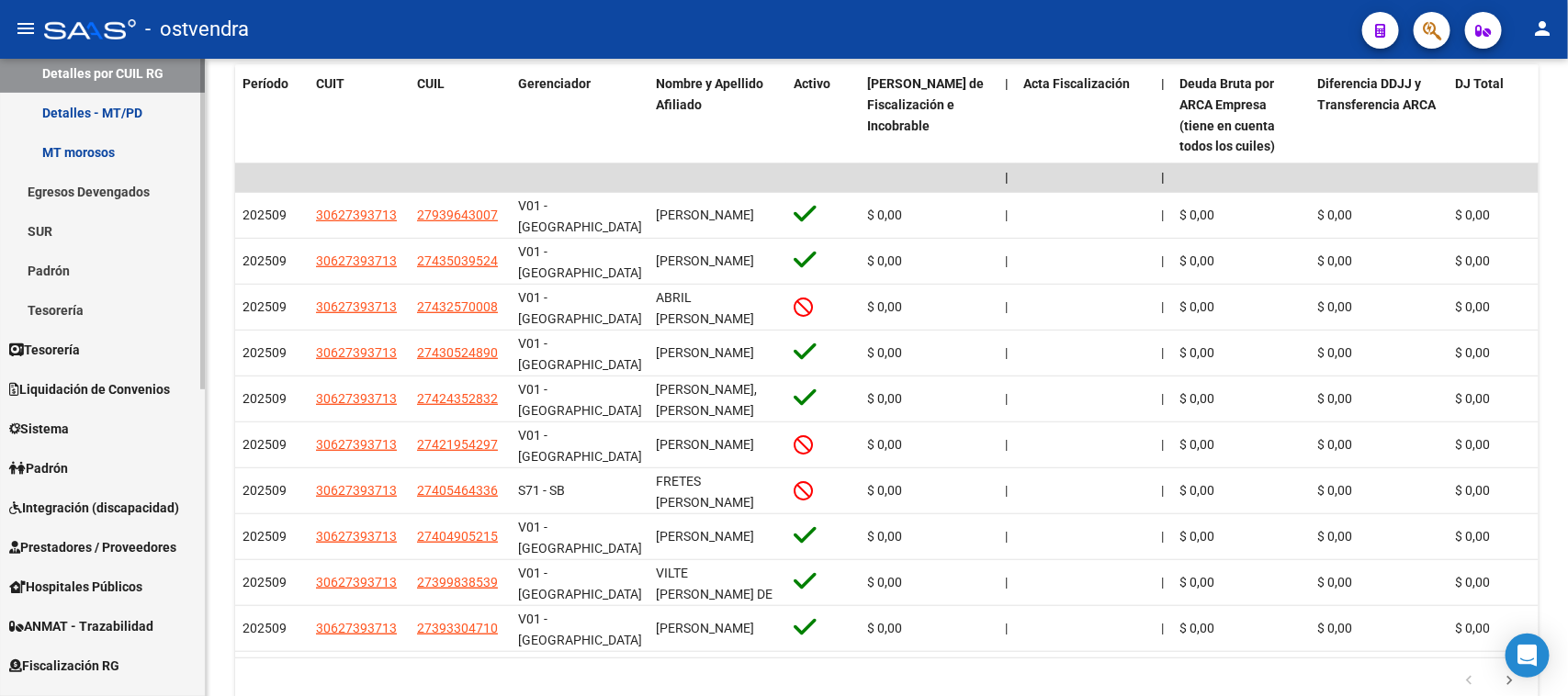
scroll to position [345, 0]
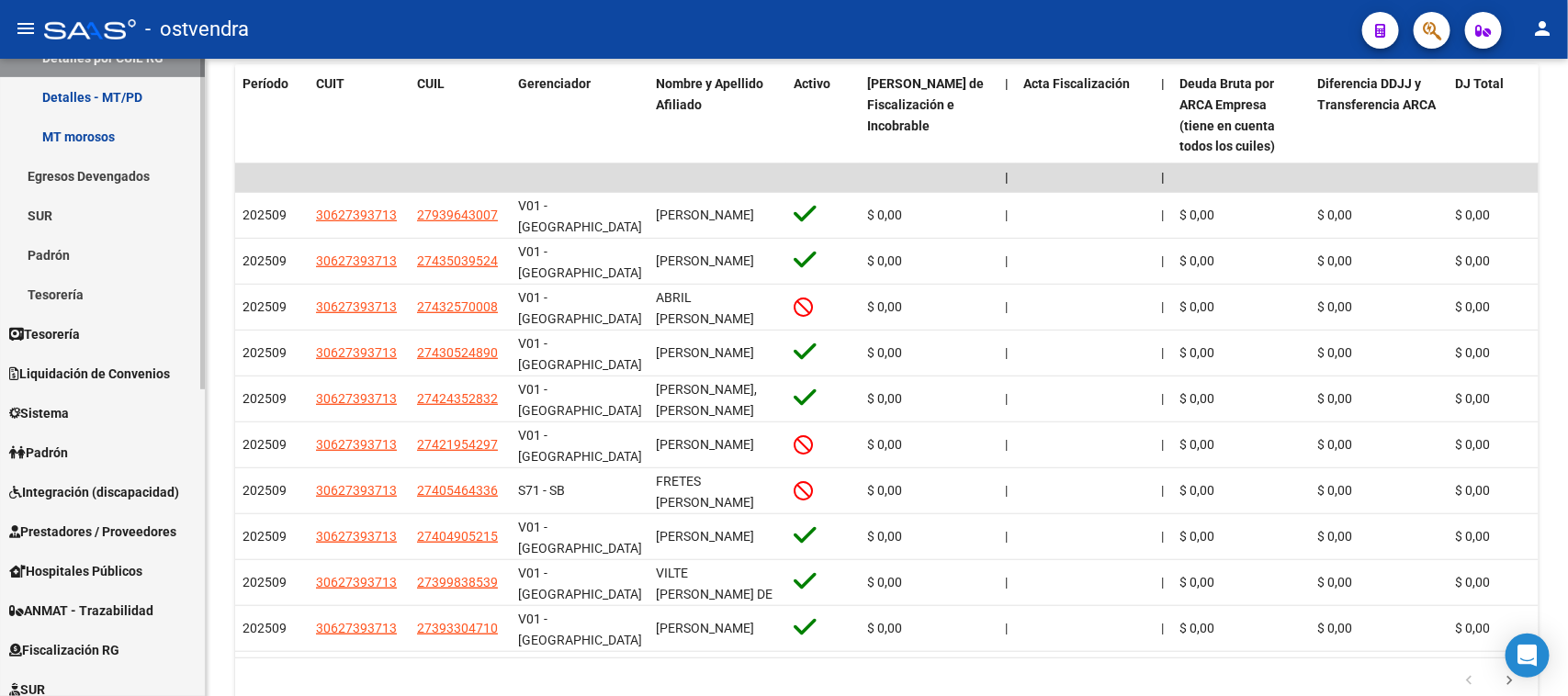
click at [157, 368] on span "Liquidación de Convenios" at bounding box center [89, 373] width 161 height 20
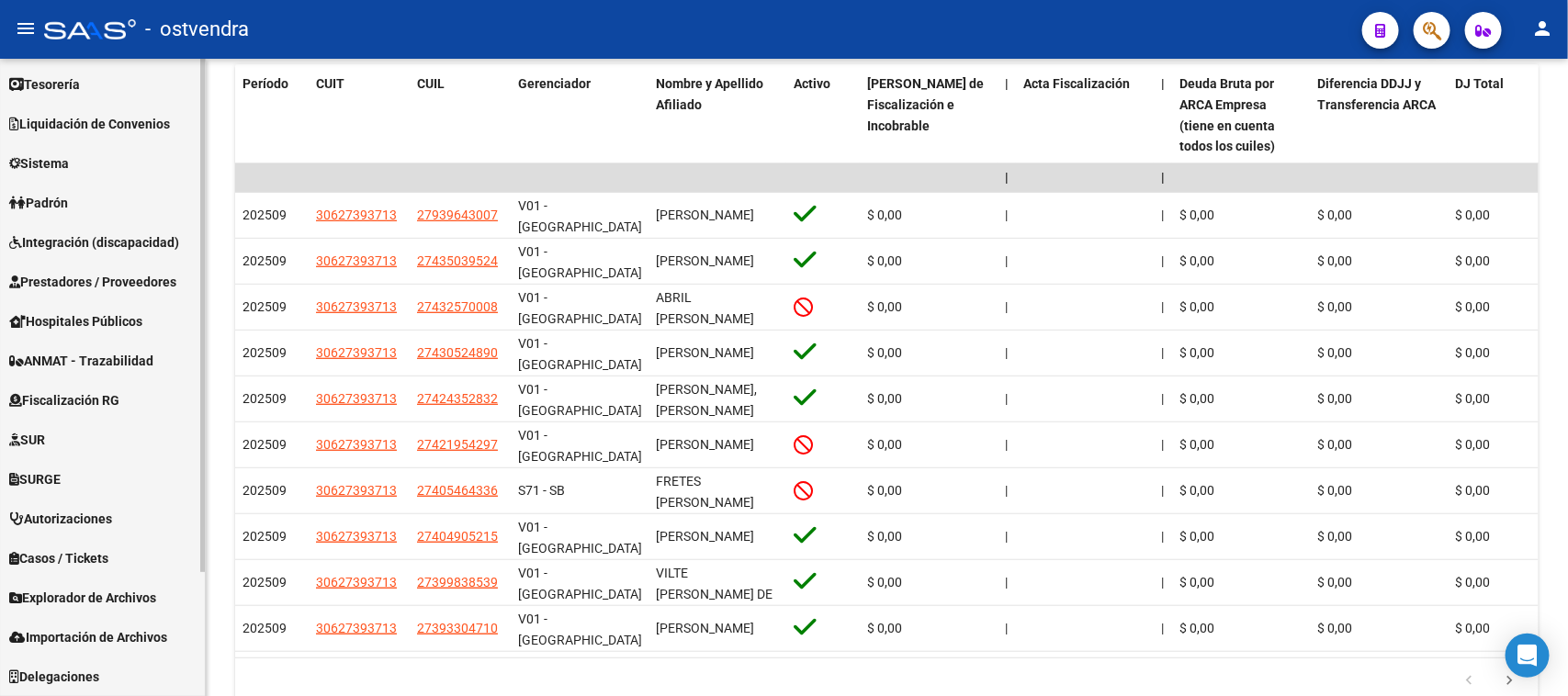
scroll to position [119, 0]
click at [142, 115] on span "Liquidación de Convenios" at bounding box center [89, 125] width 161 height 20
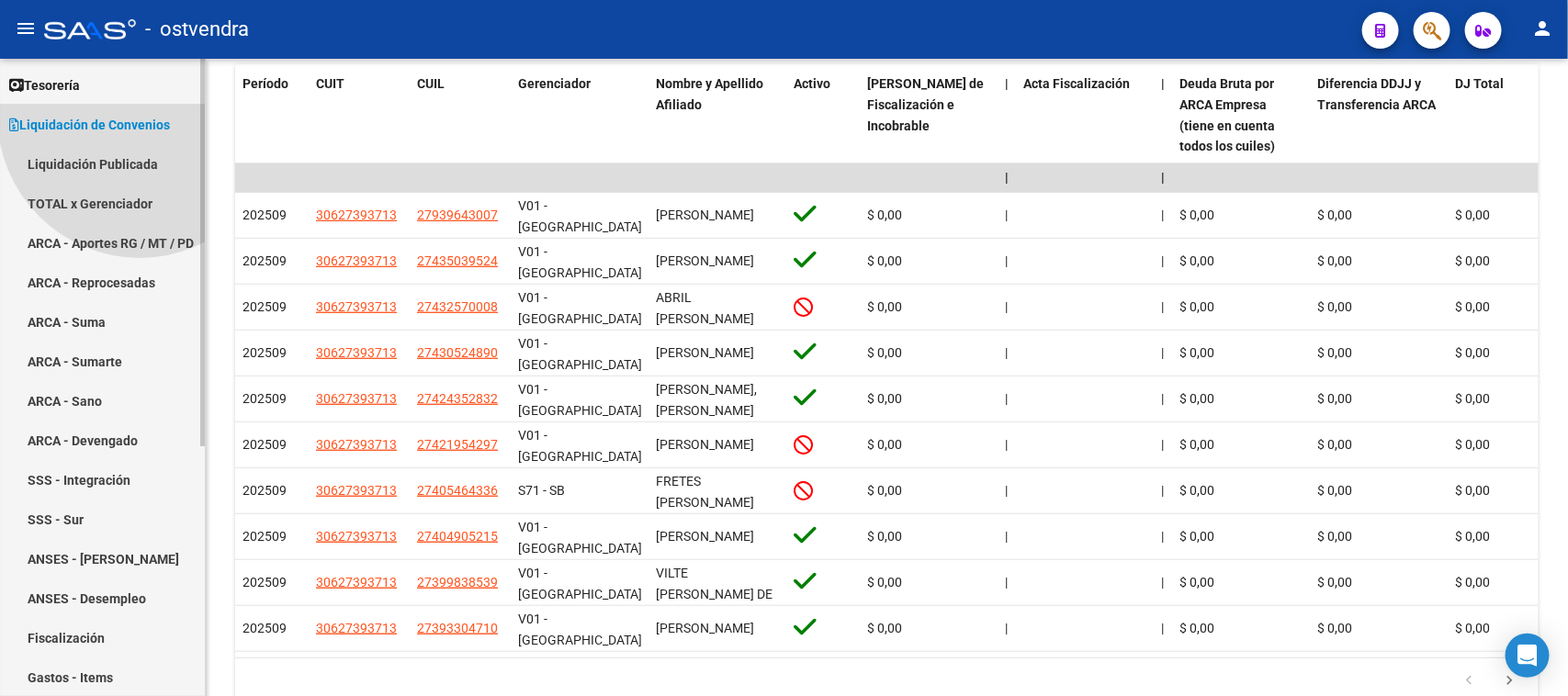
scroll to position [152, 0]
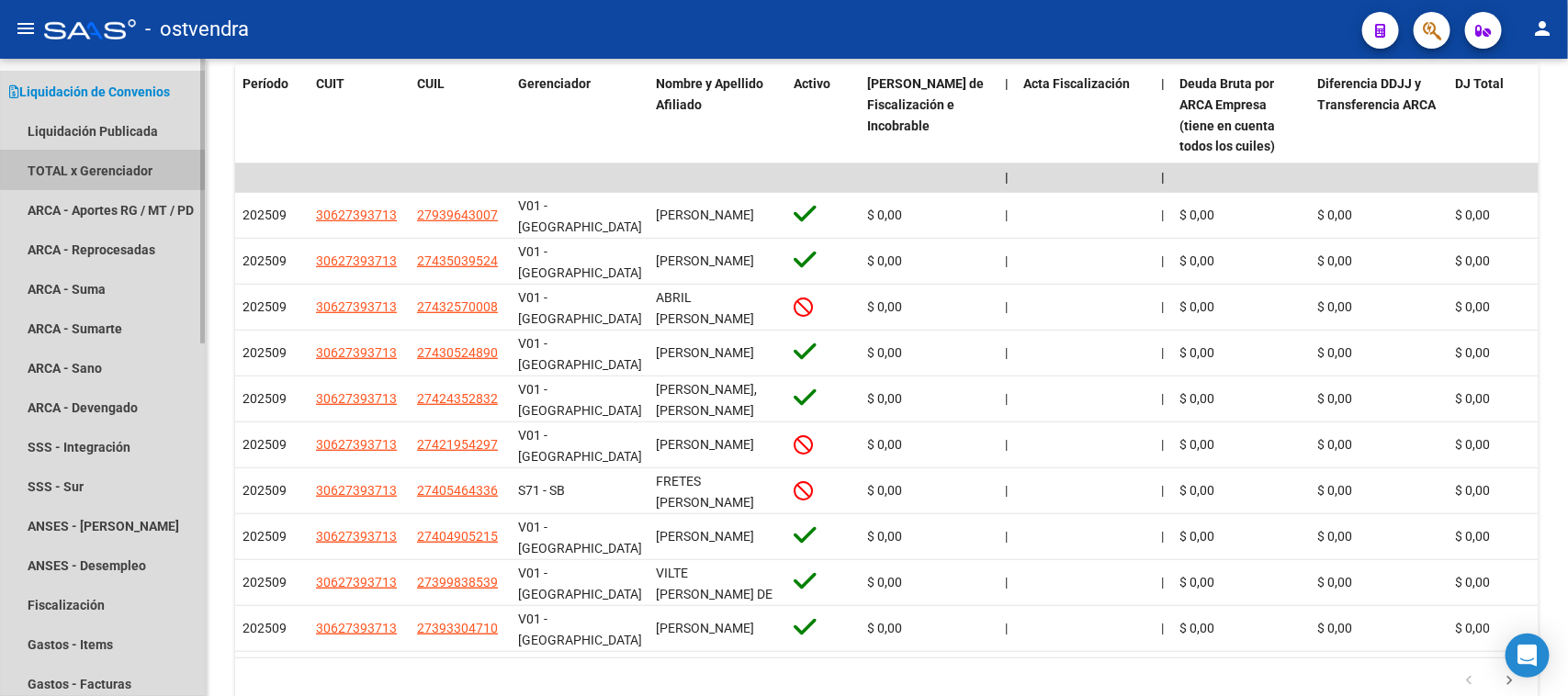
click at [135, 161] on link "TOTAL x Gerenciador" at bounding box center [102, 169] width 204 height 40
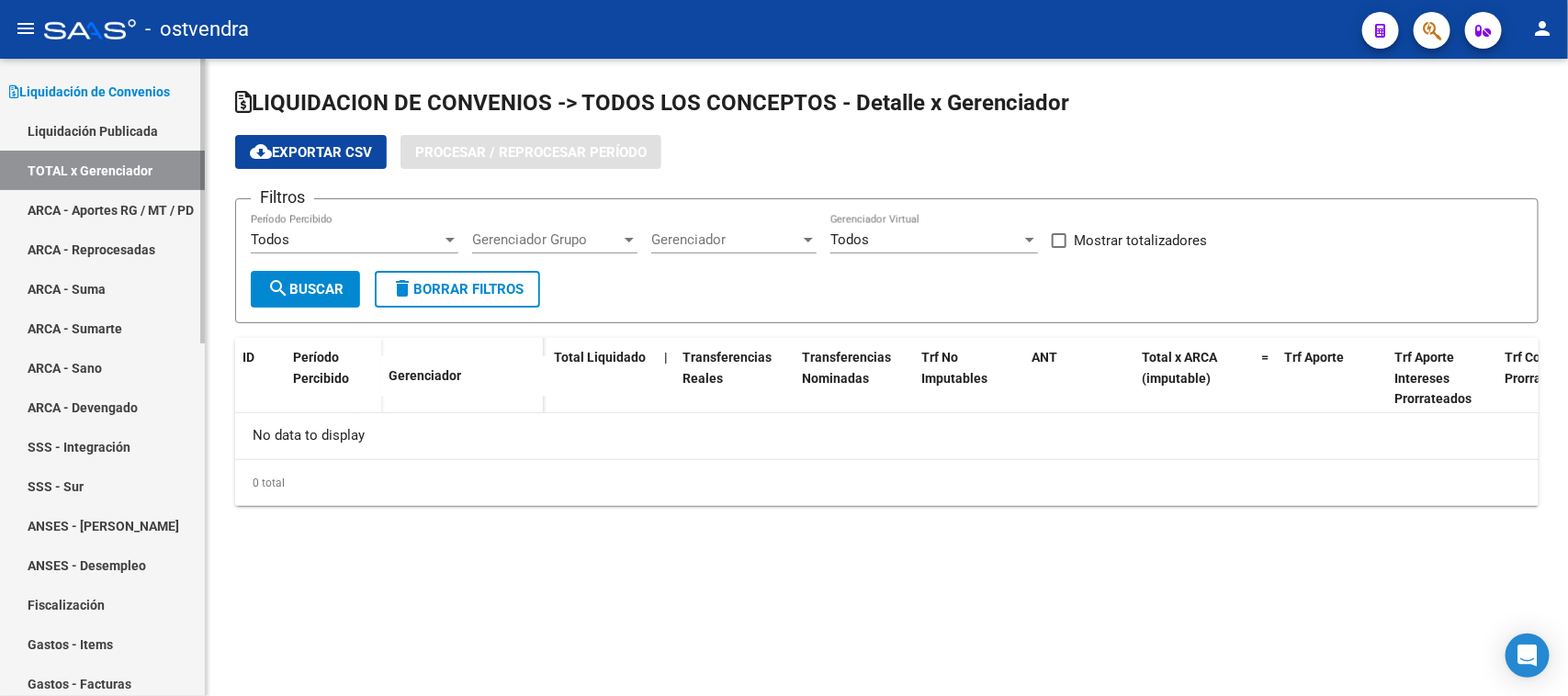
checkbox input "true"
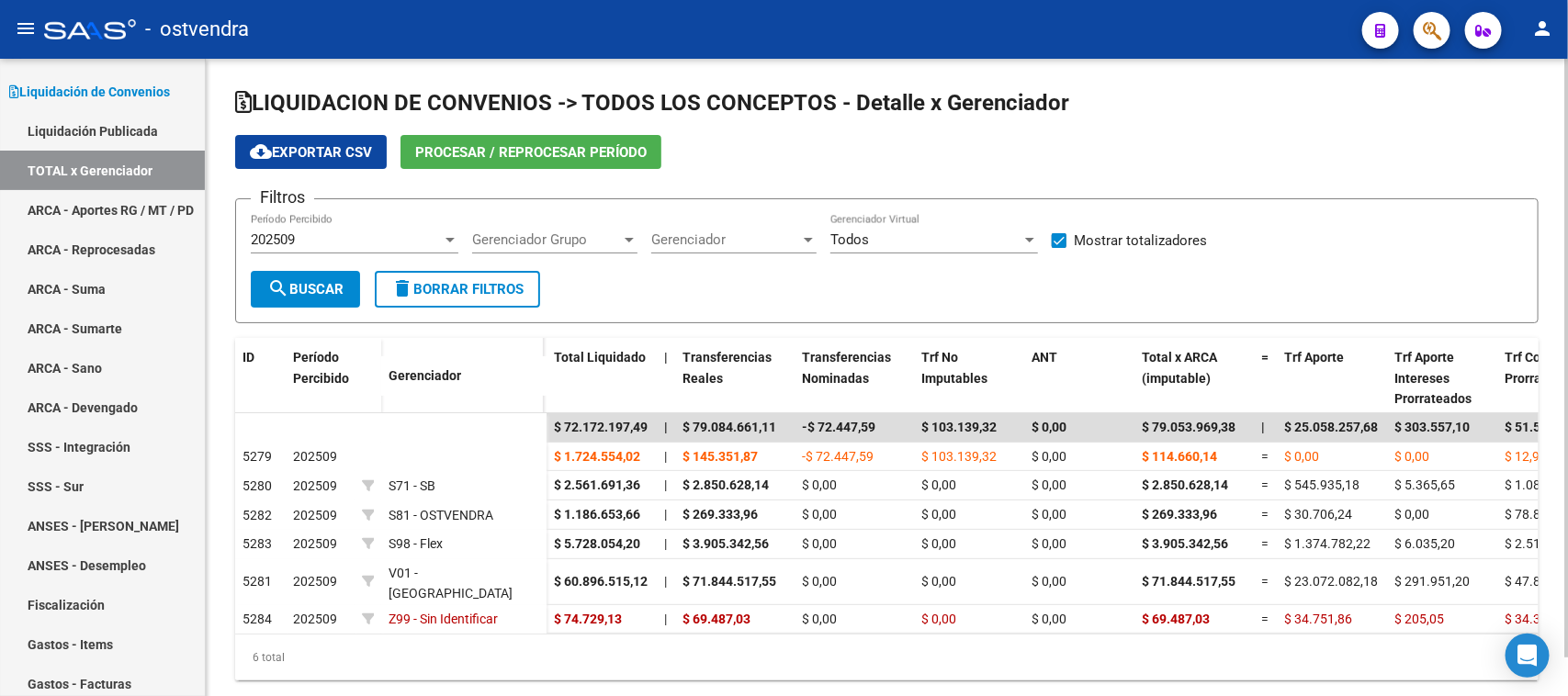
click at [326, 147] on span "cloud_download Exportar CSV" at bounding box center [311, 152] width 122 height 16
click at [340, 236] on div "202509" at bounding box center [346, 239] width 191 height 16
click at [340, 235] on div "202509" at bounding box center [346, 239] width 191 height 16
click at [341, 227] on div "202509 Período Percibido" at bounding box center [354, 233] width 207 height 40
click at [343, 226] on div "202509 Período Percibido" at bounding box center [354, 233] width 207 height 40
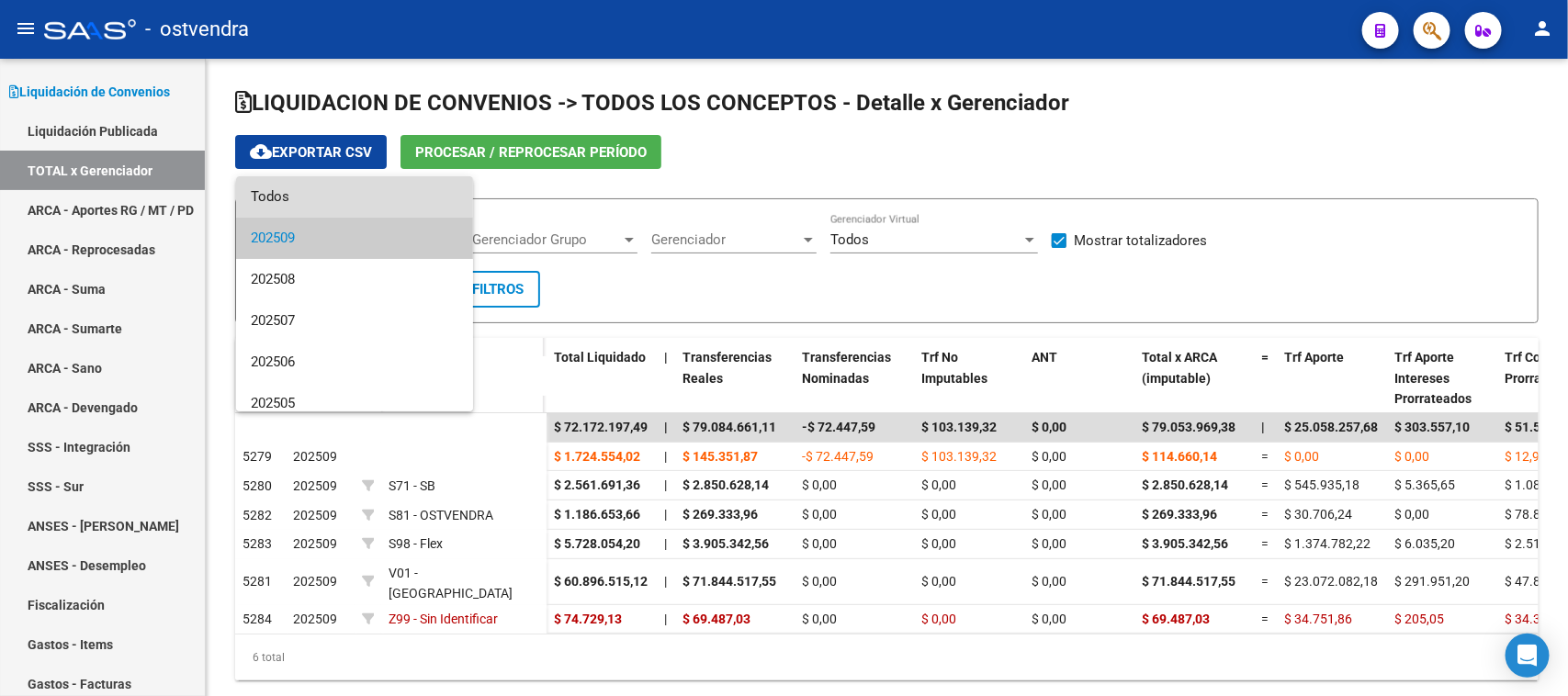
click at [369, 182] on span "Todos" at bounding box center [354, 197] width 207 height 42
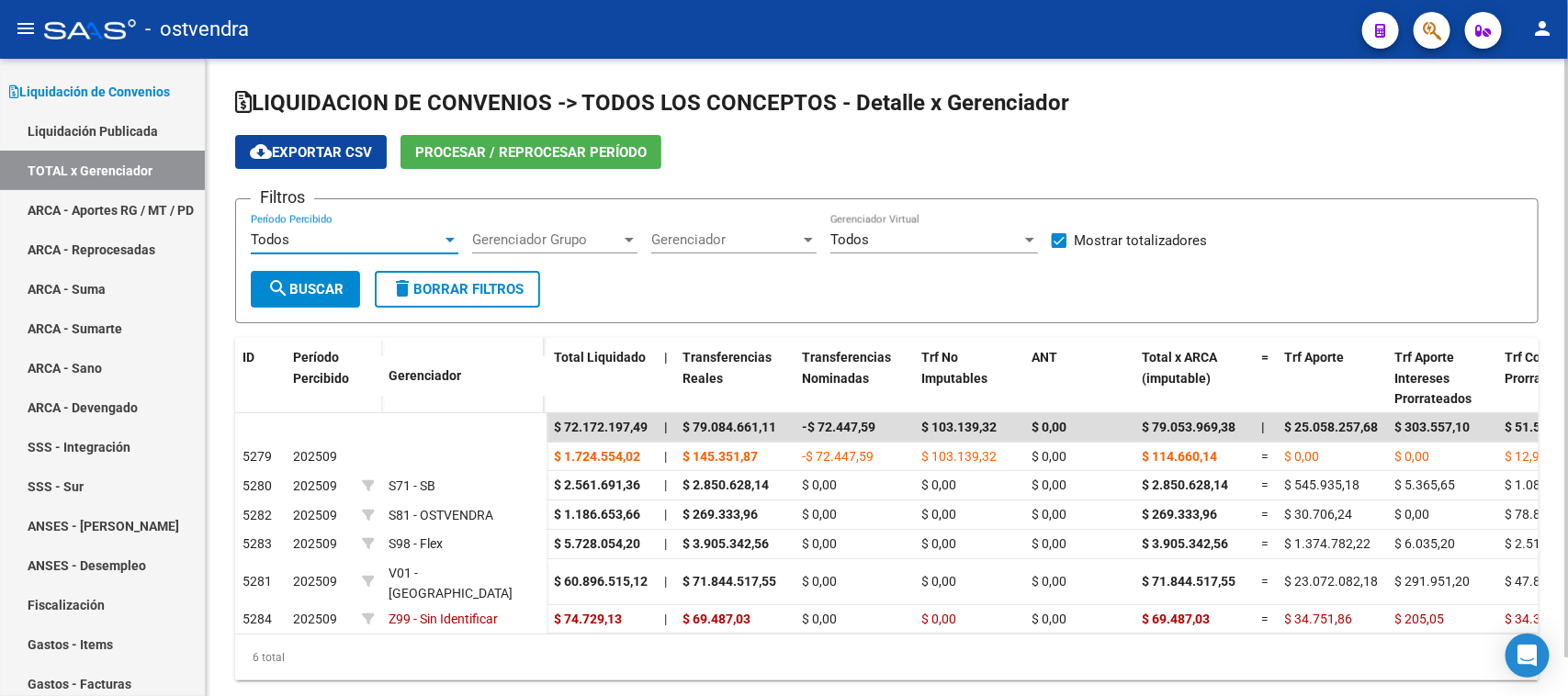
click at [315, 276] on button "search Buscar" at bounding box center [305, 289] width 109 height 37
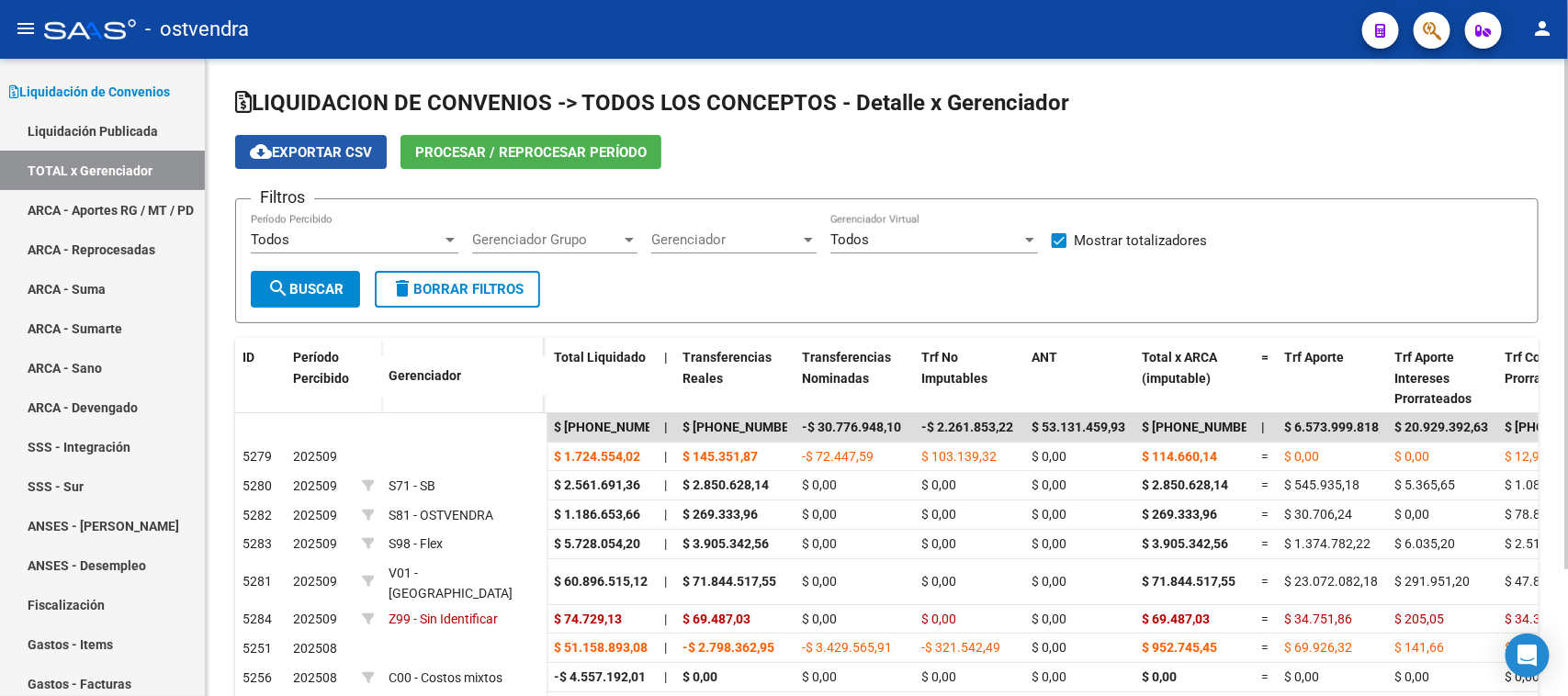
click at [320, 156] on span "cloud_download Exportar CSV" at bounding box center [311, 152] width 122 height 16
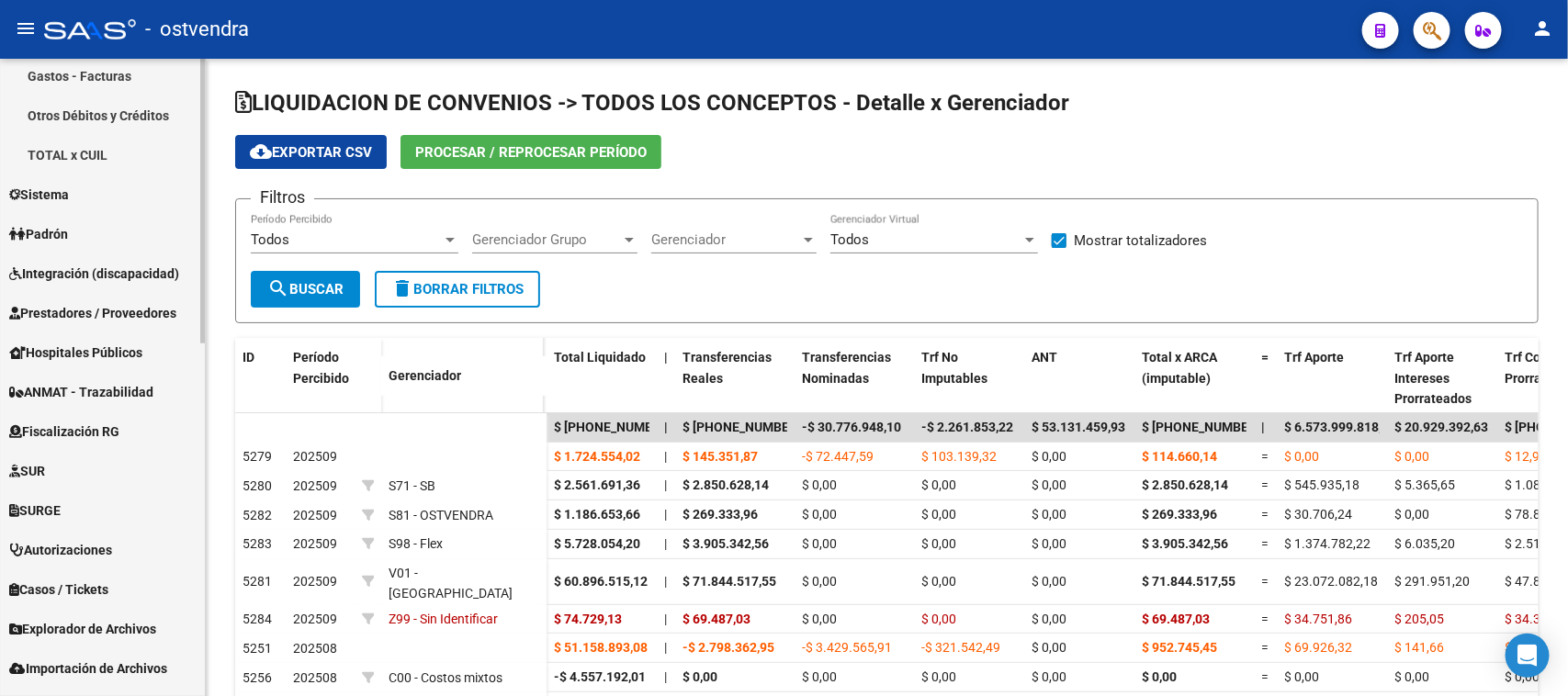
scroll to position [789, 0]
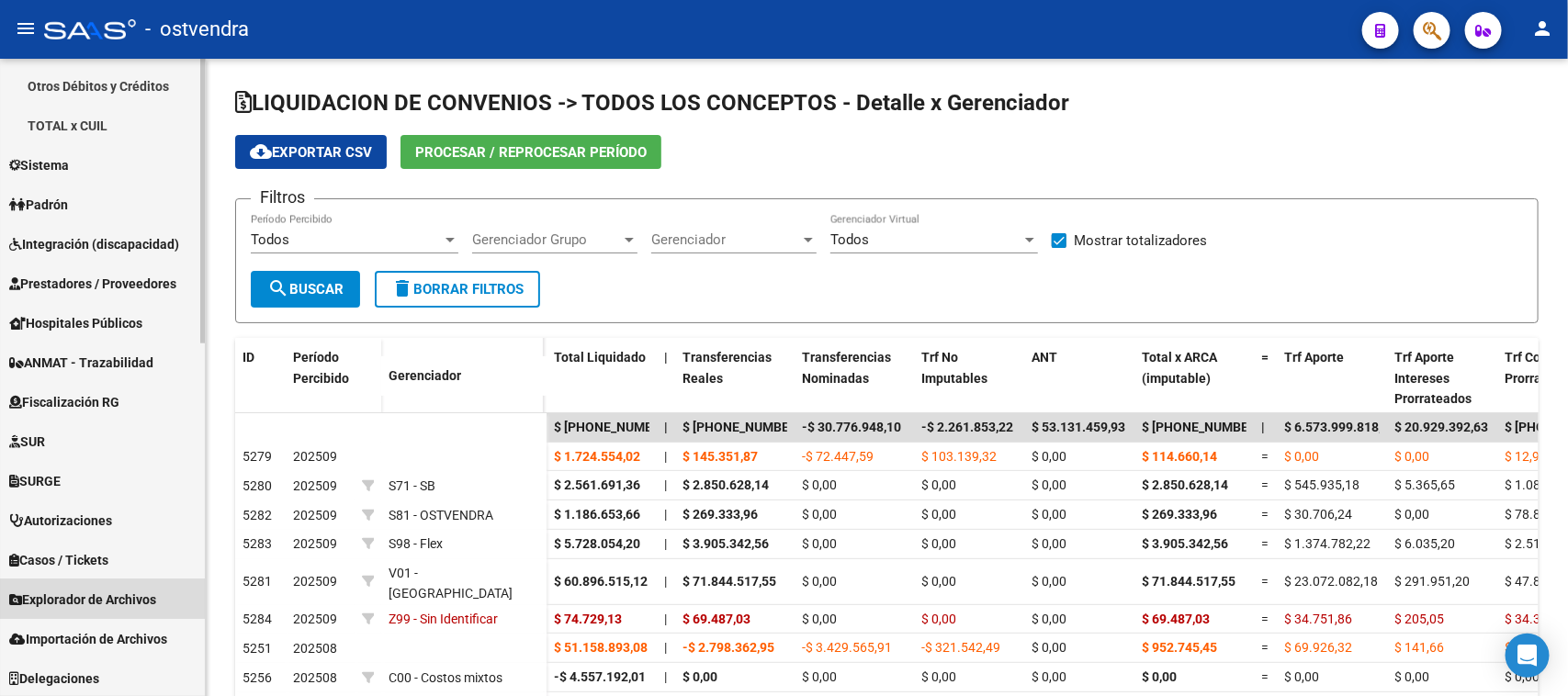
click at [53, 590] on span "Explorador de Archivos" at bounding box center [82, 599] width 147 height 20
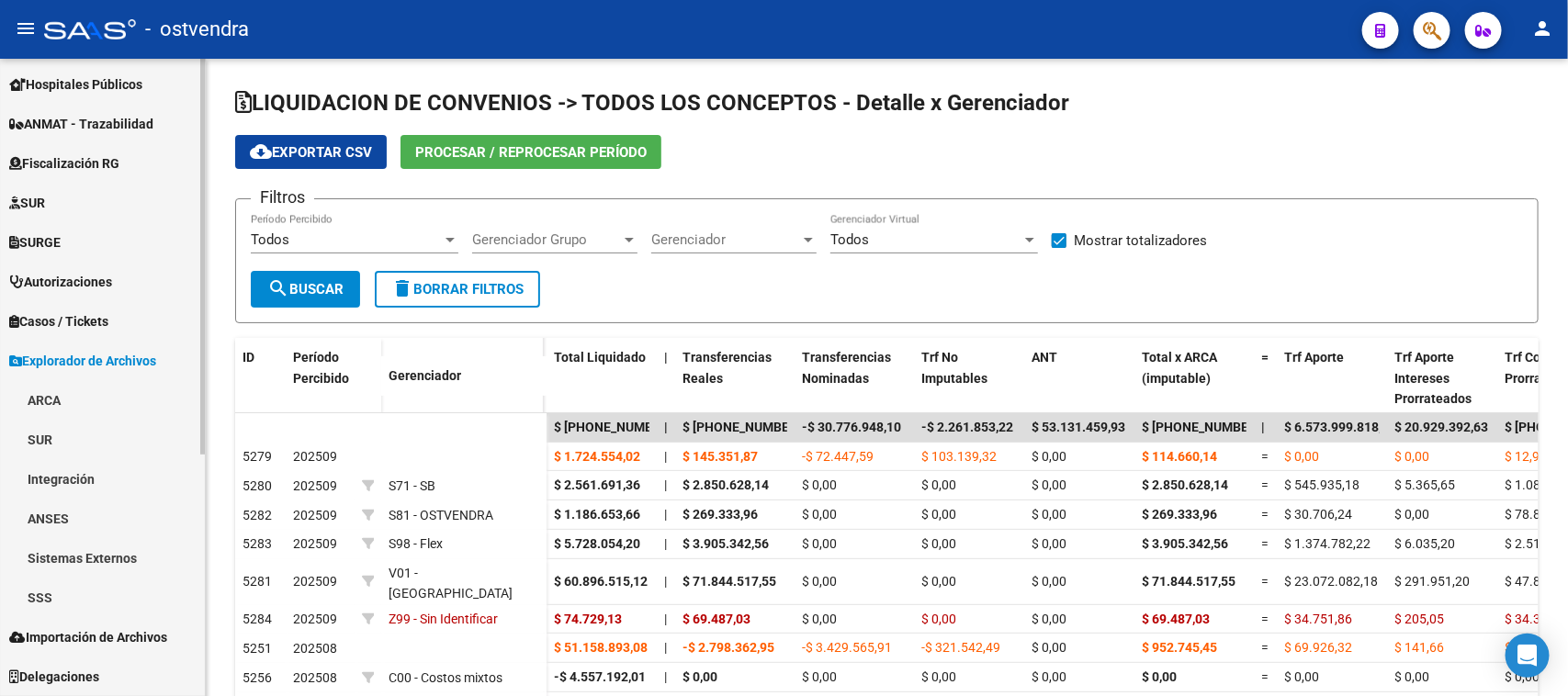
scroll to position [355, 0]
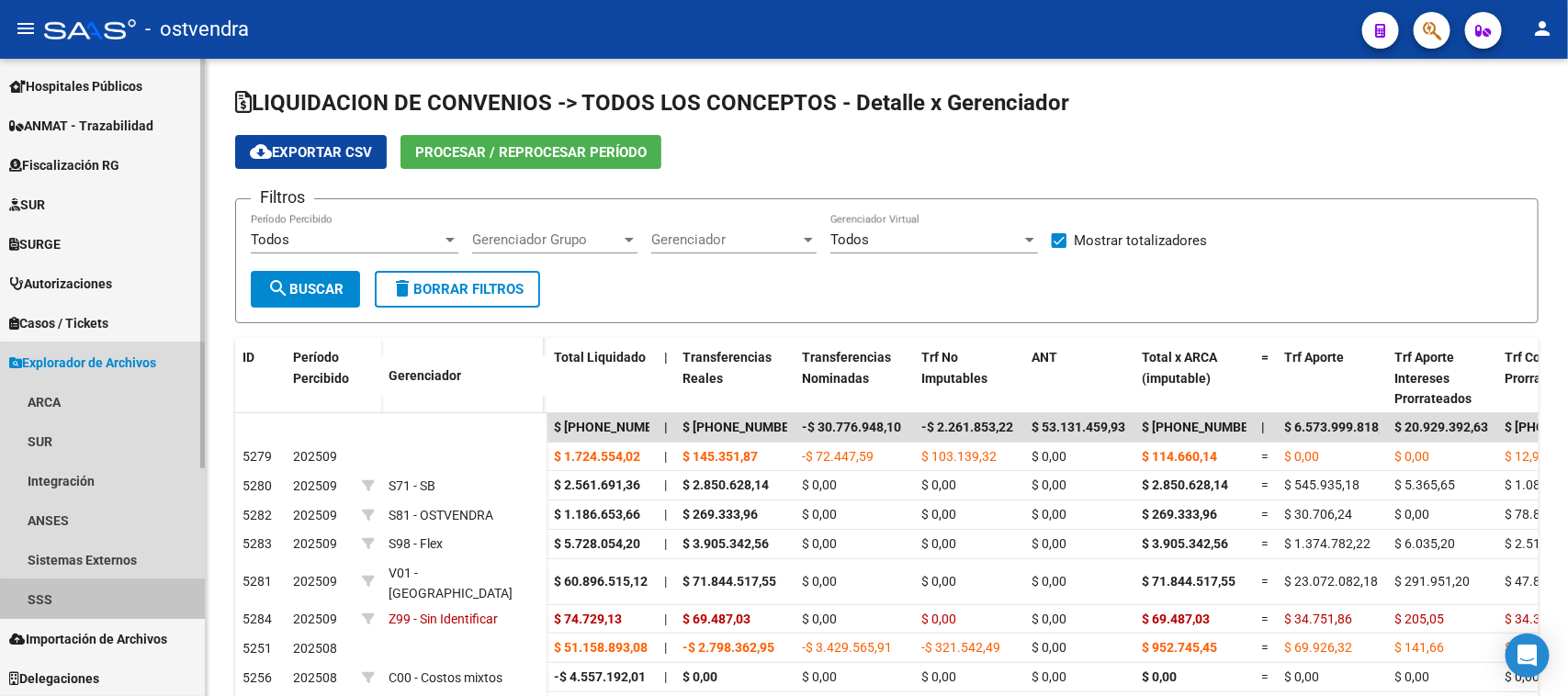
click at [35, 592] on link "SSS" at bounding box center [102, 598] width 204 height 40
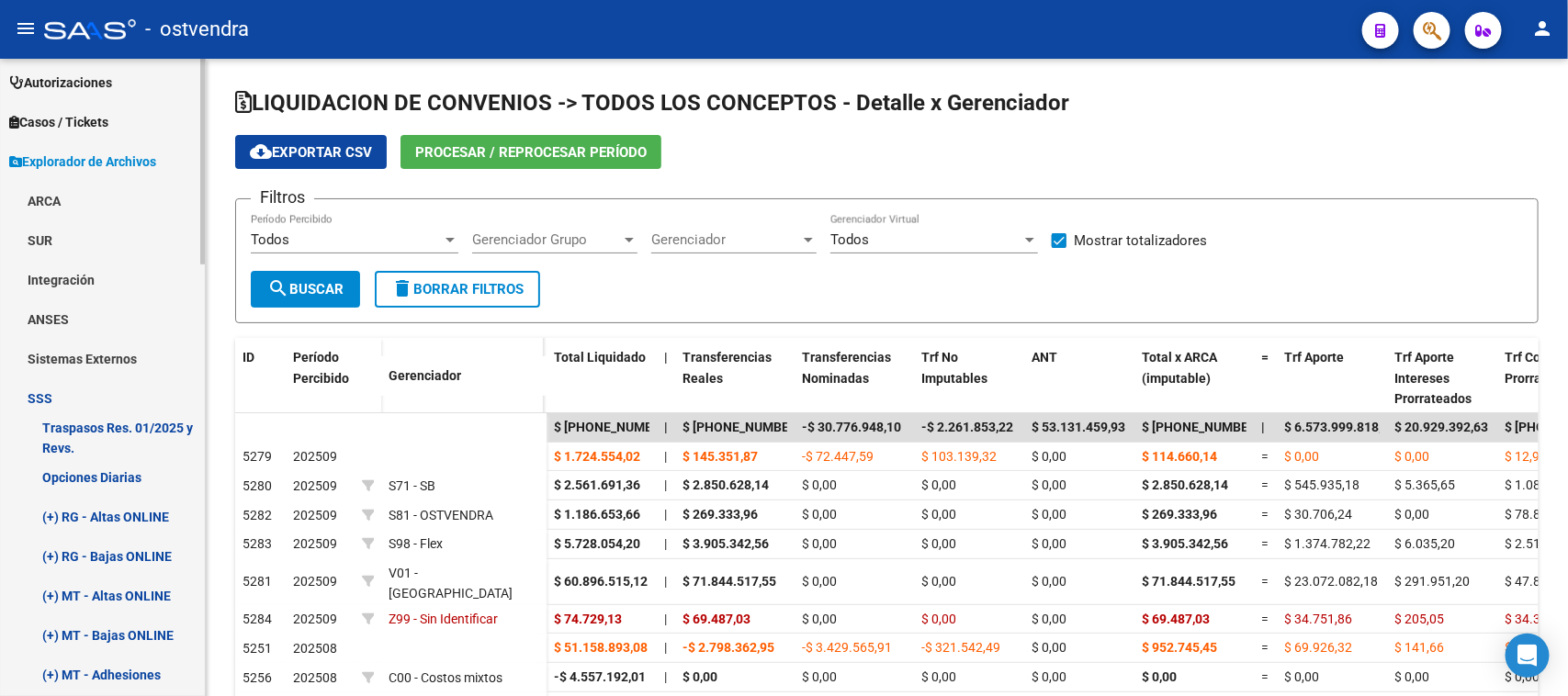
scroll to position [539, 0]
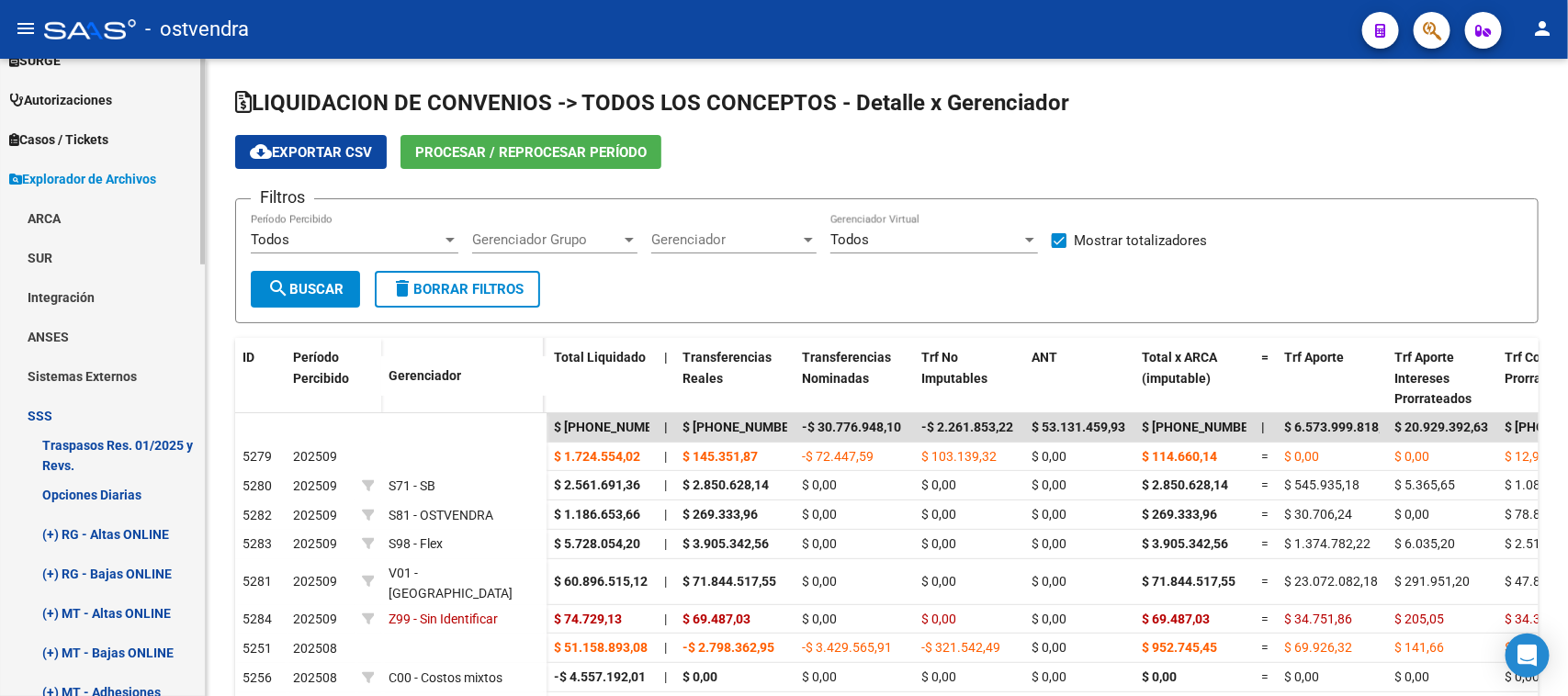
click at [62, 217] on link "ARCA" at bounding box center [102, 218] width 204 height 40
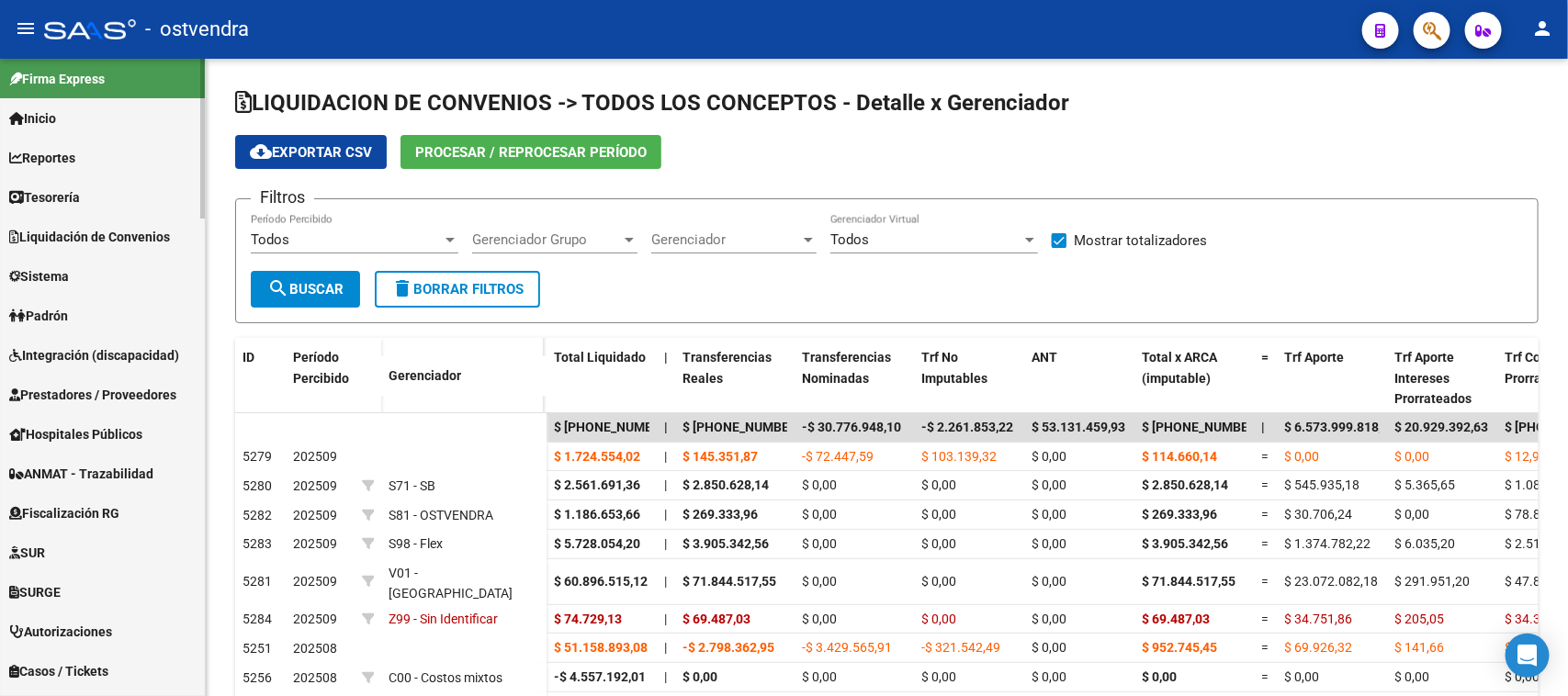
scroll to position [0, 0]
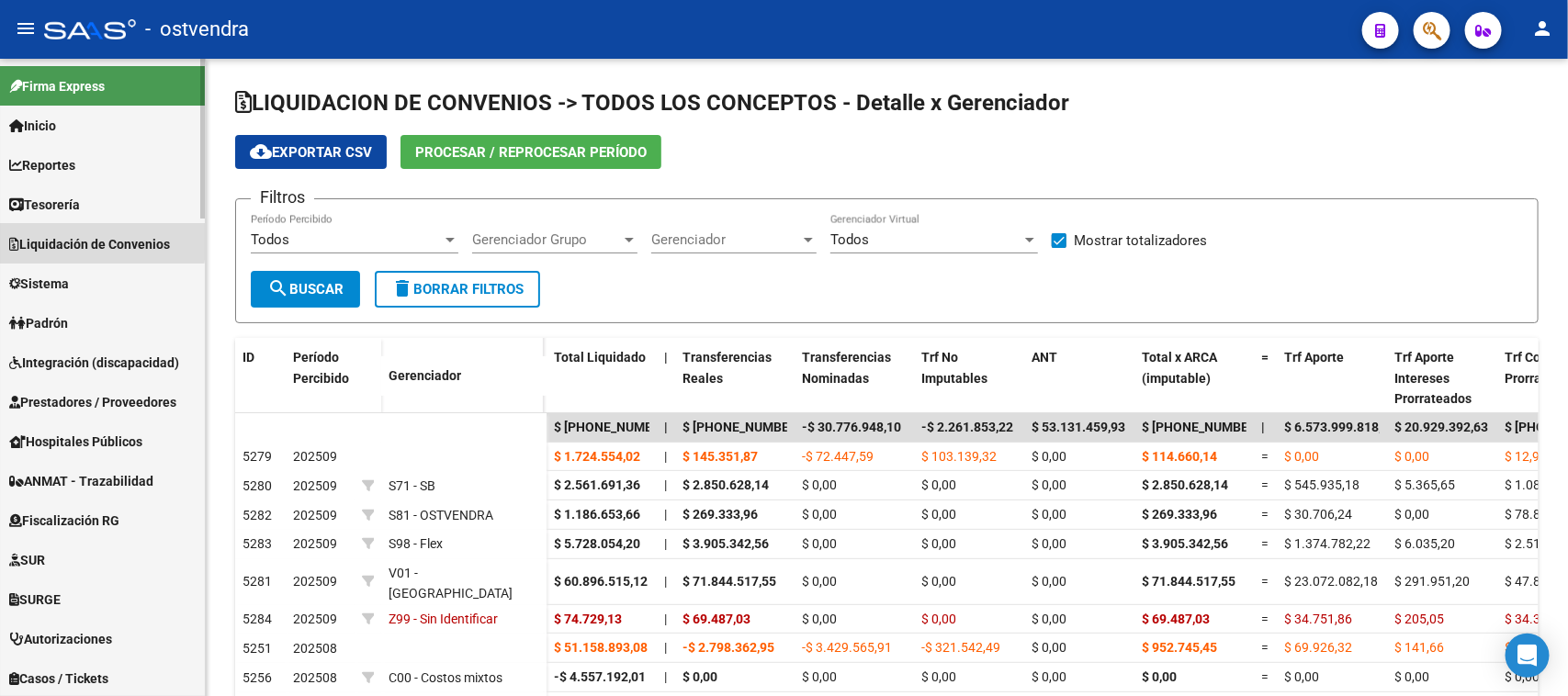
click at [61, 239] on span "Liquidación de Convenios" at bounding box center [89, 244] width 161 height 20
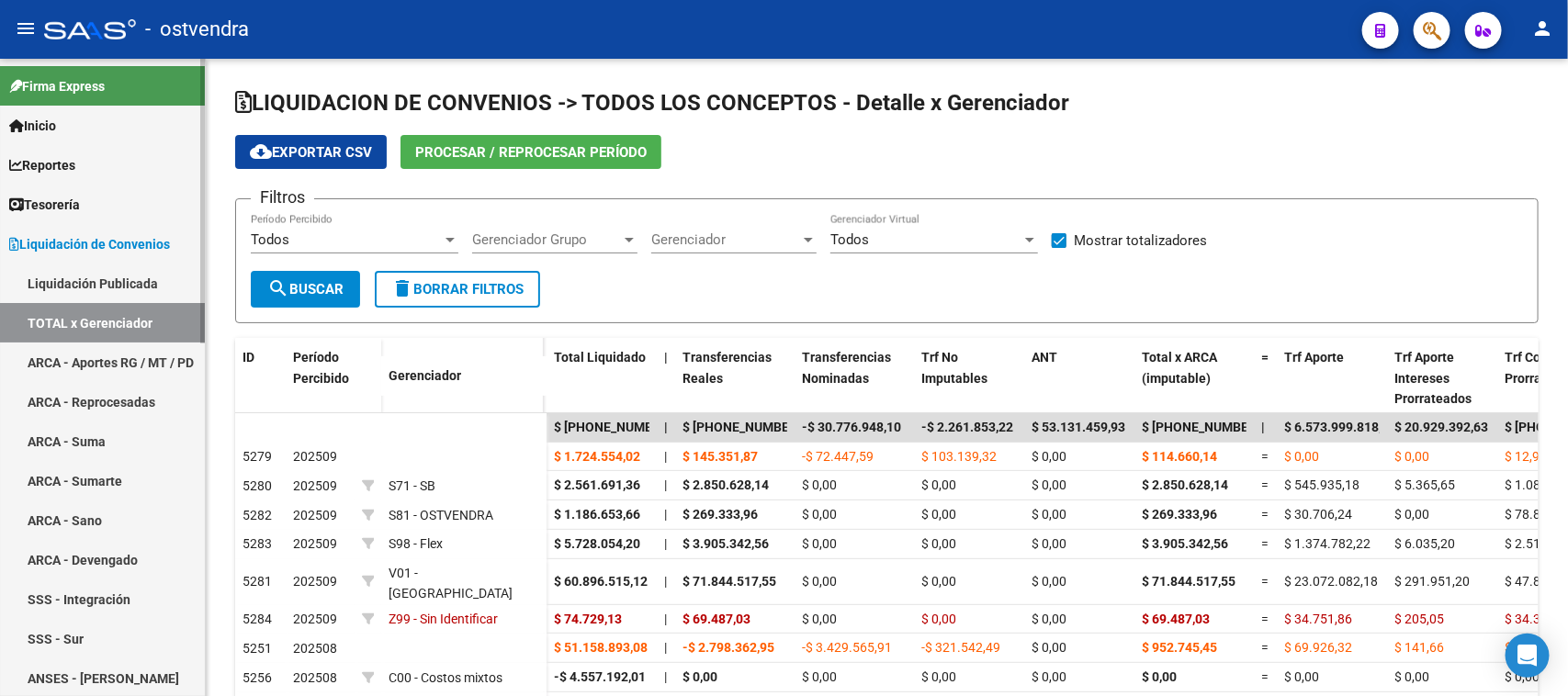
click at [102, 348] on link "ARCA - Aportes RG / MT / PD" at bounding box center [102, 362] width 204 height 40
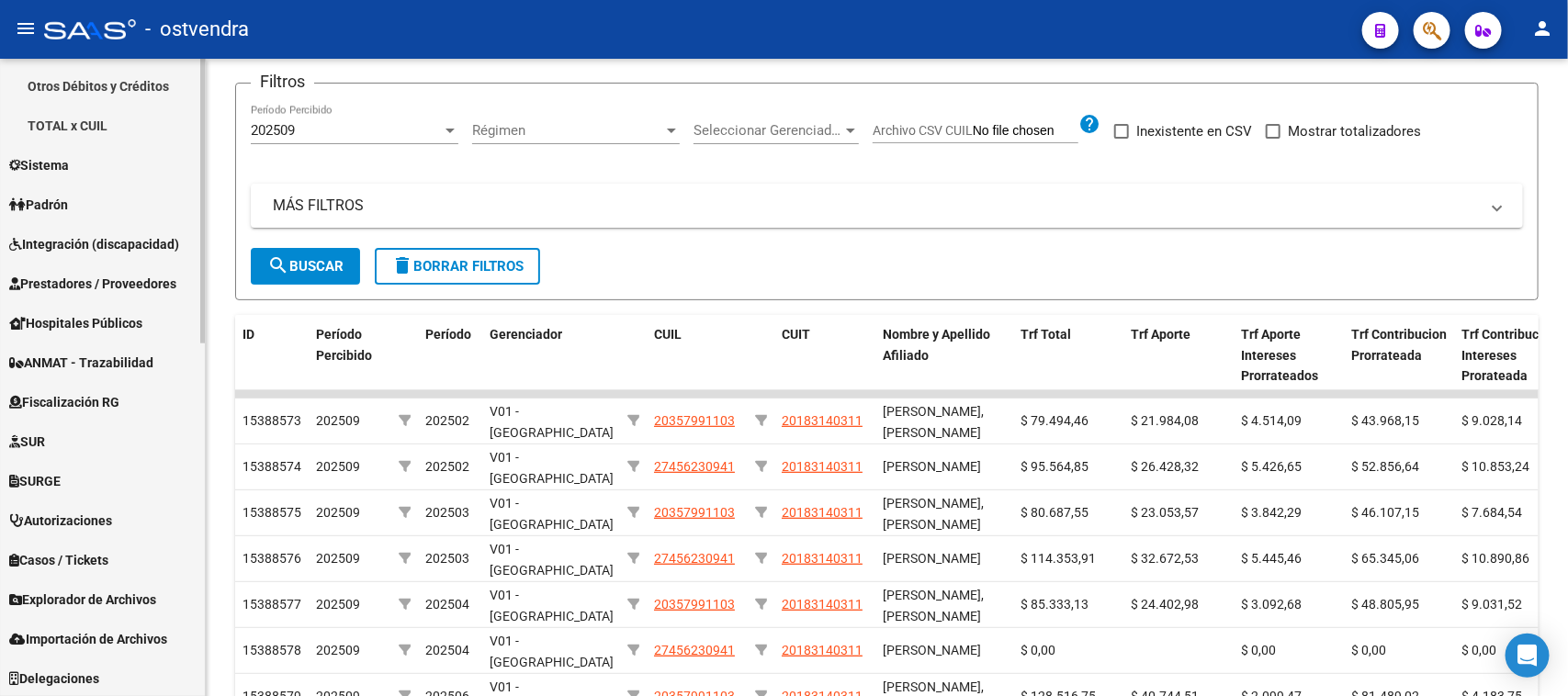
scroll to position [229, 0]
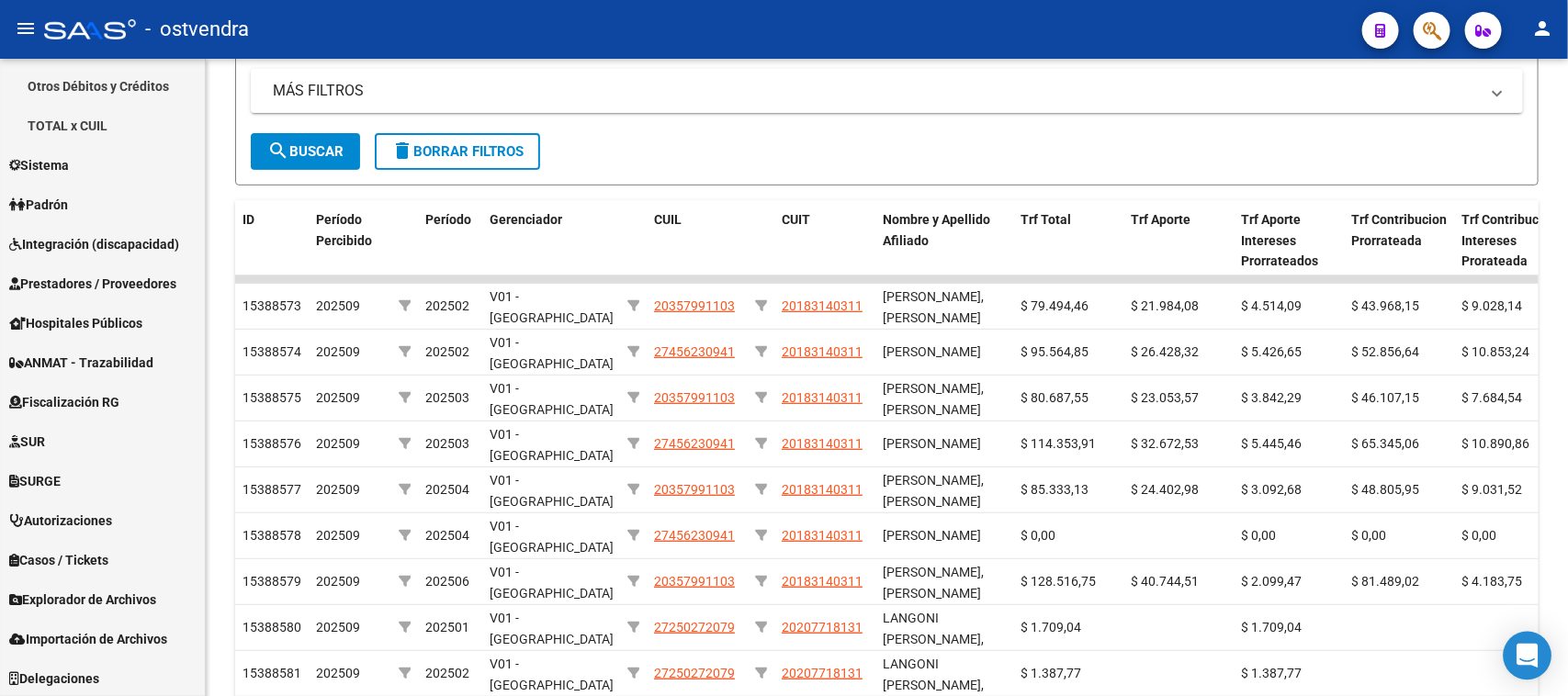
click at [1524, 649] on icon "Open Intercom Messenger" at bounding box center [1526, 655] width 21 height 24
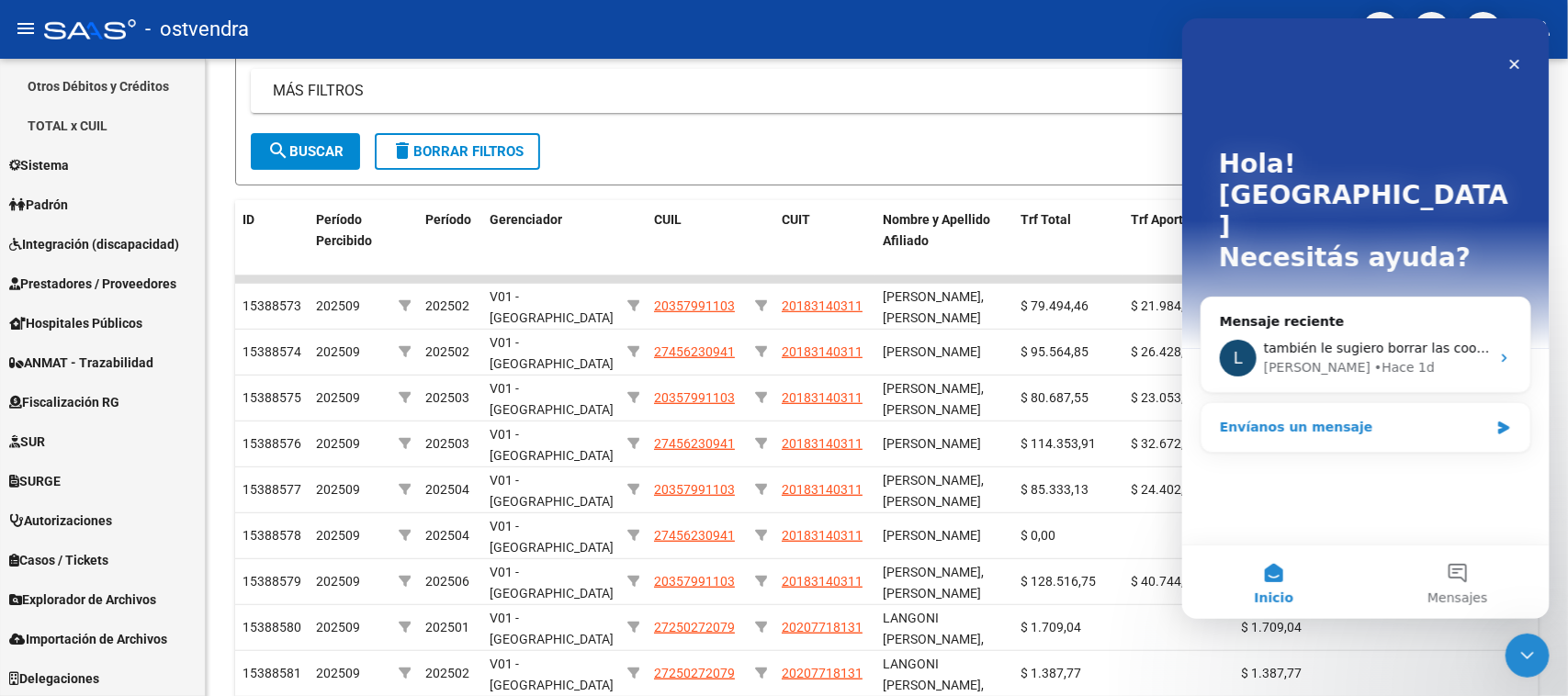
scroll to position [0, 0]
click at [1266, 434] on div "Hola! Bibiana Necesitás ayuda? Mensaje reciente L también le sugiero borrar las…" at bounding box center [1364, 281] width 367 height 526
click at [1366, 417] on div "Envíanos un mensaje" at bounding box center [1353, 427] width 269 height 19
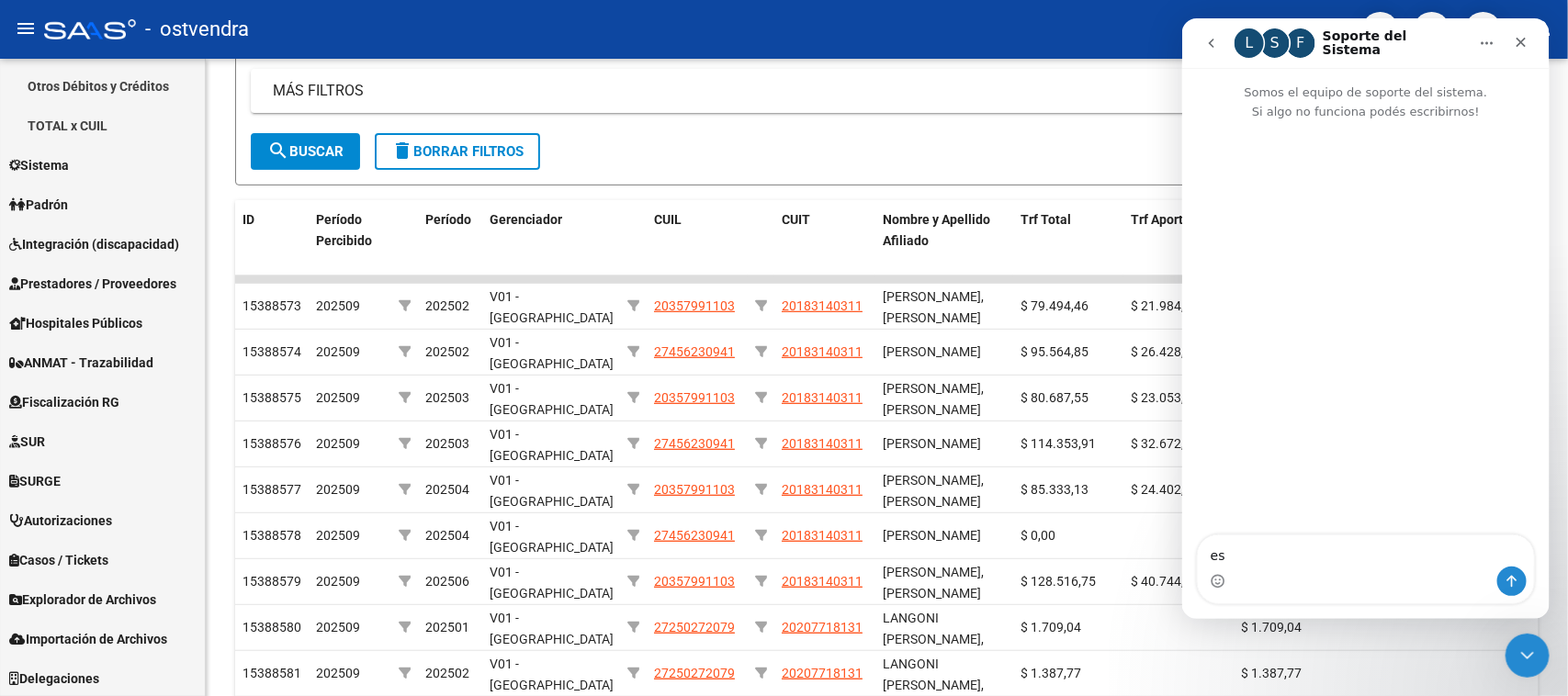
type textarea "e"
type textarea "[PERSON_NAME]"
type textarea "E"
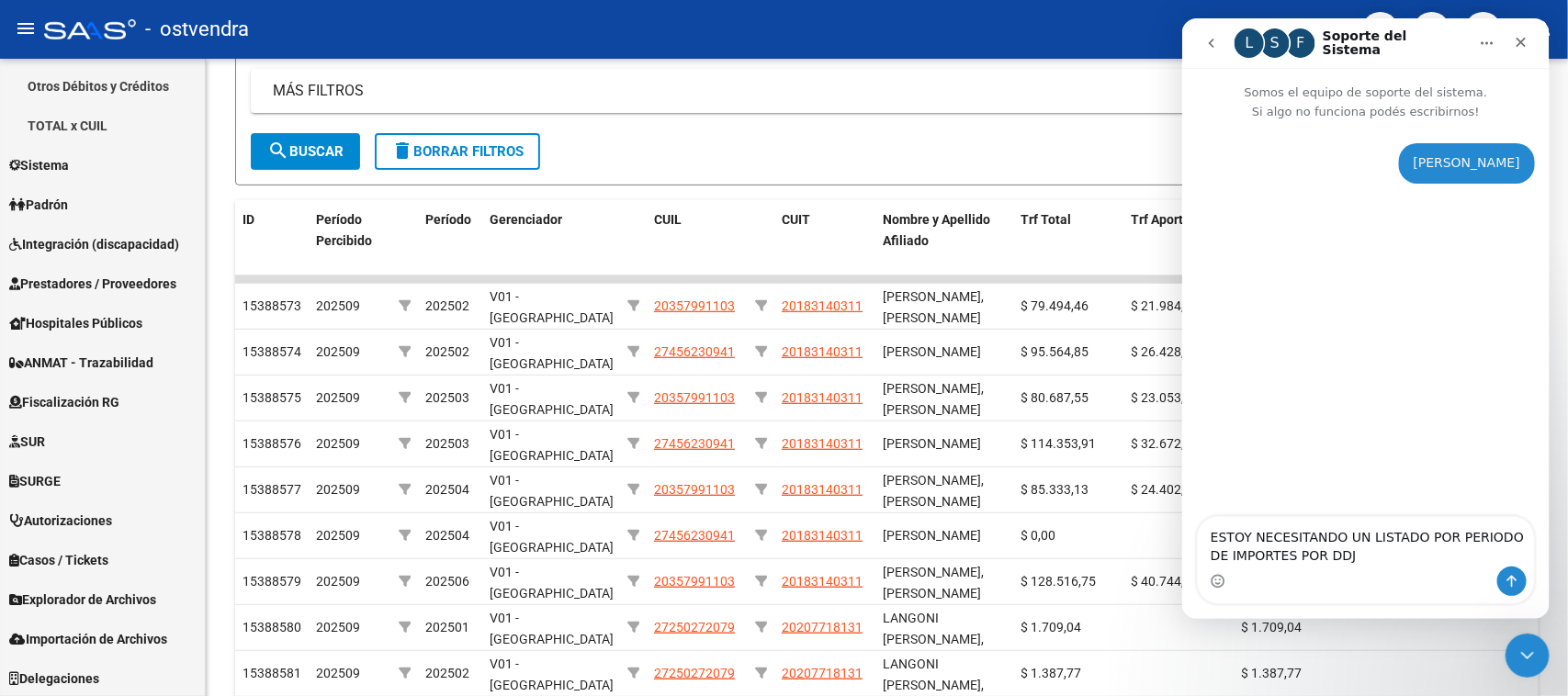
type textarea "ESTOY NECESITANDO UN LISTADO POR PERIODO DE IMPORTES POR DDJJ"
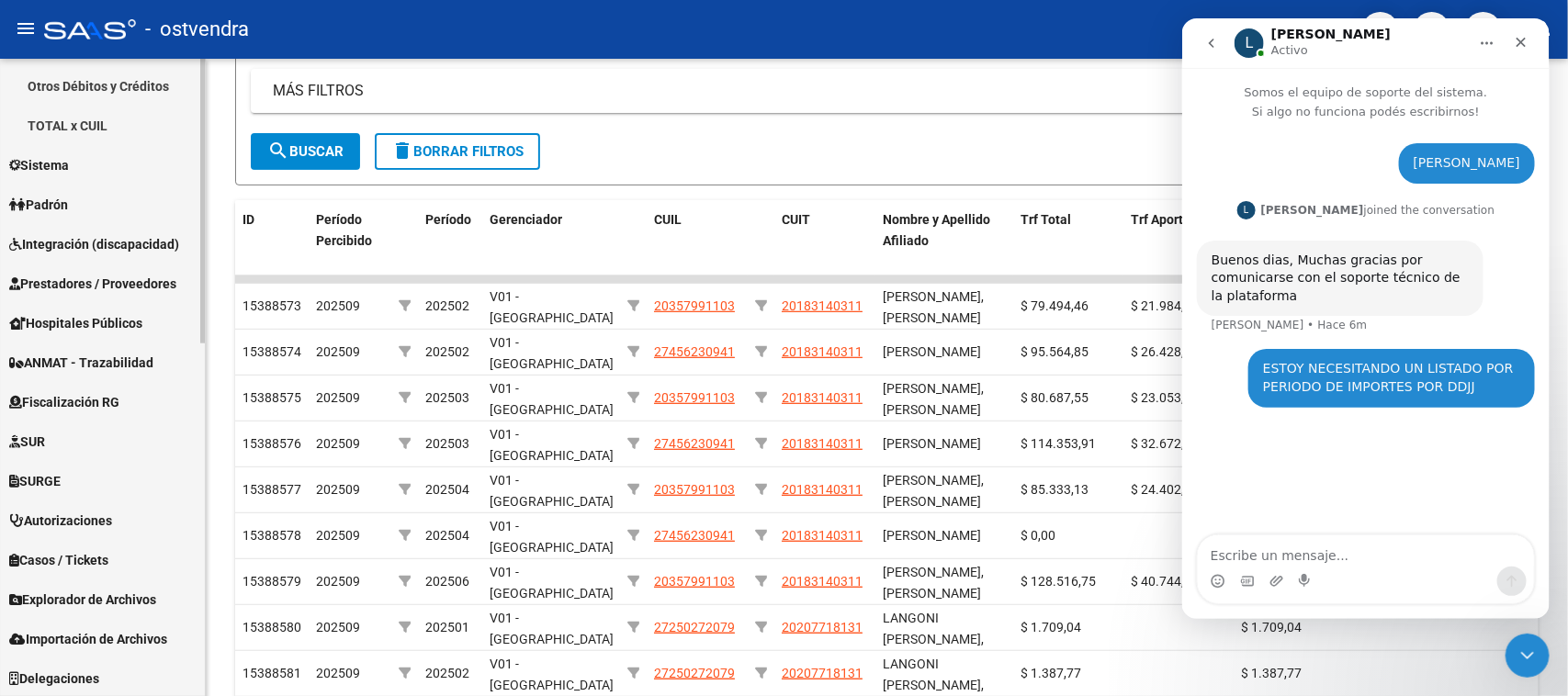
click at [58, 402] on span "Fiscalización RG" at bounding box center [64, 402] width 110 height 20
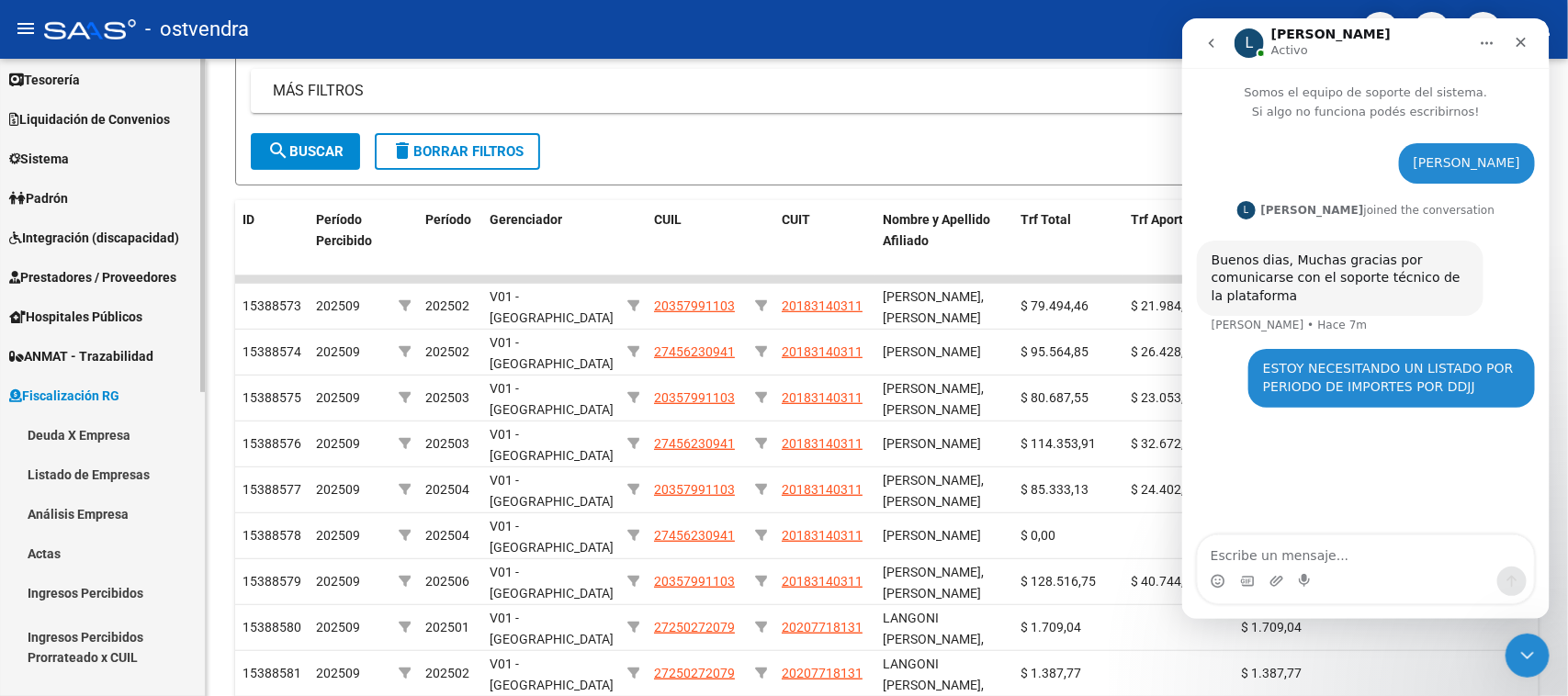
scroll to position [10, 0]
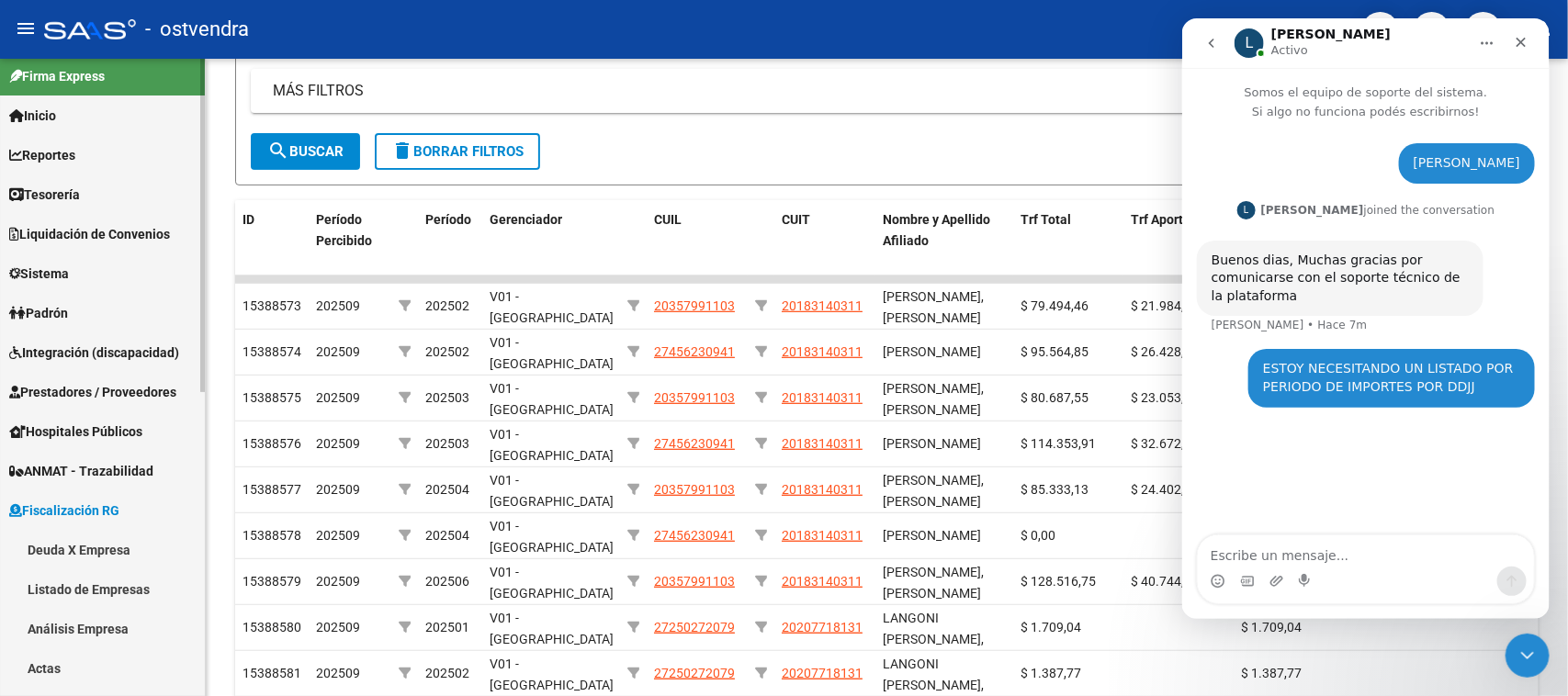
click at [46, 152] on span "Reportes" at bounding box center [42, 155] width 66 height 20
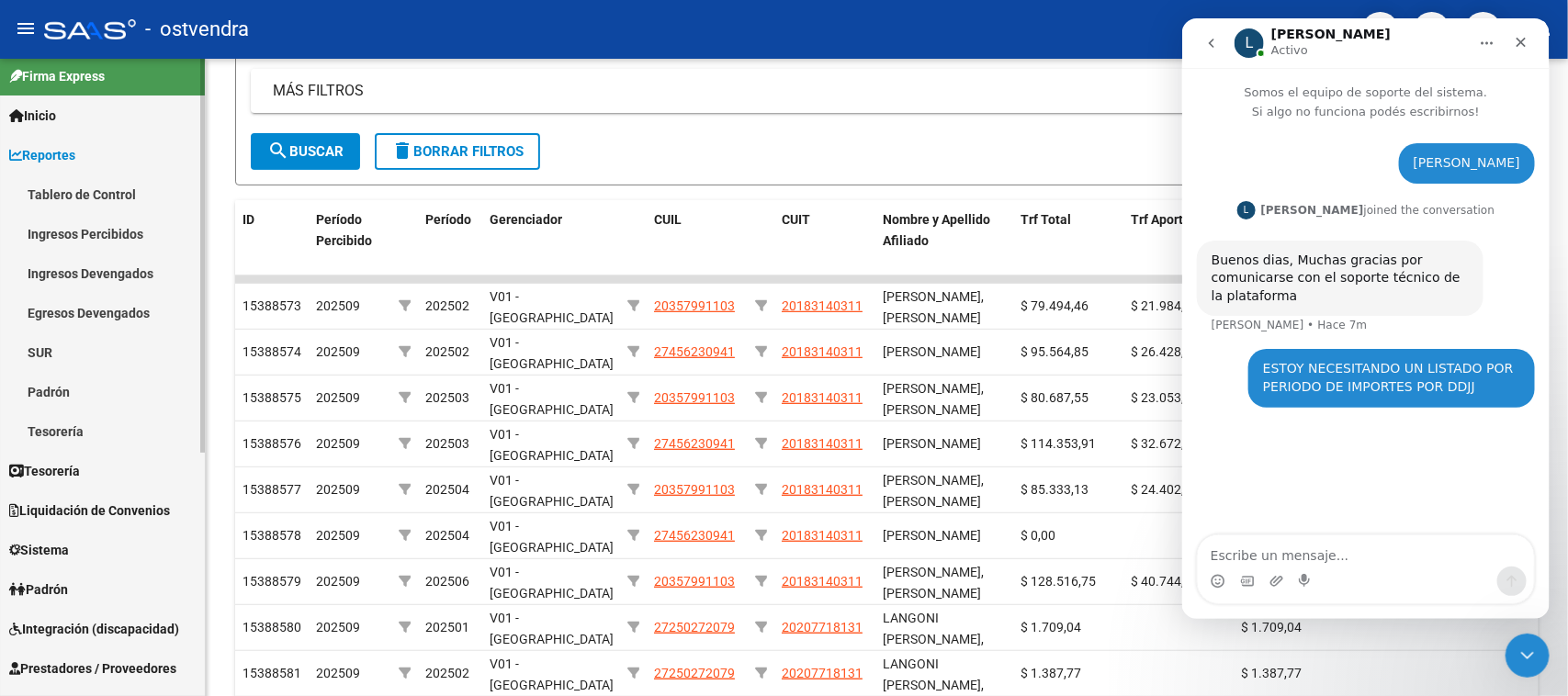
click at [92, 273] on link "Ingresos Devengados" at bounding box center [102, 273] width 204 height 40
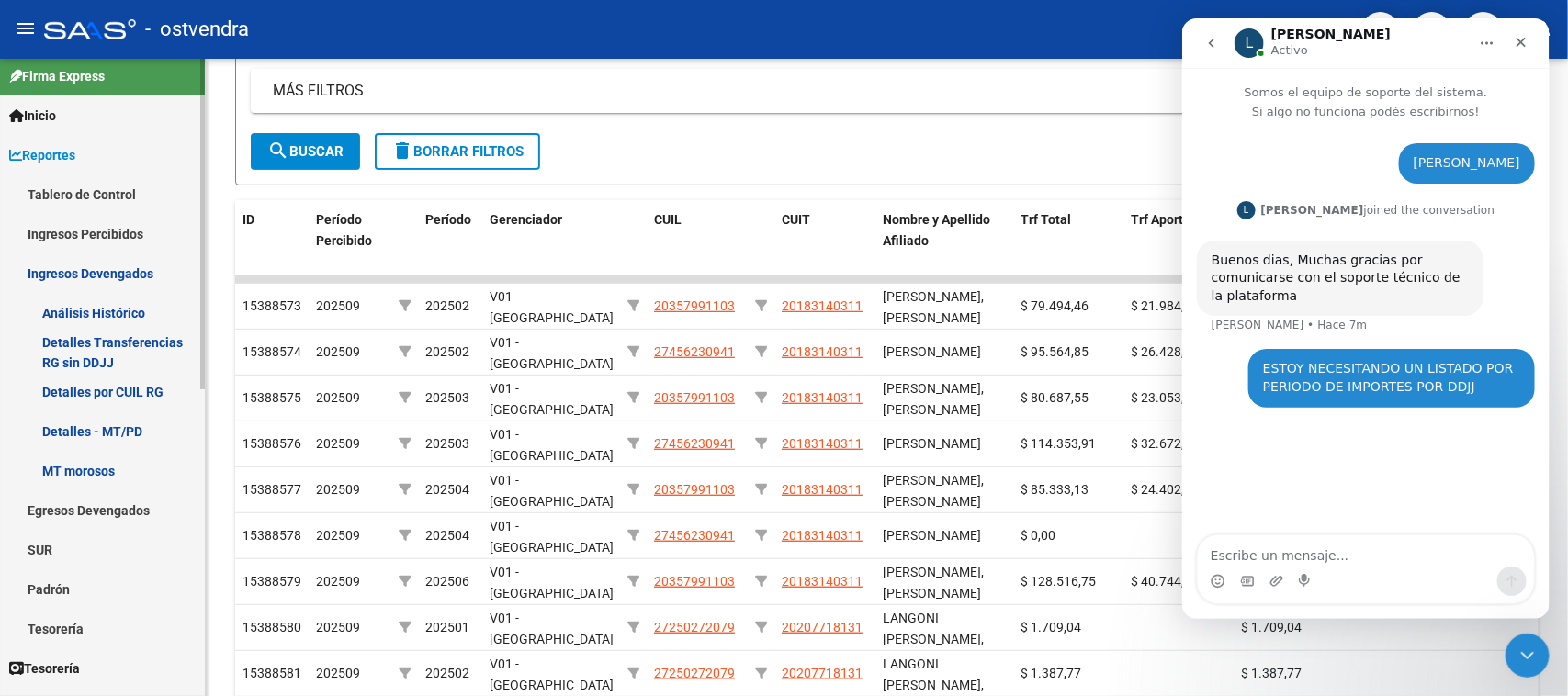
click at [98, 309] on link "Análisis Histórico" at bounding box center [102, 312] width 204 height 40
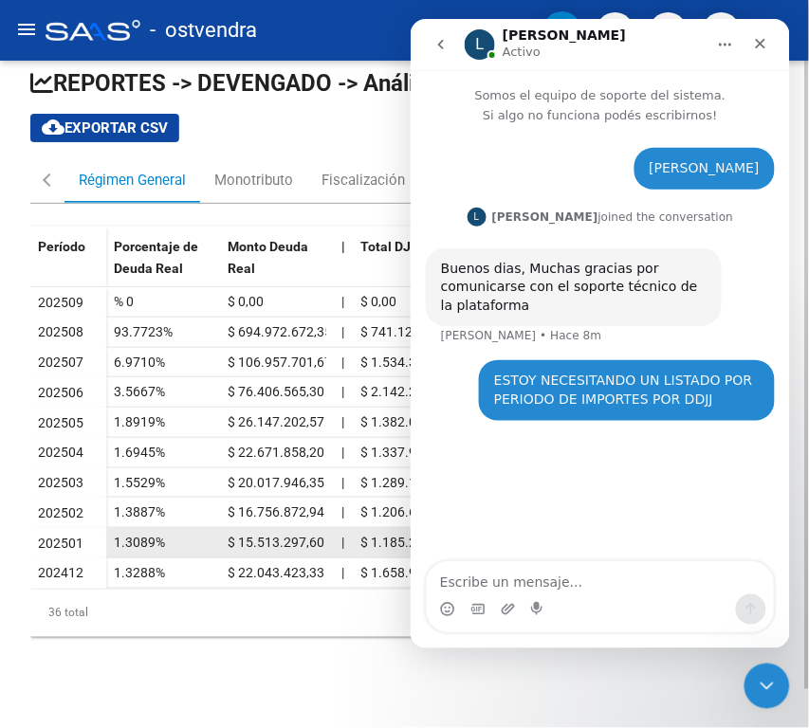
scroll to position [41, 0]
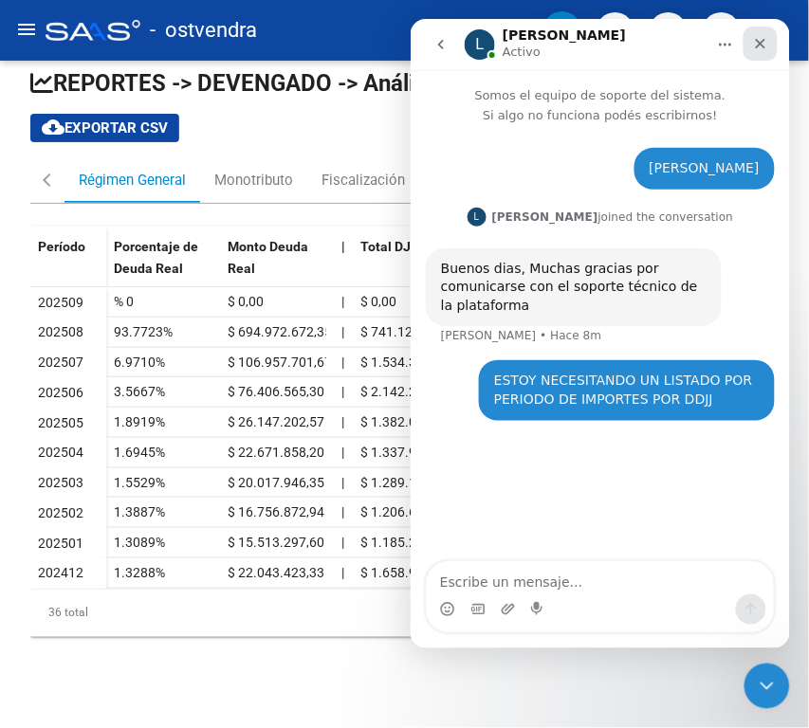
click at [760, 39] on icon "Cerrar" at bounding box center [759, 42] width 15 height 15
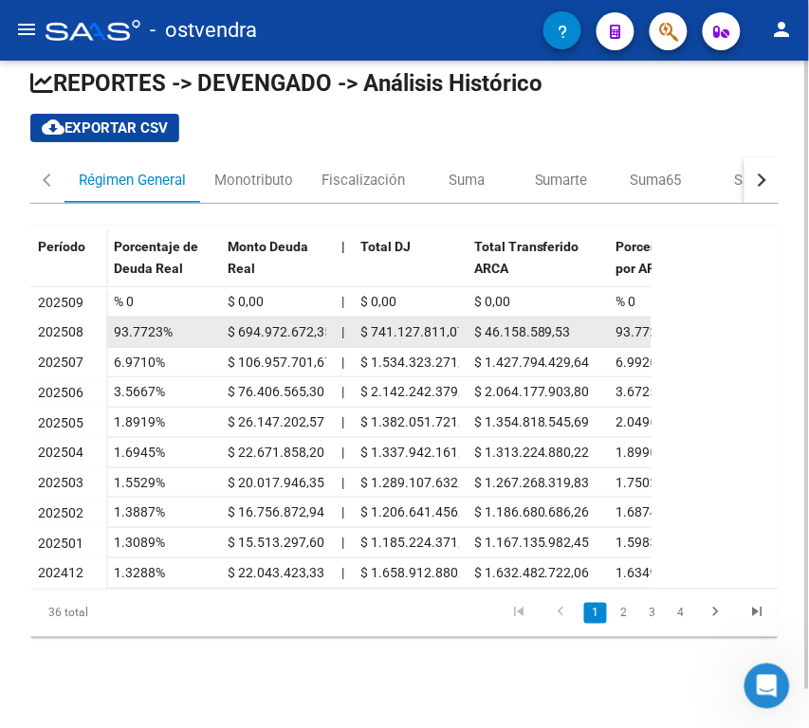
scroll to position [0, 0]
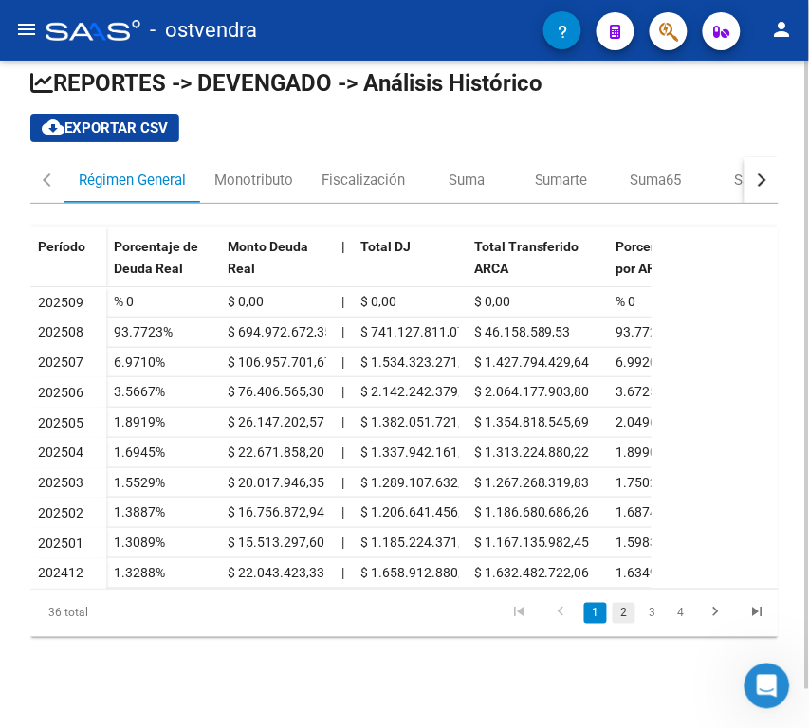
click at [626, 613] on link "2" at bounding box center [624, 613] width 23 height 21
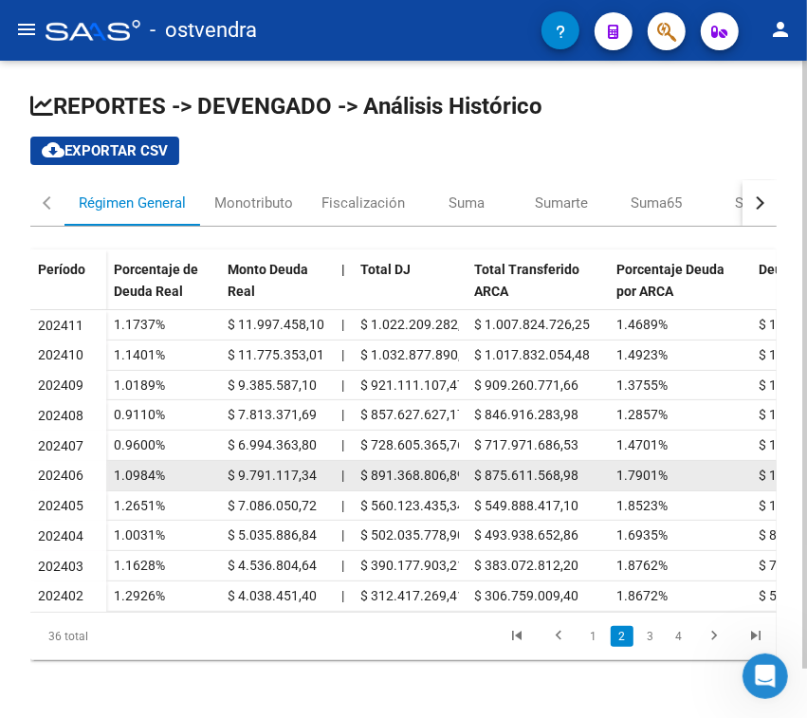
scroll to position [0, 3]
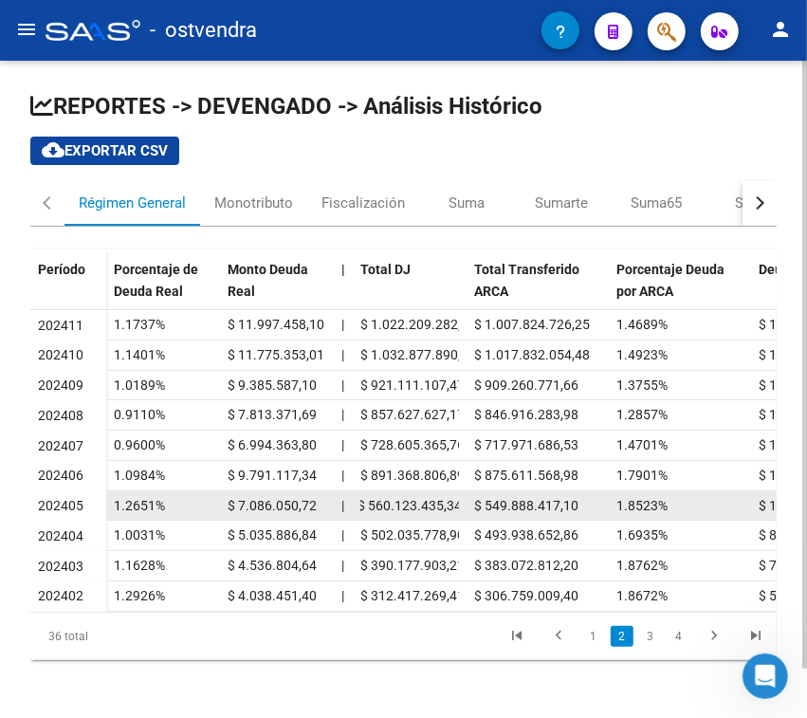
drag, startPoint x: 360, startPoint y: 503, endPoint x: 491, endPoint y: 510, distance: 131.1
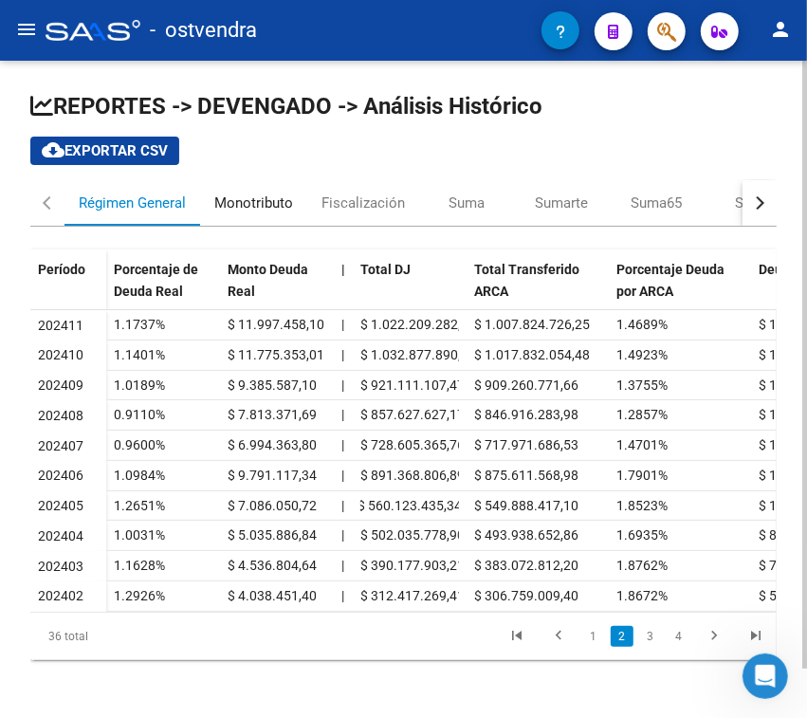
click at [235, 202] on div "Monotributo" at bounding box center [253, 202] width 79 height 21
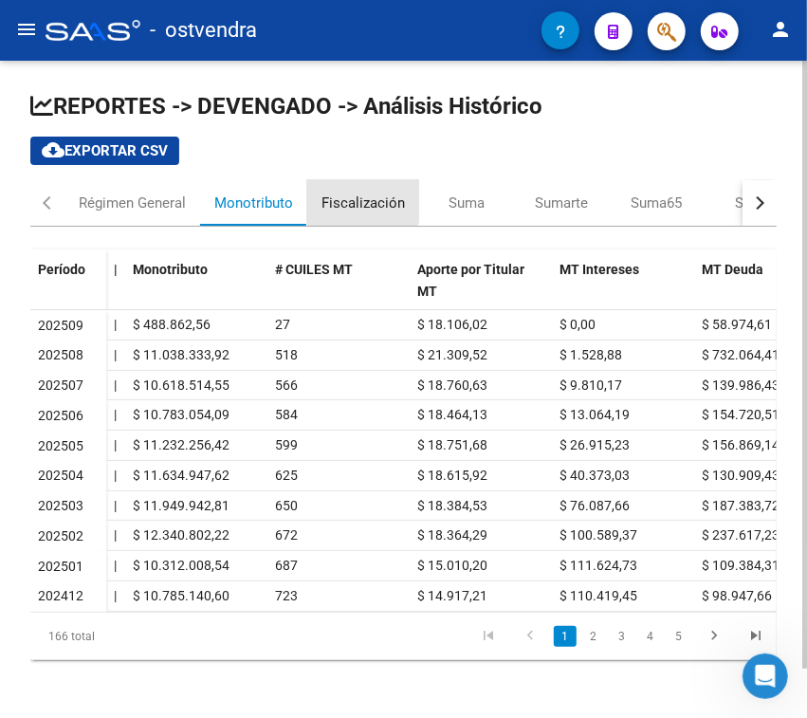
click at [362, 201] on div "Fiscalización" at bounding box center [362, 202] width 83 height 21
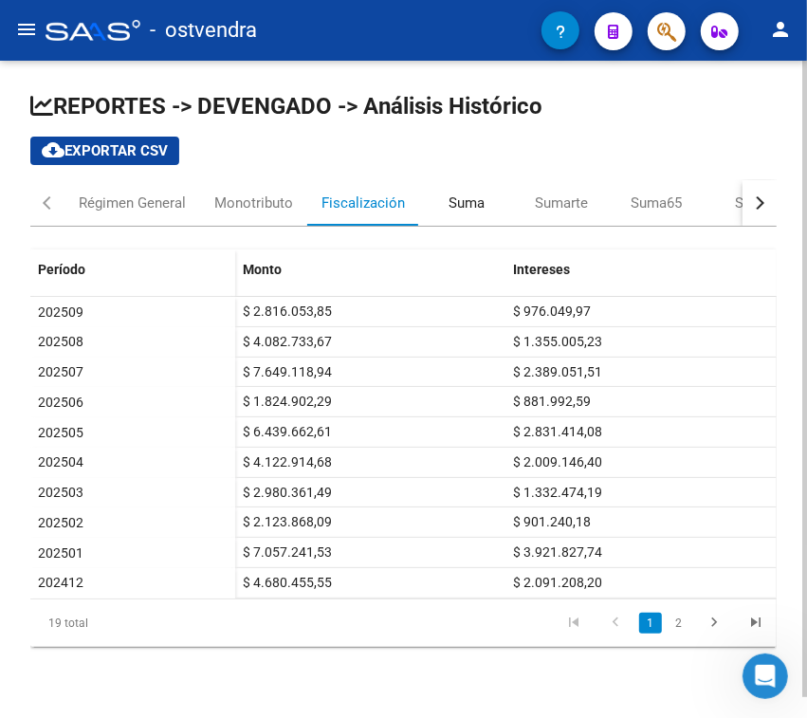
click at [467, 202] on div "Suma" at bounding box center [466, 202] width 36 height 21
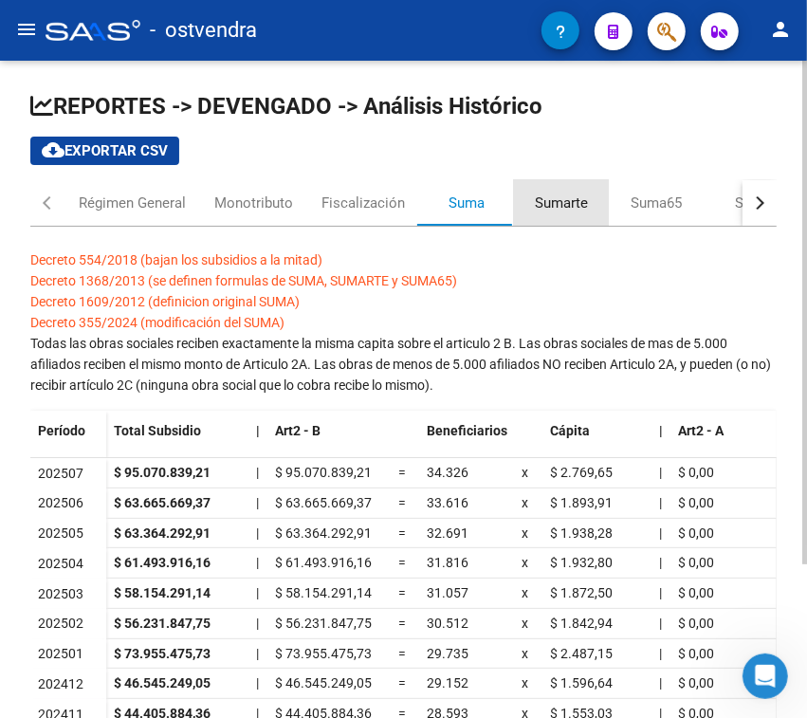
click at [545, 199] on div "Sumarte" at bounding box center [561, 202] width 53 height 21
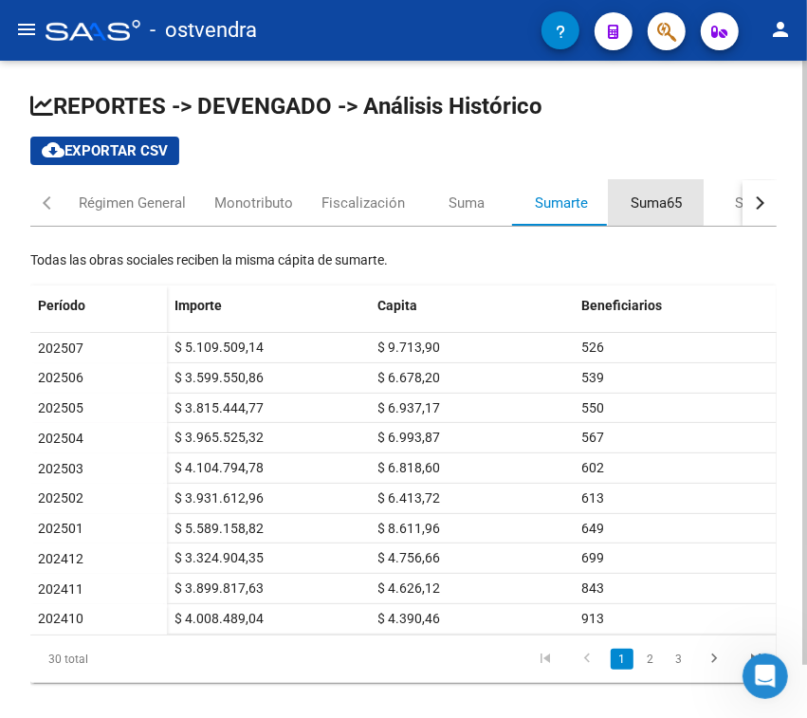
click at [648, 199] on div "Suma65" at bounding box center [656, 202] width 51 height 21
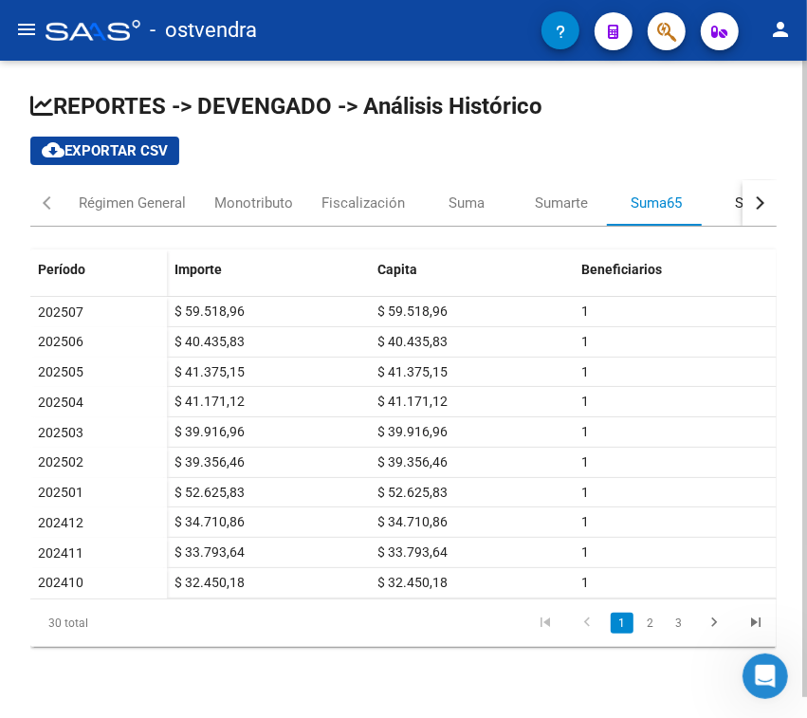
click at [735, 202] on div "Sano" at bounding box center [751, 202] width 32 height 21
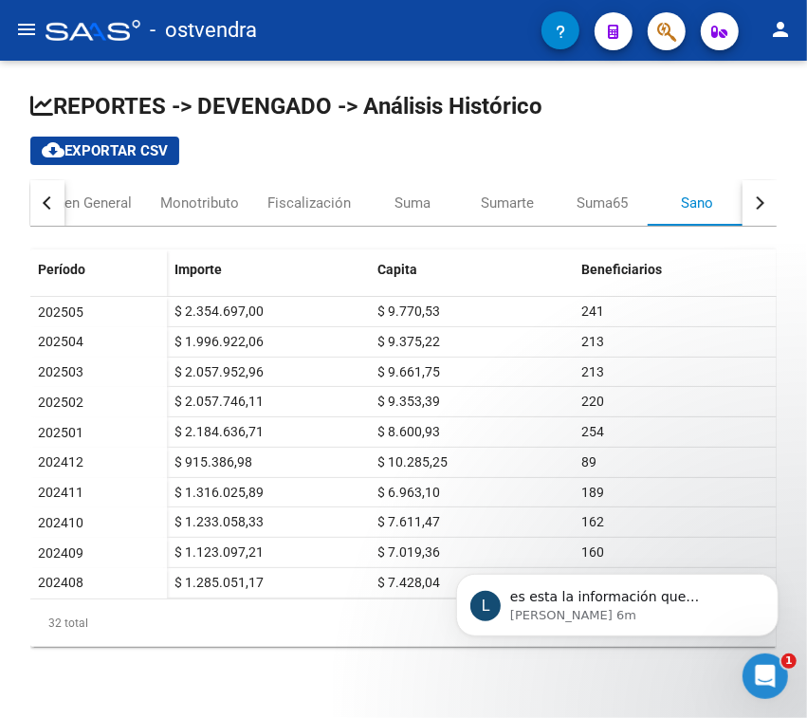
scroll to position [0, 0]
click at [766, 209] on button "button" at bounding box center [759, 203] width 34 height 46
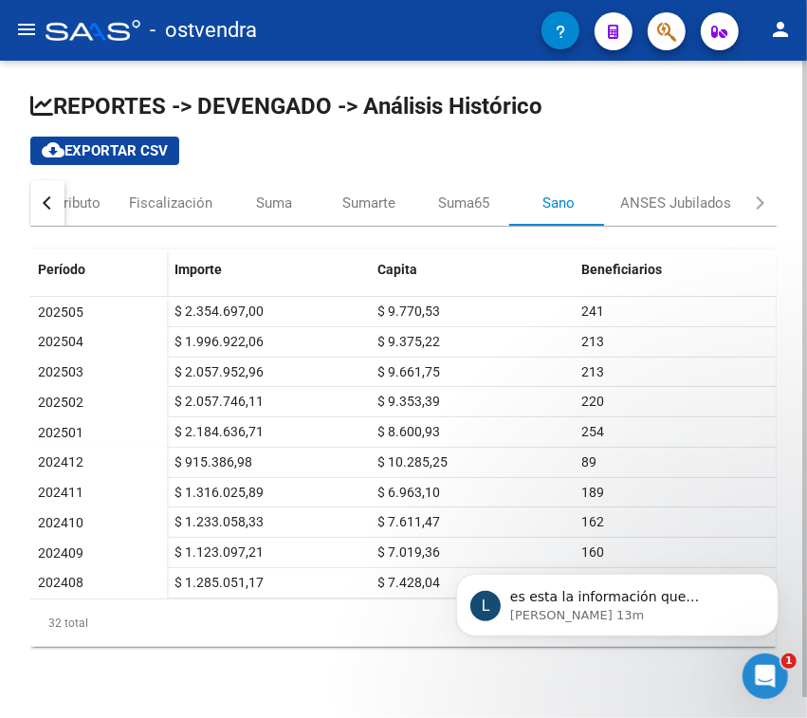
click at [45, 200] on div "button" at bounding box center [49, 202] width 13 height 13
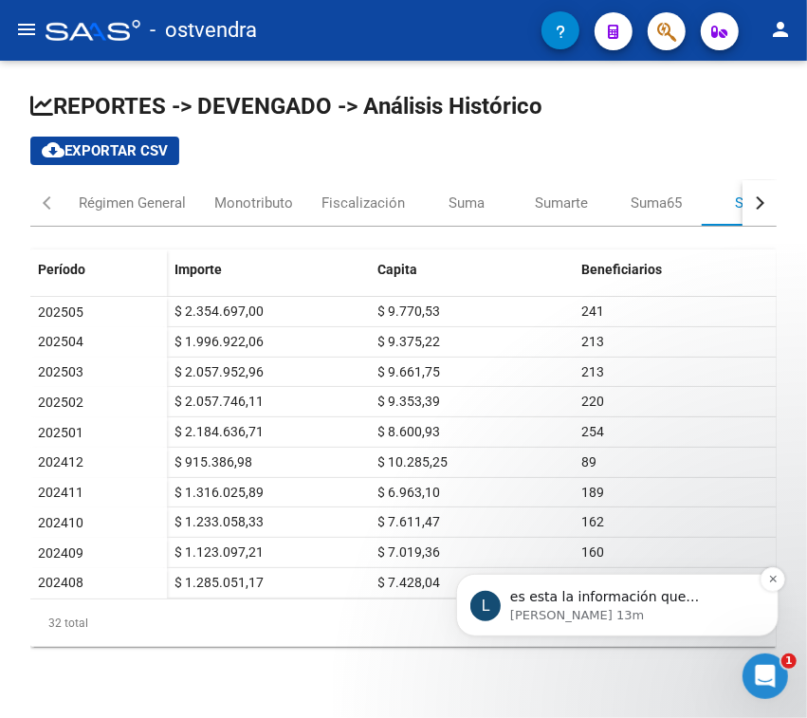
click at [537, 607] on p "[PERSON_NAME] 13m" at bounding box center [631, 614] width 245 height 17
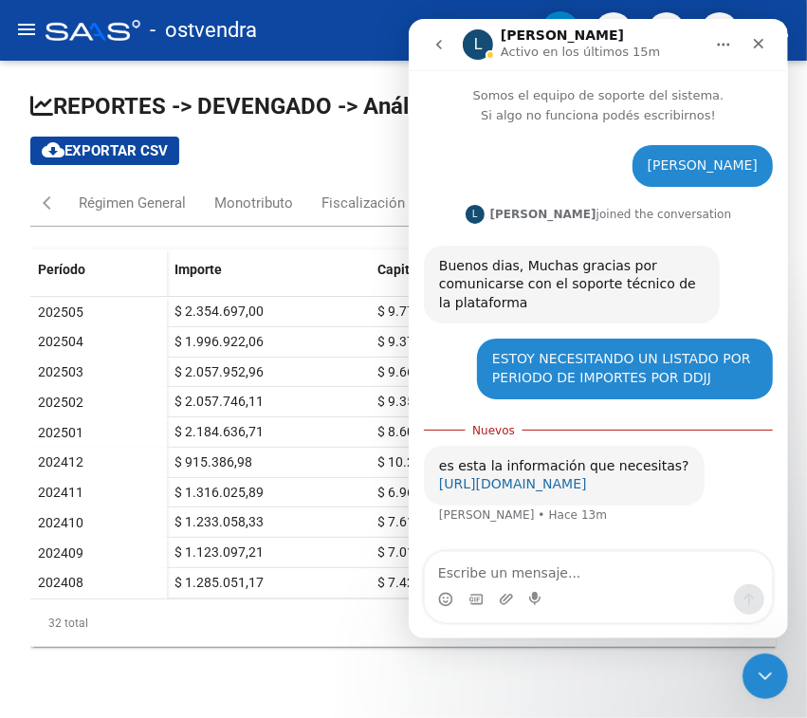
click at [578, 481] on link "[URL][DOMAIN_NAME]" at bounding box center [512, 483] width 148 height 15
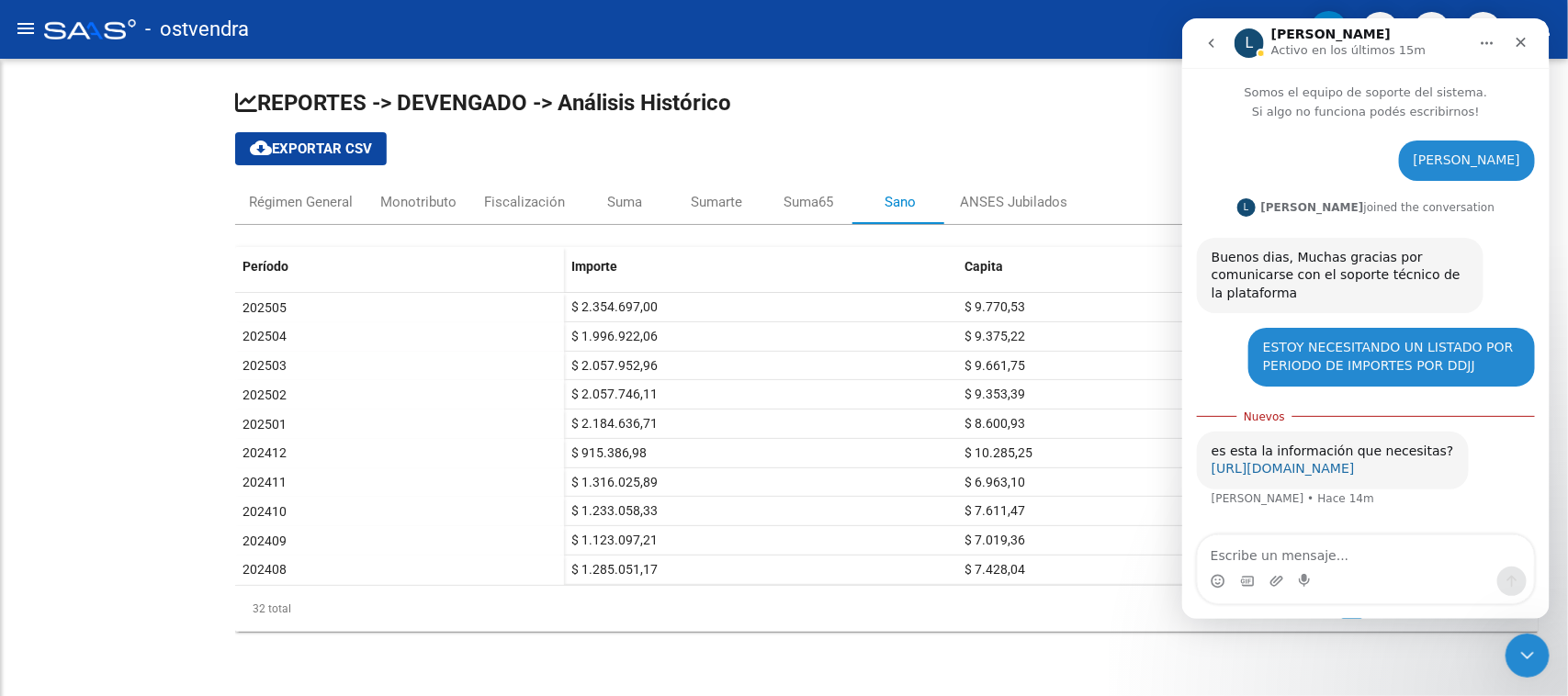
scroll to position [12, 0]
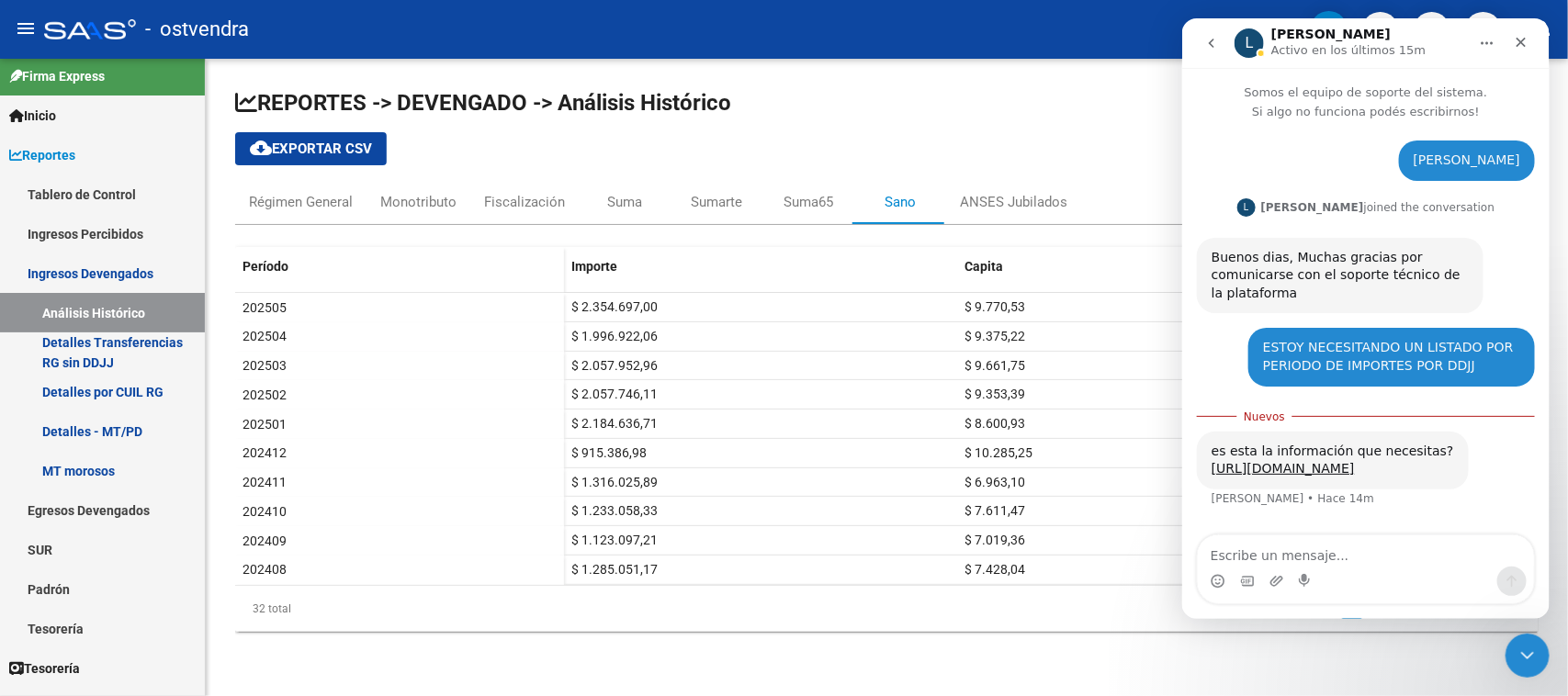
click at [845, 79] on div "REPORTES -> DEVENGADO -> Análisis Histórico cloud_download Exportar CSV Régimen…" at bounding box center [886, 375] width 1362 height 631
click at [1519, 38] on icon "Cerrar" at bounding box center [1520, 42] width 15 height 15
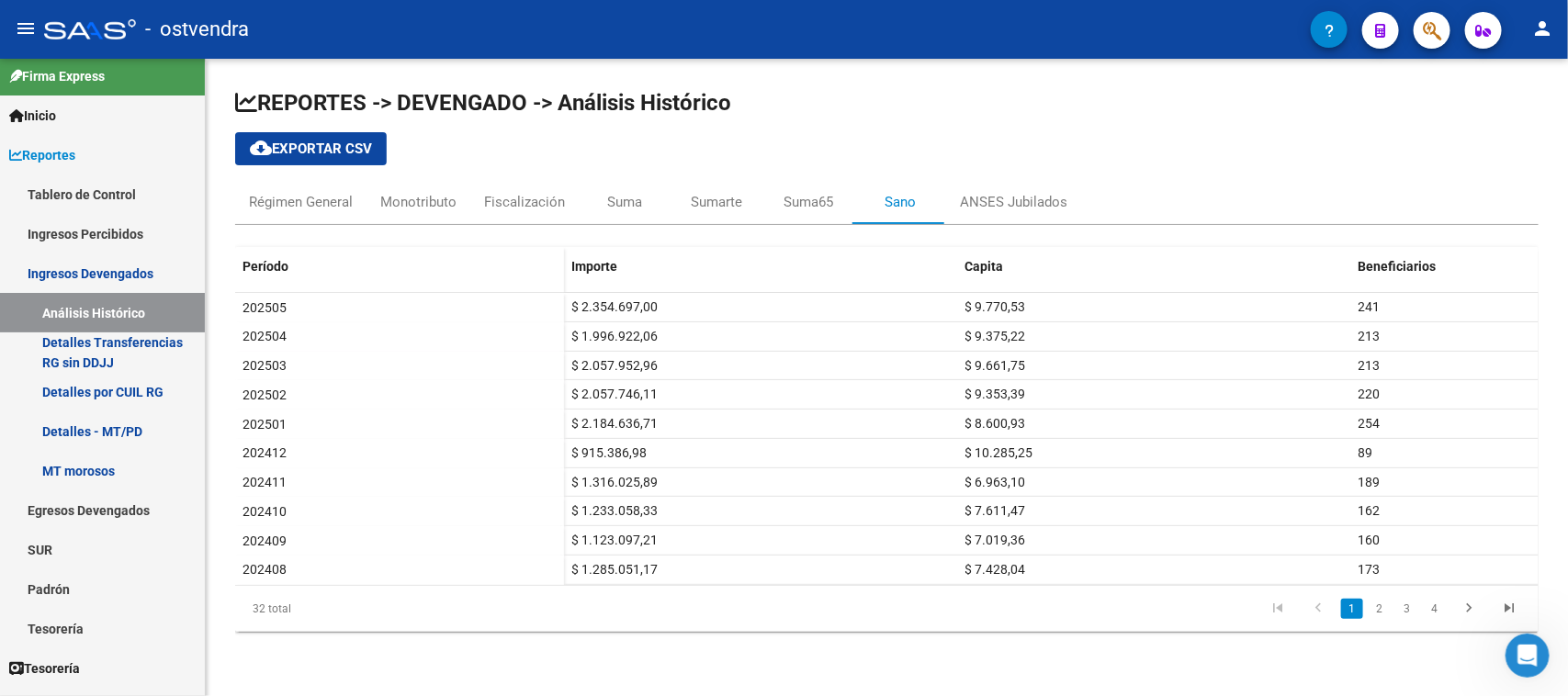
click at [1314, 611] on icon "go to previous page" at bounding box center [1317, 610] width 24 height 22
click at [337, 203] on div "Régimen General" at bounding box center [300, 201] width 104 height 20
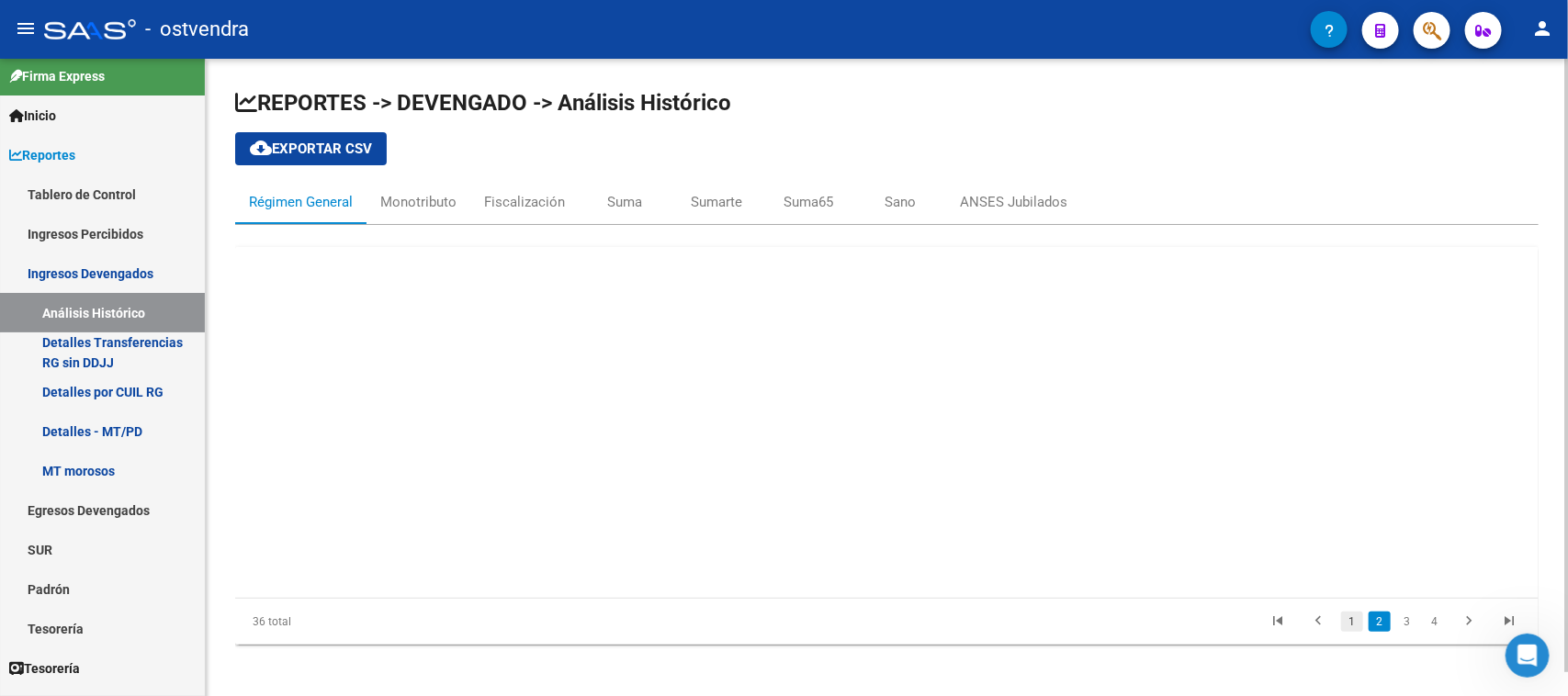
click at [1353, 631] on link "1" at bounding box center [1351, 620] width 22 height 20
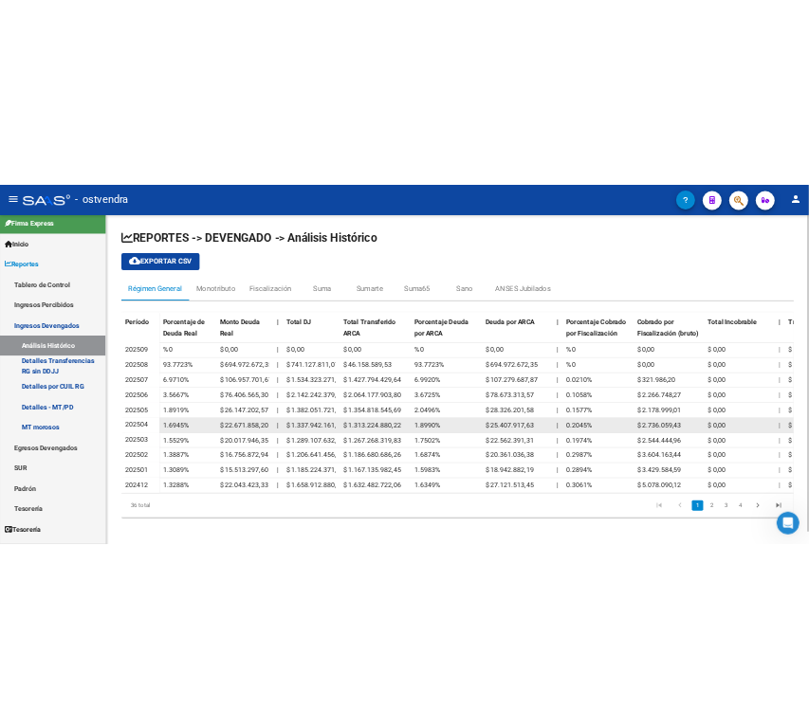
scroll to position [0, 15]
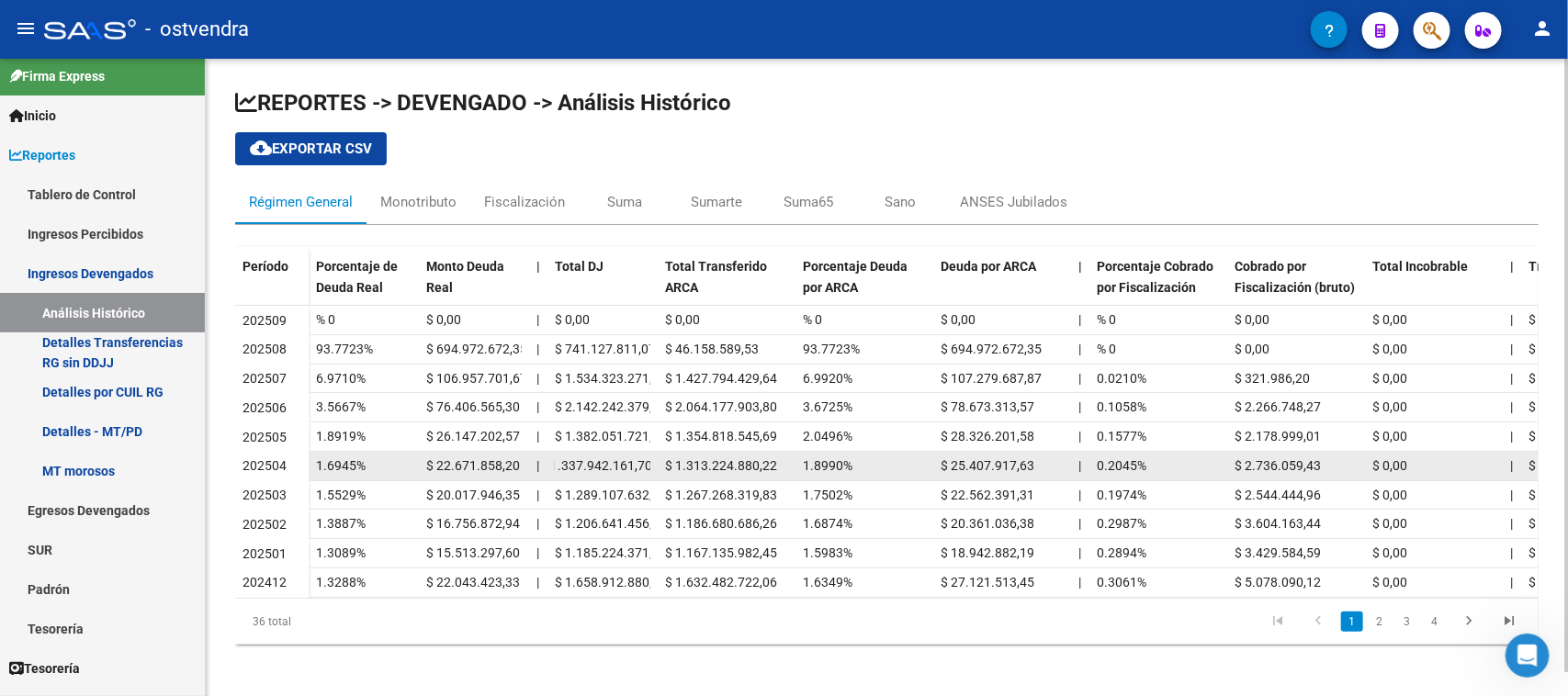
drag, startPoint x: 565, startPoint y: 462, endPoint x: 647, endPoint y: 465, distance: 82.1
click at [647, 465] on span "$ 1.337.942.161,70" at bounding box center [597, 465] width 112 height 15
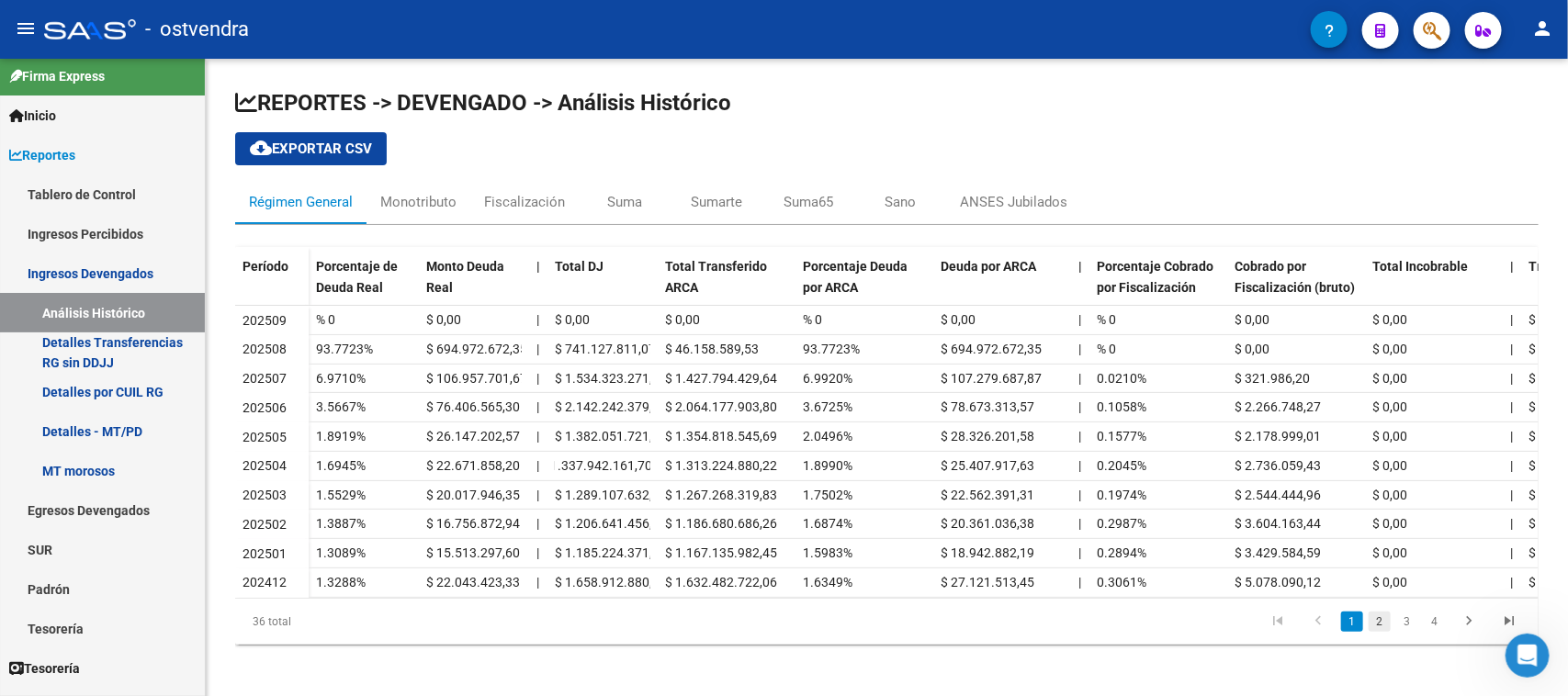
click at [1379, 631] on link "2" at bounding box center [1379, 620] width 22 height 20
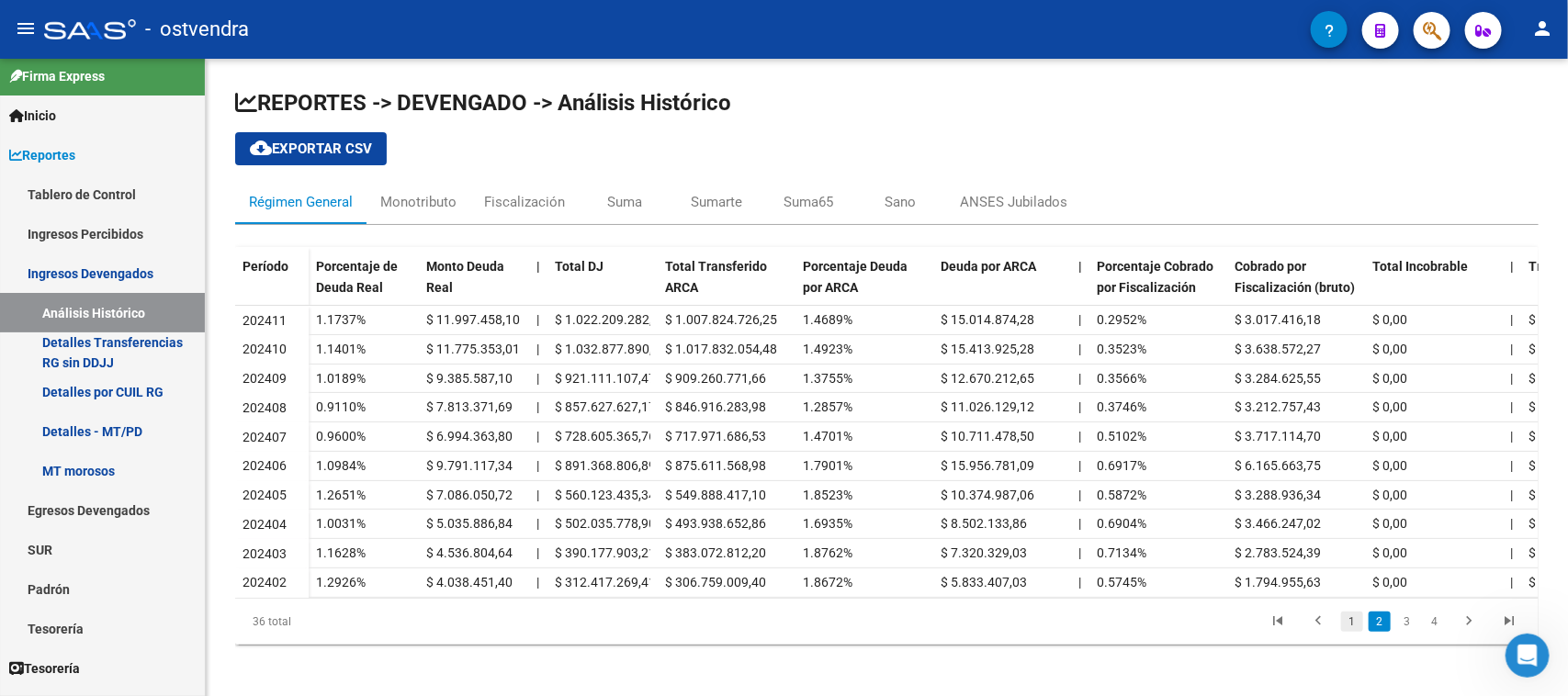
click at [1348, 631] on link "1" at bounding box center [1351, 620] width 22 height 20
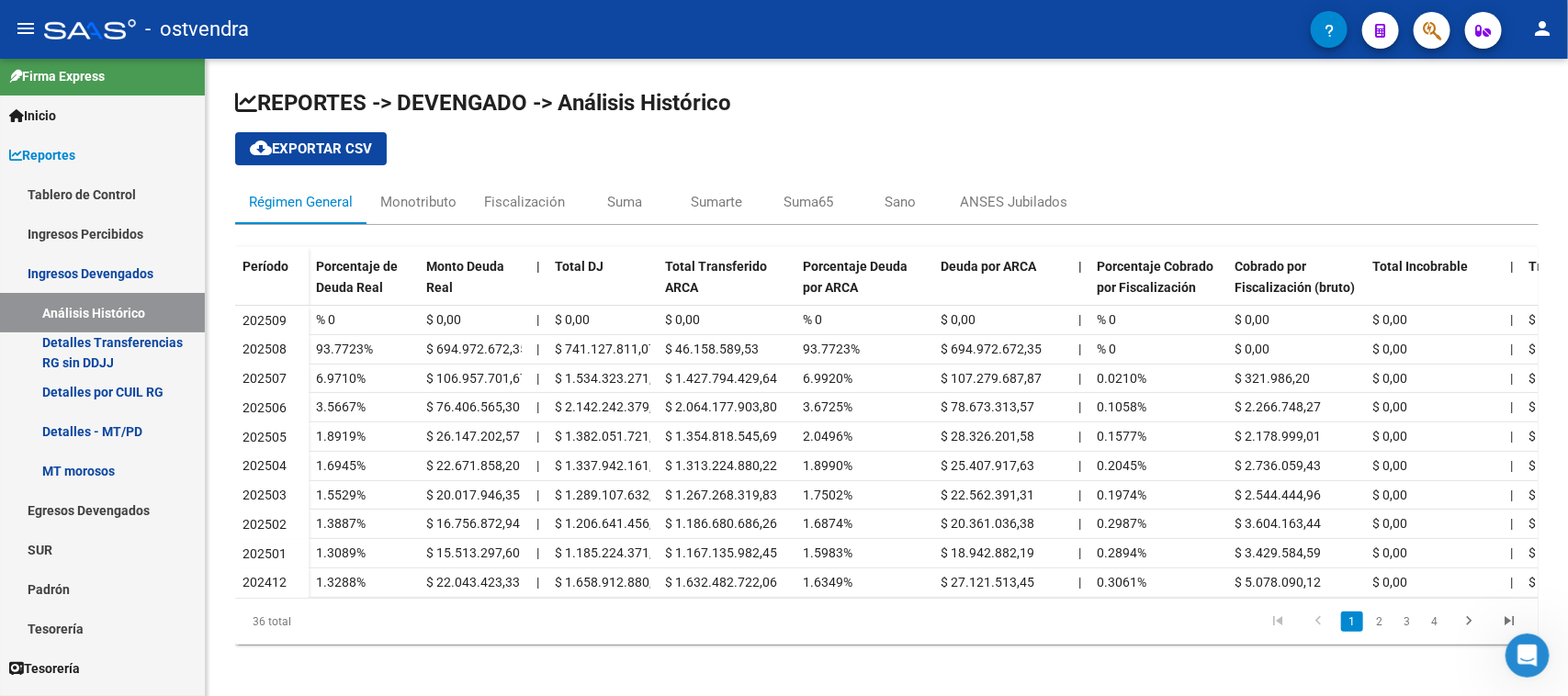
click at [689, 637] on datatable-pager "1 2 3 4" at bounding box center [1015, 621] width 1028 height 31
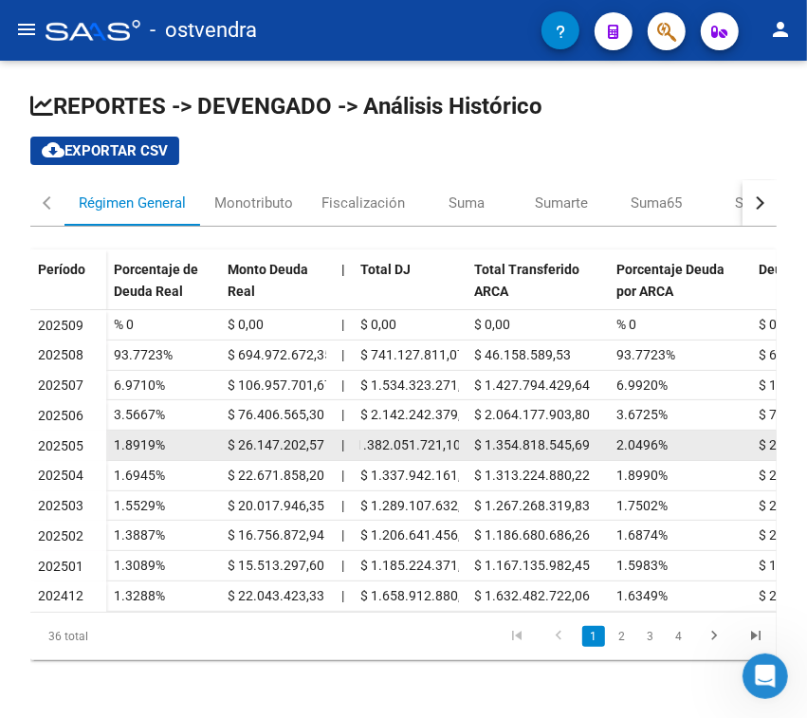
drag, startPoint x: 371, startPoint y: 446, endPoint x: 461, endPoint y: 446, distance: 90.1
click at [461, 446] on datatable-body-cell "$ 1.382.051.721,10" at bounding box center [410, 444] width 114 height 29
copy span "1.382.051.721,10"
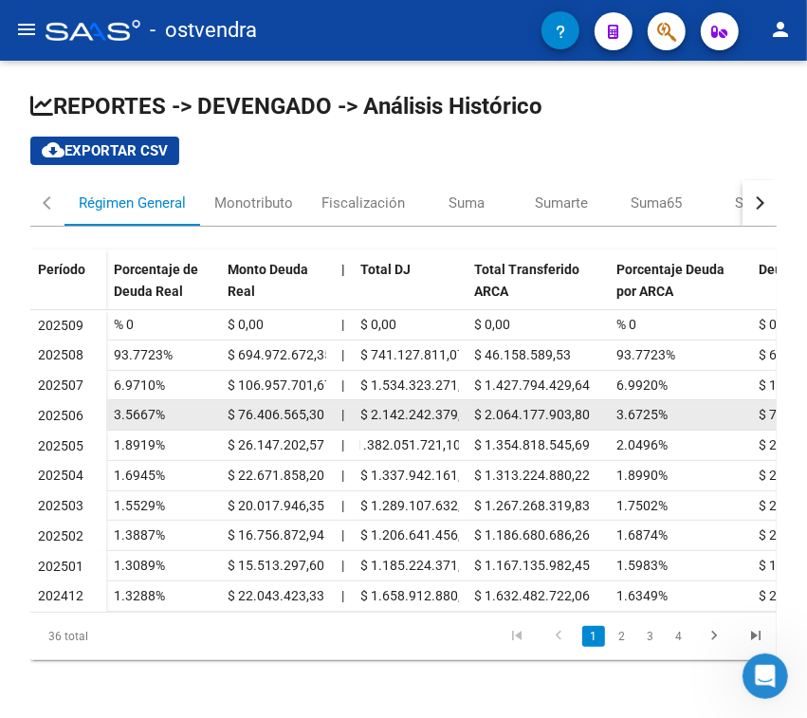
click at [371, 413] on span "$ 2.142.242.379,98" at bounding box center [418, 414] width 116 height 15
drag, startPoint x: 372, startPoint y: 415, endPoint x: 462, endPoint y: 422, distance: 90.3
click at [462, 422] on datatable-body-cell "$ 2.142.242.379,98" at bounding box center [410, 414] width 114 height 29
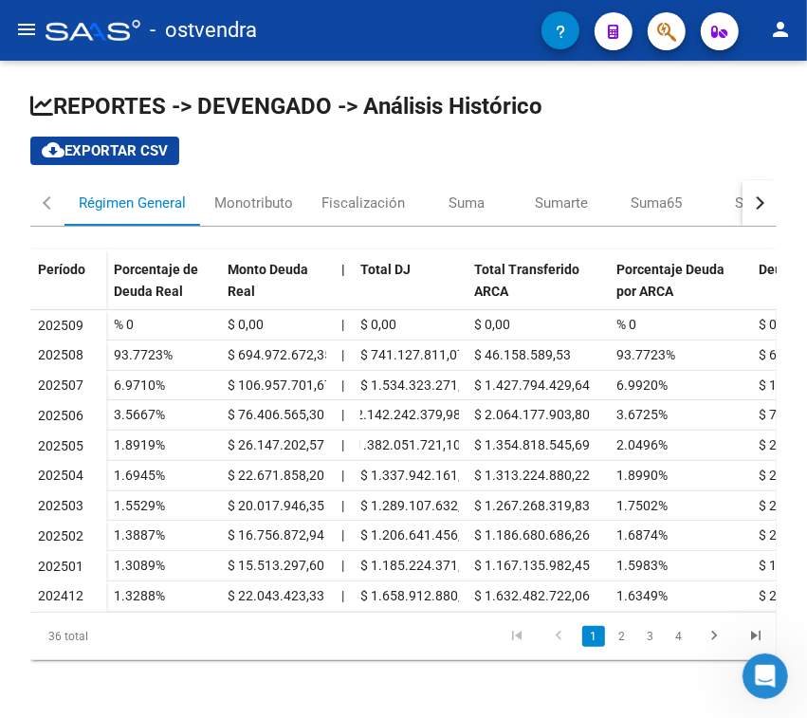
copy span "2.142.242.379,98"
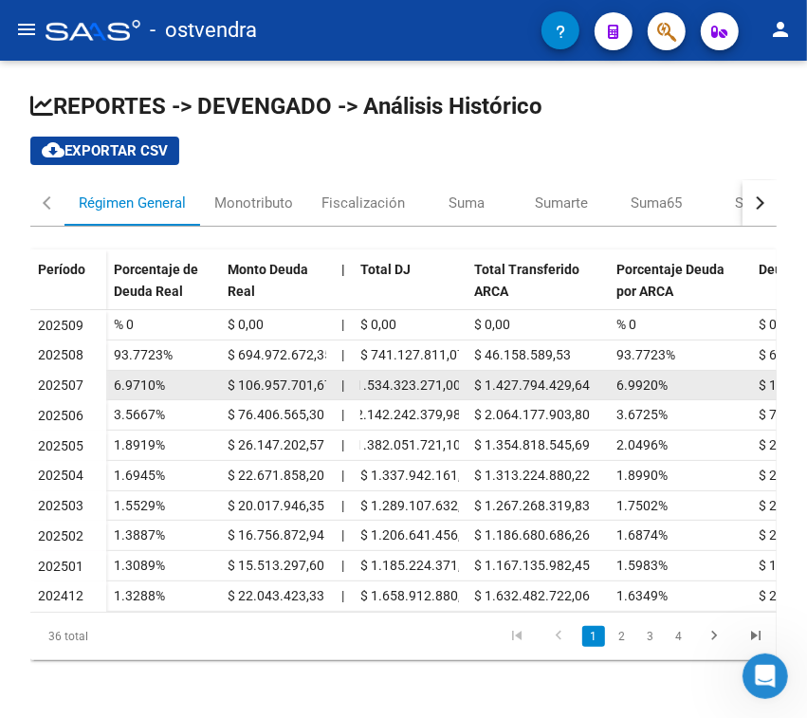
drag, startPoint x: 370, startPoint y: 384, endPoint x: 455, endPoint y: 380, distance: 85.4
click at [455, 380] on span "$ 1.534.323.271,00" at bounding box center [403, 384] width 116 height 15
copy span "1.534.323.271,00"
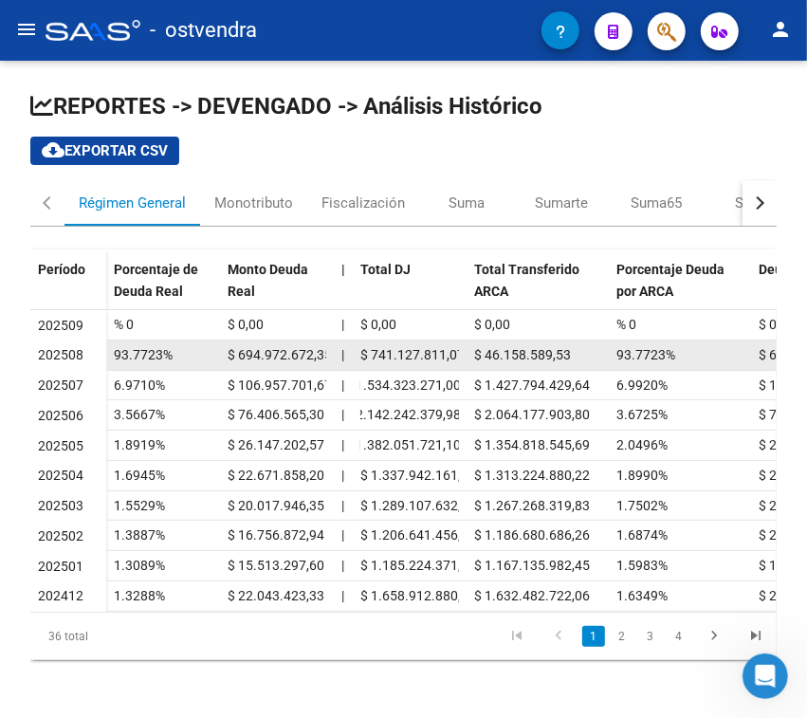
scroll to position [0, 3]
drag, startPoint x: 372, startPoint y: 353, endPoint x: 466, endPoint y: 348, distance: 94.9
copy span "741.127.811,07"
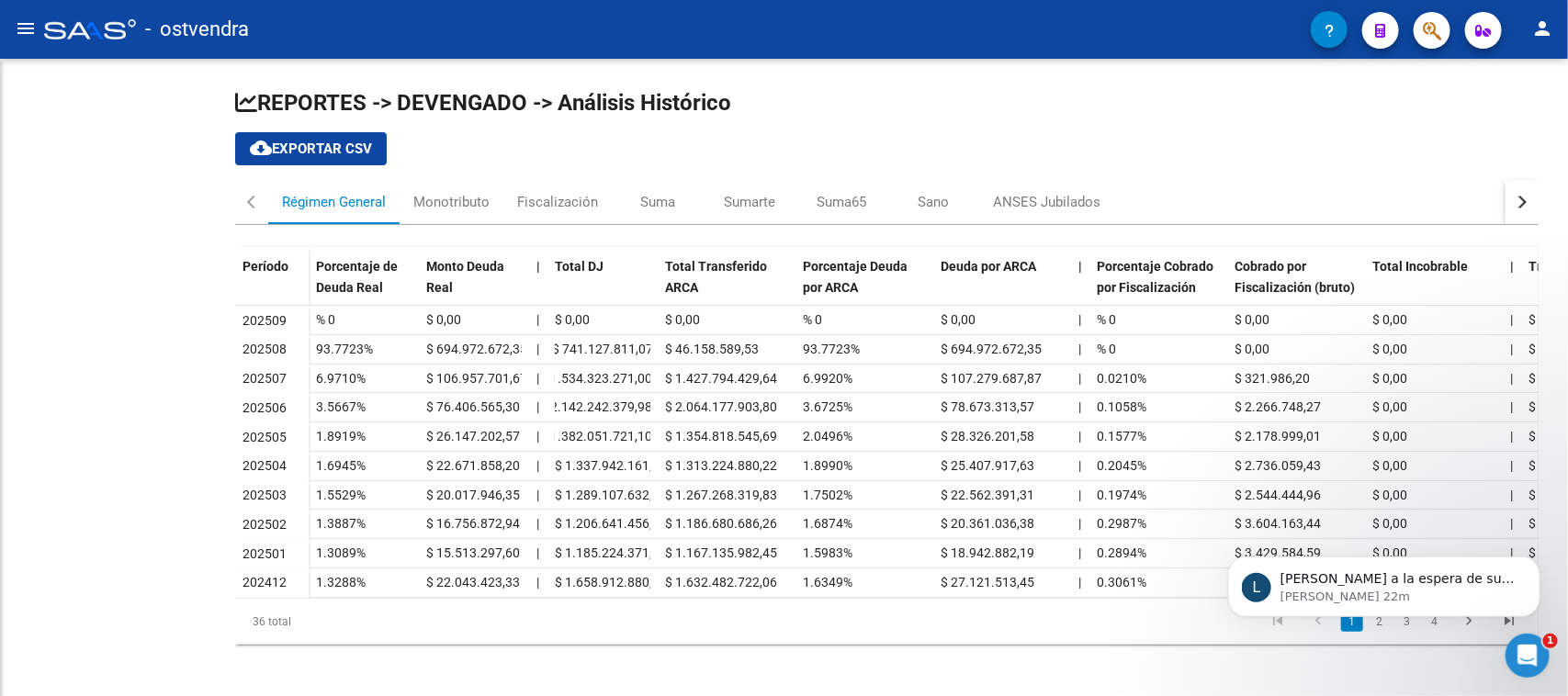
scroll to position [43, 0]
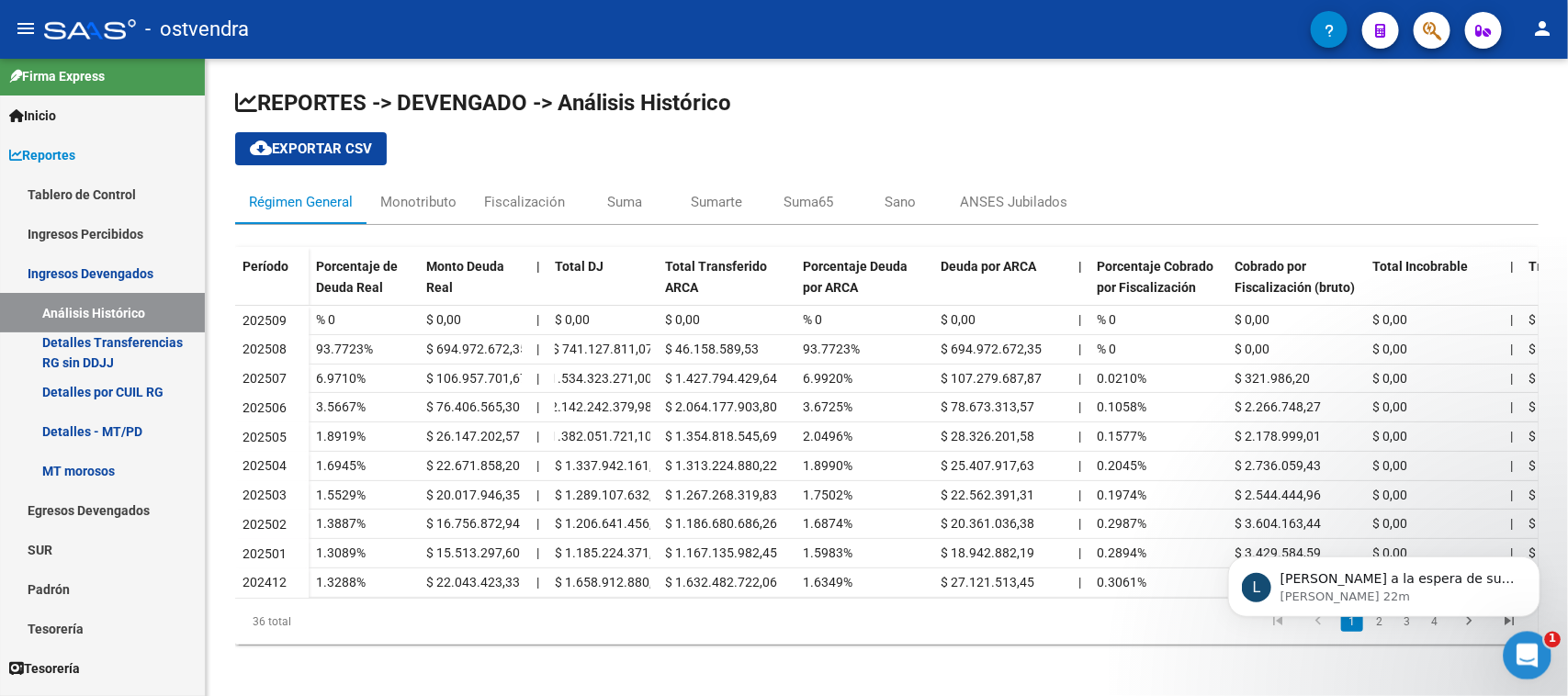
click at [1528, 652] on icon "Abrir Intercom Messenger" at bounding box center [1524, 652] width 30 height 30
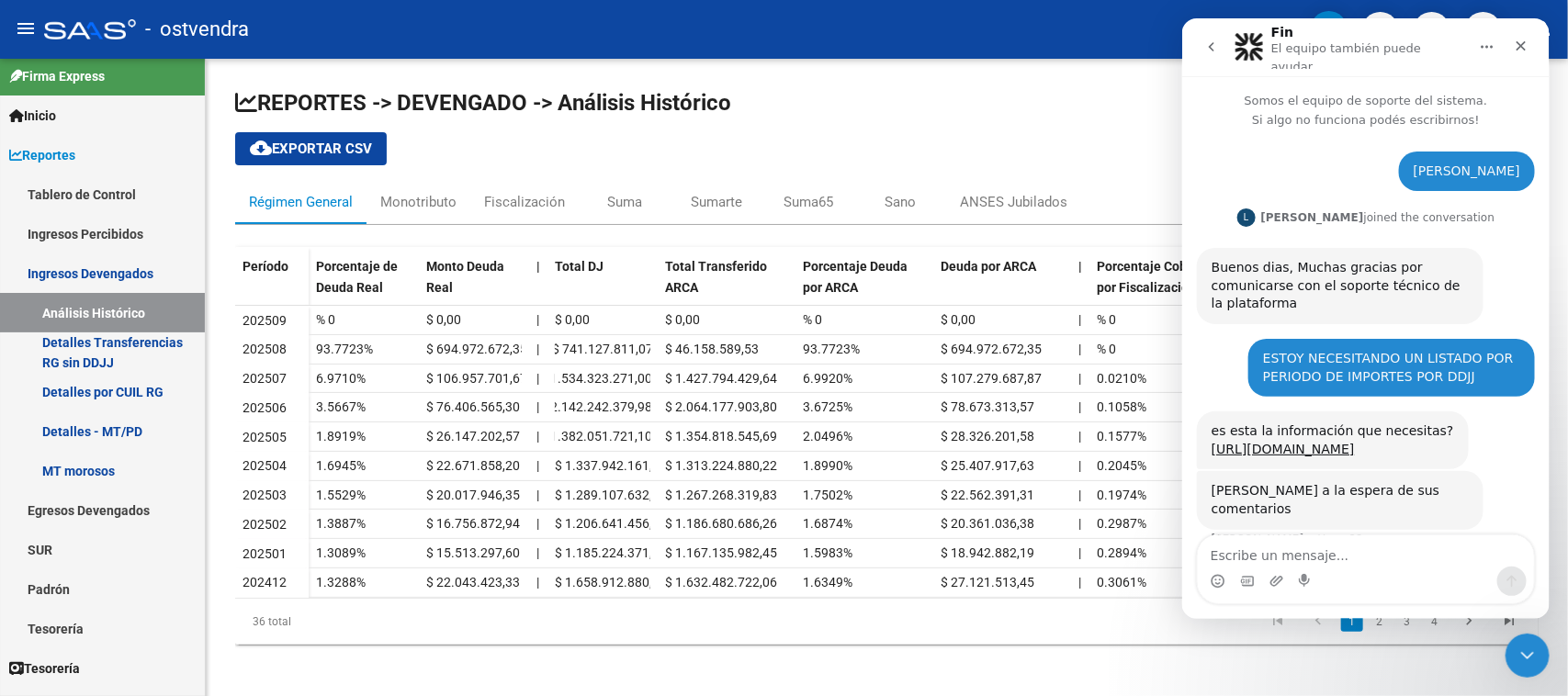
scroll to position [24, 0]
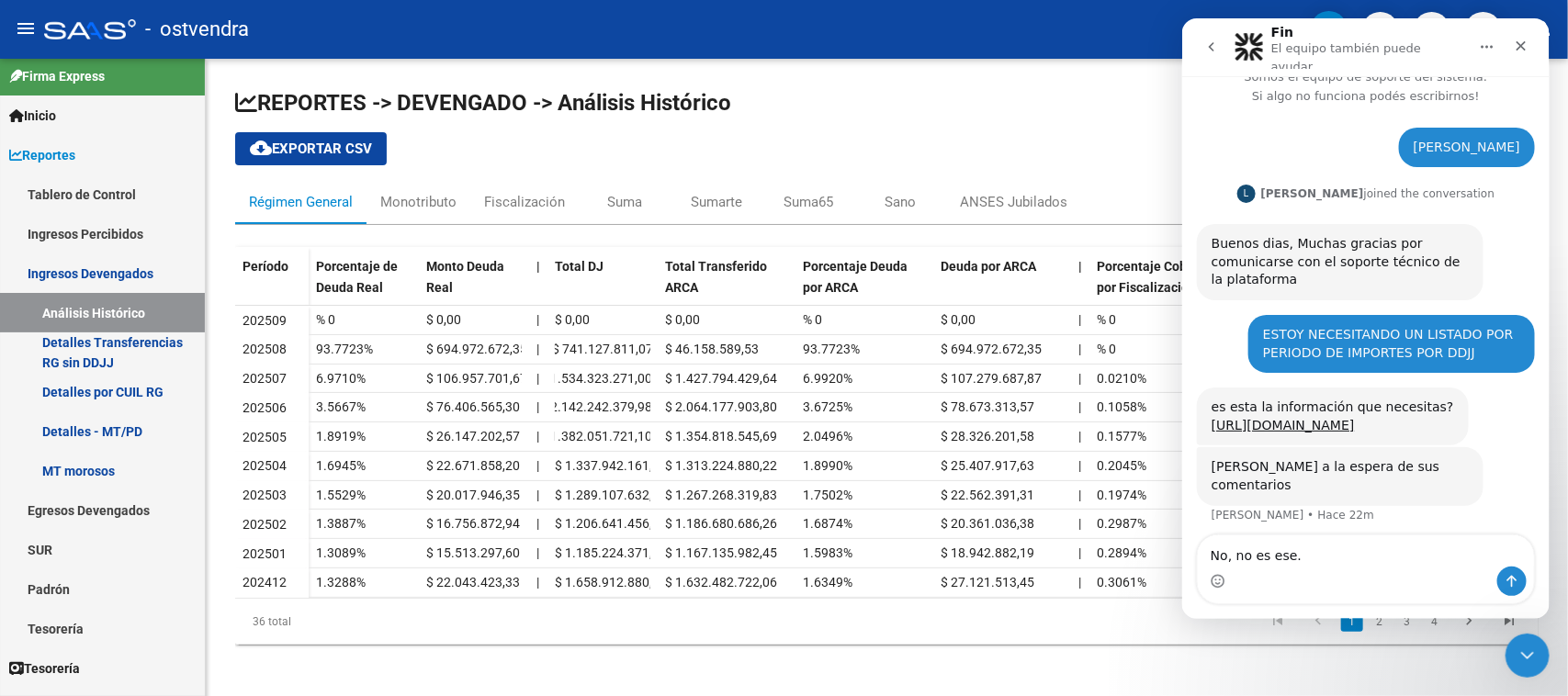
type textarea "No, no es ese"
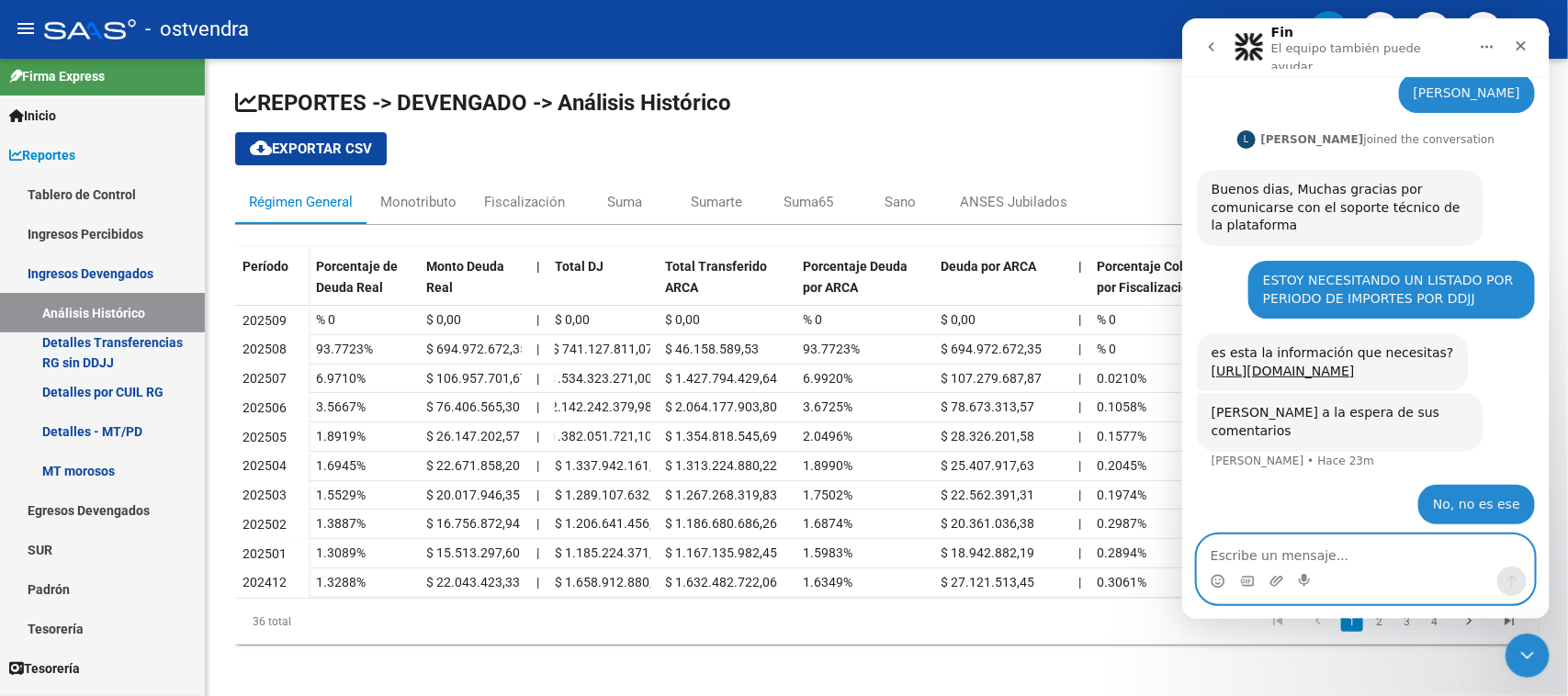
click at [1376, 544] on textarea "Escribe un mensaje..." at bounding box center [1364, 551] width 336 height 31
paste textarea "[URL][DOMAIN_NAME]"
type textarea "Los saqué de acá [URL][DOMAIN_NAME]"
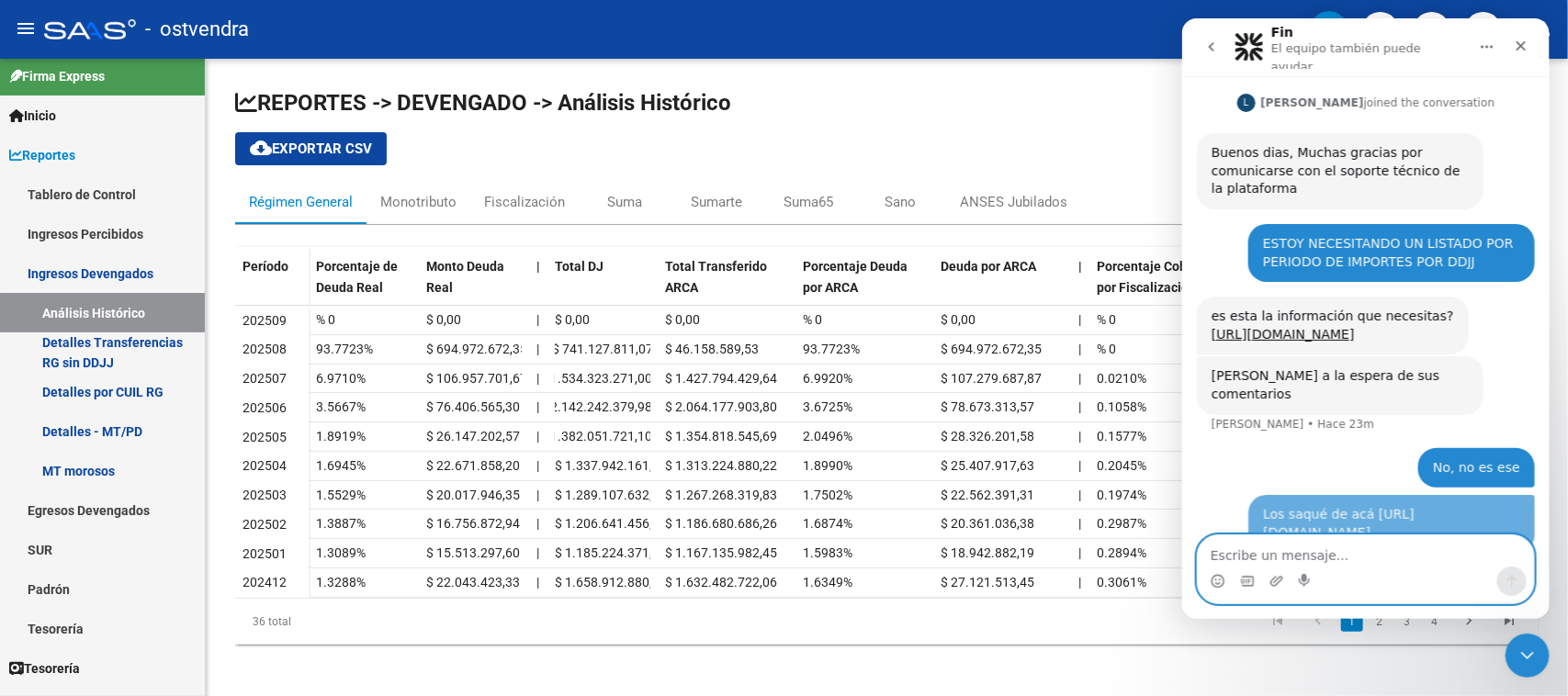
scroll to position [156, 0]
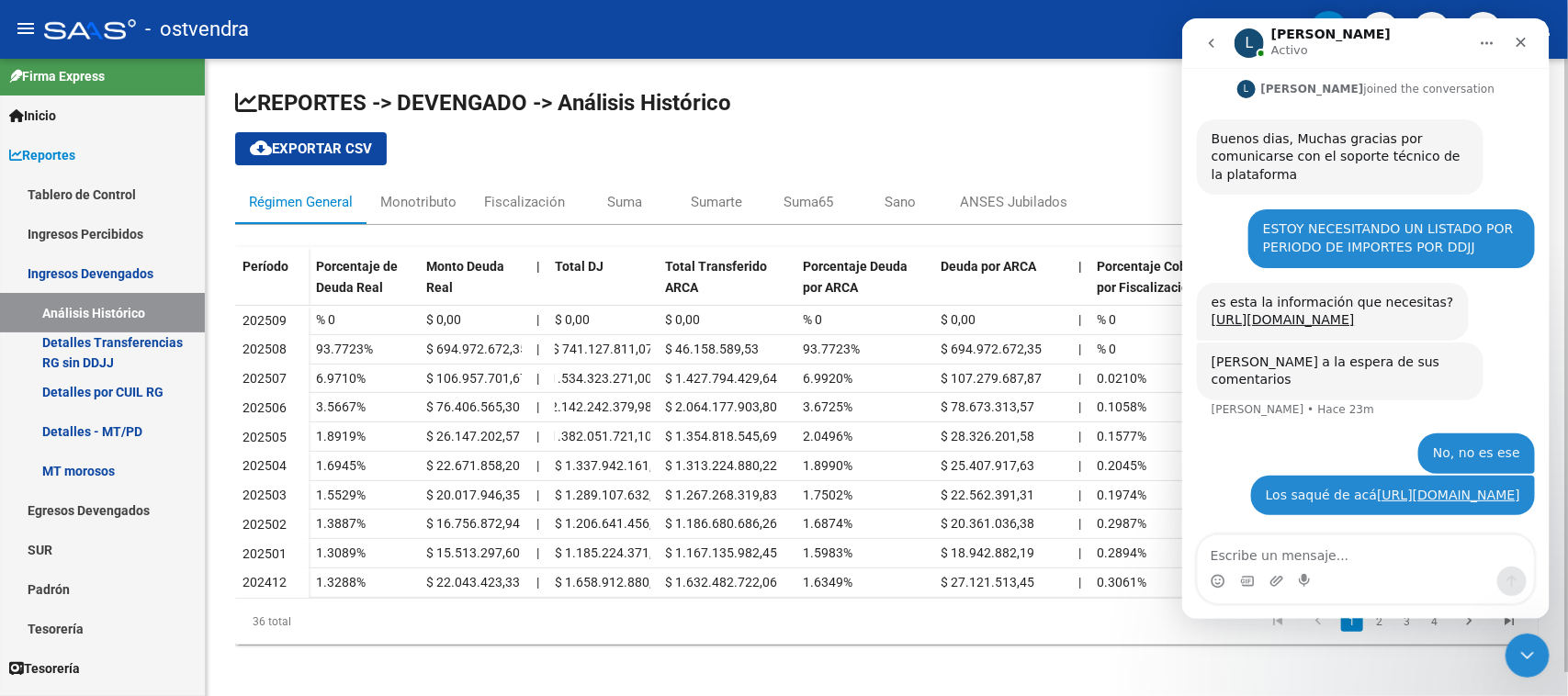
click at [919, 637] on datatable-pager "1 2 3 4" at bounding box center [1015, 621] width 1028 height 31
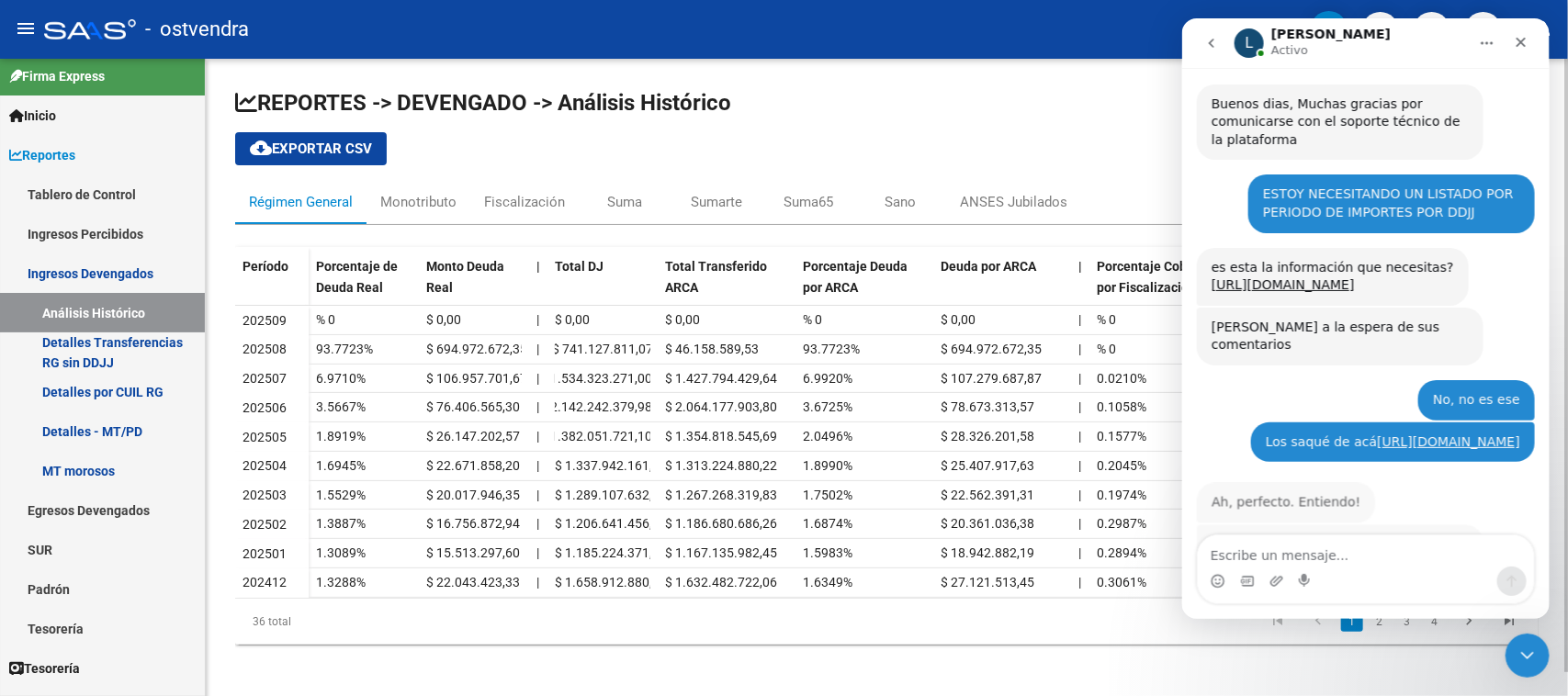
scroll to position [253, 0]
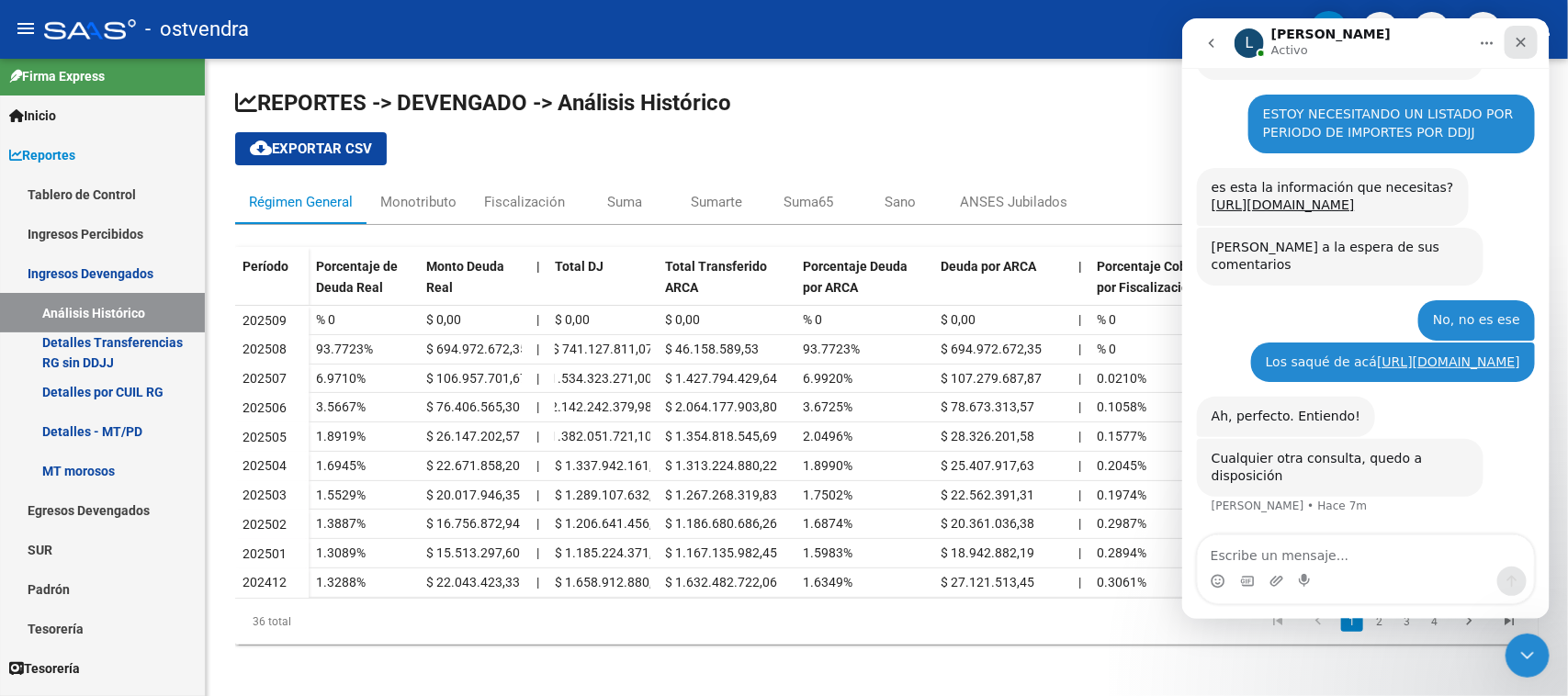
drag, startPoint x: 1519, startPoint y: 41, endPoint x: 1728, endPoint y: 190, distance: 256.7
click at [1519, 41] on icon "Cerrar" at bounding box center [1520, 43] width 10 height 10
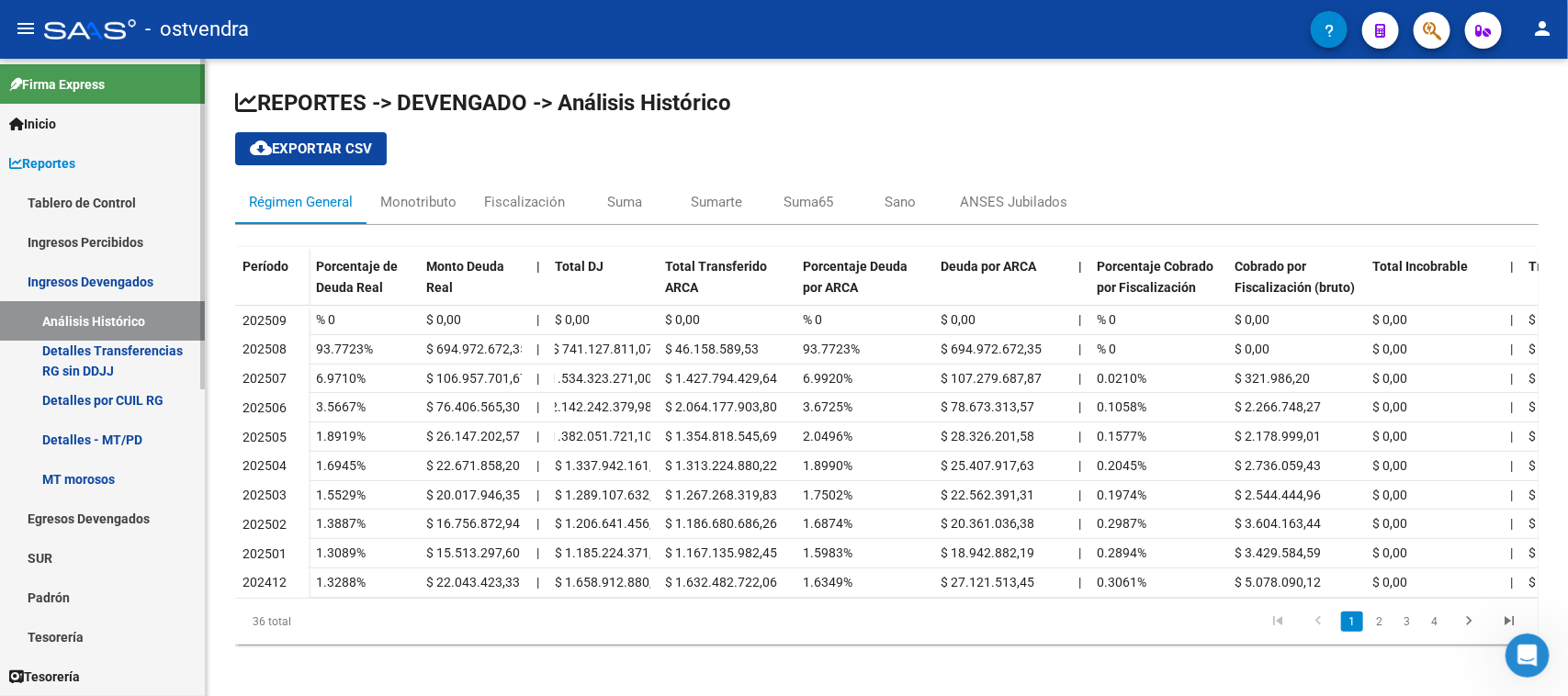
scroll to position [0, 0]
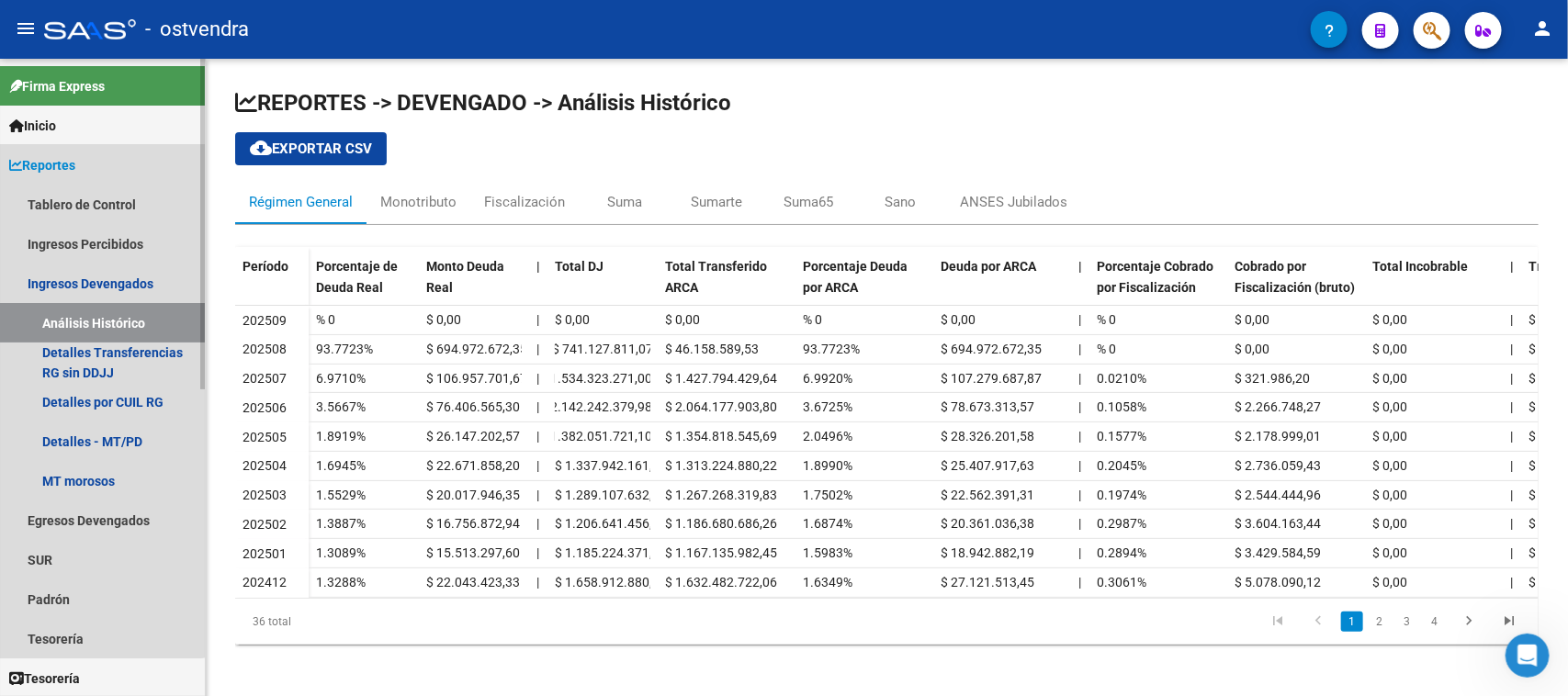
click at [90, 162] on link "Reportes" at bounding box center [102, 165] width 204 height 40
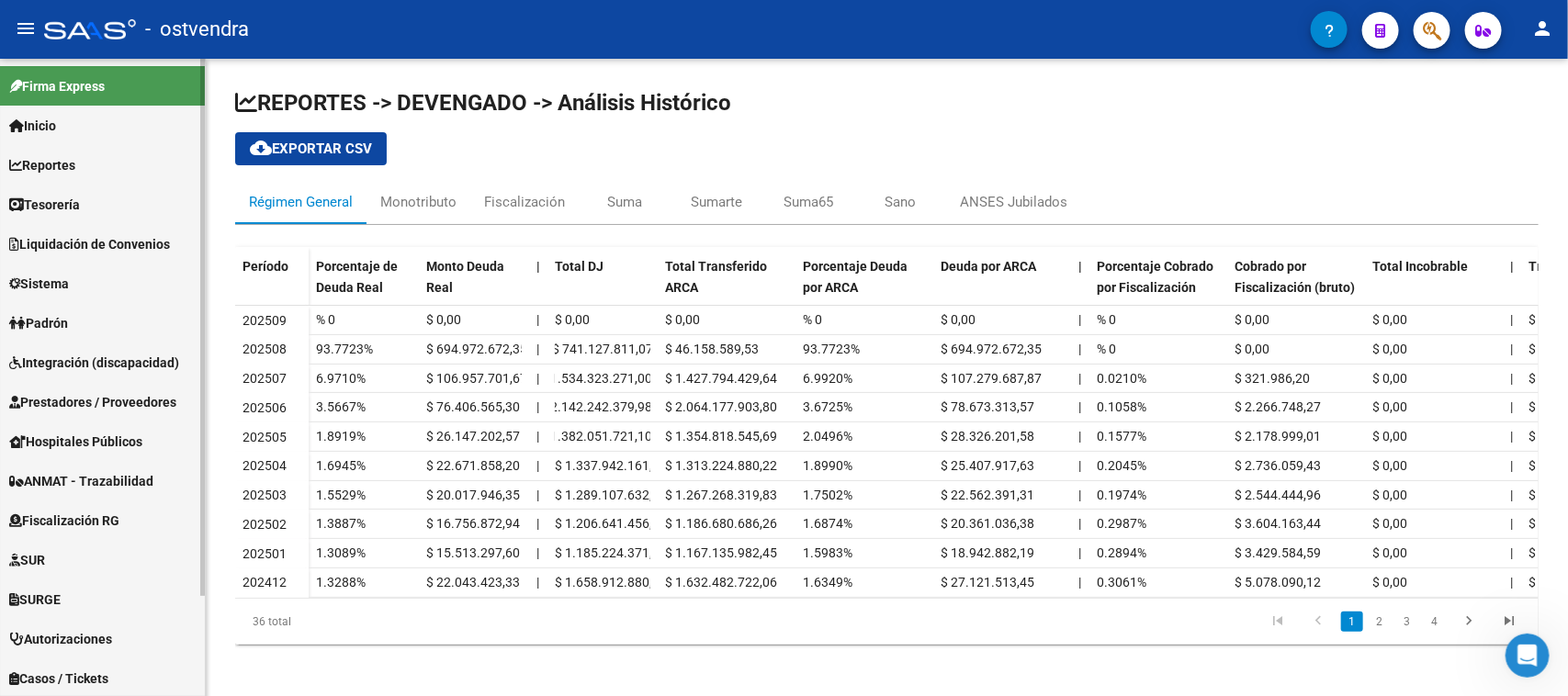
click at [89, 318] on link "Padrón" at bounding box center [102, 322] width 204 height 40
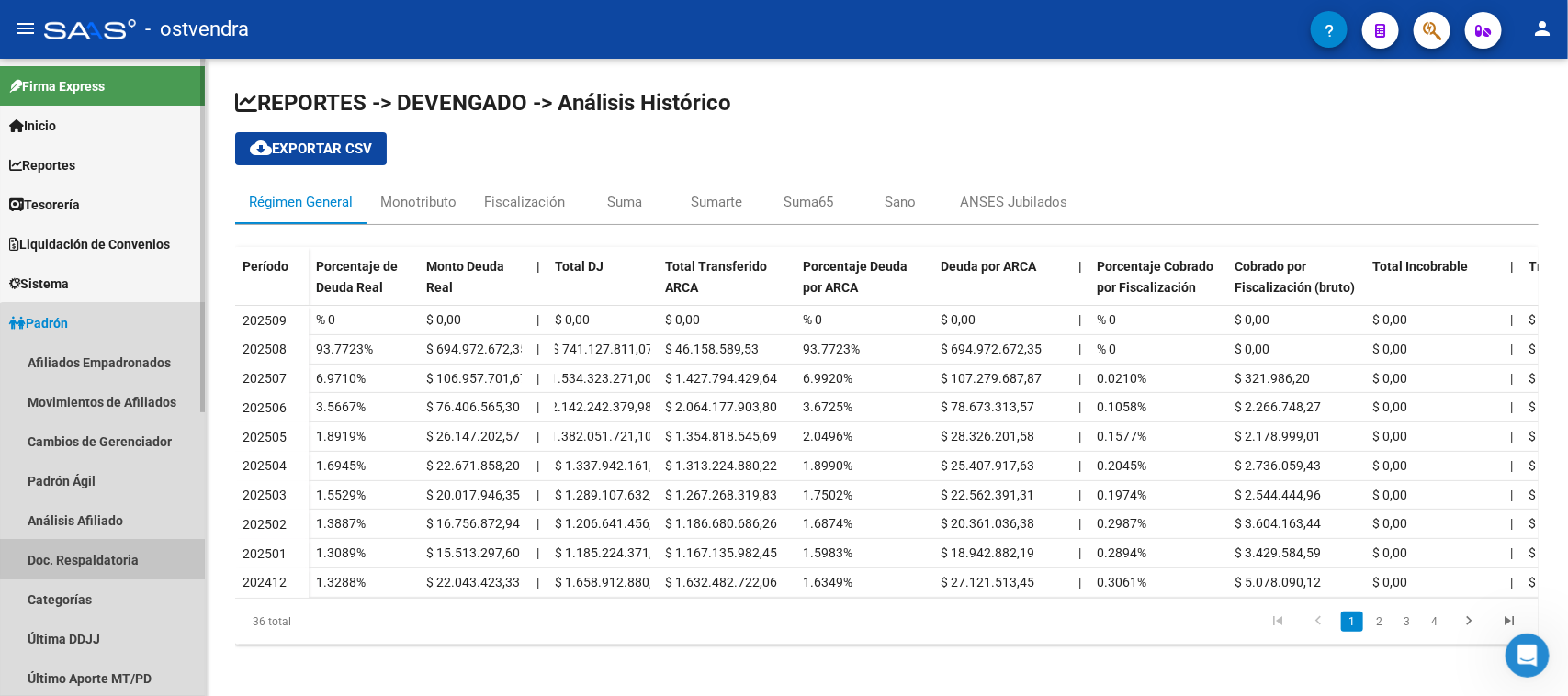
click at [108, 548] on link "Doc. Respaldatoria" at bounding box center [102, 560] width 204 height 40
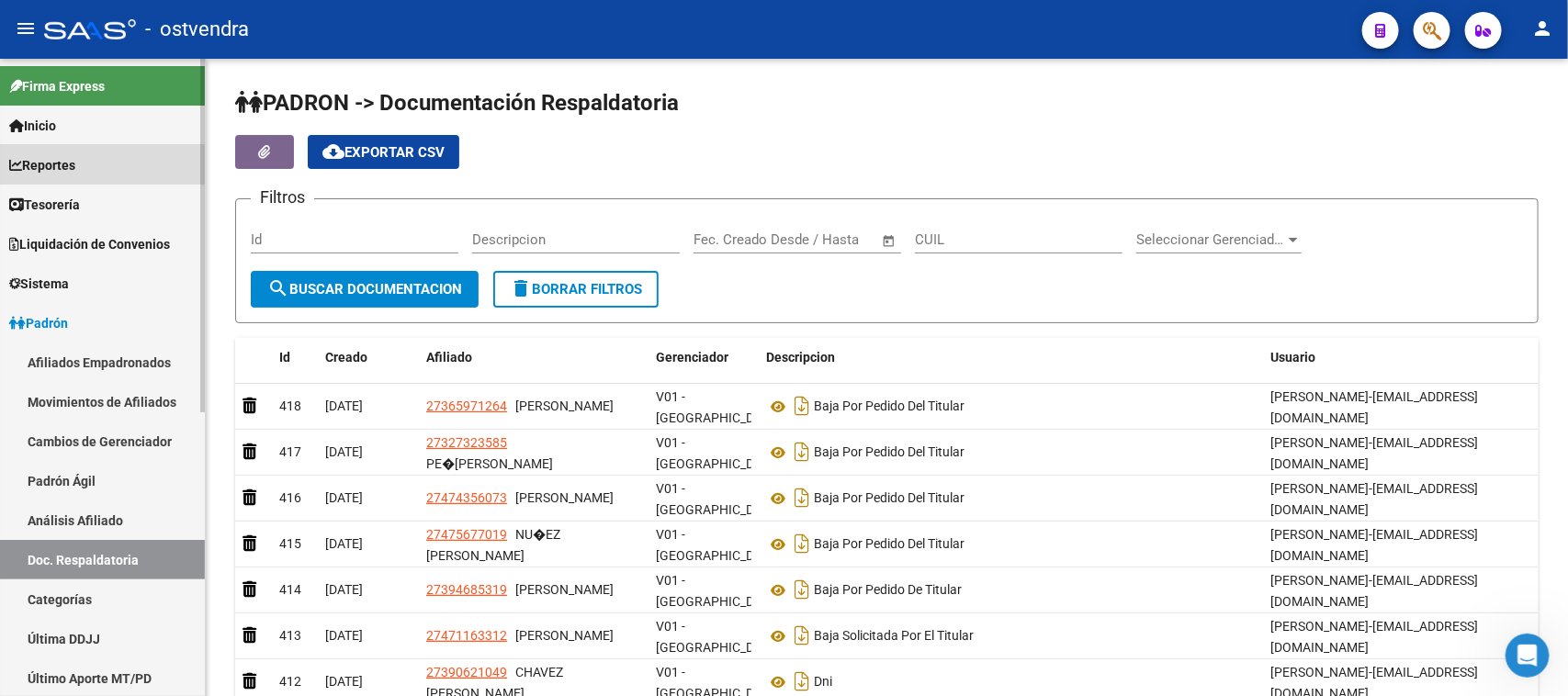
click at [90, 169] on link "Reportes" at bounding box center [102, 165] width 204 height 40
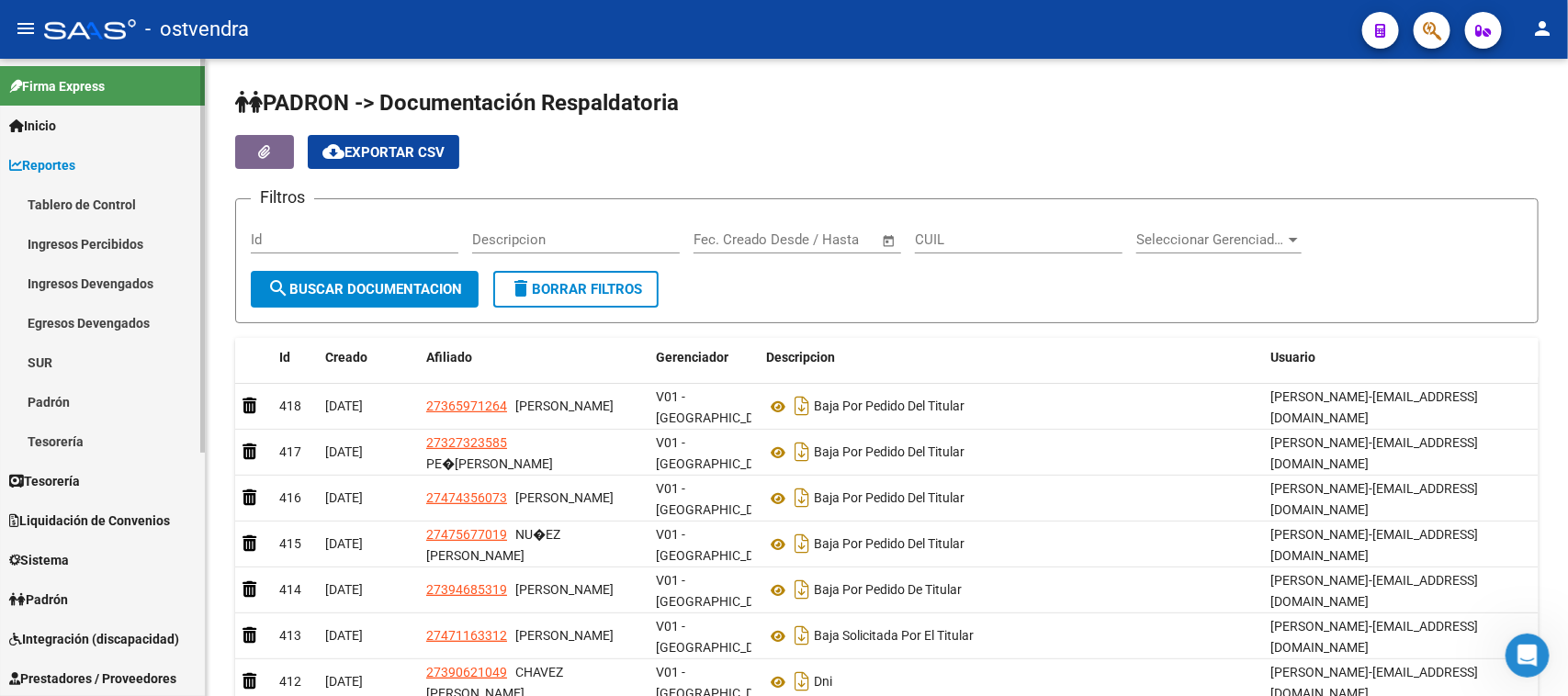
click at [99, 162] on link "Reportes" at bounding box center [102, 165] width 204 height 40
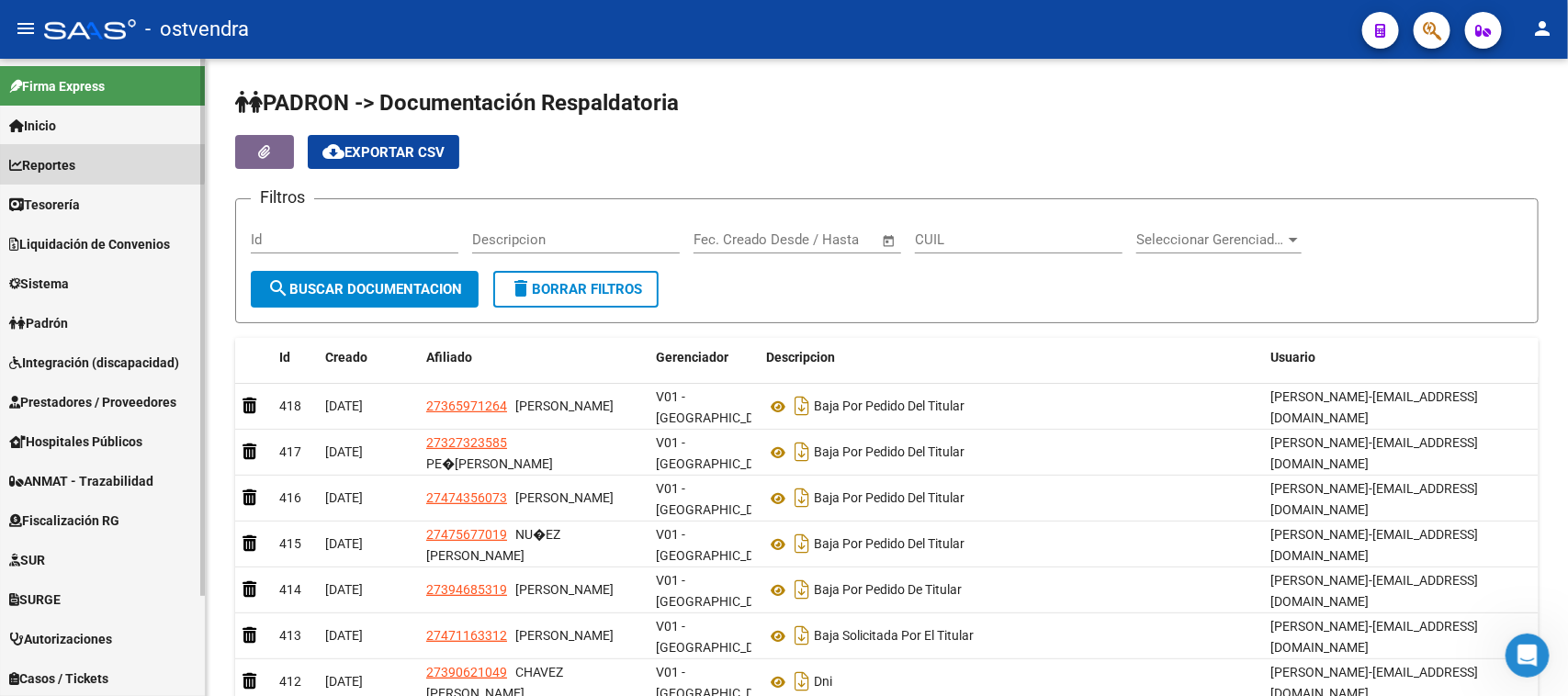
click at [99, 162] on link "Reportes" at bounding box center [102, 165] width 204 height 40
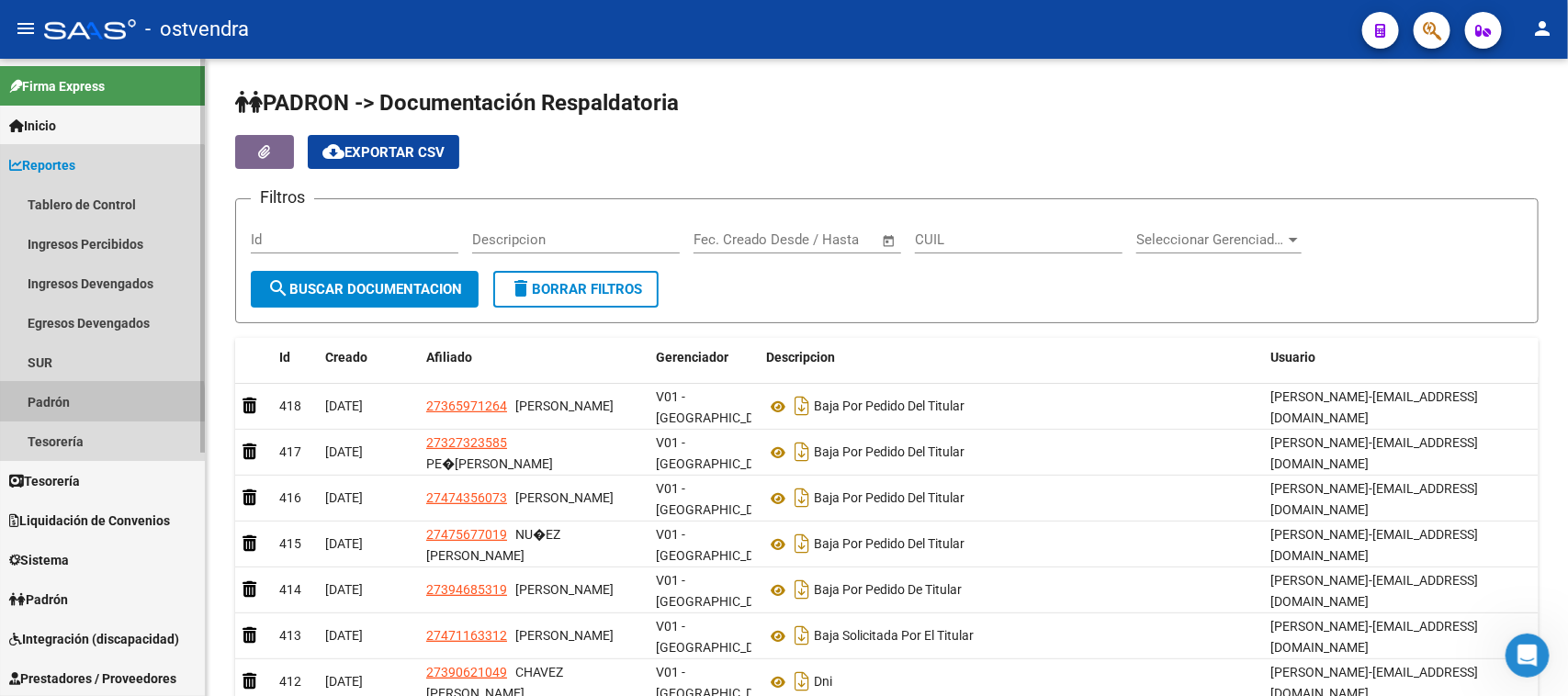
click at [43, 404] on link "Padrón" at bounding box center [102, 401] width 204 height 40
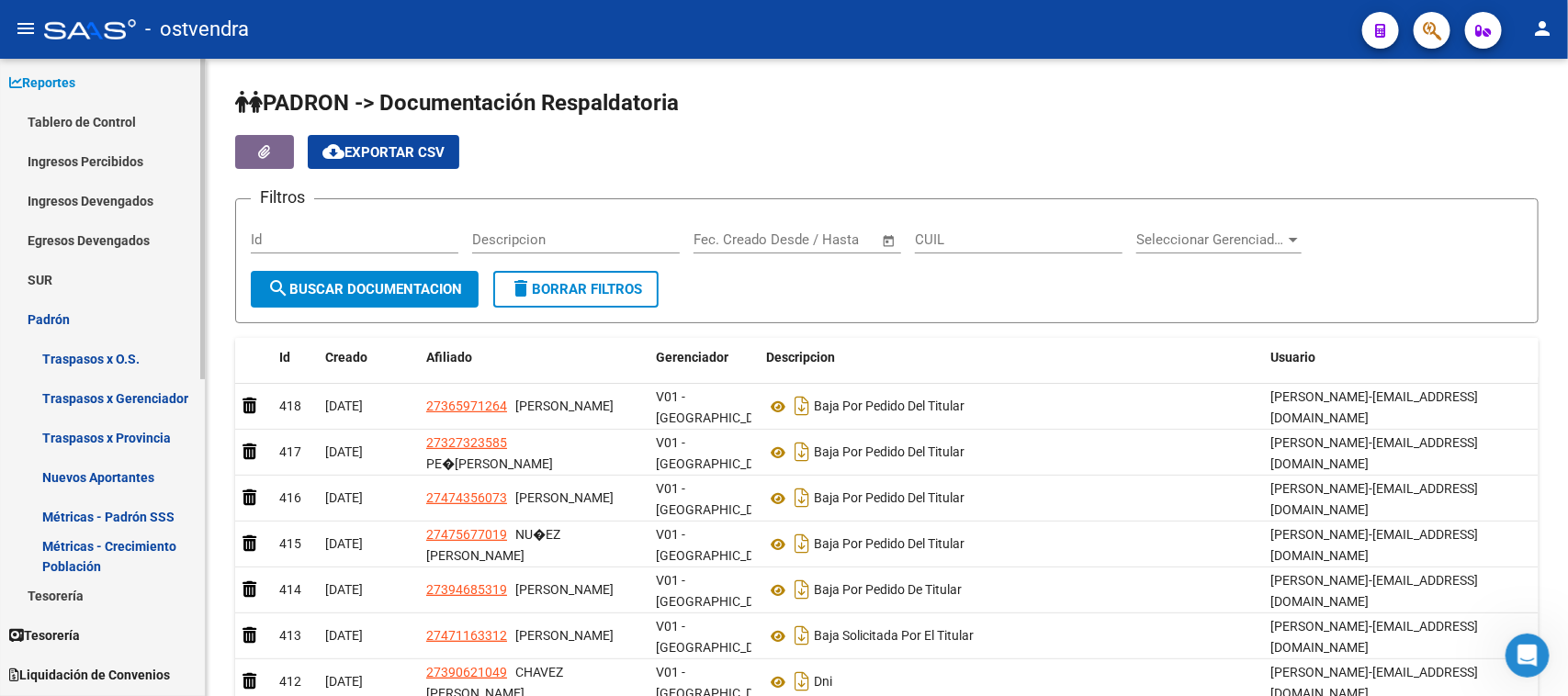
scroll to position [229, 0]
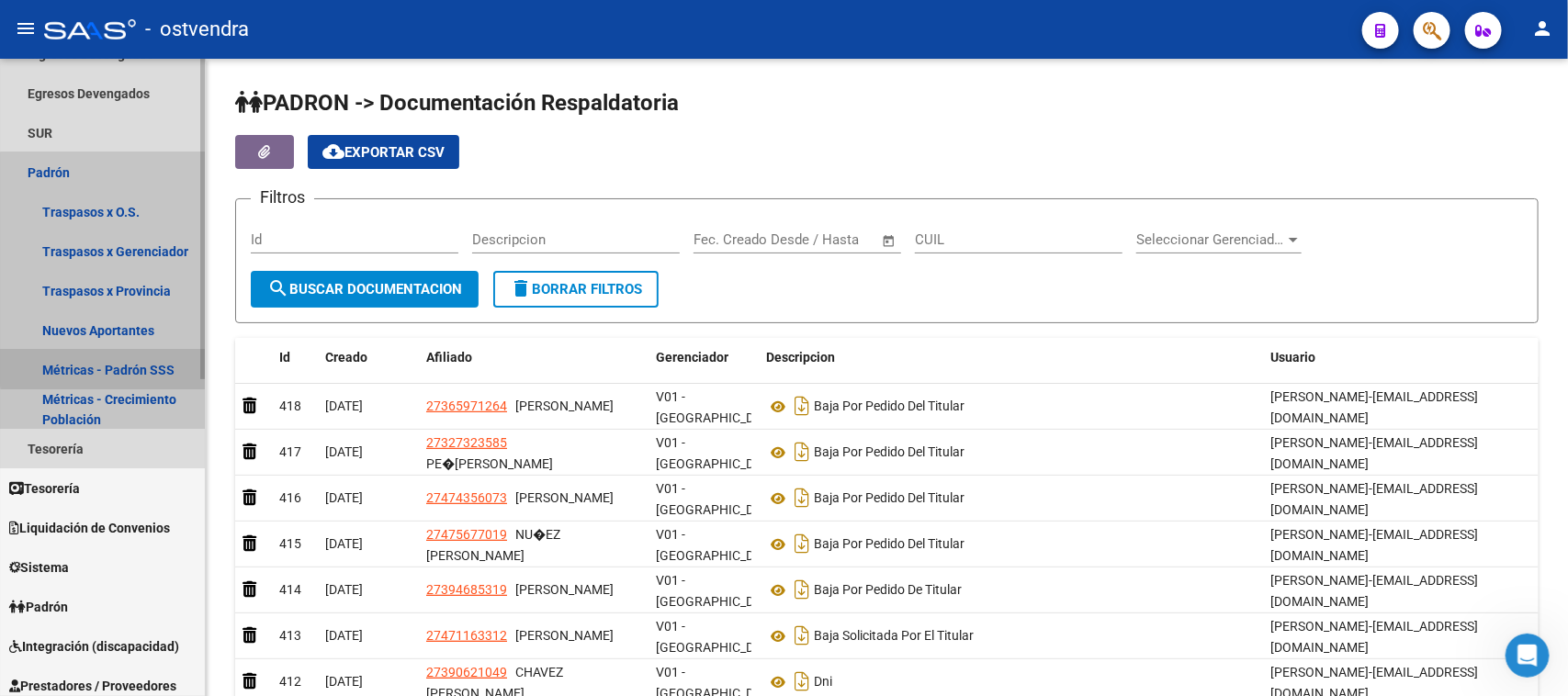
click at [133, 365] on link "Métricas - Padrón SSS" at bounding box center [102, 369] width 204 height 40
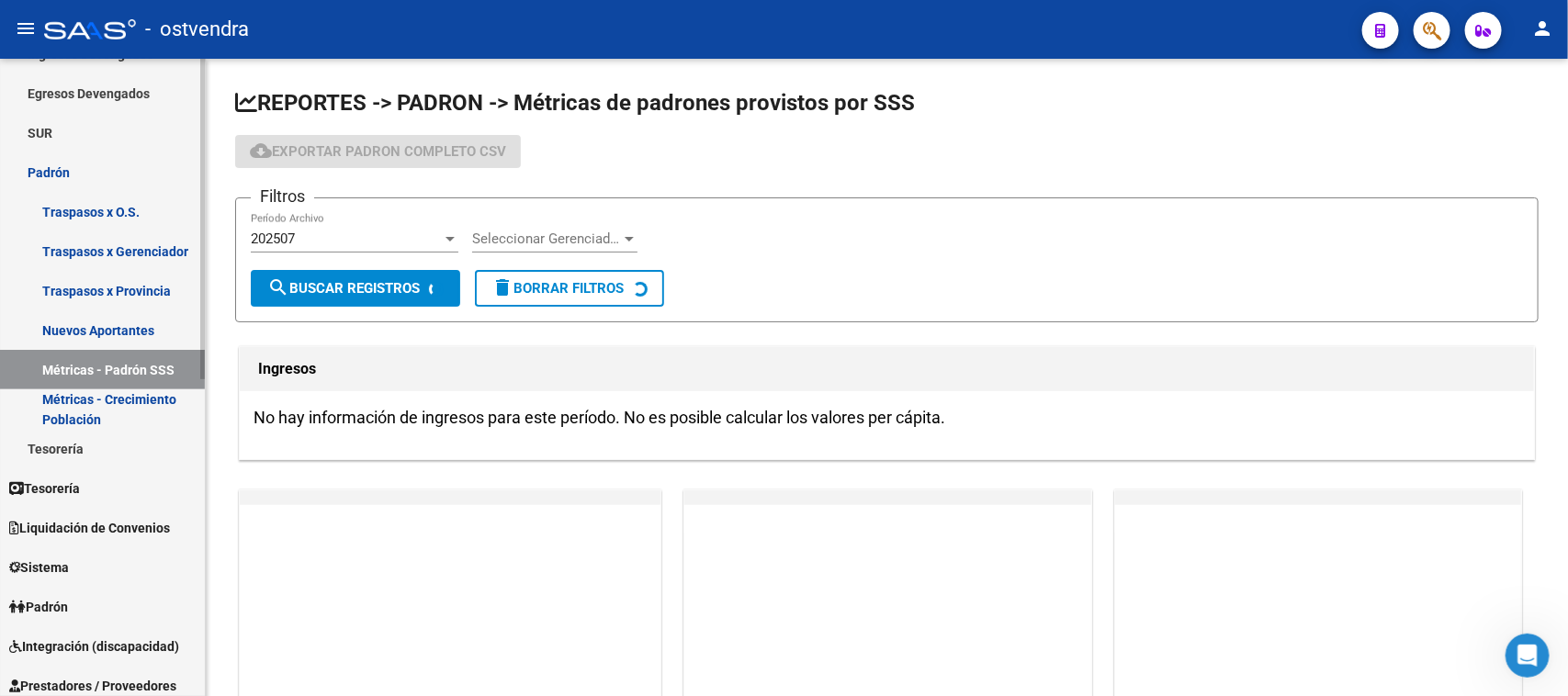
click at [112, 399] on link "Métricas - Crecimiento Población" at bounding box center [102, 409] width 204 height 40
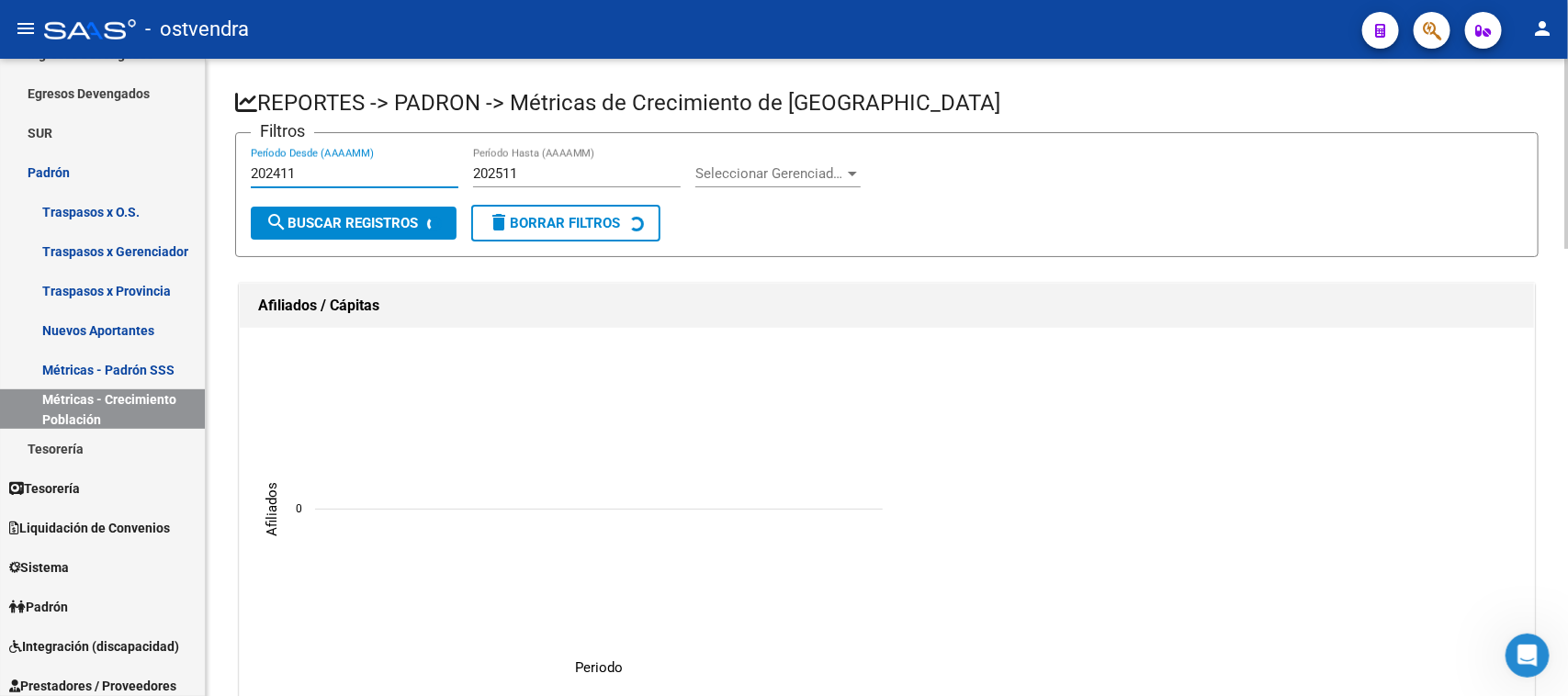
click at [347, 166] on input "202411" at bounding box center [354, 173] width 207 height 16
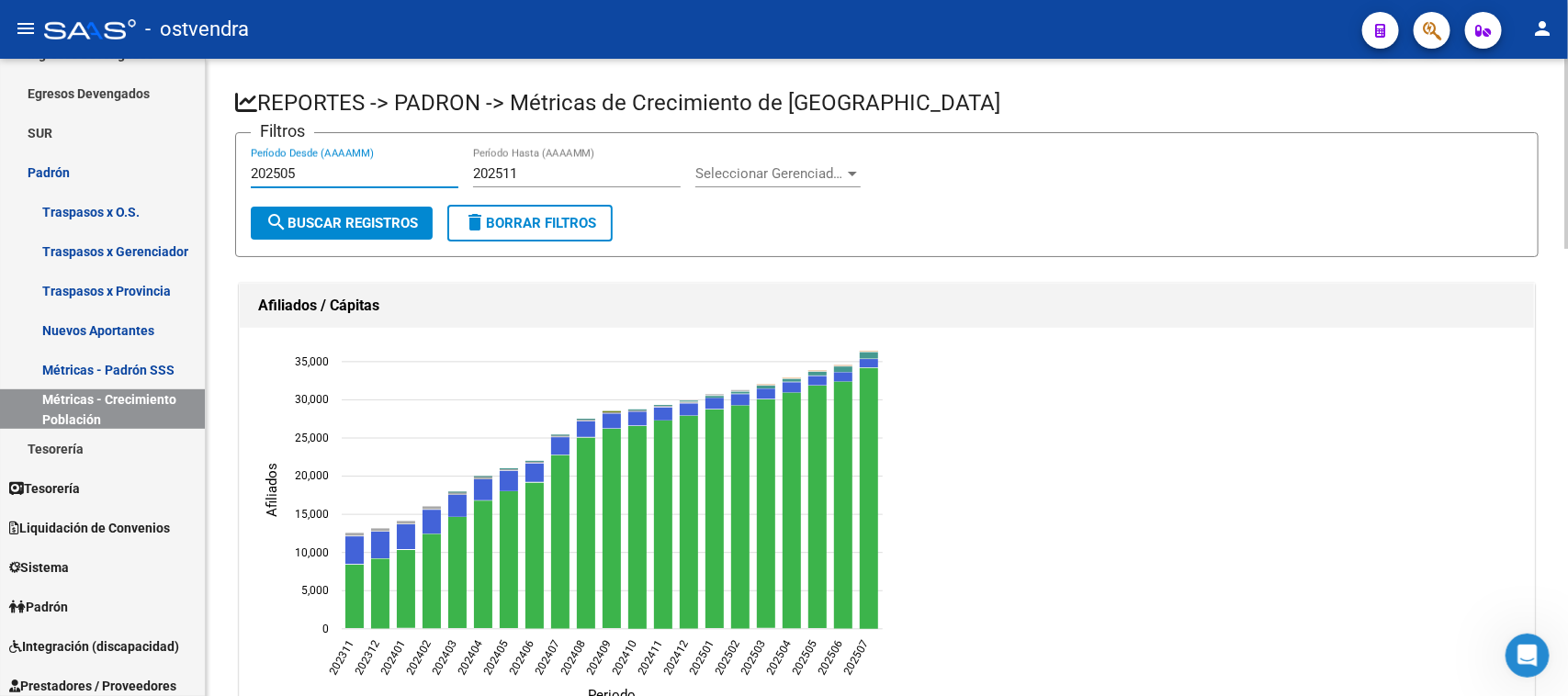
type input "202505"
click at [529, 176] on input "202511" at bounding box center [576, 173] width 207 height 16
type input "202506"
click at [404, 222] on span "search Buscar Registros" at bounding box center [341, 223] width 152 height 16
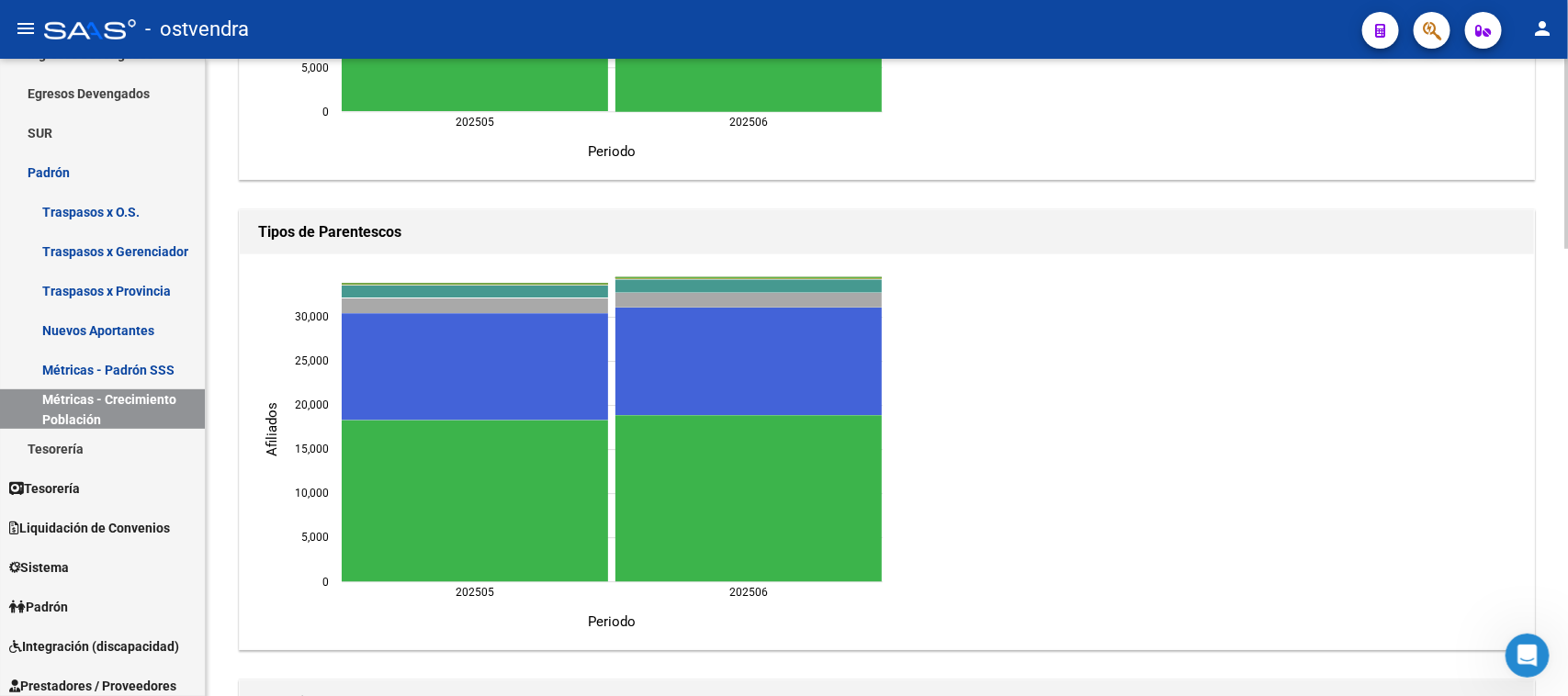
scroll to position [688, 0]
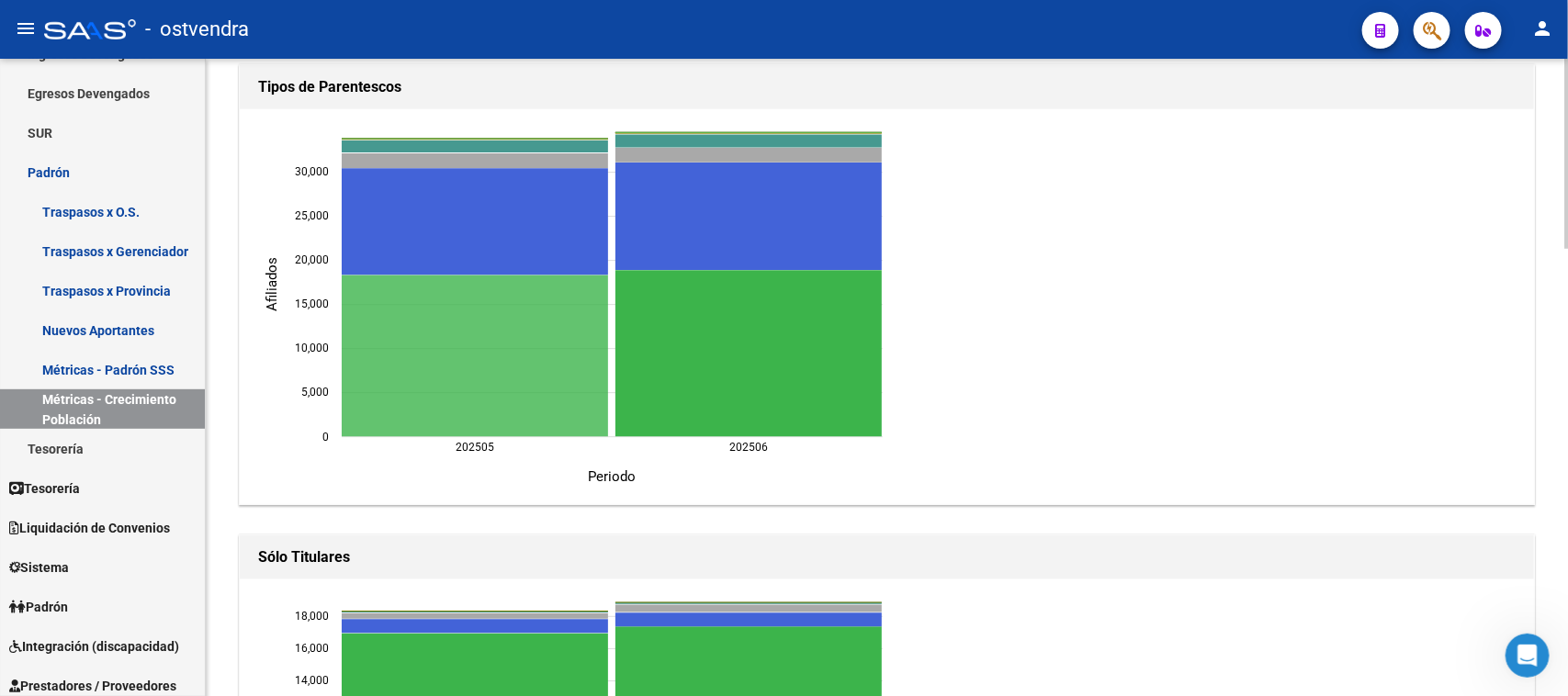
click at [517, 336] on icon "202505 Titular 18.357" at bounding box center [475, 355] width 266 height 162
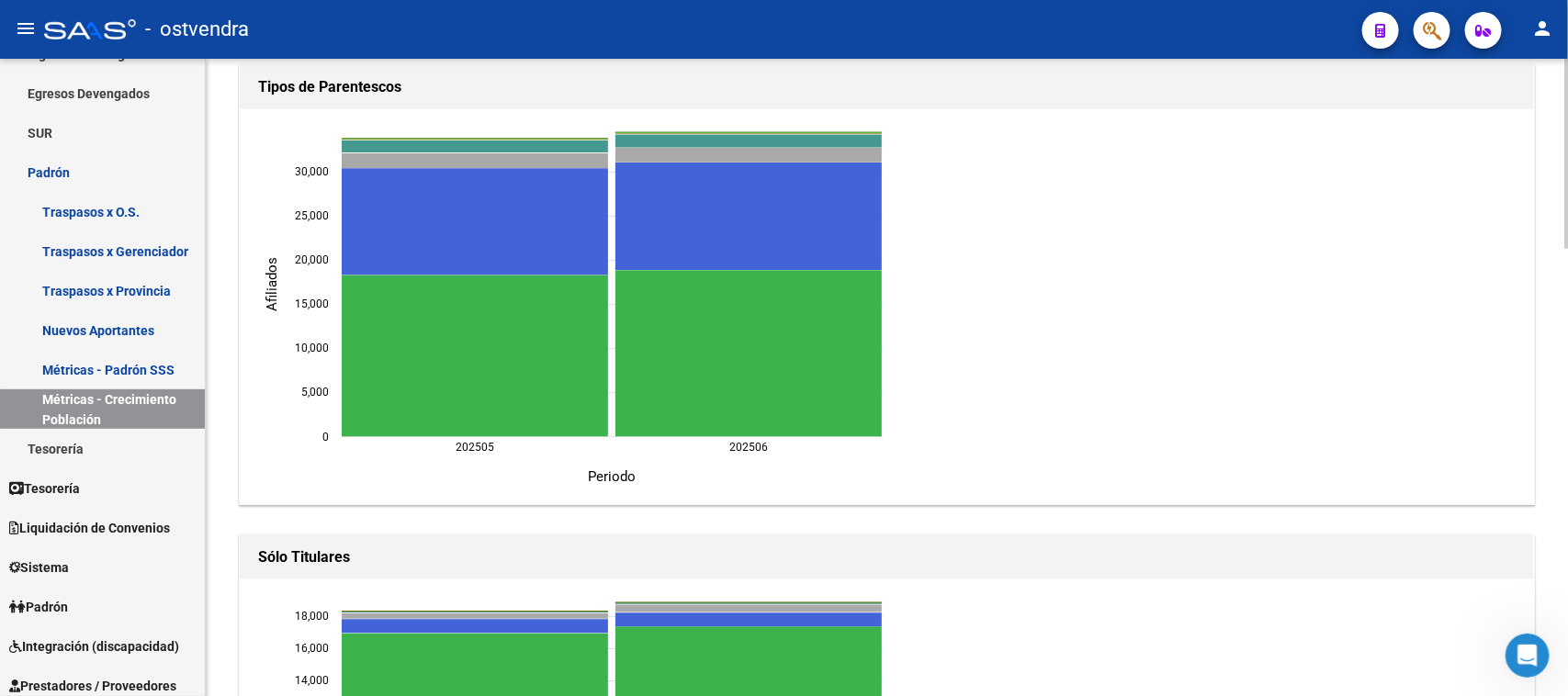
click at [1218, 370] on ngx-charts-chart "202505 202505 202506 202506 Periodo 0 0 5,000 5,000 10,000 10,000 15,000 15,000…" at bounding box center [887, 306] width 1267 height 367
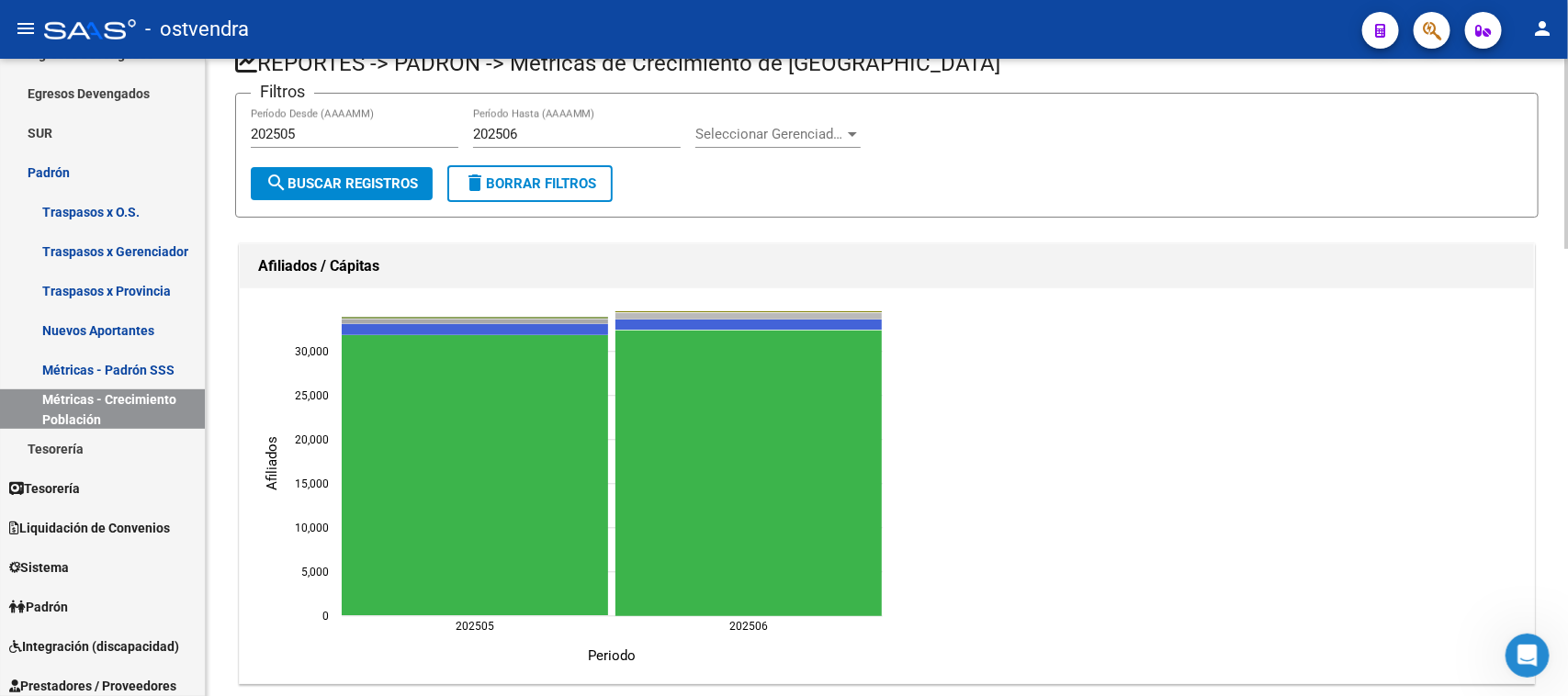
scroll to position [0, 0]
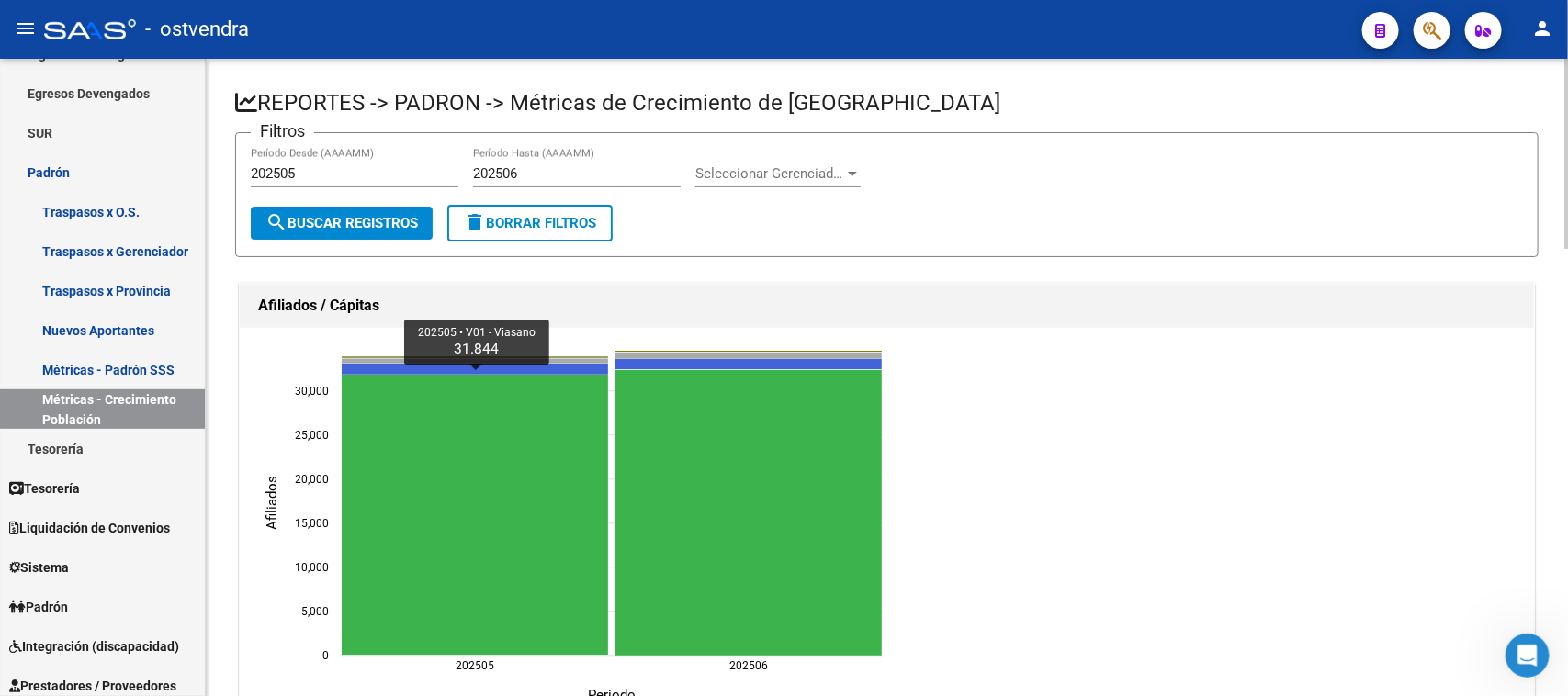
click at [1121, 434] on ngx-charts-chart "202505 202505 202506 202506 Periodo 0 0 5,000 5,000 10,000 10,000 15,000 15,000…" at bounding box center [887, 525] width 1267 height 367
click at [864, 239] on form "Filtros 202505 Período Desde (AAAAMM) 202506 Período Hasta (AAAAMM) Seleccionar…" at bounding box center [886, 195] width 1303 height 125
click at [1070, 321] on div "Afiliados / Cápitas" at bounding box center [886, 306] width 1294 height 45
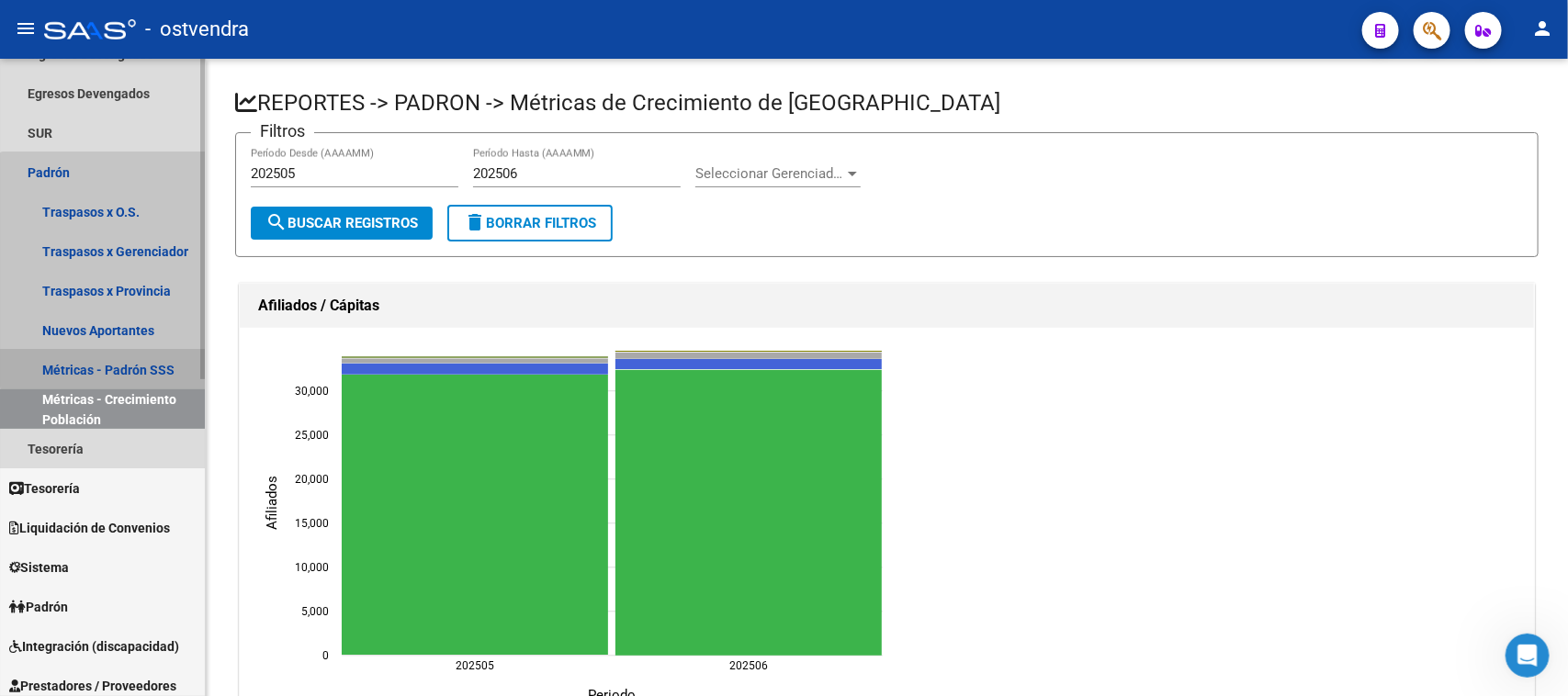
click at [108, 363] on link "Métricas - Padrón SSS" at bounding box center [102, 369] width 204 height 40
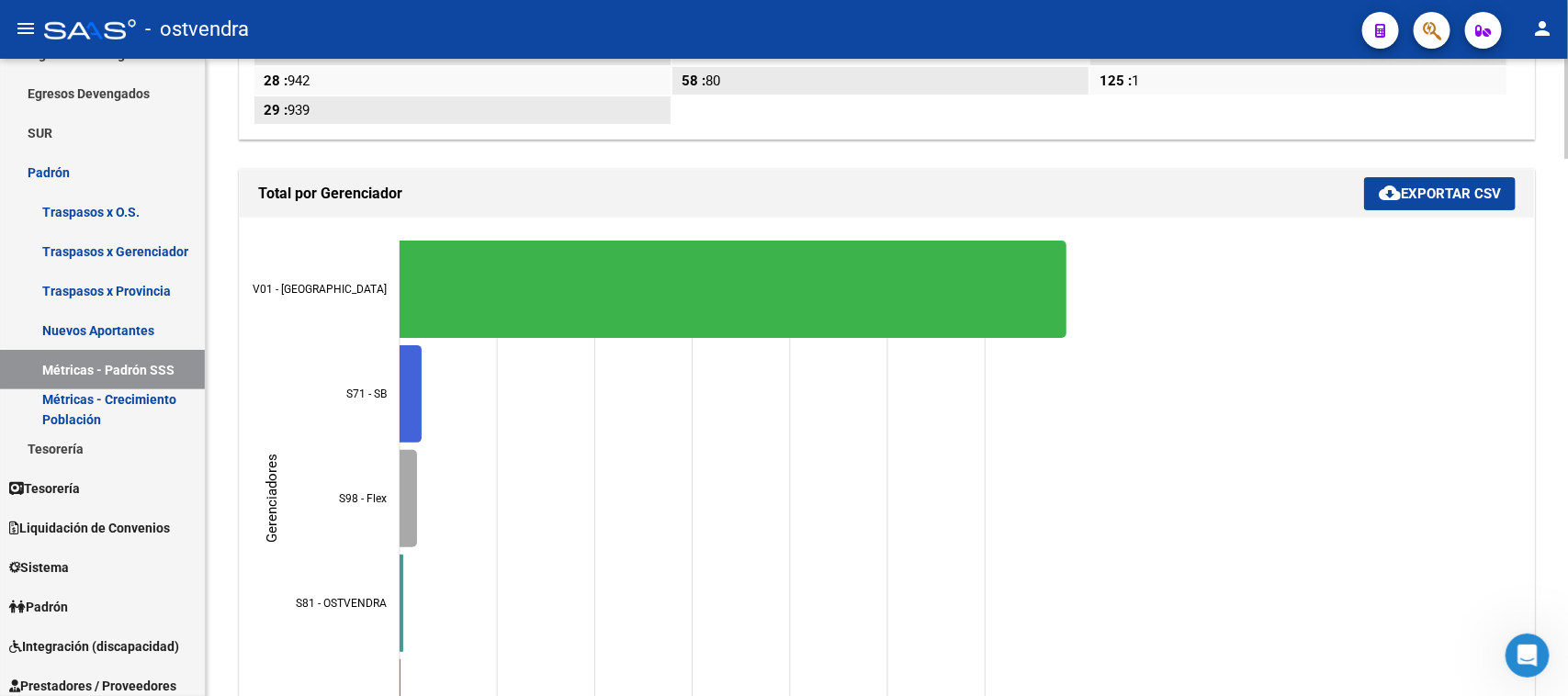
scroll to position [3410, 0]
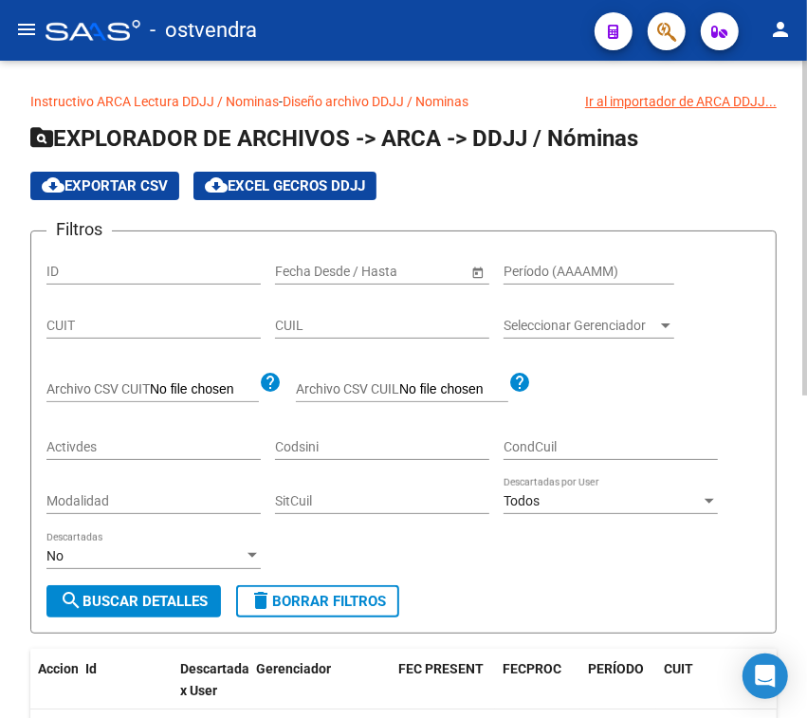
click at [613, 267] on input "Período (AAAAMM)" at bounding box center [588, 272] width 171 height 16
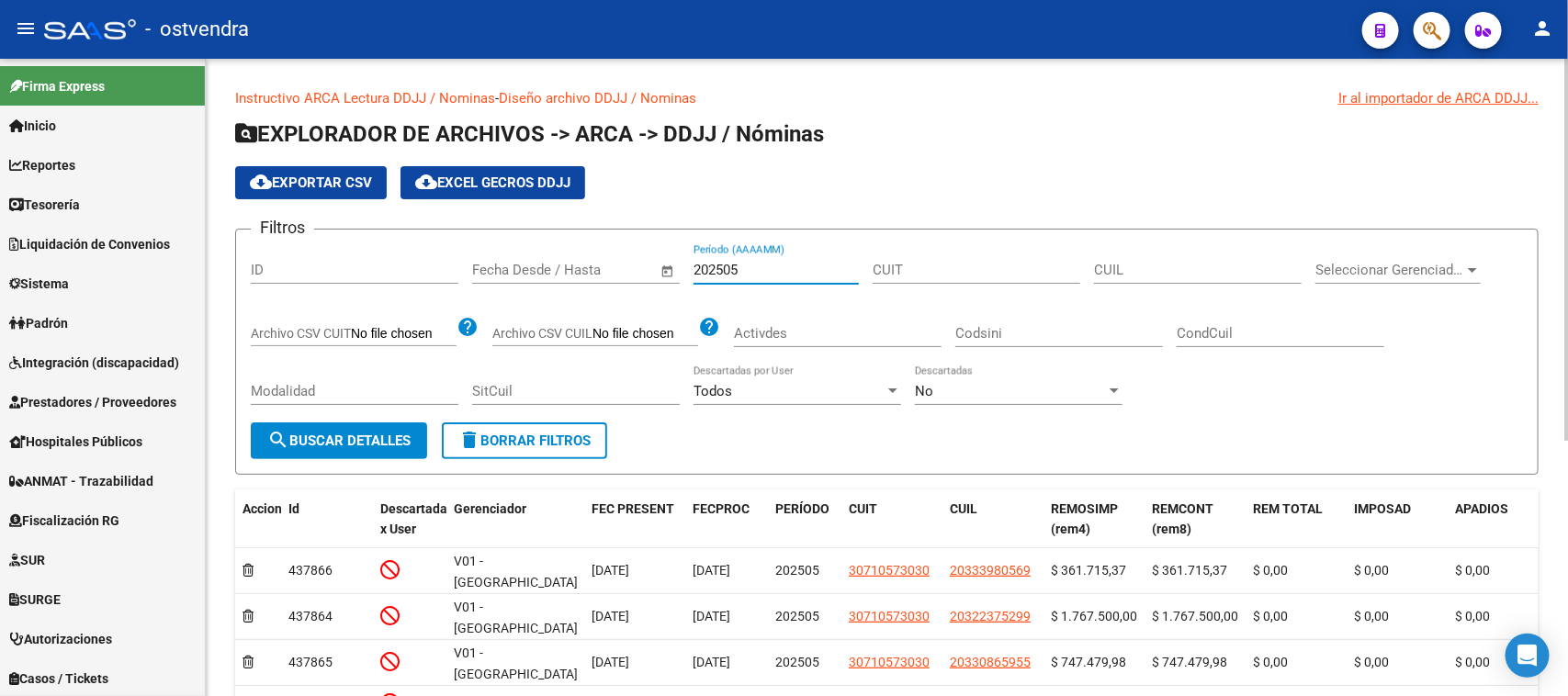
type input "202505"
